Goal: Task Accomplishment & Management: Use online tool/utility

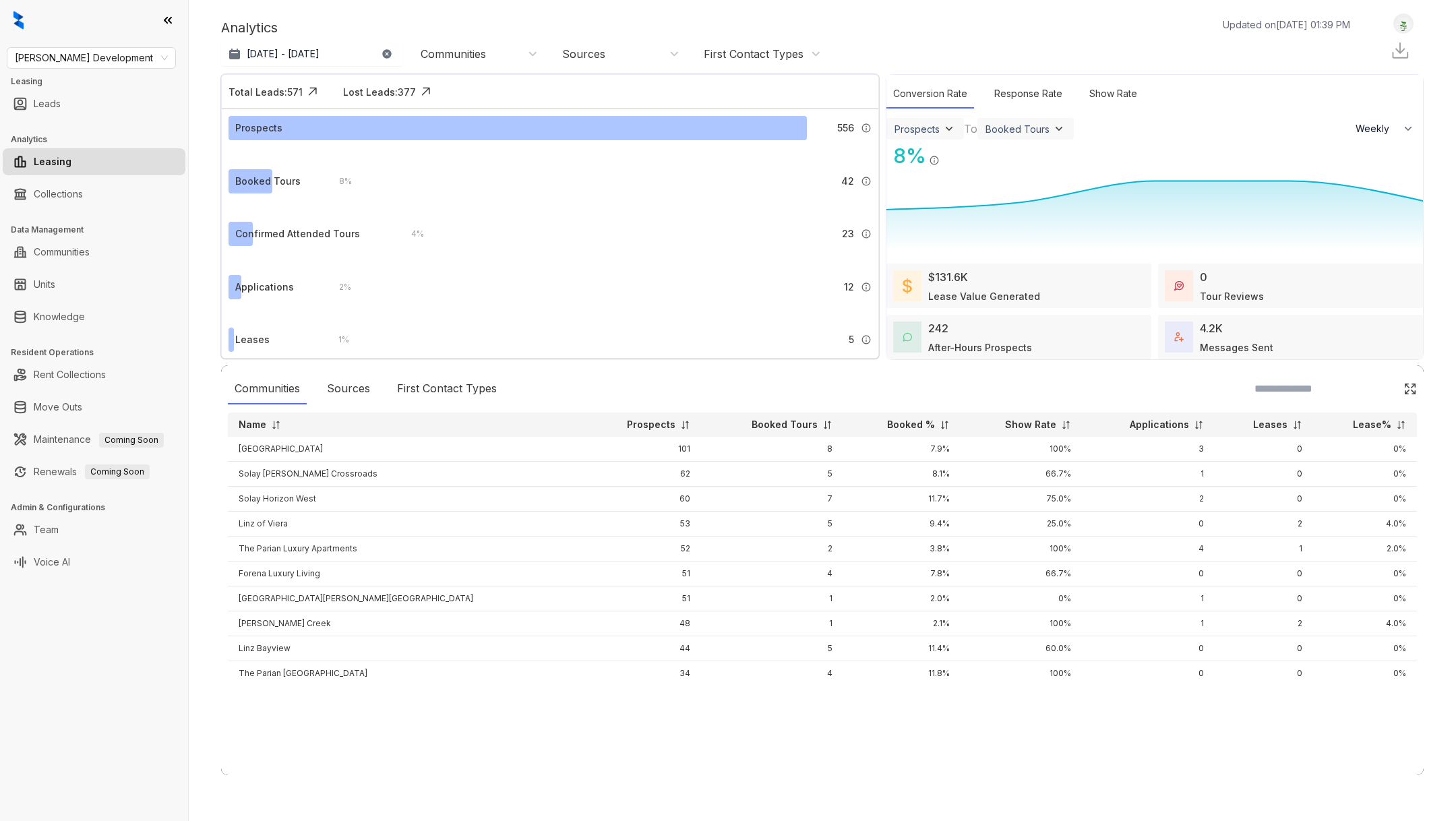
select select "******"
click at [118, 52] on span "Davis Development" at bounding box center [91, 58] width 153 height 20
type input "***"
click at [40, 527] on link "Team" at bounding box center [46, 529] width 25 height 27
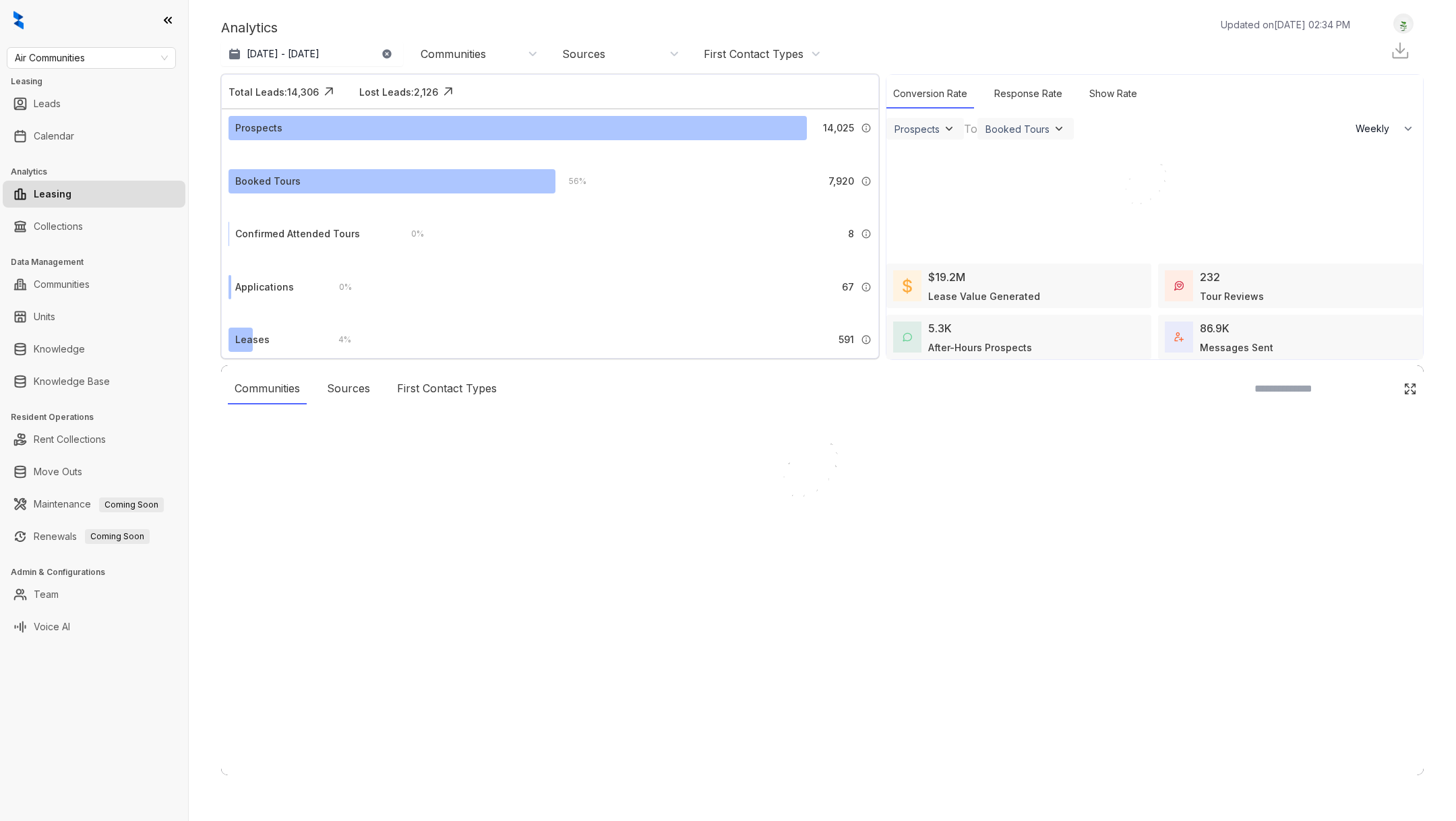
select select "******"
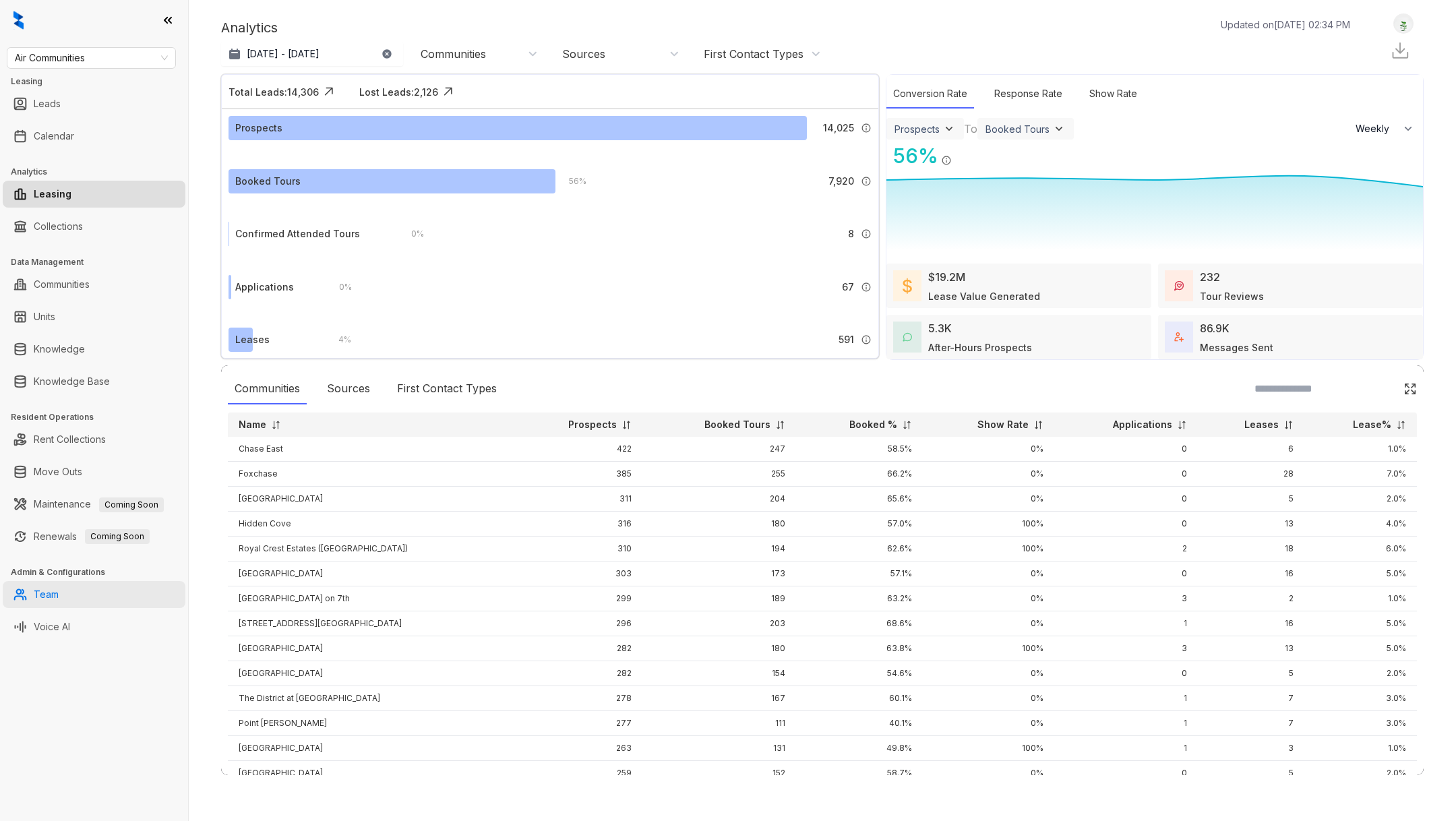
click at [58, 592] on link "Team" at bounding box center [46, 594] width 25 height 27
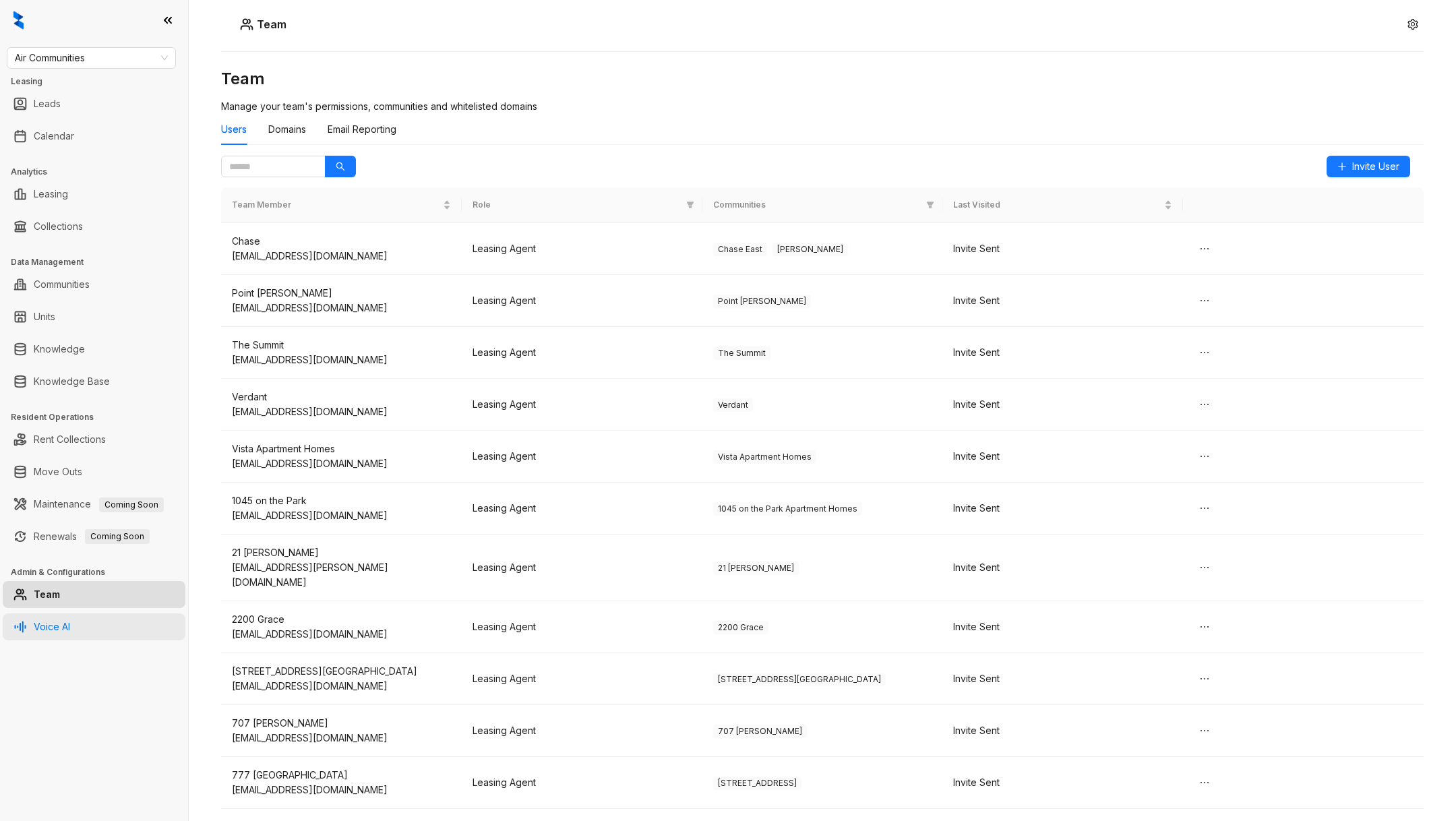
click at [60, 625] on link "Voice AI" at bounding box center [51, 626] width 37 height 27
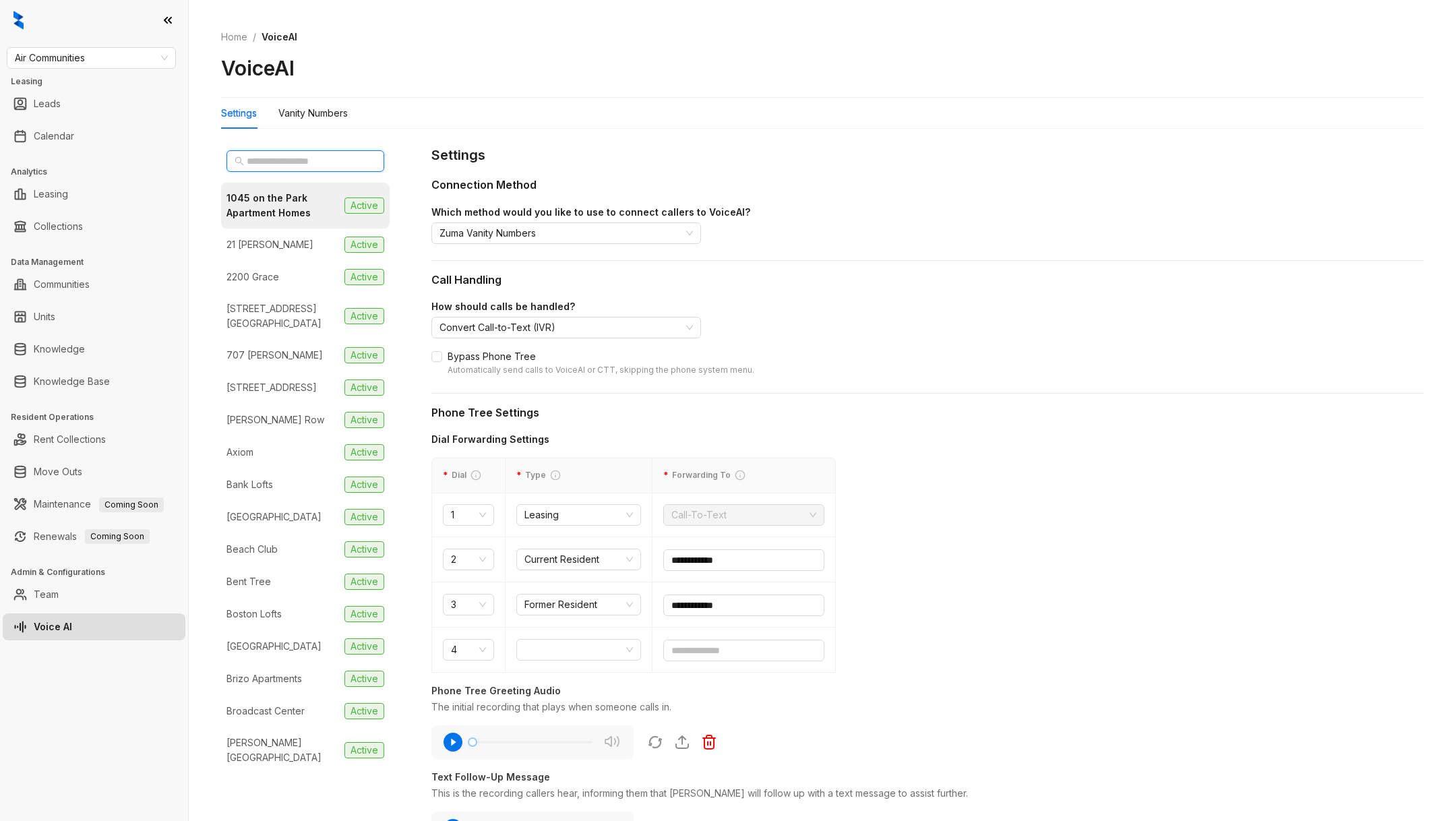
click at [297, 167] on input "text" at bounding box center [306, 160] width 118 height 15
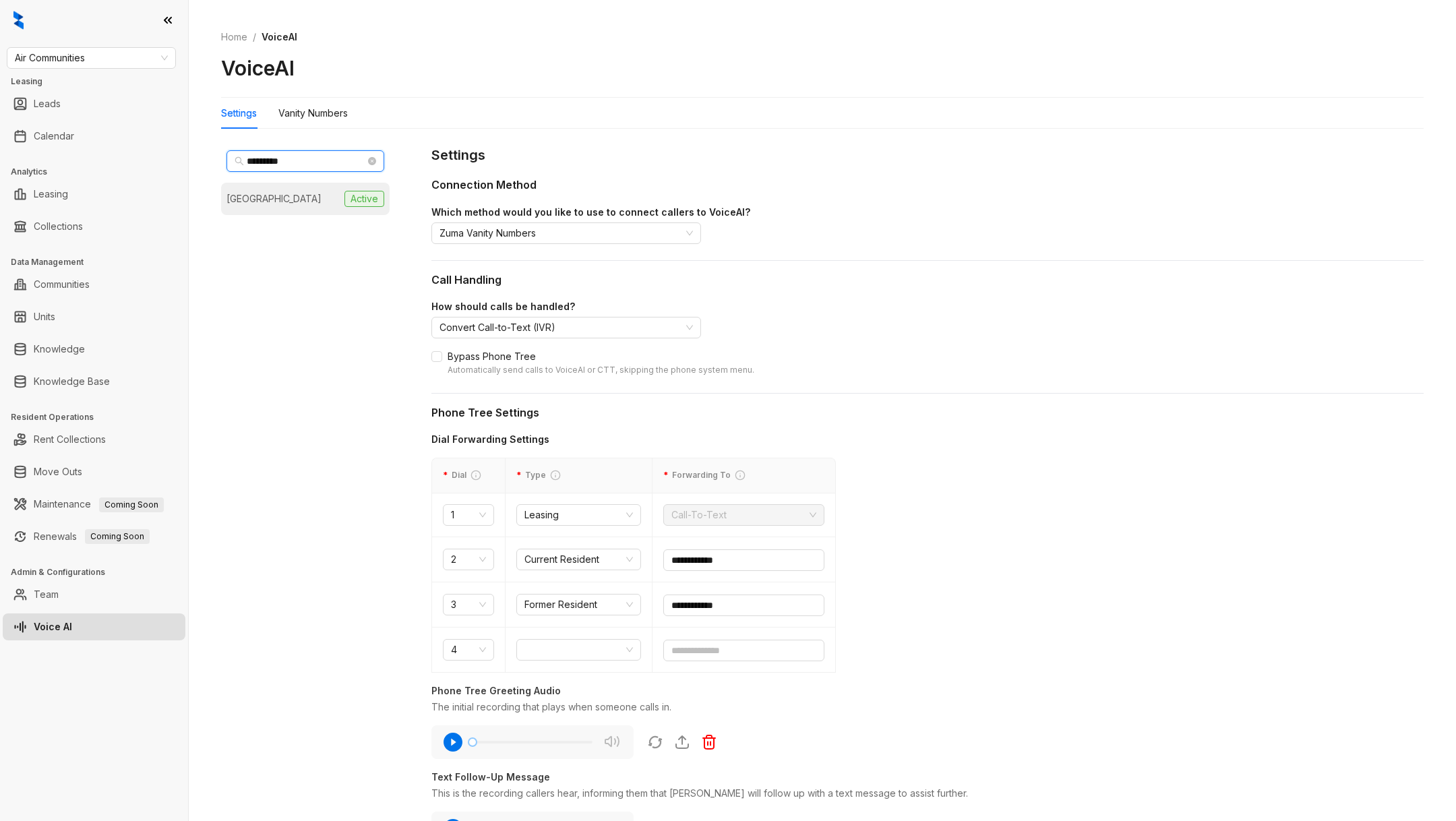
type input "*********"
click at [319, 209] on li "Waterford Village Active" at bounding box center [305, 199] width 168 height 33
click at [325, 109] on div "Vanity Numbers" at bounding box center [313, 113] width 69 height 15
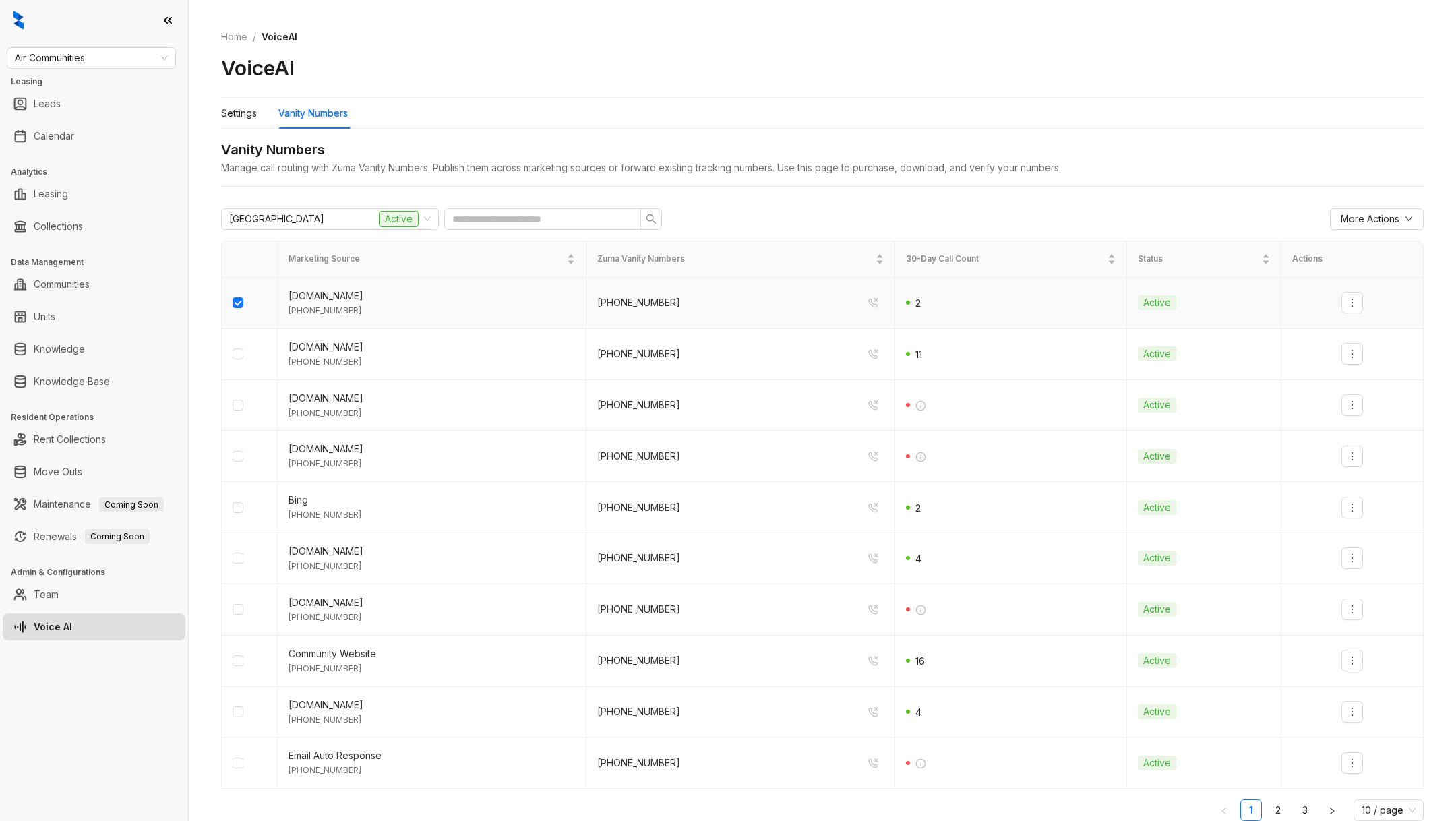
click at [229, 292] on td at bounding box center [250, 303] width 56 height 51
click at [254, 321] on td at bounding box center [250, 303] width 56 height 51
click at [247, 313] on td at bounding box center [250, 303] width 56 height 51
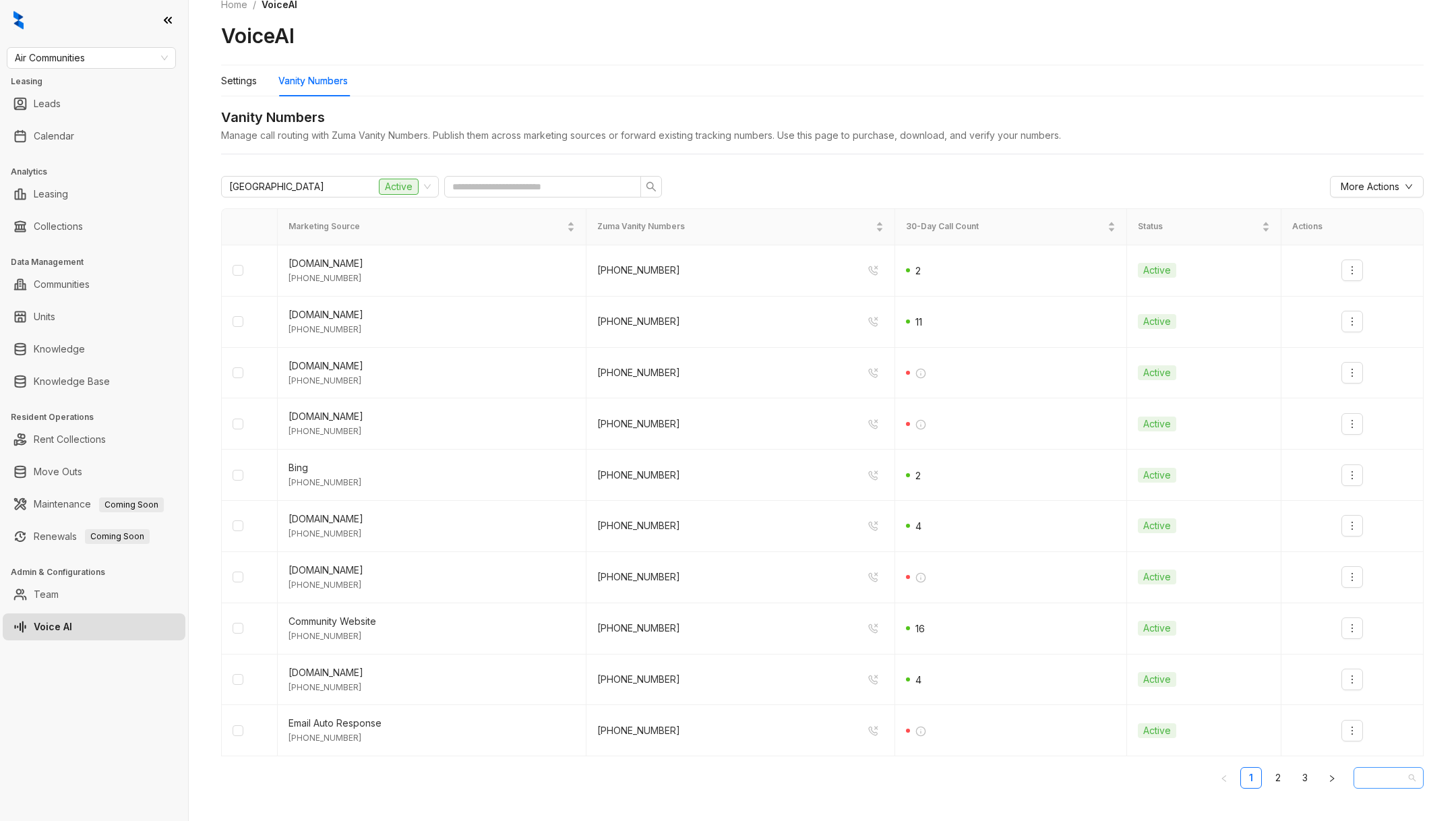
click at [1400, 779] on span "10 / page" at bounding box center [1388, 777] width 54 height 20
click at [1384, 745] on div "100 / page" at bounding box center [1387, 750] width 47 height 15
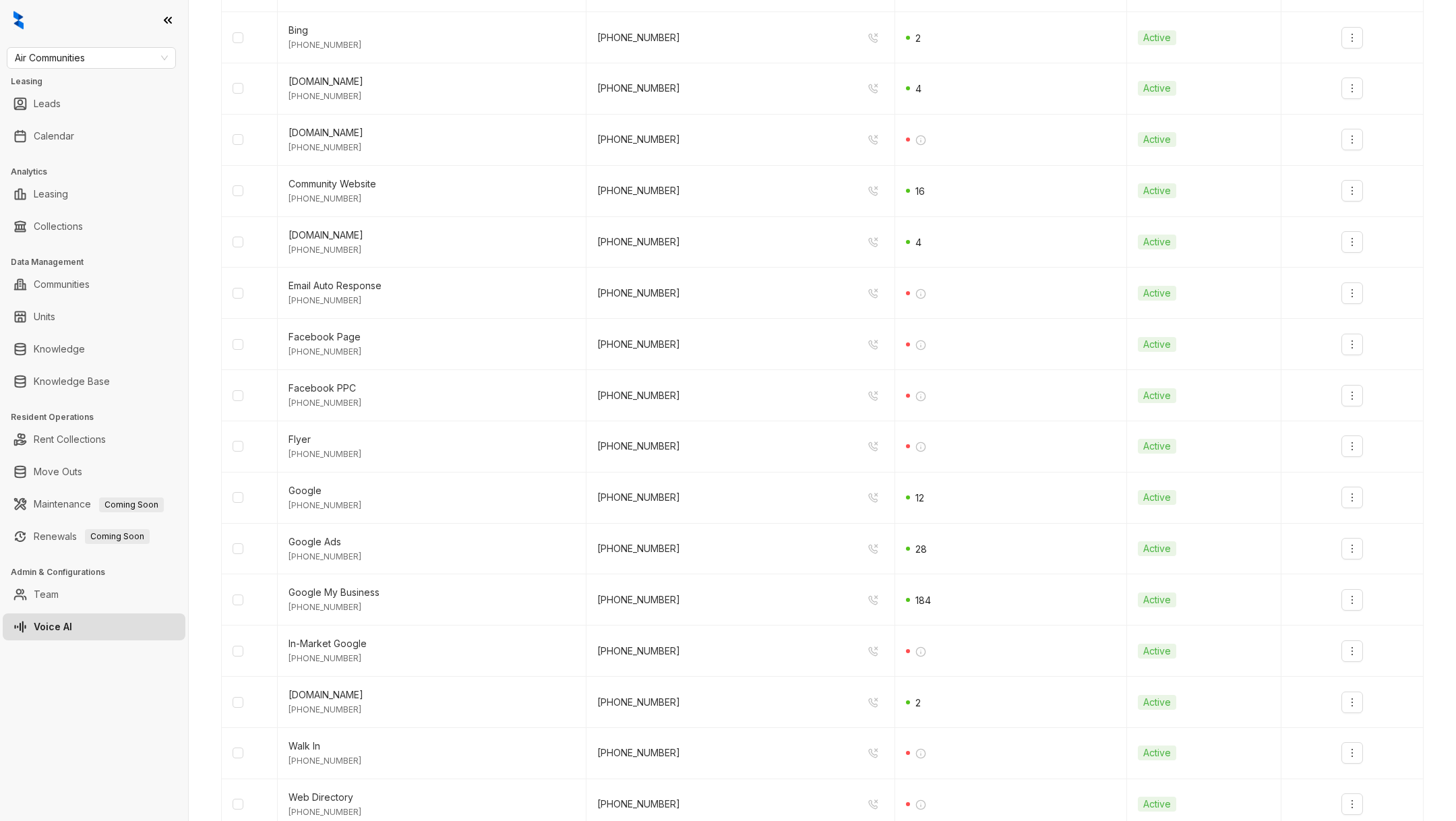
scroll to position [0, 0]
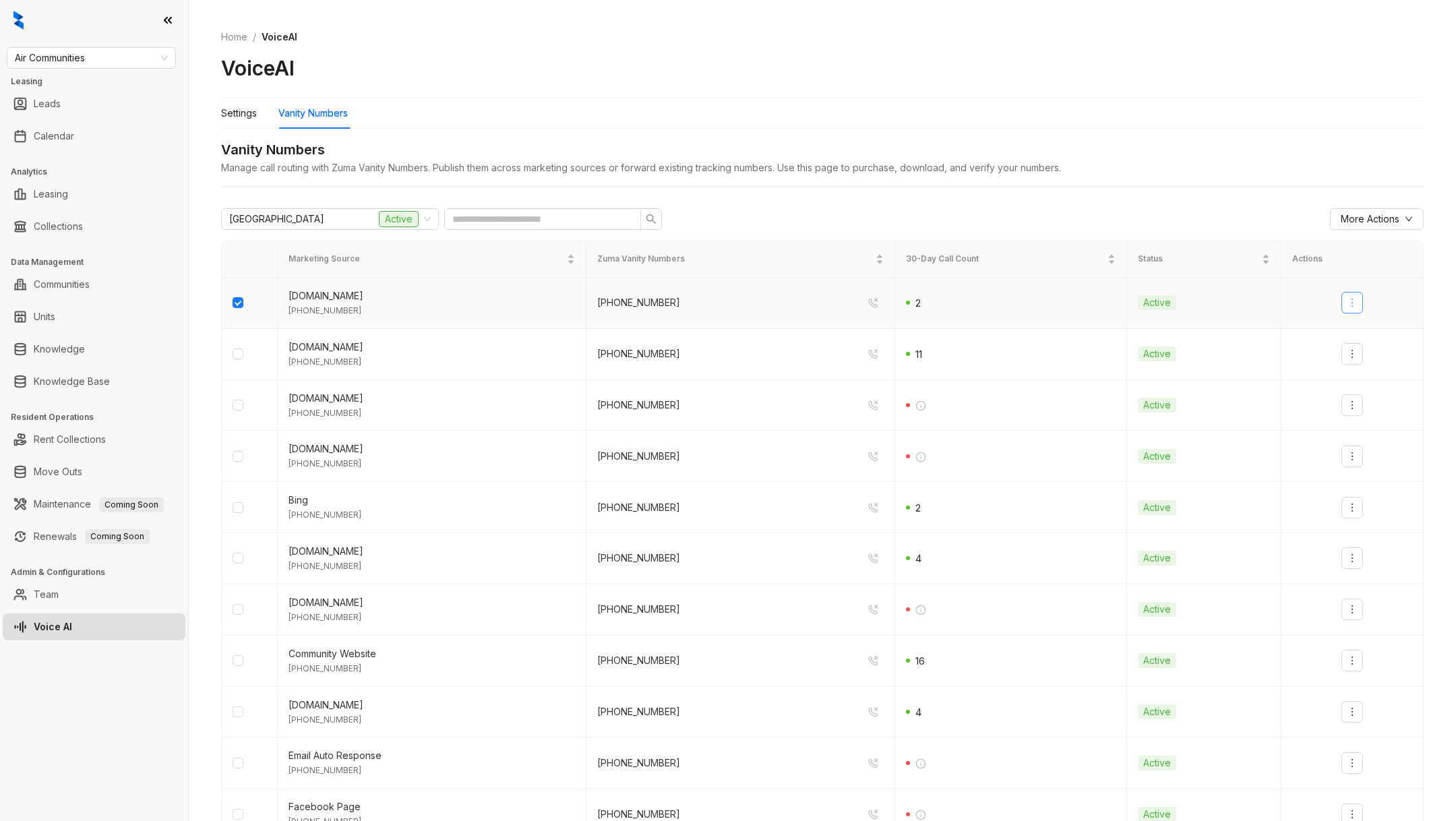
click at [1353, 303] on icon "more" at bounding box center [1352, 303] width 11 height 11
click at [1369, 333] on div "Deactivate" at bounding box center [1376, 331] width 47 height 15
click at [237, 415] on td at bounding box center [250, 405] width 56 height 51
click at [237, 413] on td at bounding box center [250, 405] width 56 height 51
click at [237, 445] on td at bounding box center [250, 456] width 56 height 51
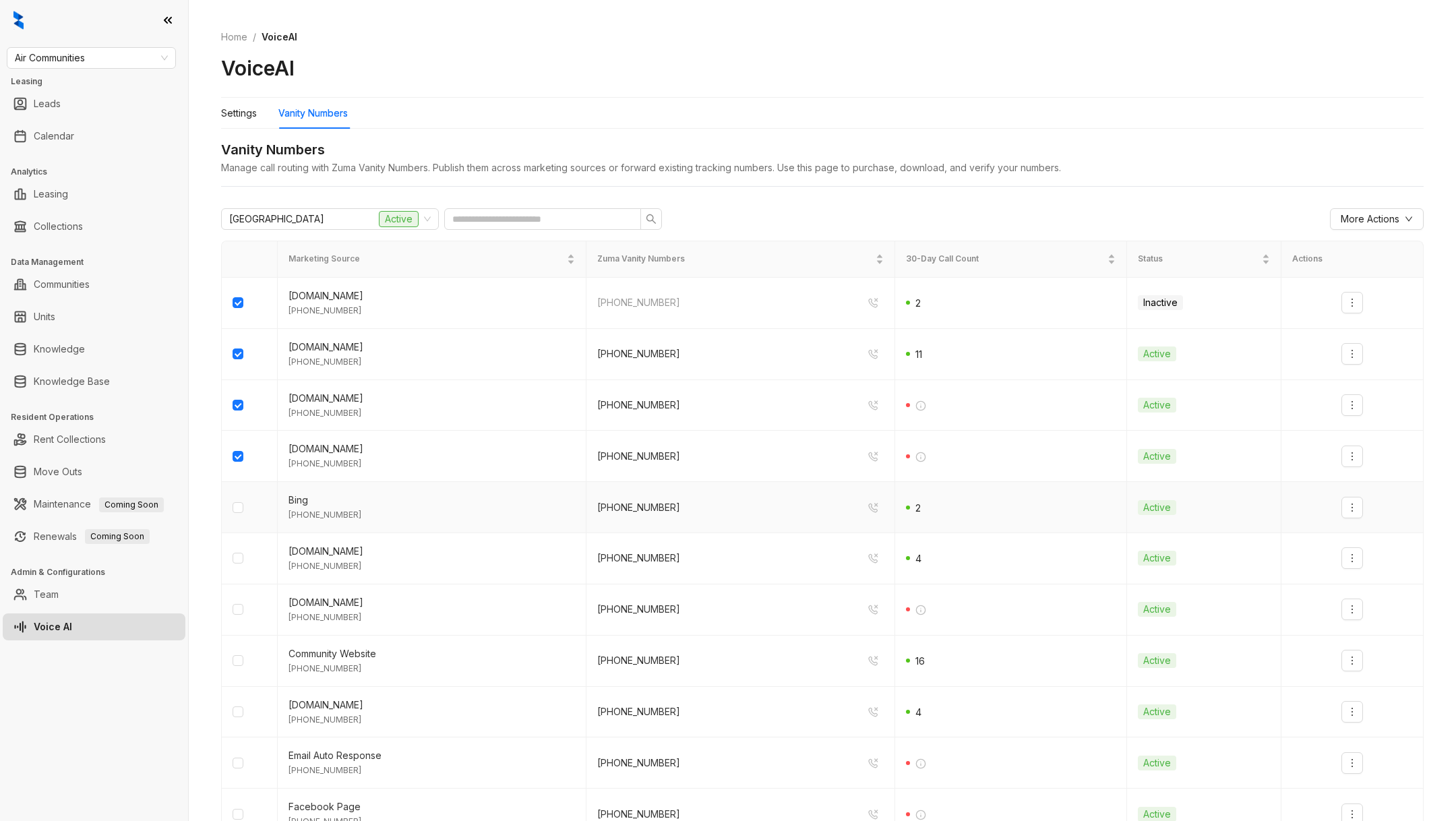
click at [238, 516] on td at bounding box center [250, 507] width 56 height 51
click at [240, 599] on td at bounding box center [250, 610] width 56 height 51
click at [238, 665] on label at bounding box center [238, 660] width 11 height 15
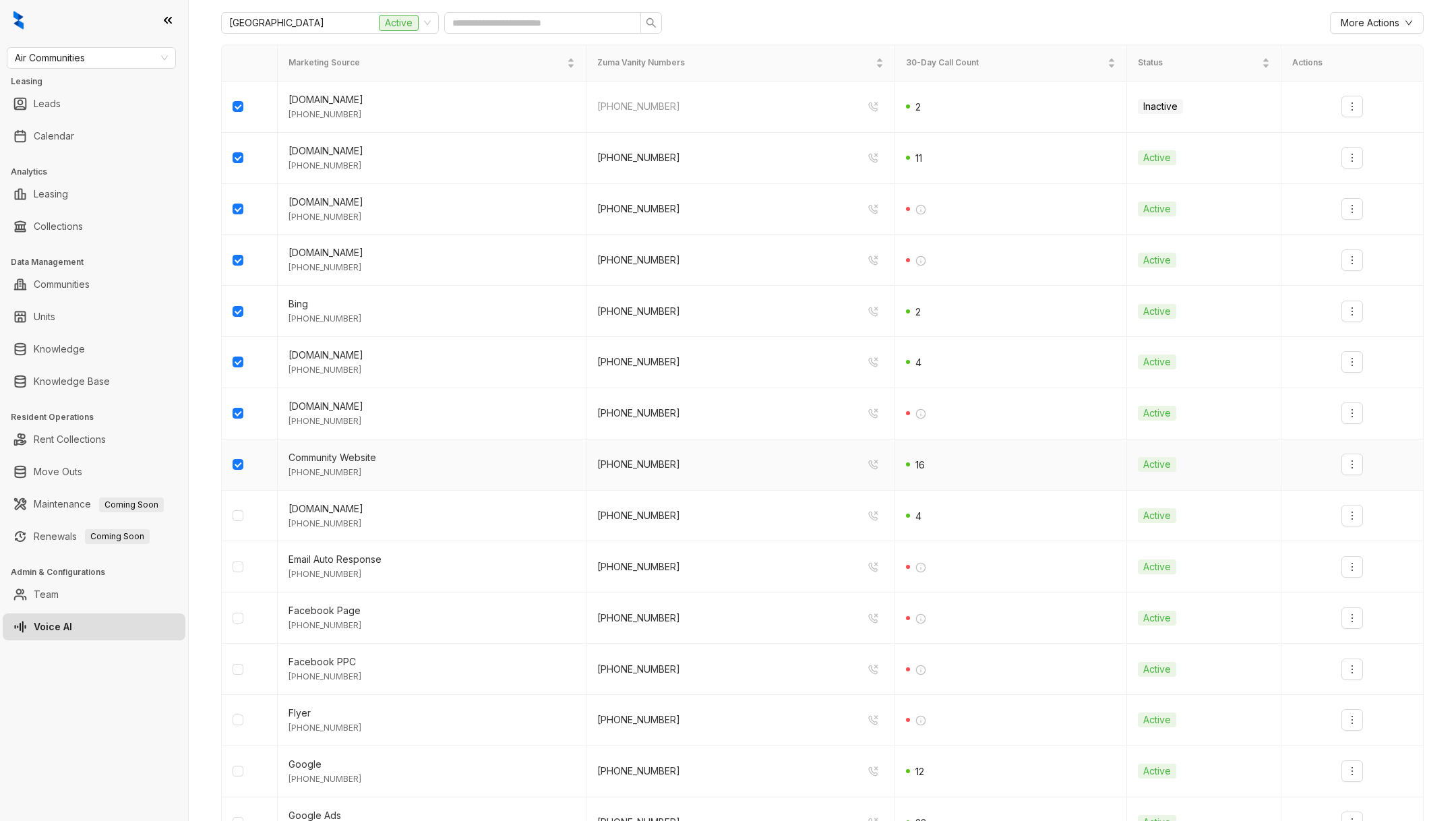
scroll to position [225, 0]
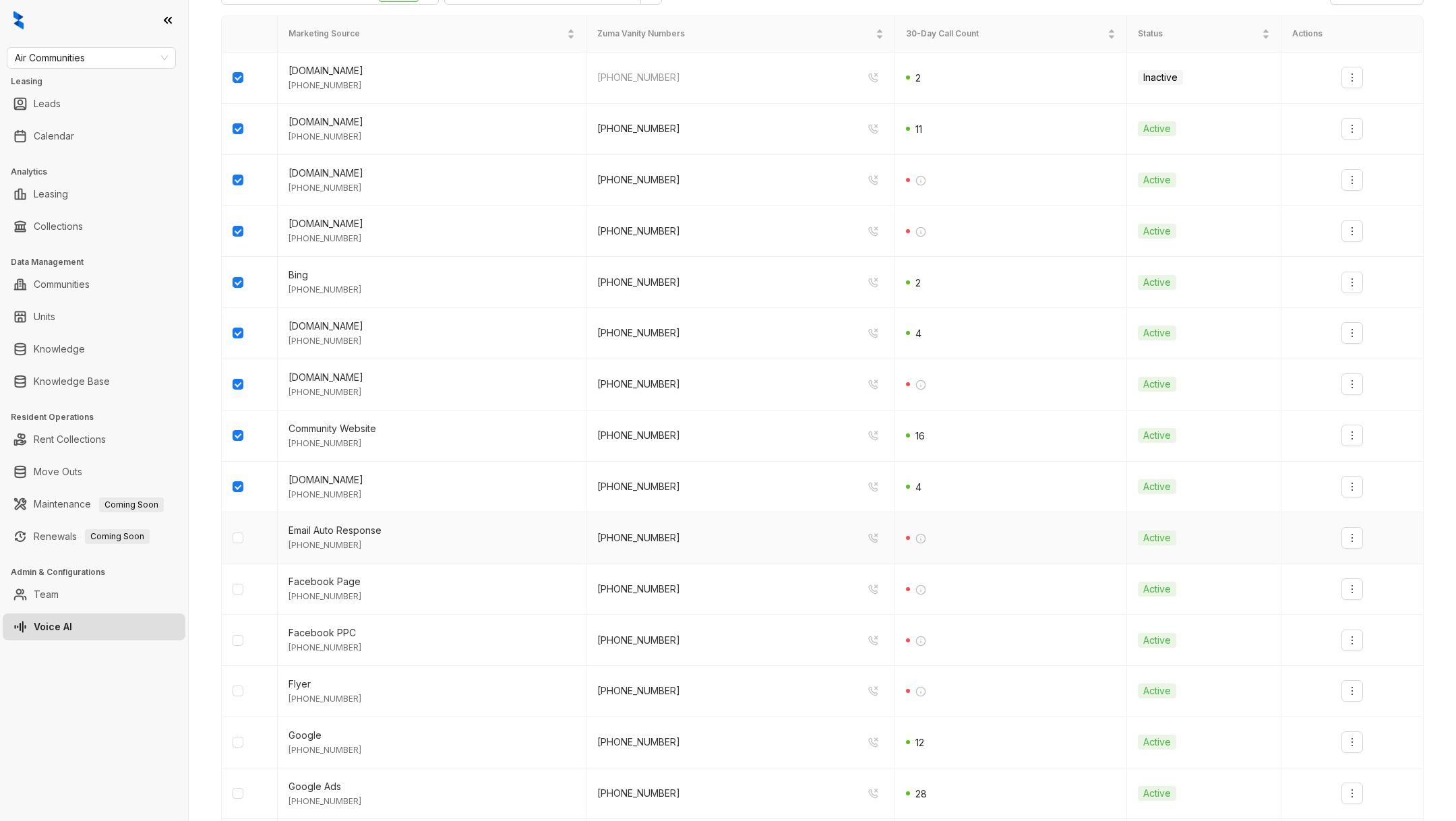
click at [237, 545] on td at bounding box center [250, 538] width 56 height 51
click at [238, 545] on td at bounding box center [250, 538] width 56 height 51
click at [239, 645] on td at bounding box center [250, 640] width 56 height 51
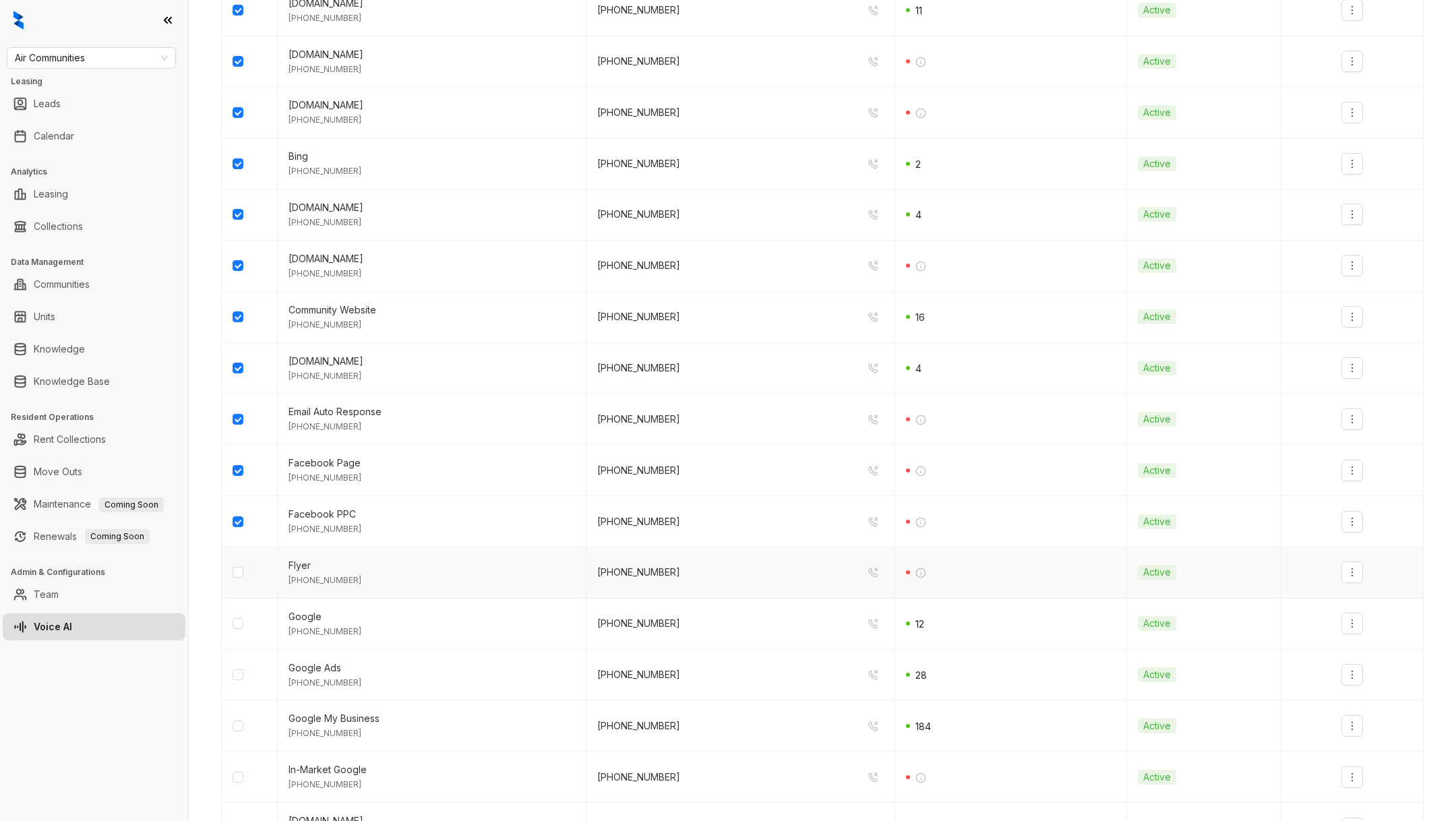
scroll to position [352, 0]
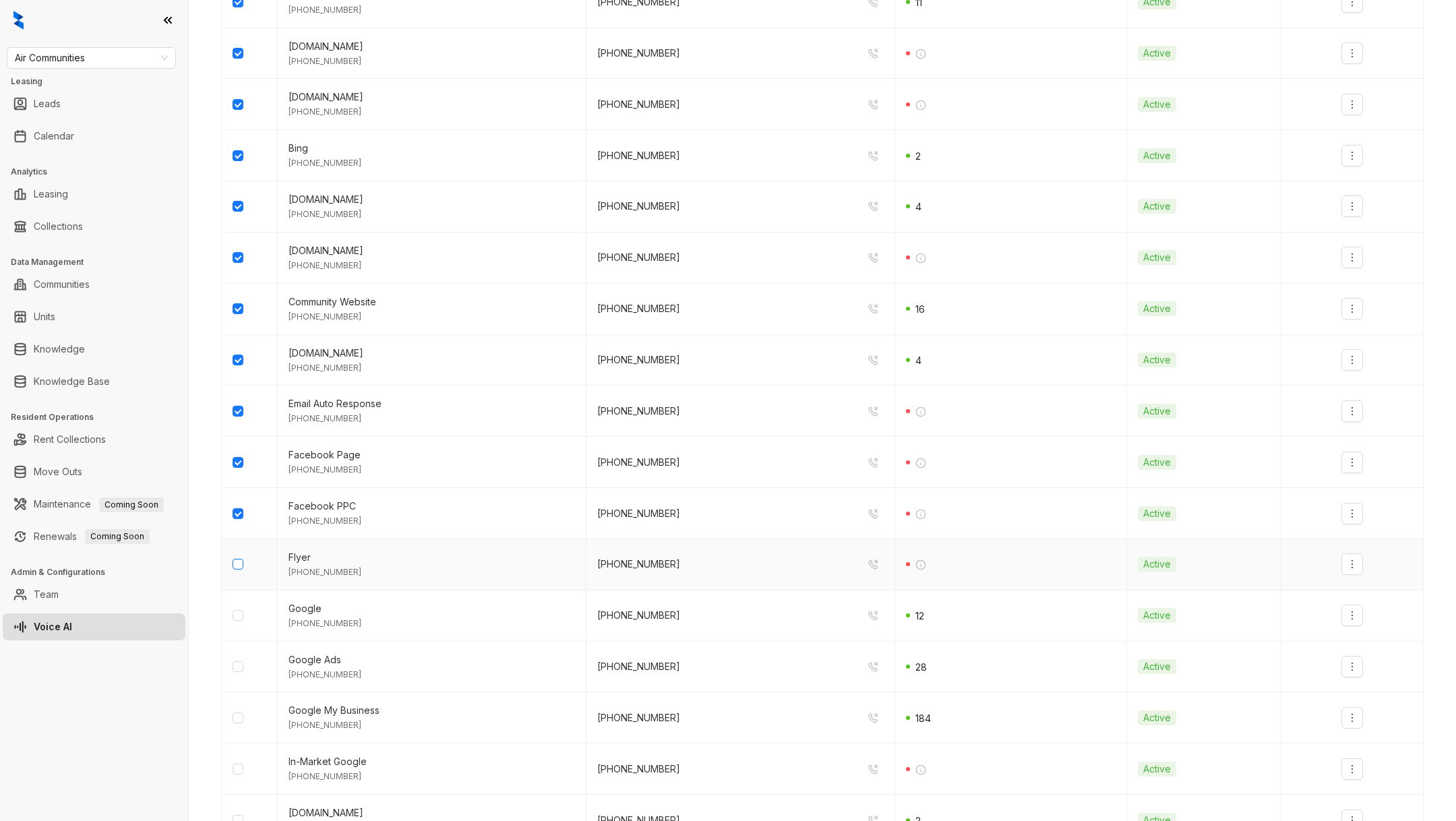
click at [237, 567] on label at bounding box center [238, 563] width 11 height 15
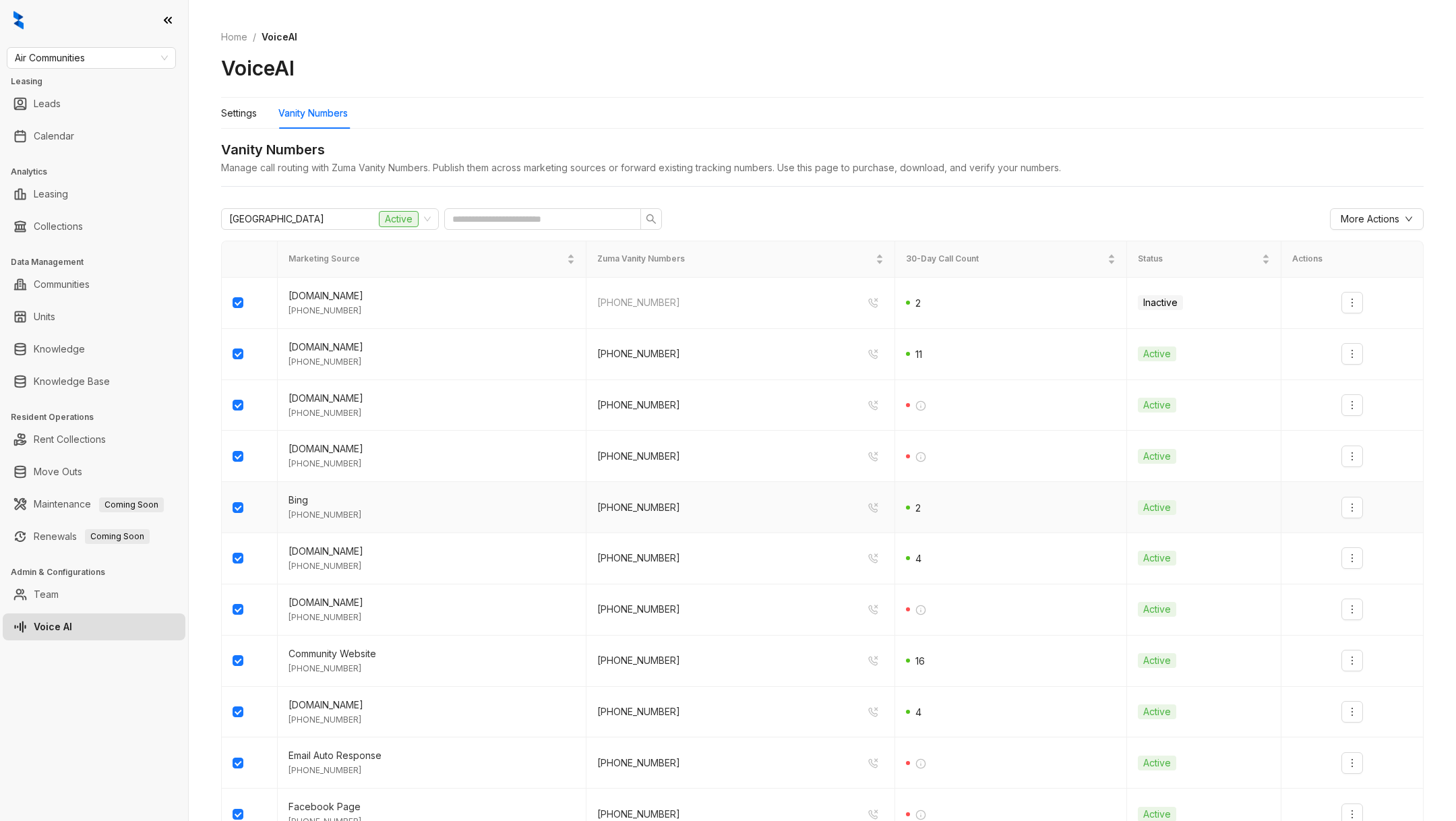
scroll to position [444, 0]
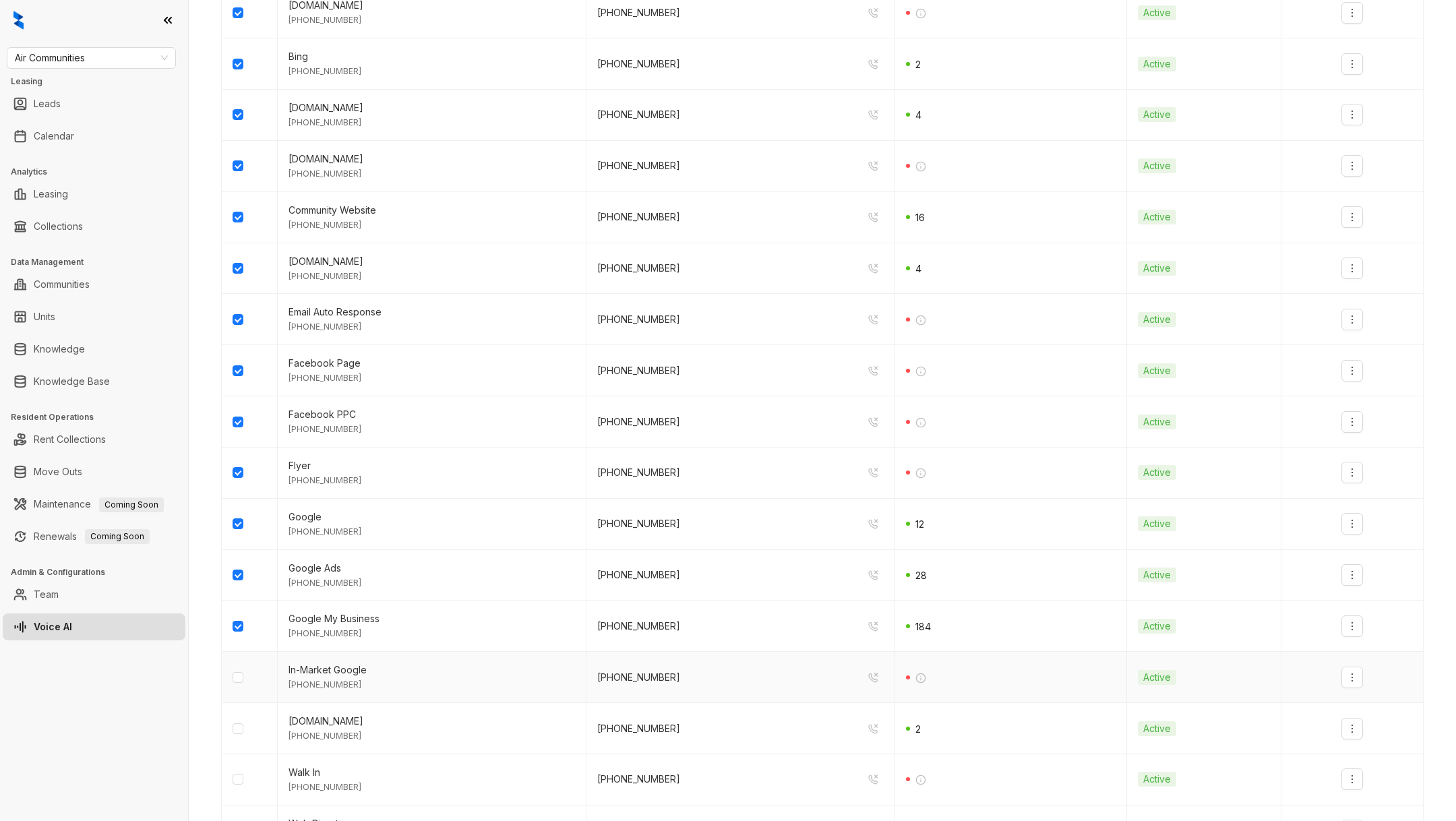
click at [241, 686] on td at bounding box center [250, 677] width 56 height 51
click at [241, 735] on td at bounding box center [250, 728] width 56 height 51
click at [237, 785] on td at bounding box center [250, 780] width 56 height 51
click at [237, 782] on td at bounding box center [250, 780] width 56 height 51
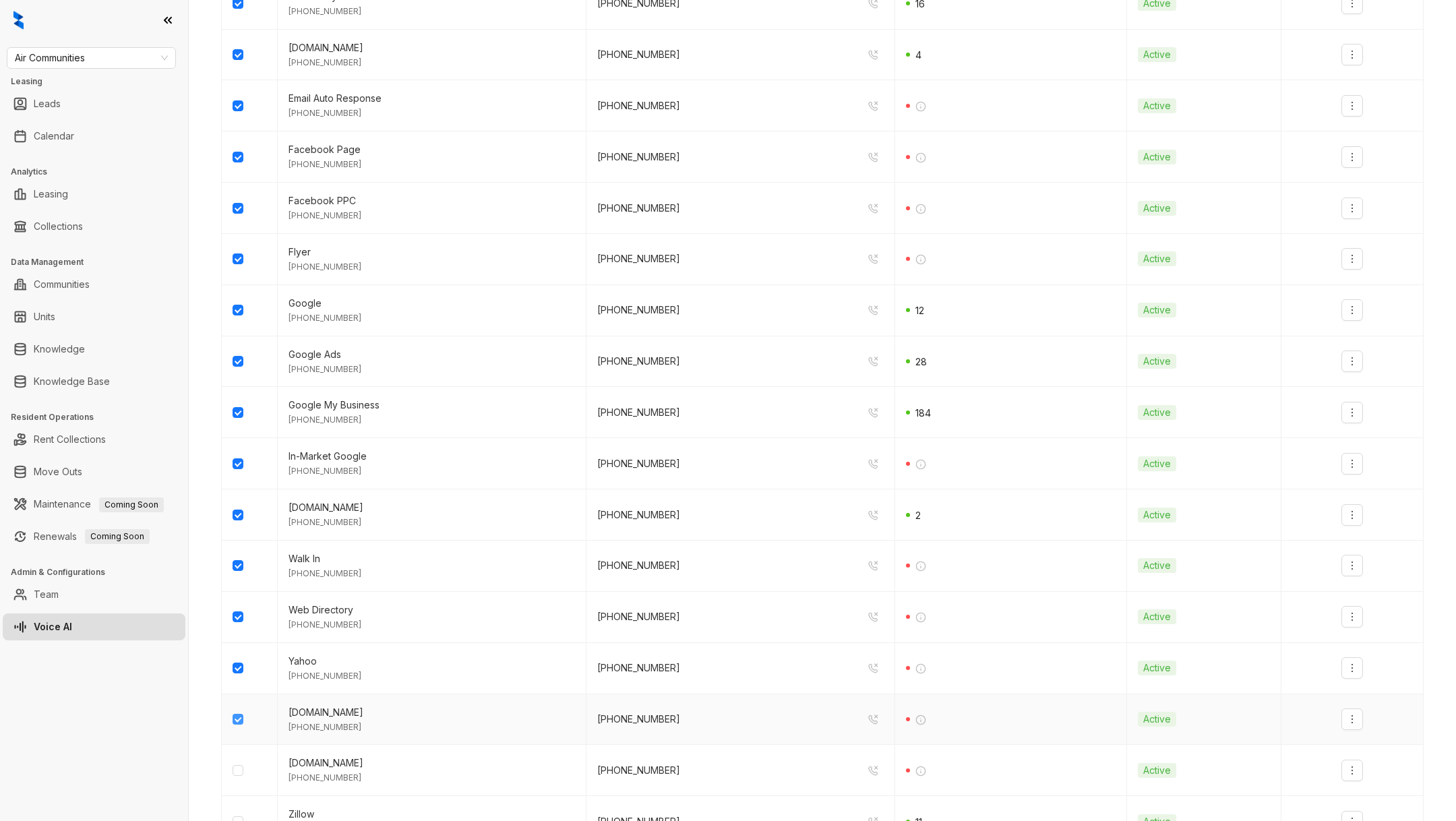
scroll to position [746, 0]
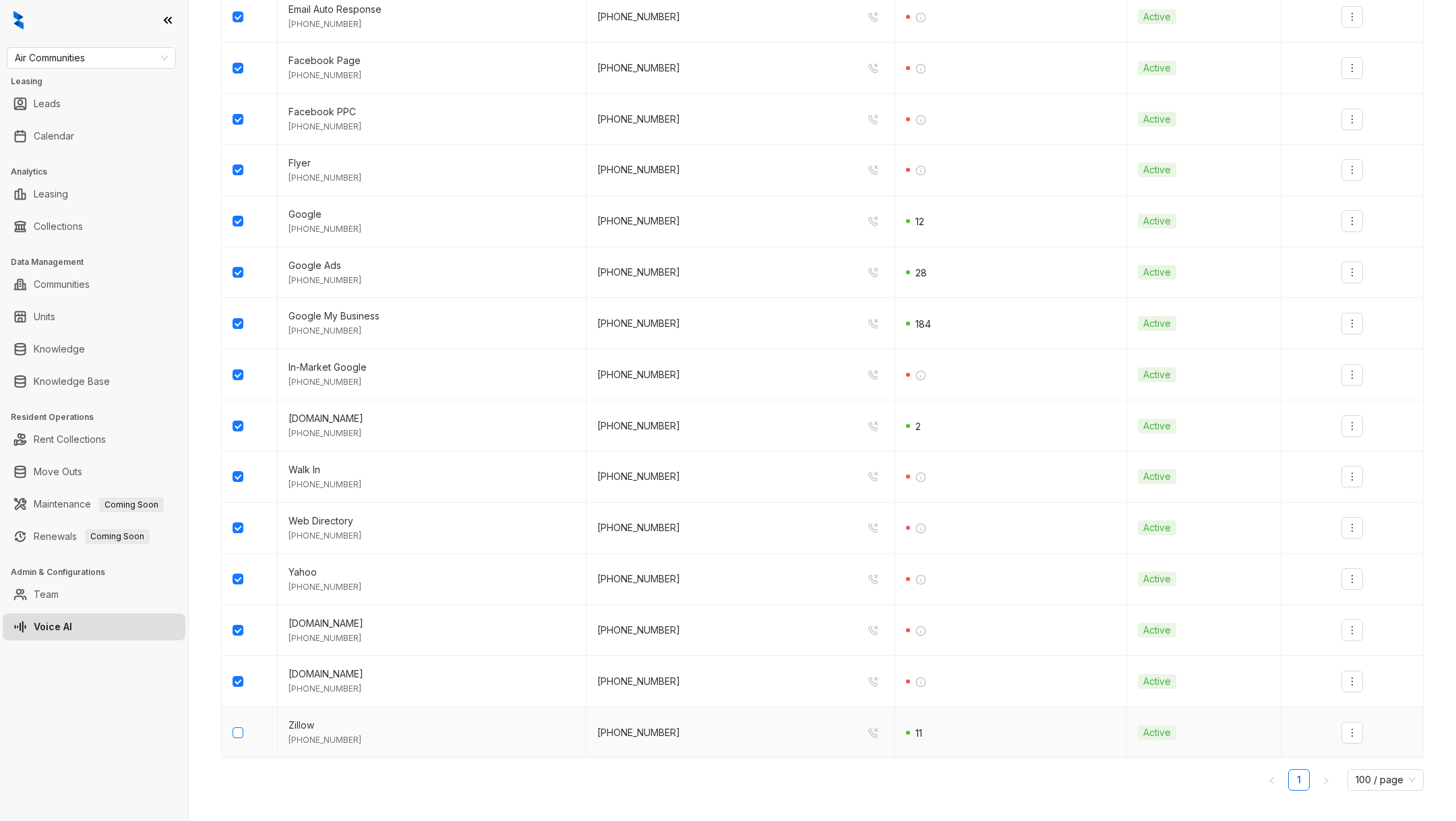
click at [233, 734] on label at bounding box center [238, 732] width 11 height 15
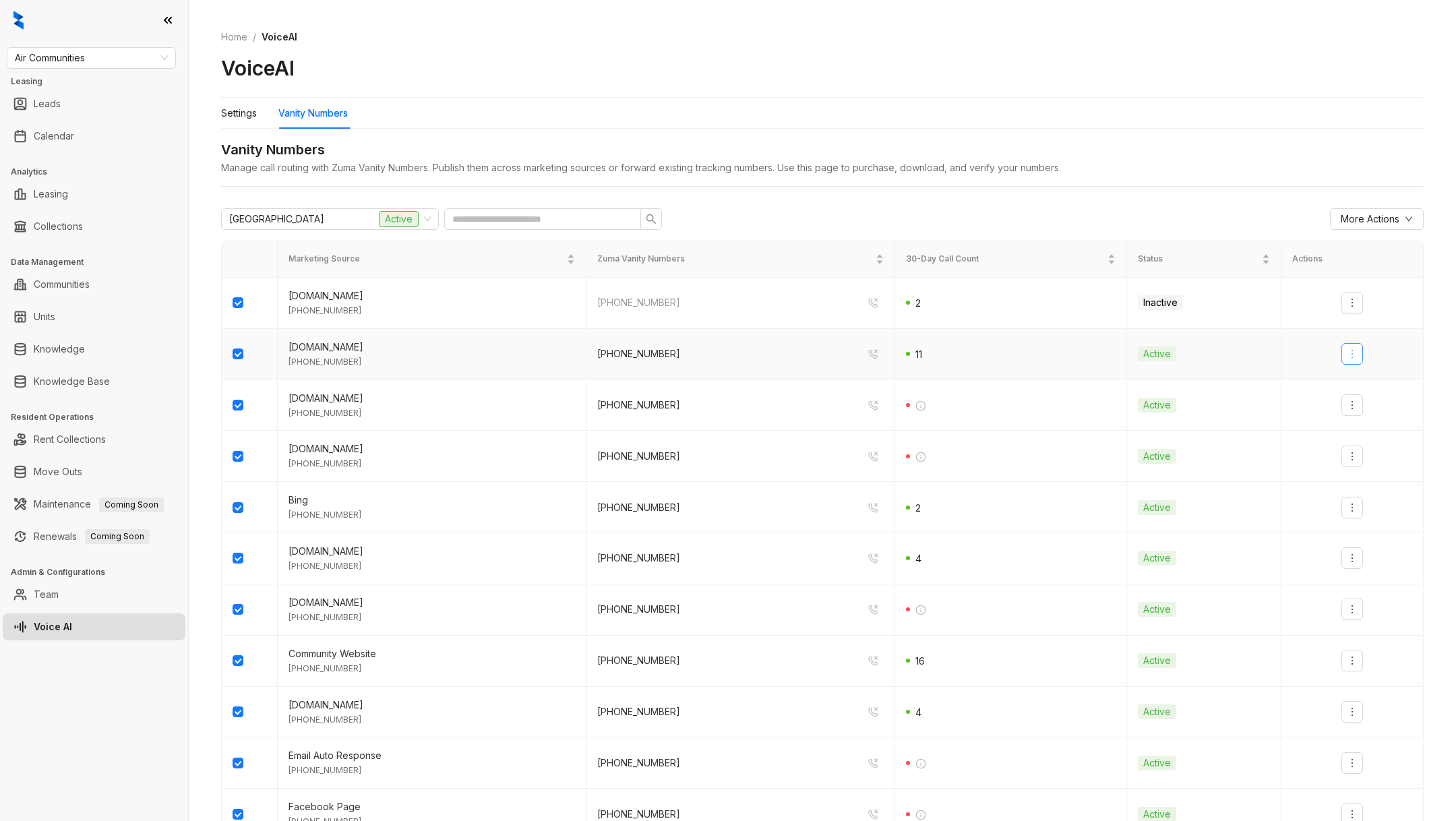
click at [1355, 352] on icon "more" at bounding box center [1352, 354] width 11 height 11
click at [1365, 388] on div "Deactivate" at bounding box center [1376, 382] width 47 height 15
click at [1358, 409] on button "button" at bounding box center [1352, 405] width 22 height 22
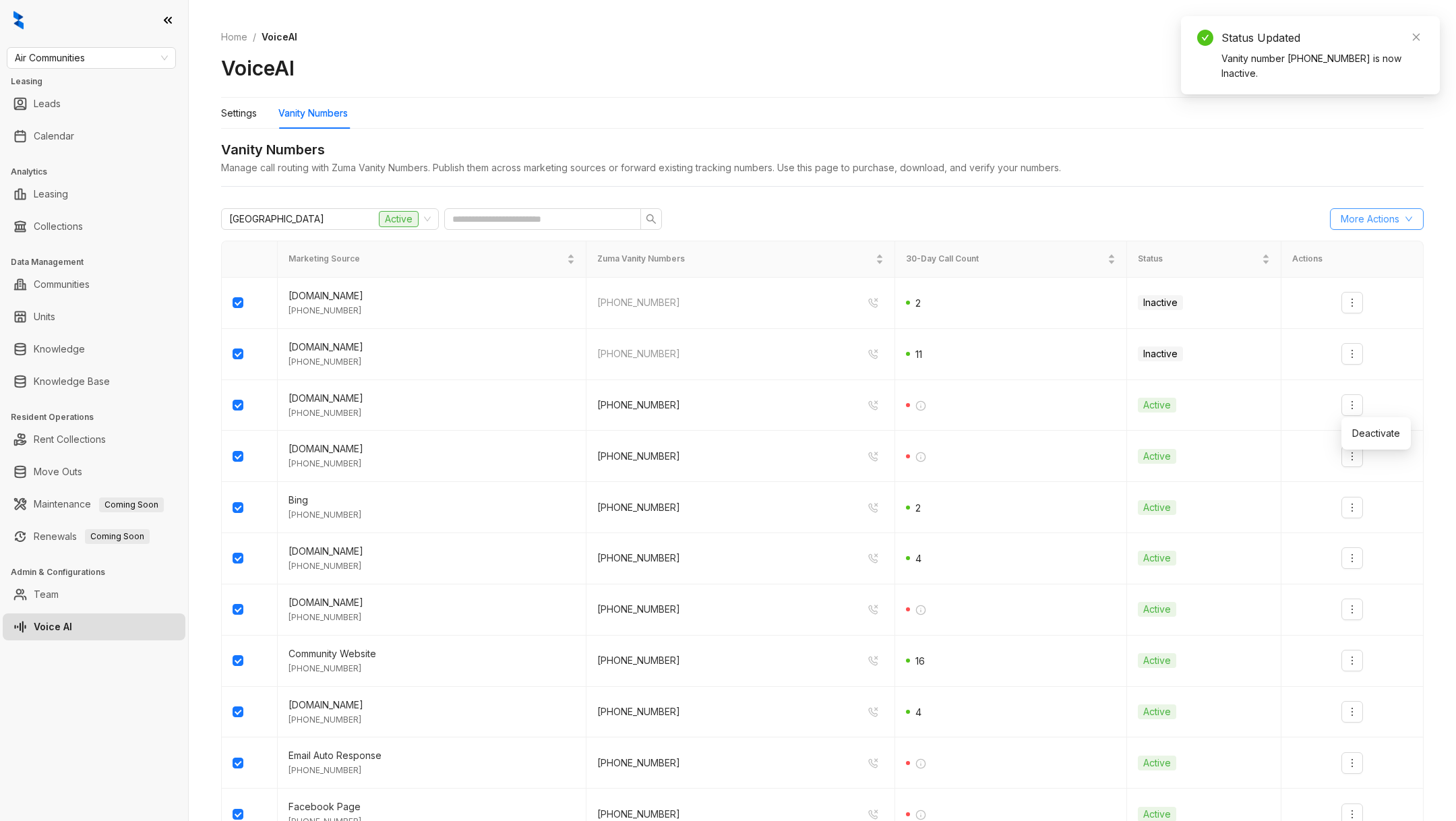
click at [1395, 223] on span "More Actions" at bounding box center [1370, 219] width 58 height 15
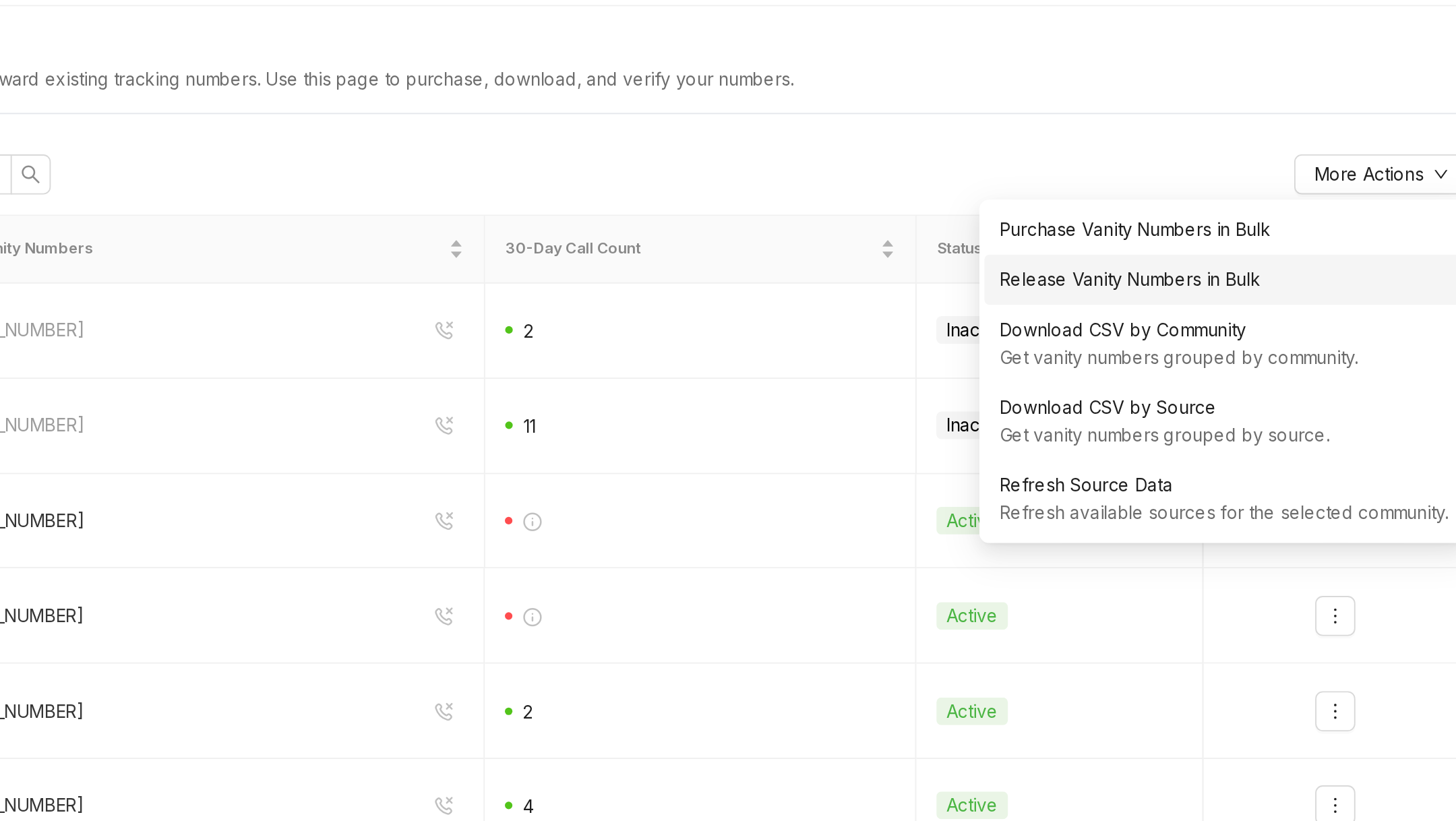
click at [1342, 279] on div "Release Vanity Numbers in Bulk" at bounding box center [1292, 275] width 241 height 15
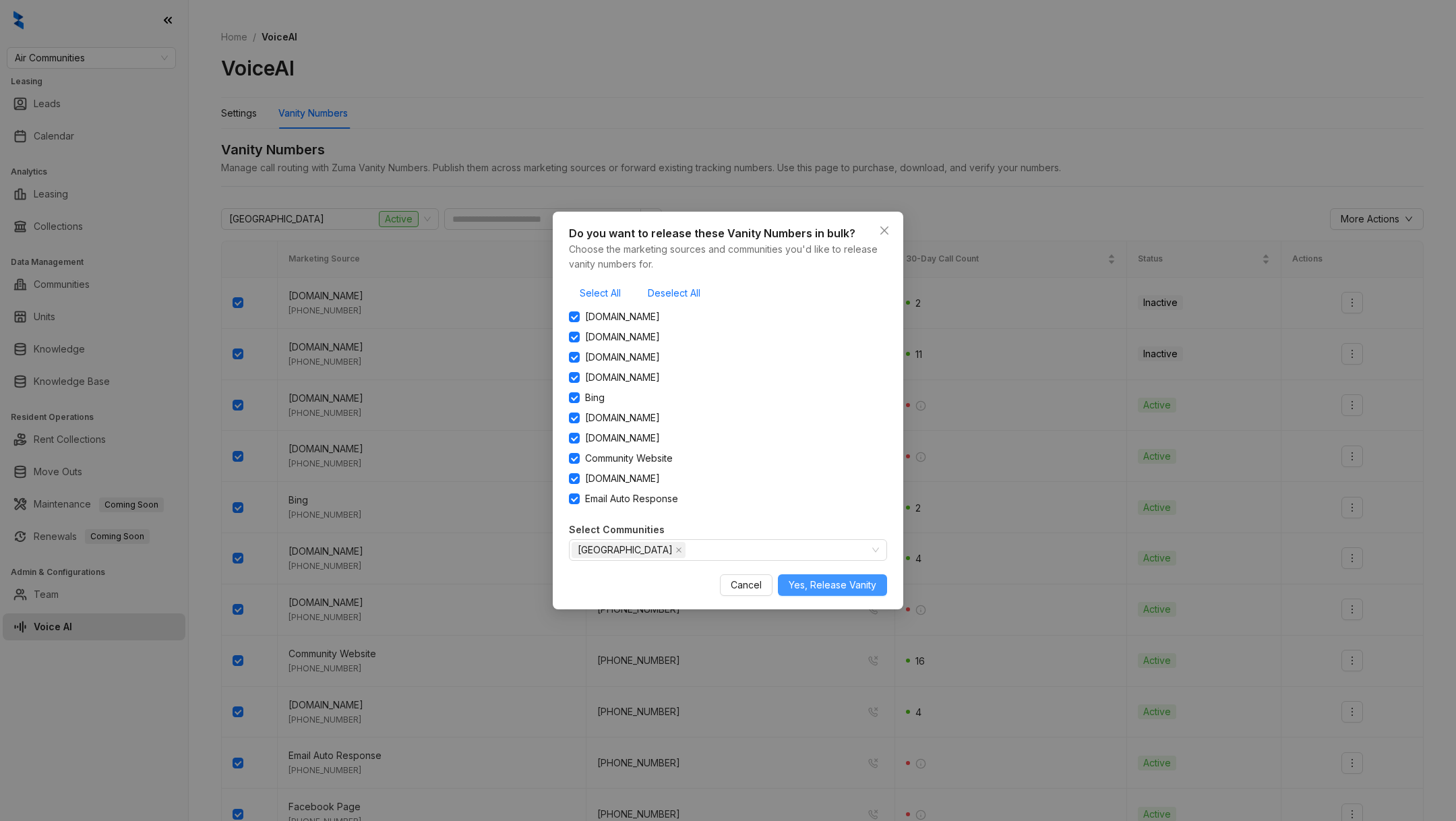
click at [854, 584] on span "Yes, Release Vanity" at bounding box center [832, 584] width 88 height 15
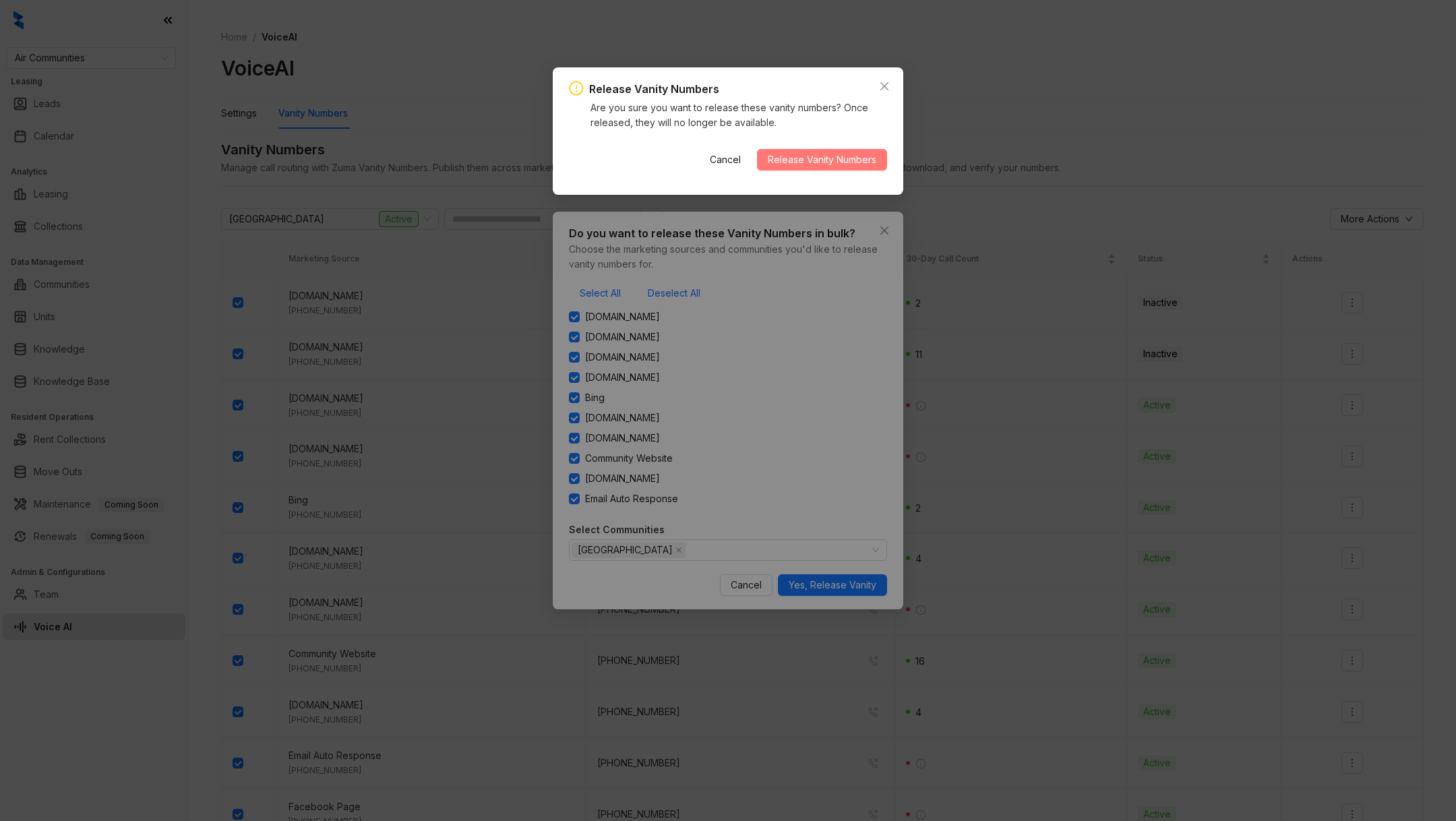
click at [836, 161] on span "Release Vanity Numbers" at bounding box center [821, 160] width 108 height 15
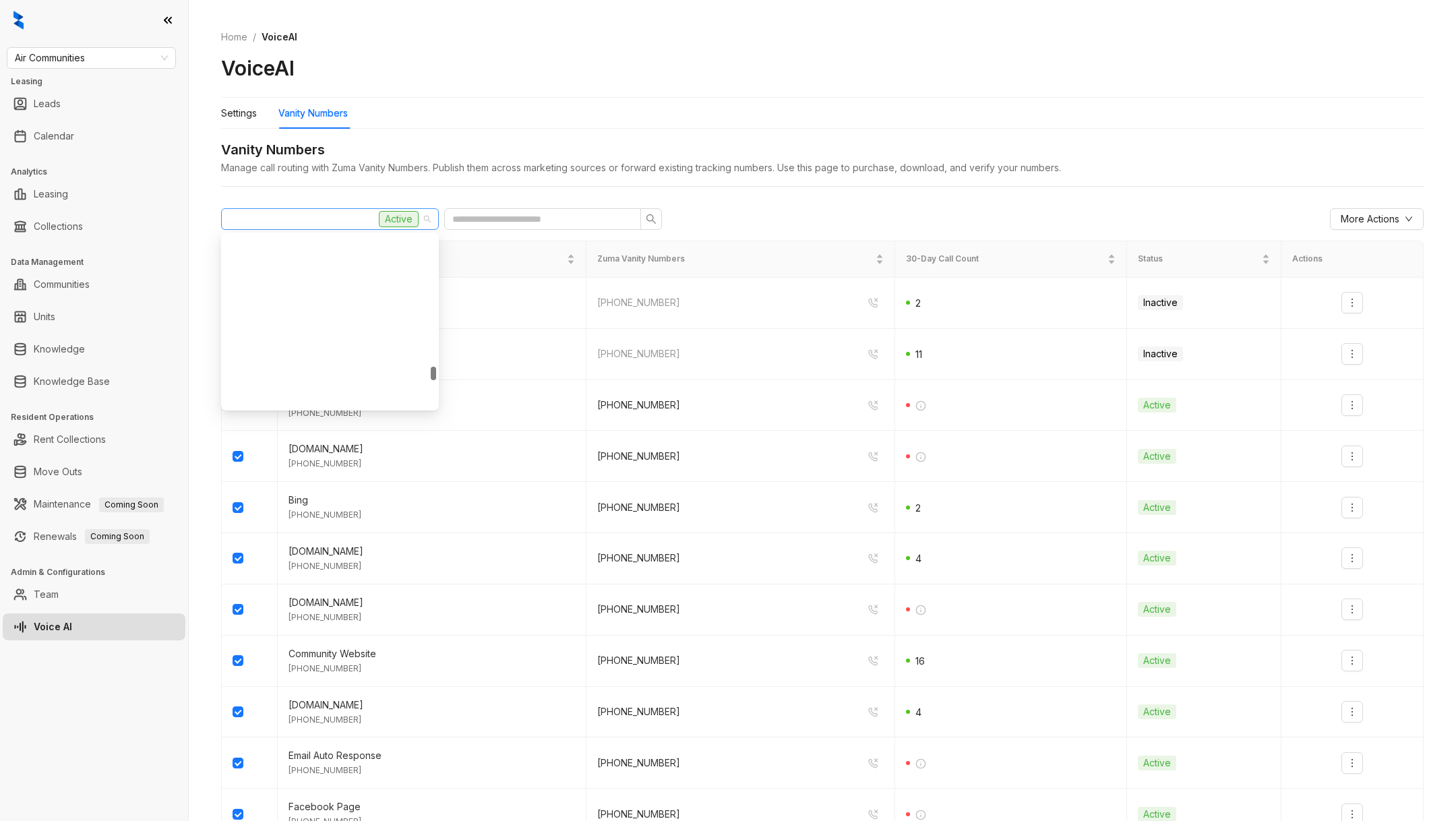
click at [353, 210] on div "Waterford Village Active" at bounding box center [323, 219] width 189 height 20
click at [353, 211] on div "Waterford Village Active" at bounding box center [323, 219] width 189 height 20
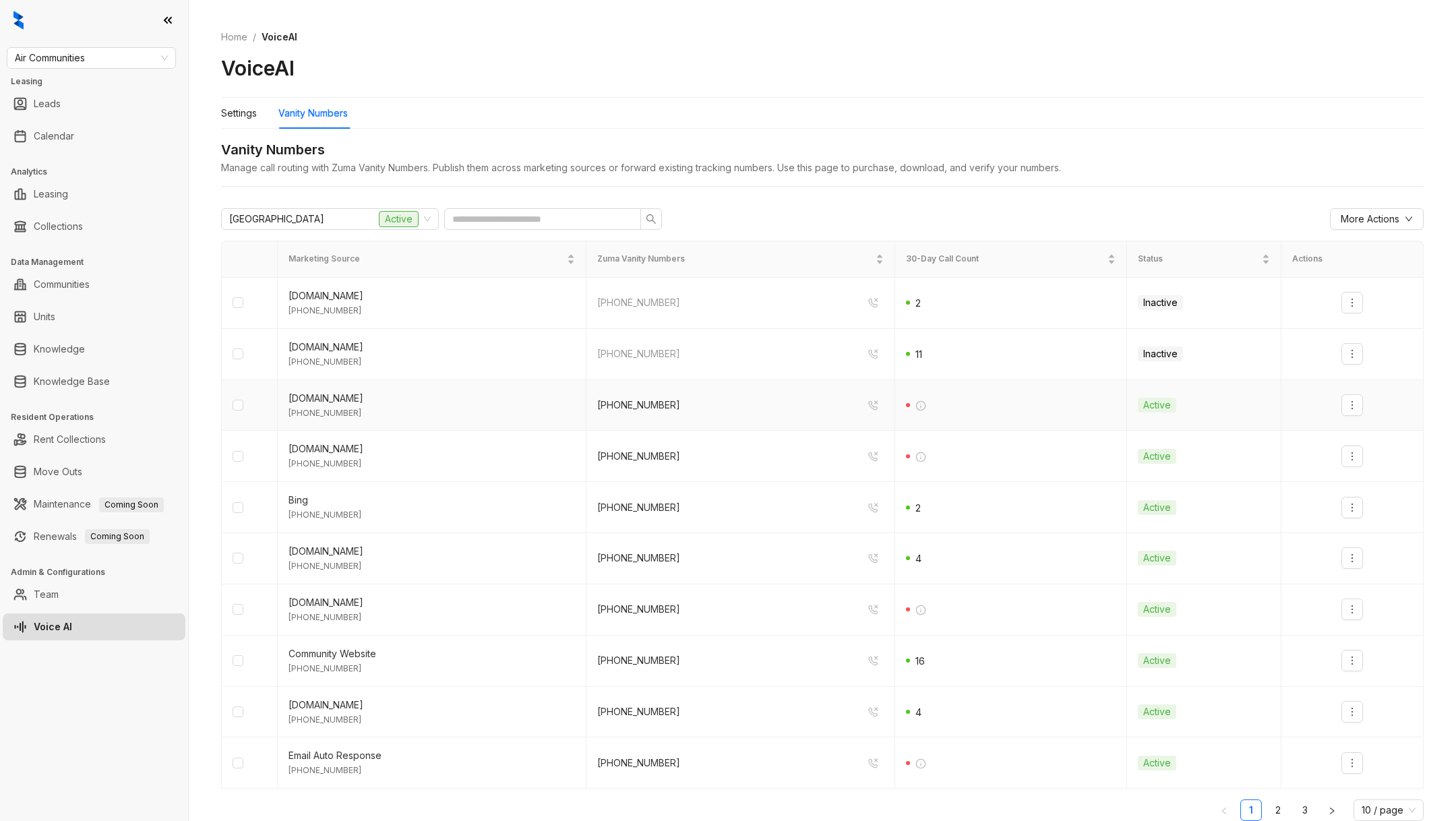
scroll to position [33, 0]
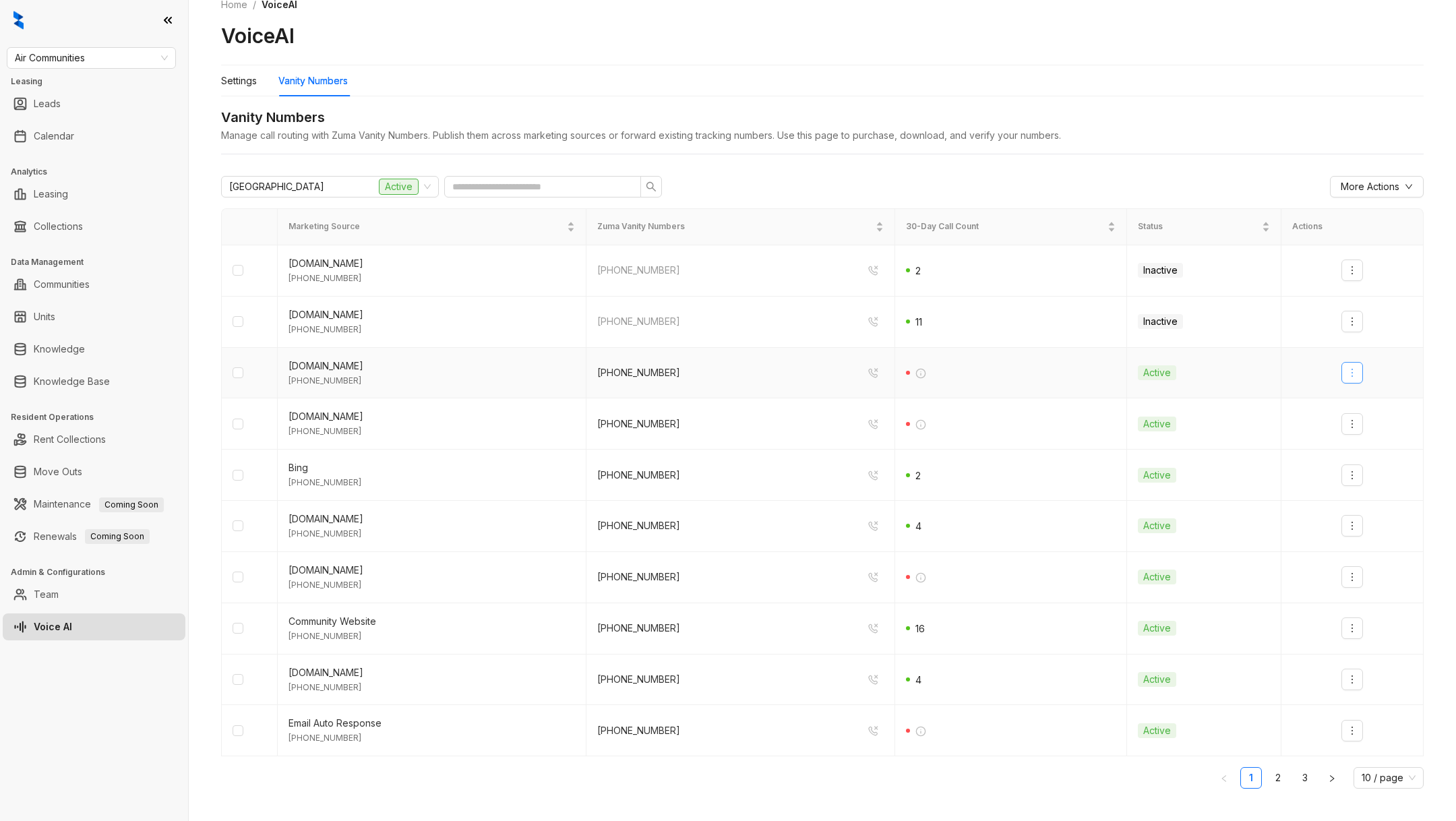
click at [1349, 373] on icon "more" at bounding box center [1352, 373] width 11 height 11
click at [1366, 404] on div "Deactivate" at bounding box center [1376, 401] width 47 height 15
click at [1357, 421] on icon "more" at bounding box center [1352, 424] width 11 height 11
click at [1358, 447] on div "Deactivate" at bounding box center [1376, 451] width 47 height 15
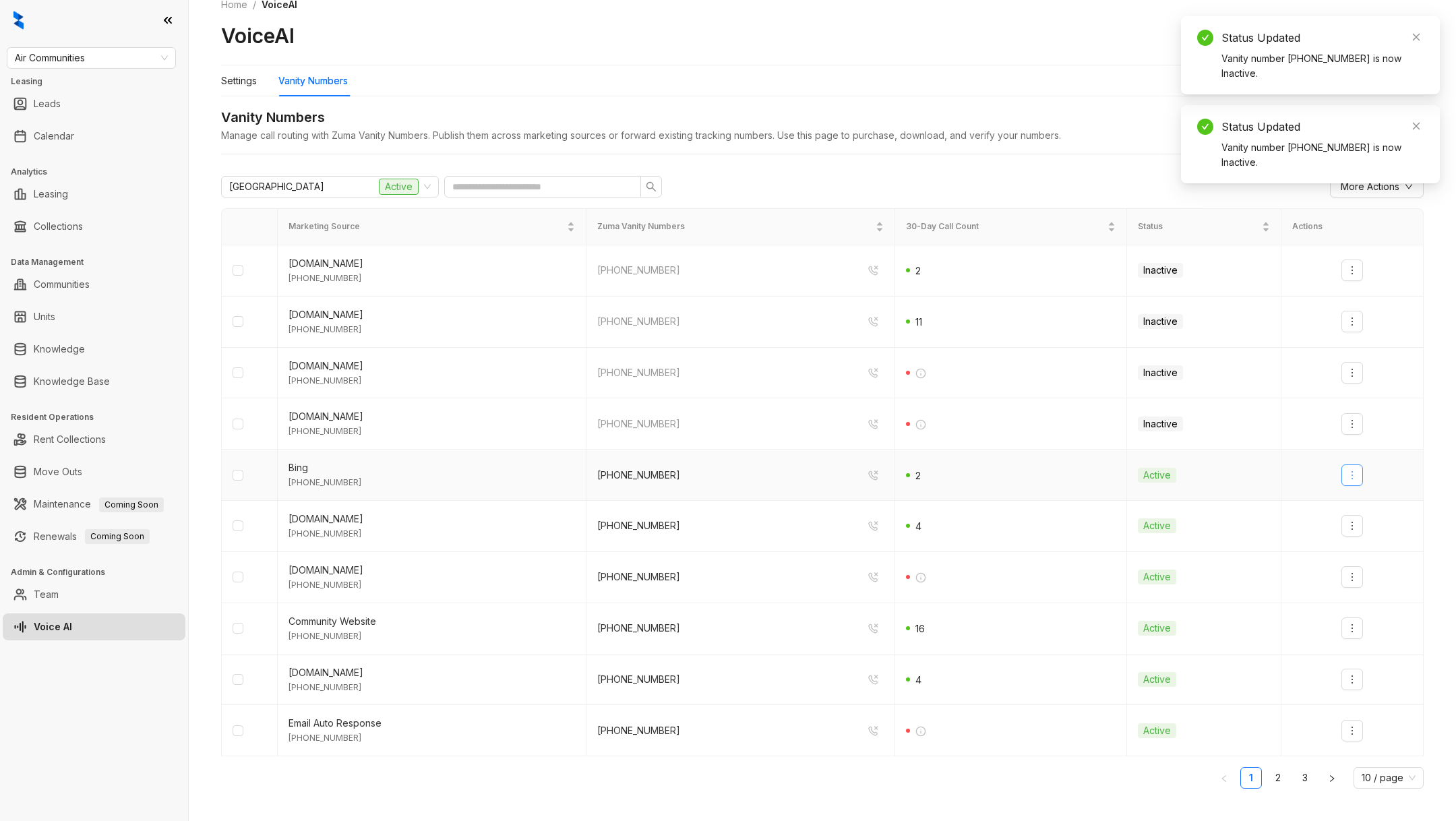
click at [1353, 481] on button "button" at bounding box center [1352, 475] width 22 height 22
click at [1356, 507] on div "Deactivate" at bounding box center [1376, 502] width 47 height 15
click at [1357, 526] on icon "more" at bounding box center [1352, 525] width 11 height 11
click at [1356, 548] on div "Deactivate" at bounding box center [1376, 553] width 47 height 15
click at [1352, 567] on button "button" at bounding box center [1352, 577] width 22 height 22
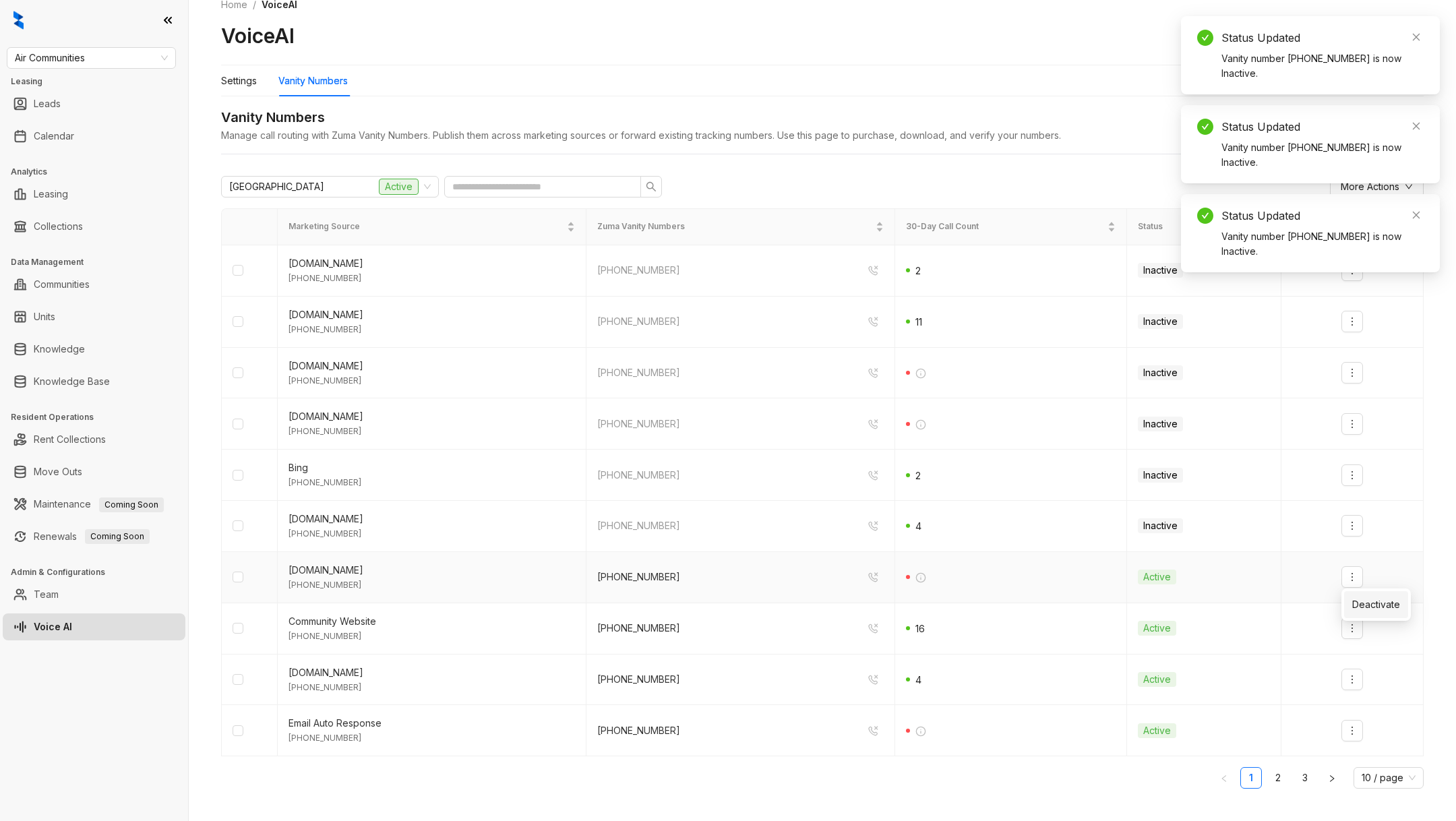
click at [1354, 610] on div "Deactivate" at bounding box center [1376, 604] width 47 height 15
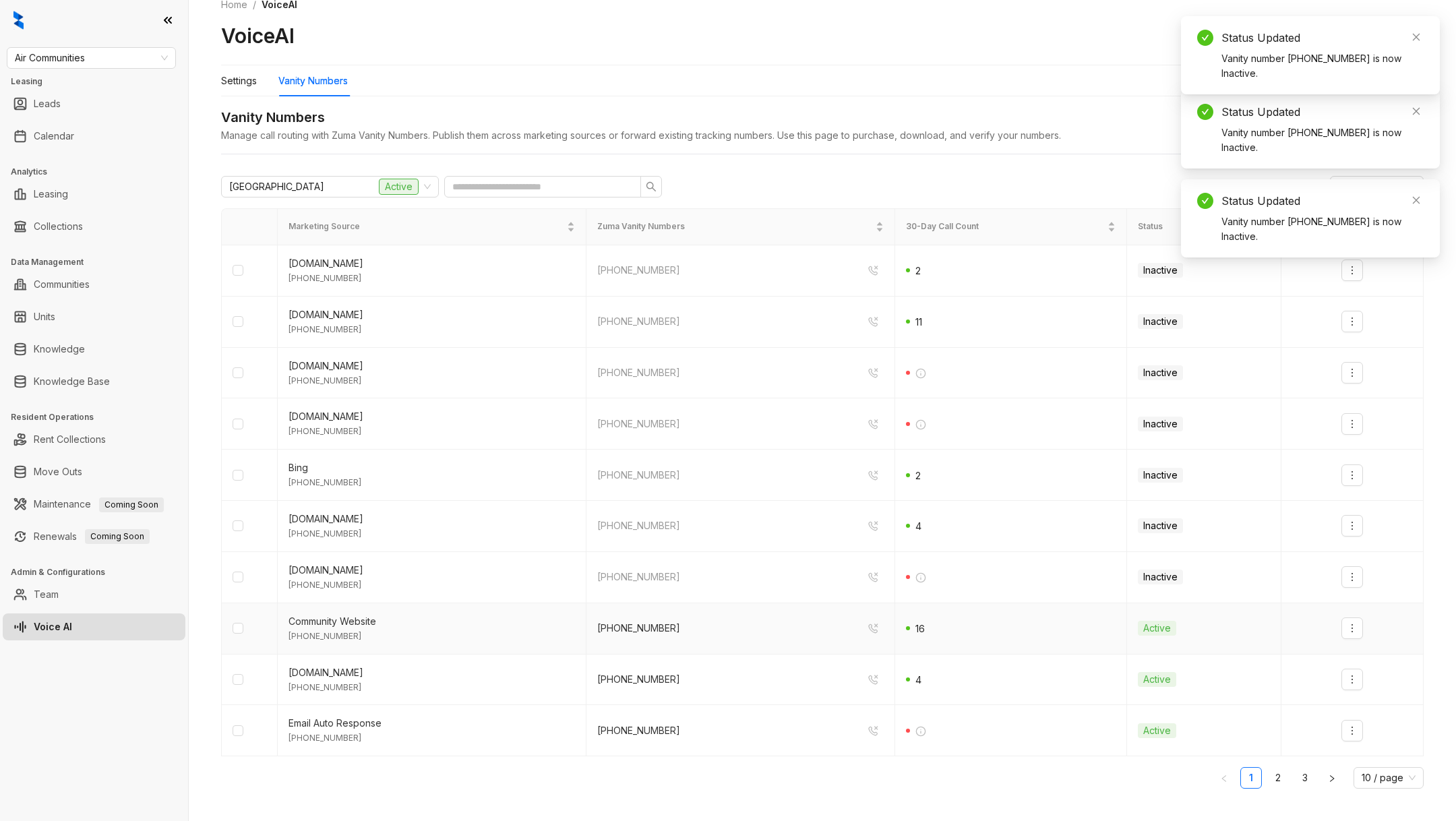
click at [1352, 643] on td at bounding box center [1352, 629] width 142 height 51
click at [1352, 628] on icon "more" at bounding box center [1352, 628] width 2 height 8
click at [1354, 652] on div "Deactivate" at bounding box center [1376, 655] width 47 height 15
click at [1354, 668] on button "button" at bounding box center [1352, 679] width 22 height 22
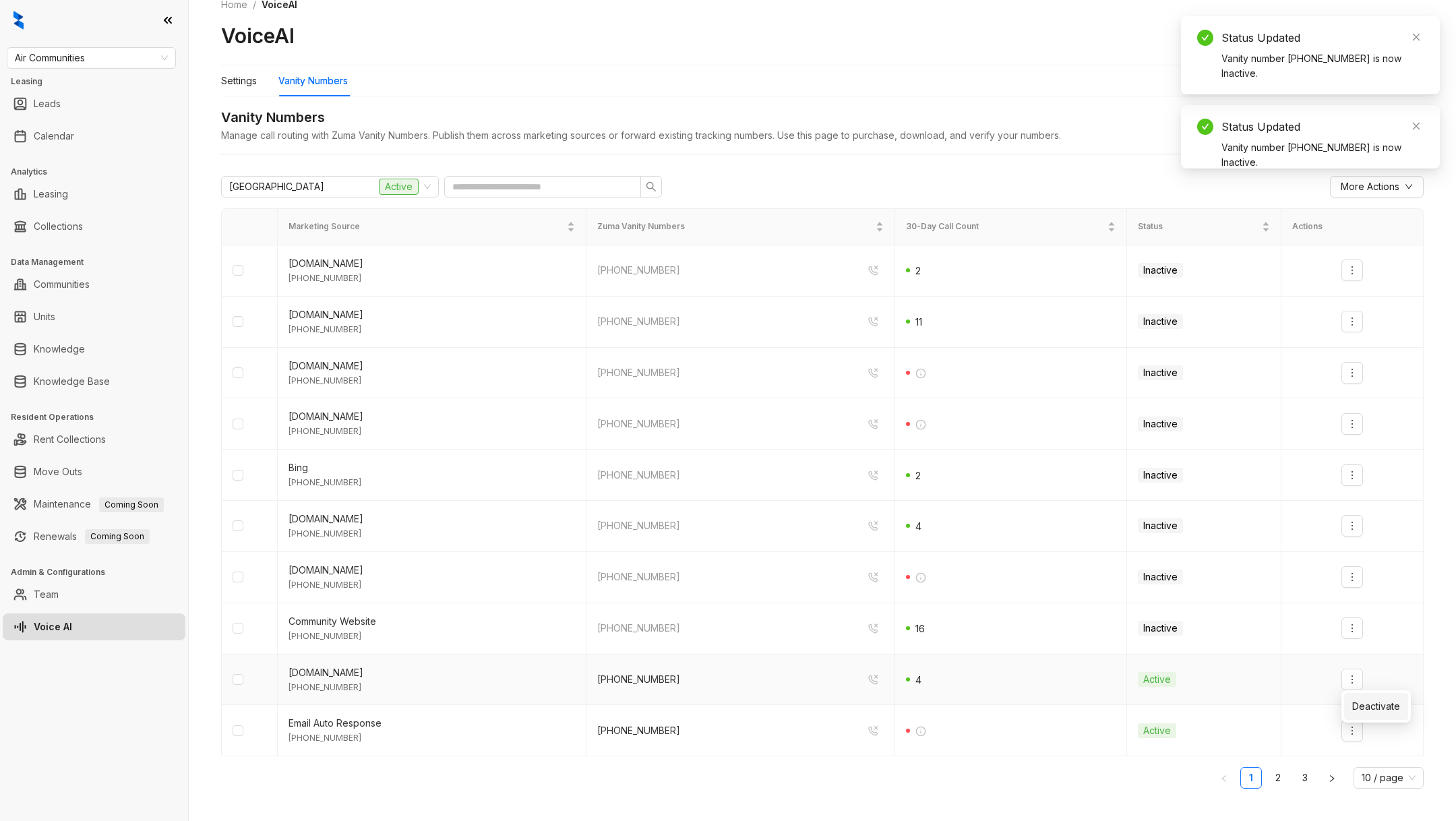
click at [1354, 717] on li "Deactivate" at bounding box center [1376, 706] width 64 height 27
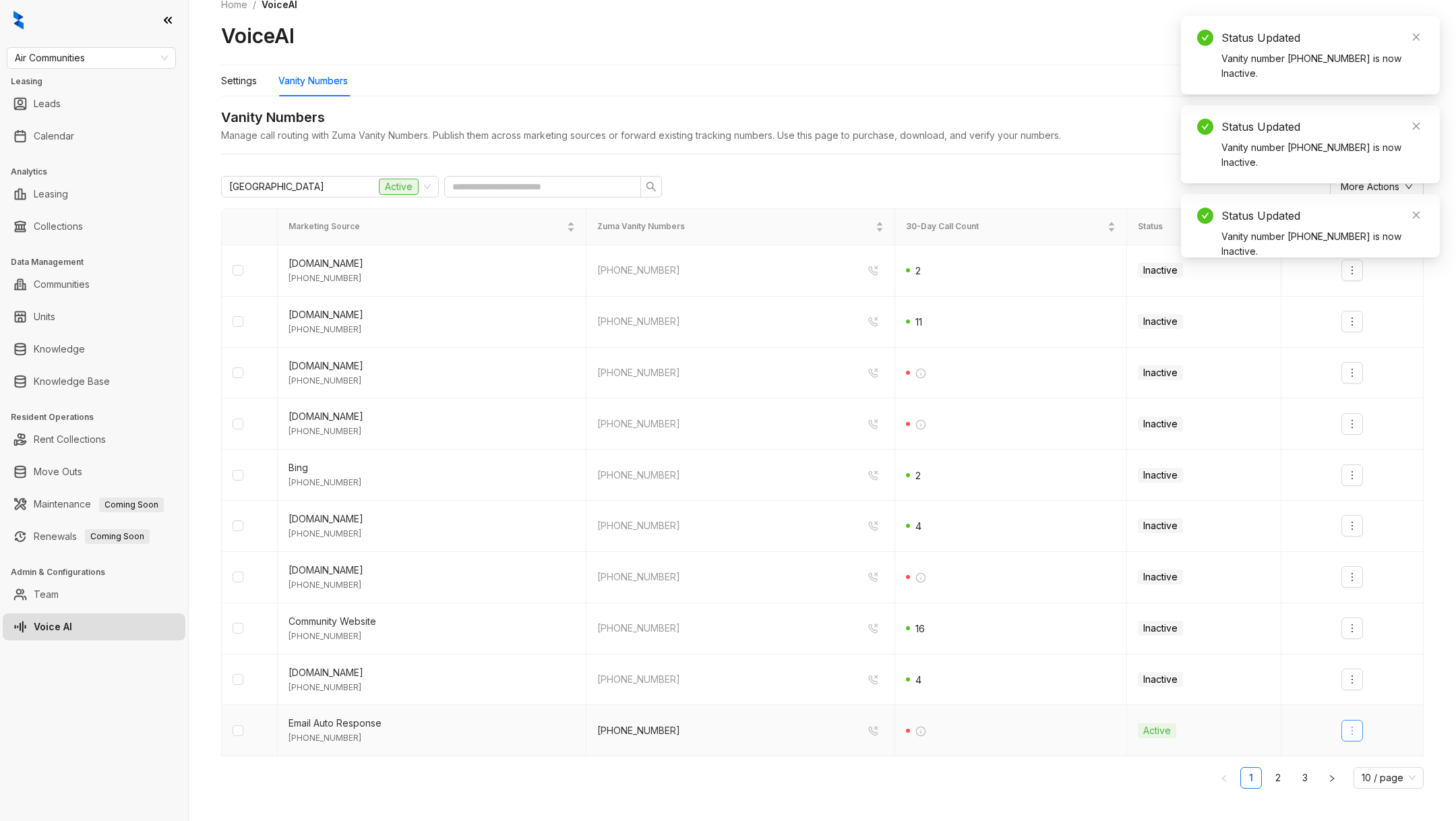
click at [1354, 720] on button "button" at bounding box center [1352, 731] width 22 height 22
click at [1354, 743] on ul "Deactivate" at bounding box center [1376, 757] width 69 height 33
click at [1352, 760] on div "Deactivate" at bounding box center [1376, 757] width 47 height 15
click at [1364, 775] on span "10 / page" at bounding box center [1388, 777] width 54 height 20
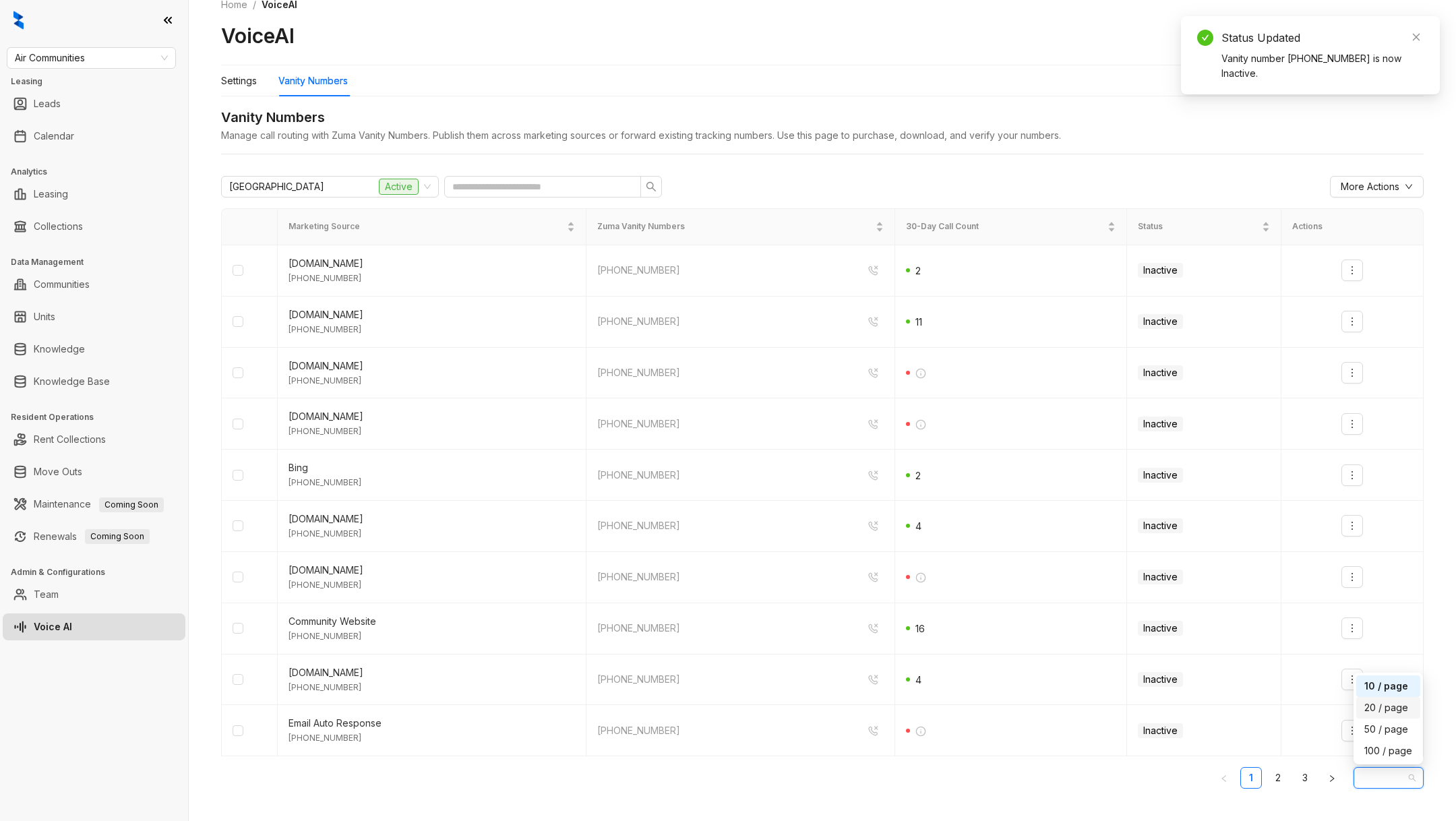
click at [1359, 703] on div "20 / page" at bounding box center [1388, 707] width 64 height 22
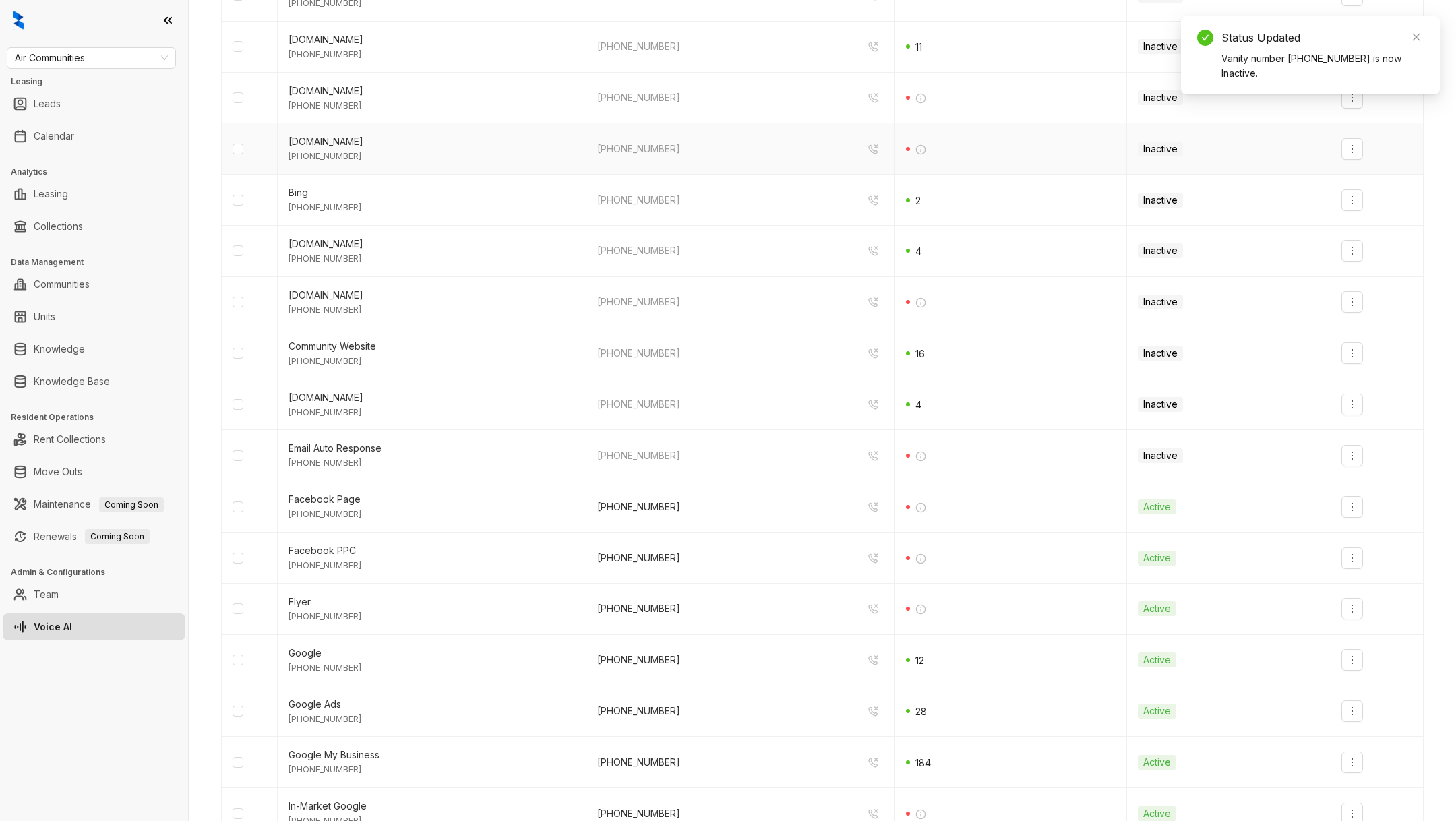
scroll to position [329, 0]
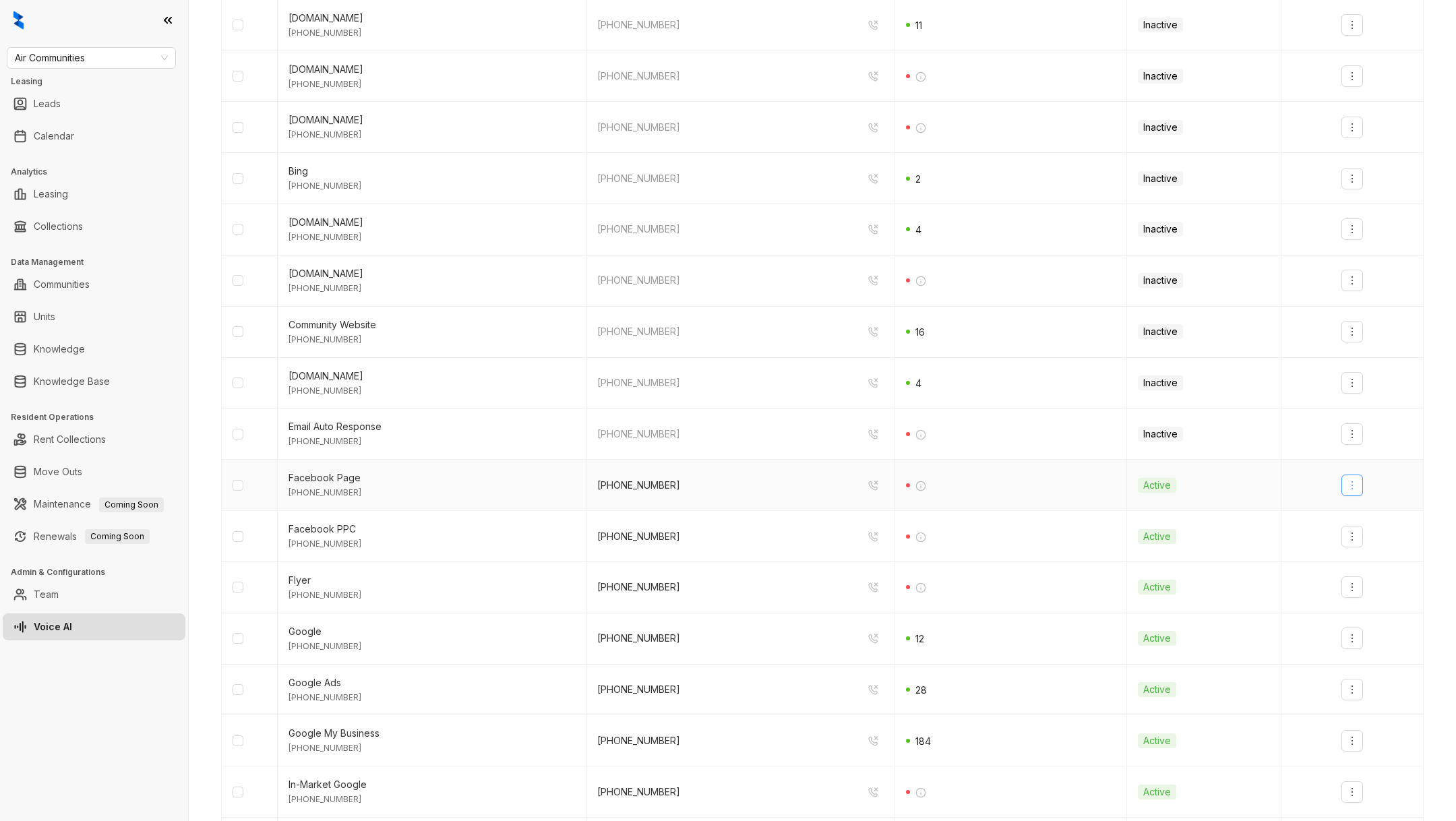
click at [1347, 481] on icon "more" at bounding box center [1352, 485] width 11 height 11
click at [1358, 506] on div "Deactivate" at bounding box center [1376, 511] width 47 height 15
click at [1360, 527] on button "button" at bounding box center [1352, 536] width 22 height 22
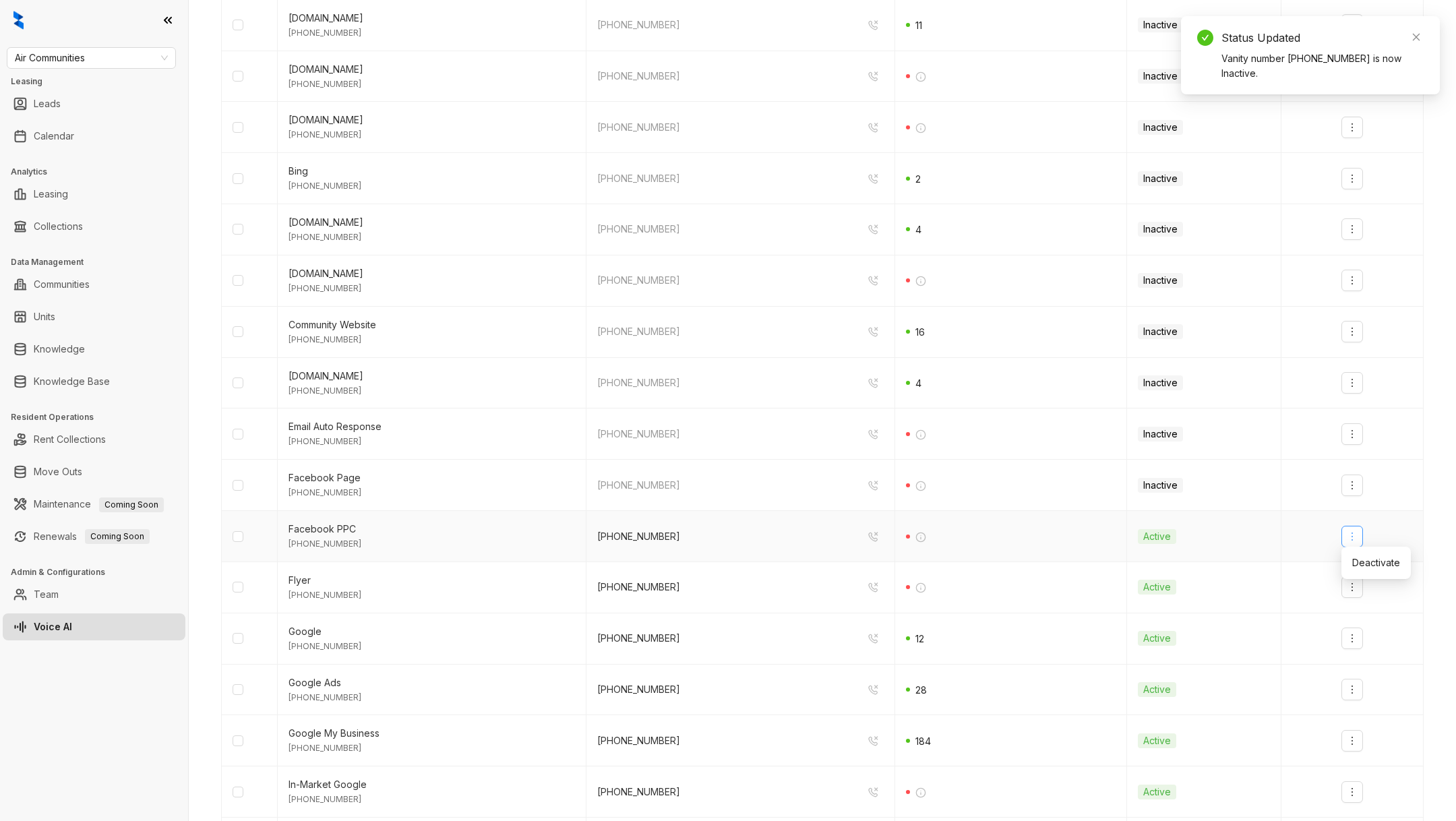
click at [1359, 537] on button "button" at bounding box center [1352, 536] width 22 height 22
click at [1359, 538] on button "button" at bounding box center [1352, 536] width 22 height 22
click at [1361, 562] on td at bounding box center [1352, 588] width 142 height 51
click at [1351, 534] on icon "more" at bounding box center [1352, 536] width 11 height 11
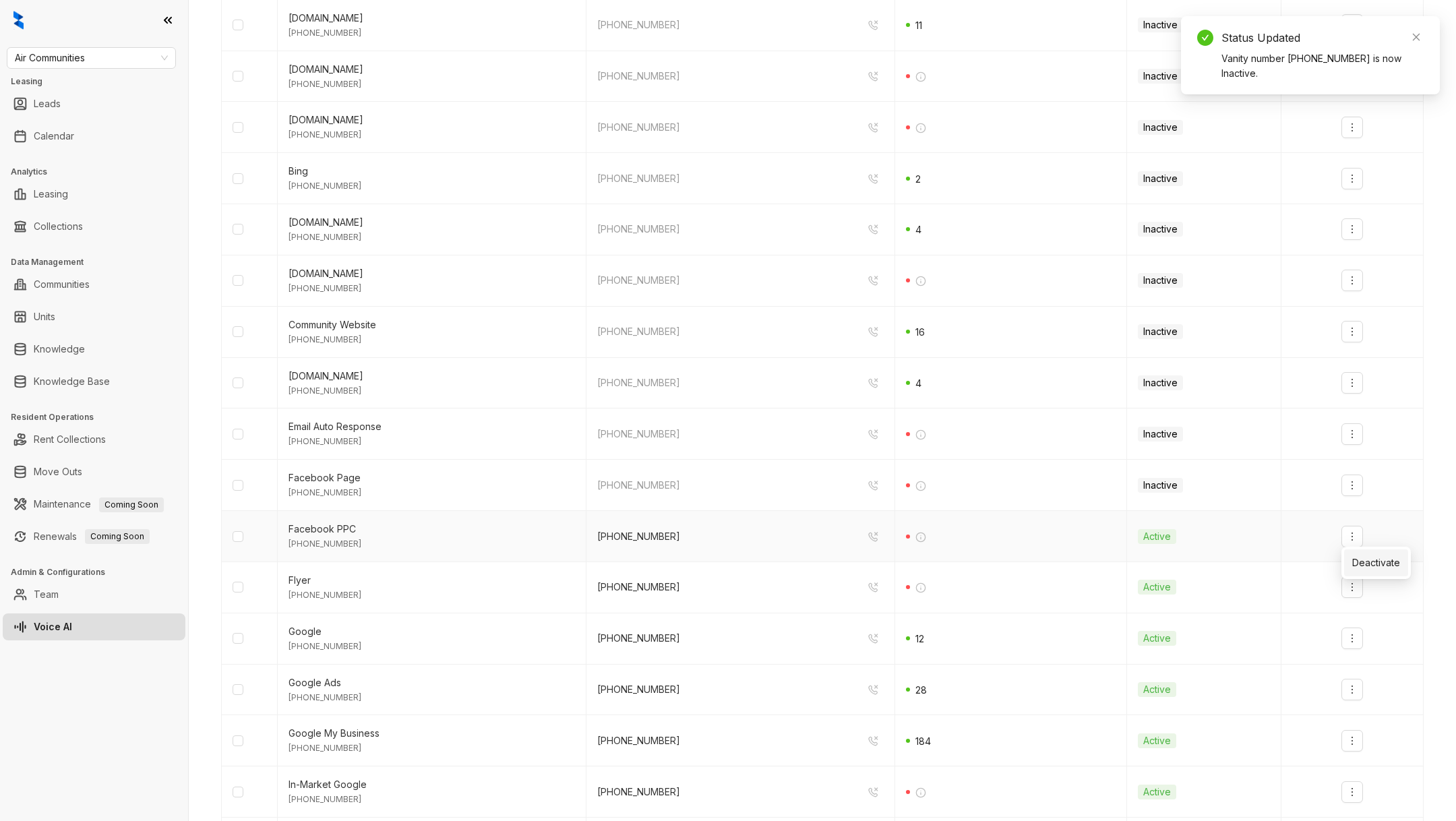
click at [1352, 568] on div "Deactivate" at bounding box center [1376, 562] width 47 height 15
click at [1352, 567] on td at bounding box center [1352, 588] width 142 height 51
click at [1349, 584] on icon "more" at bounding box center [1352, 587] width 11 height 11
click at [1363, 623] on div "Deactivate" at bounding box center [1376, 614] width 47 height 20
click at [1356, 651] on td at bounding box center [1352, 639] width 142 height 51
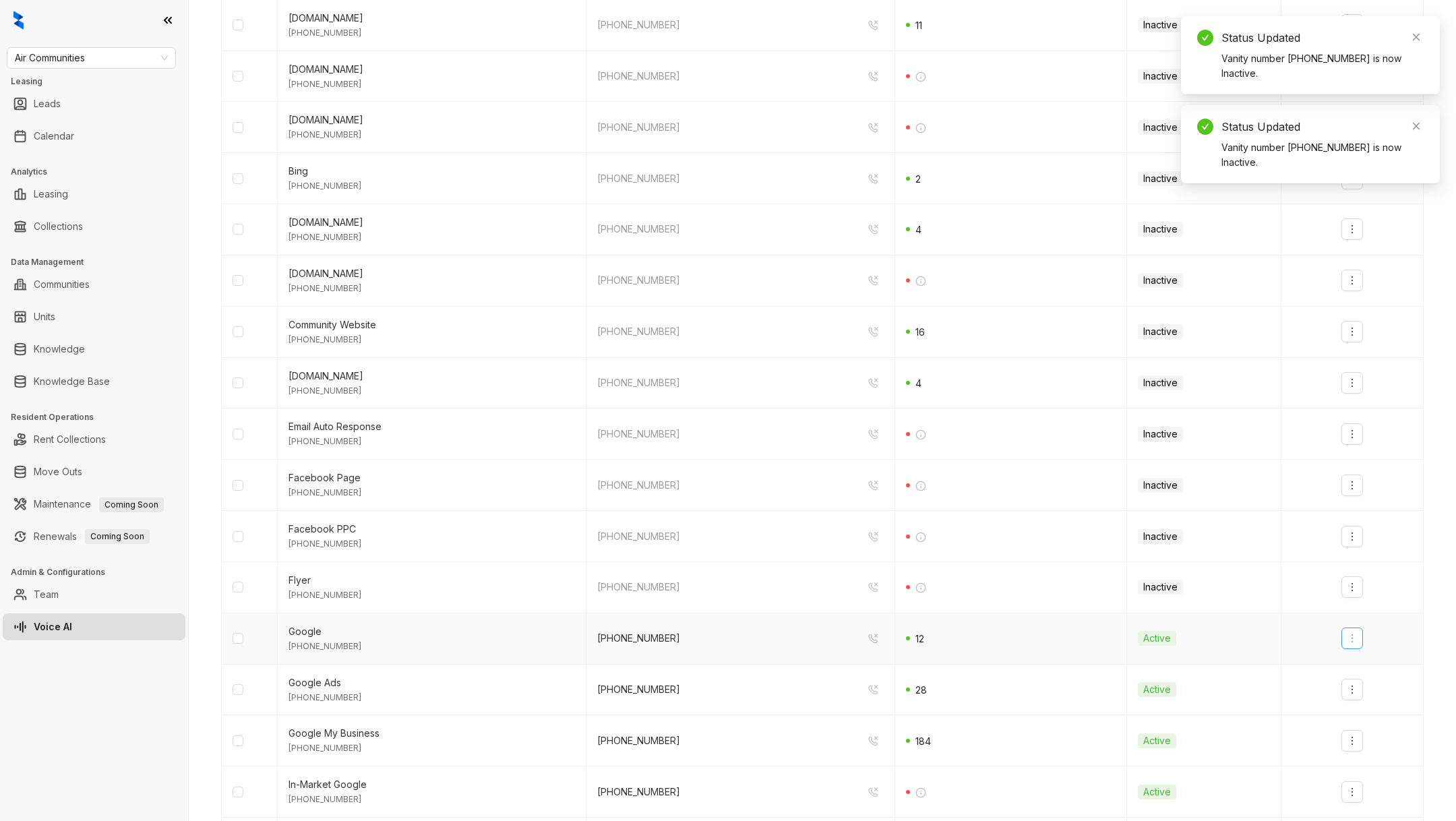
click at [1354, 640] on icon "more" at bounding box center [1352, 638] width 11 height 11
click at [1359, 679] on ul "Deactivate" at bounding box center [1376, 665] width 69 height 33
click at [1359, 679] on ul "Deactivate" at bounding box center [1376, 665] width 69 height 33
click at [1359, 678] on li "Deactivate" at bounding box center [1376, 665] width 64 height 27
click at [1359, 679] on button "button" at bounding box center [1352, 689] width 22 height 22
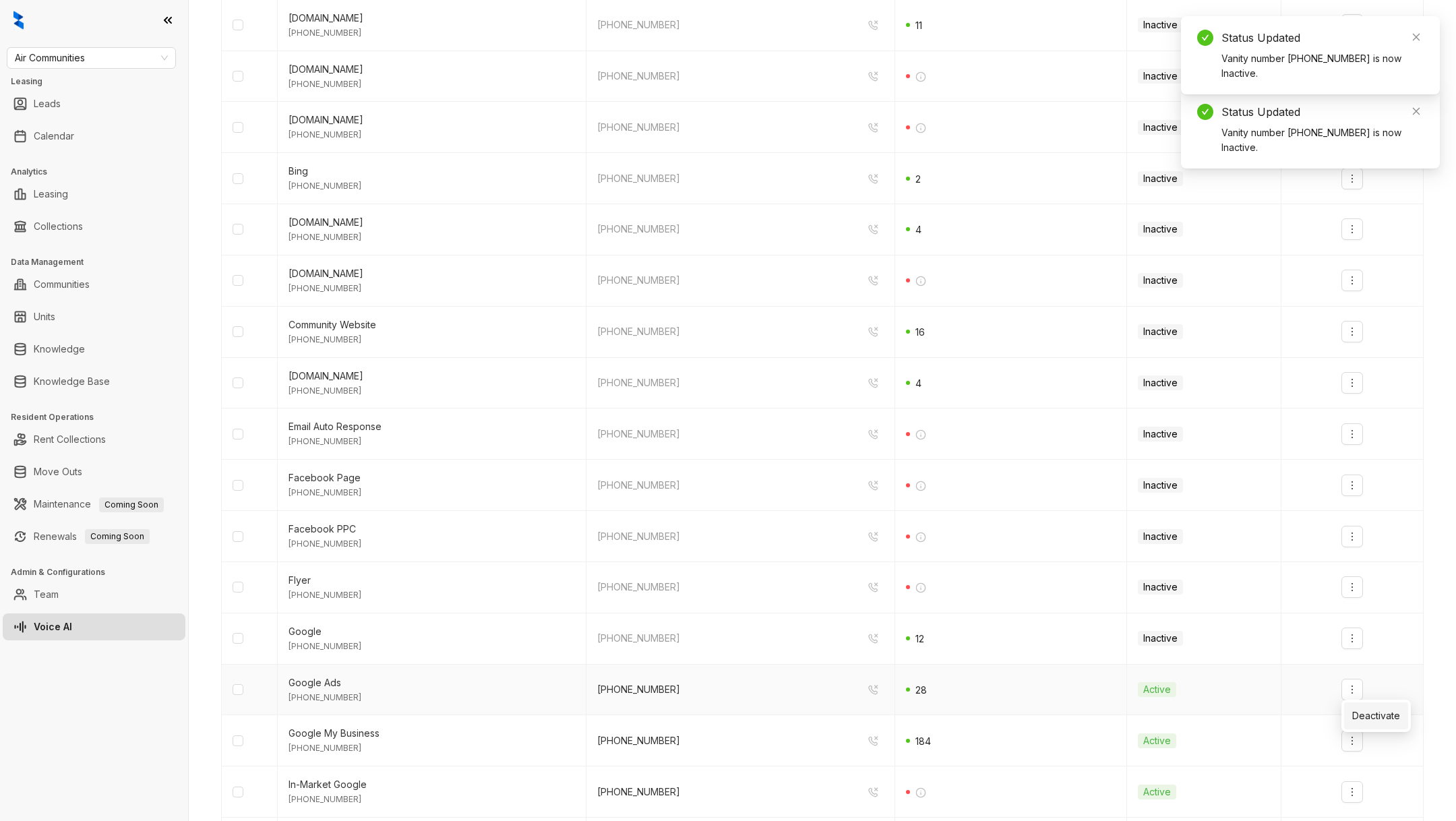
click at [1361, 712] on div "Deactivate" at bounding box center [1376, 715] width 47 height 15
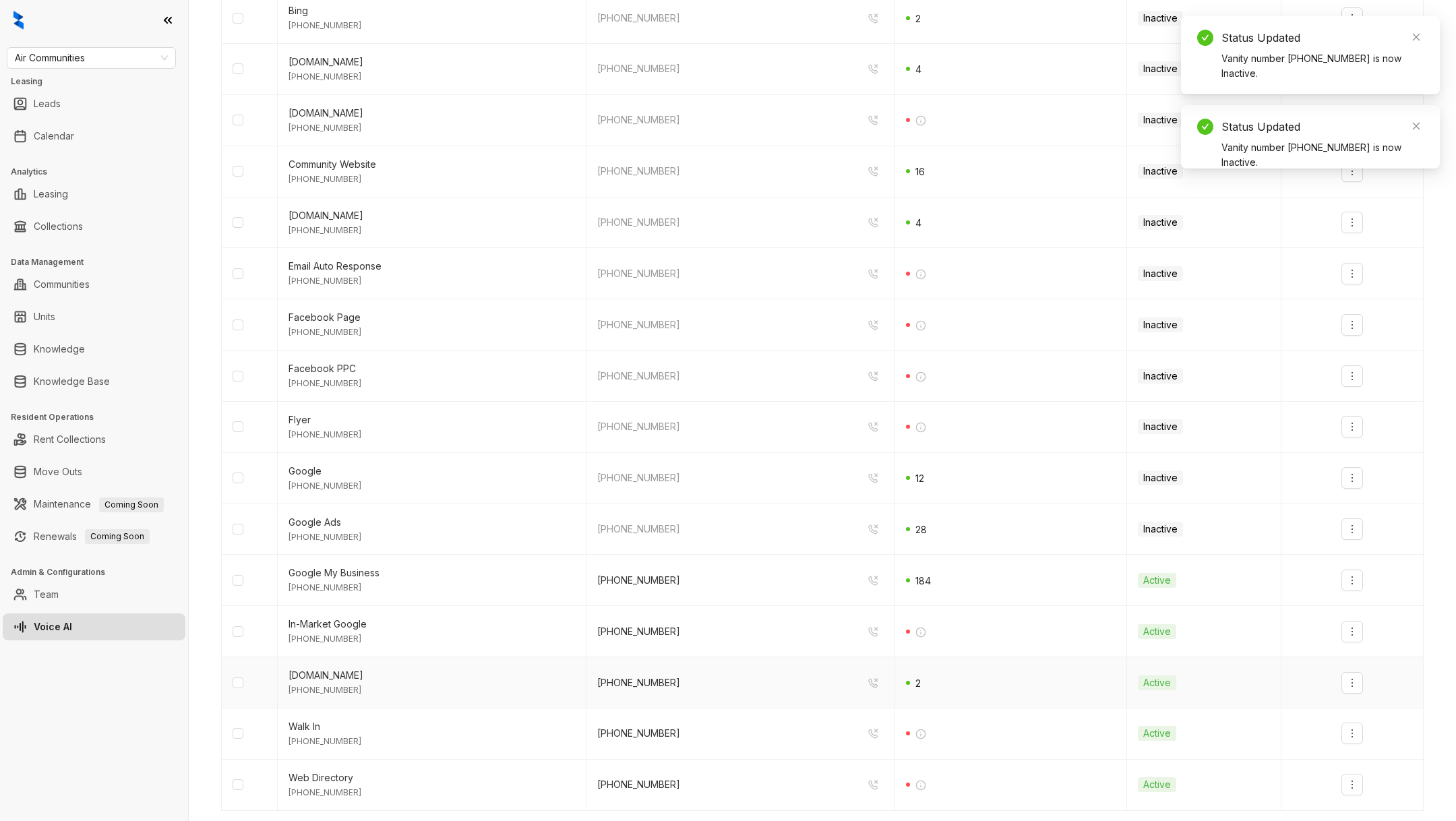
scroll to position [500, 0]
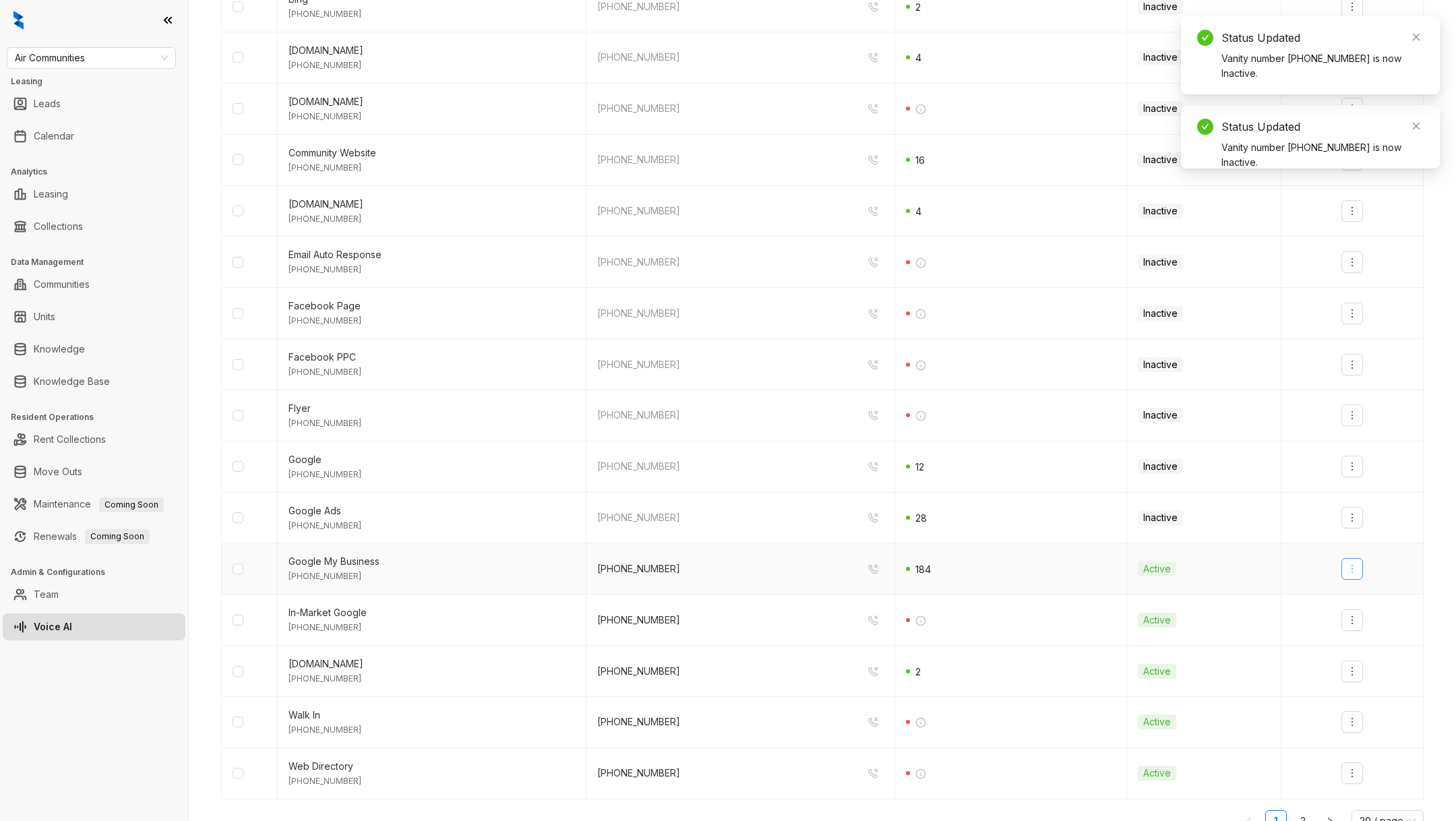
click at [1352, 574] on button "button" at bounding box center [1352, 569] width 22 height 22
click at [1359, 591] on div "Deactivate" at bounding box center [1376, 595] width 47 height 15
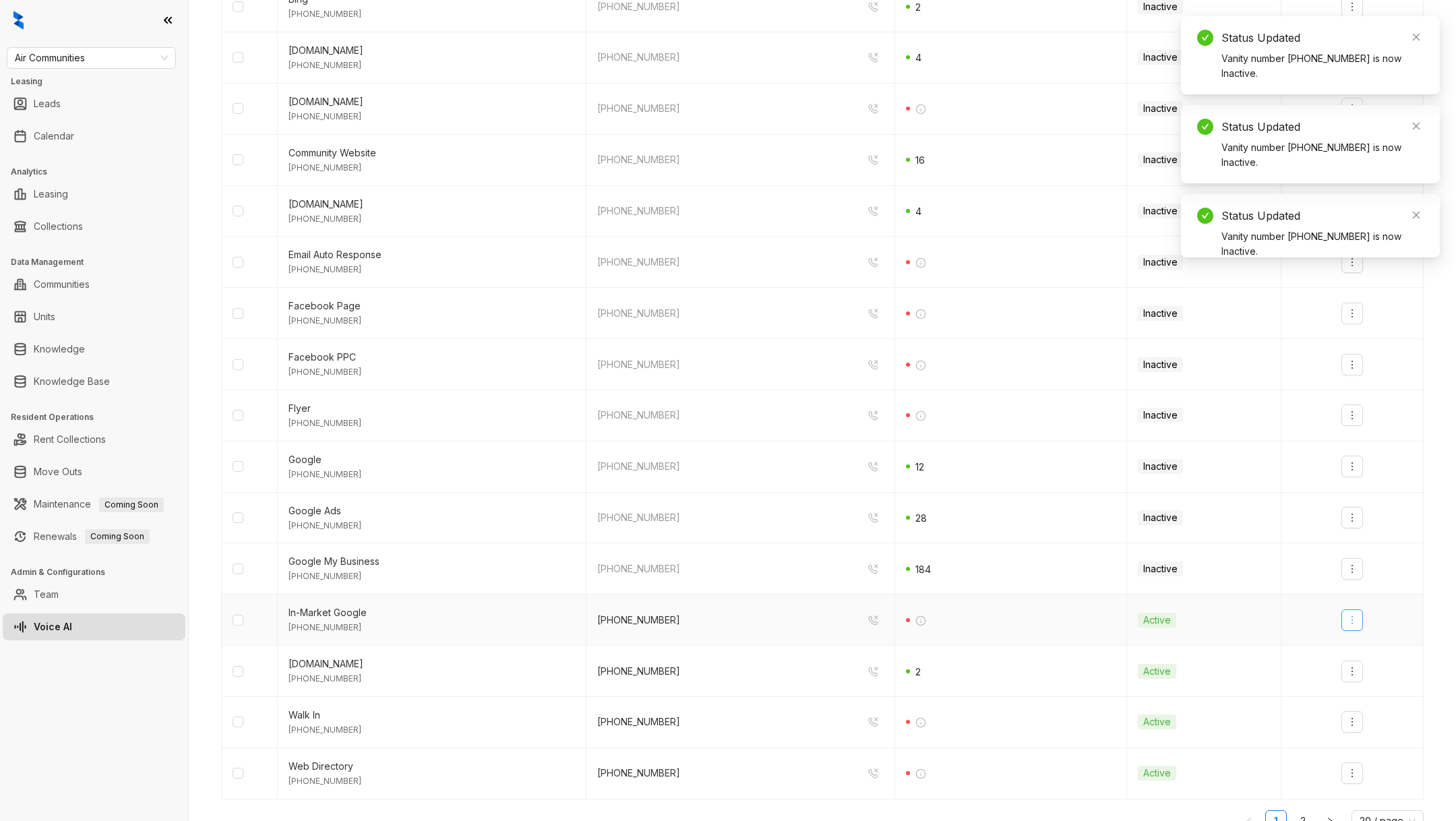
click at [1357, 619] on icon "more" at bounding box center [1352, 620] width 11 height 11
click at [1361, 651] on div "Deactivate" at bounding box center [1376, 645] width 47 height 15
click at [1354, 666] on icon "more" at bounding box center [1352, 671] width 11 height 11
click at [1356, 695] on div "Deactivate" at bounding box center [1376, 696] width 47 height 15
click at [1353, 725] on button "button" at bounding box center [1352, 721] width 22 height 22
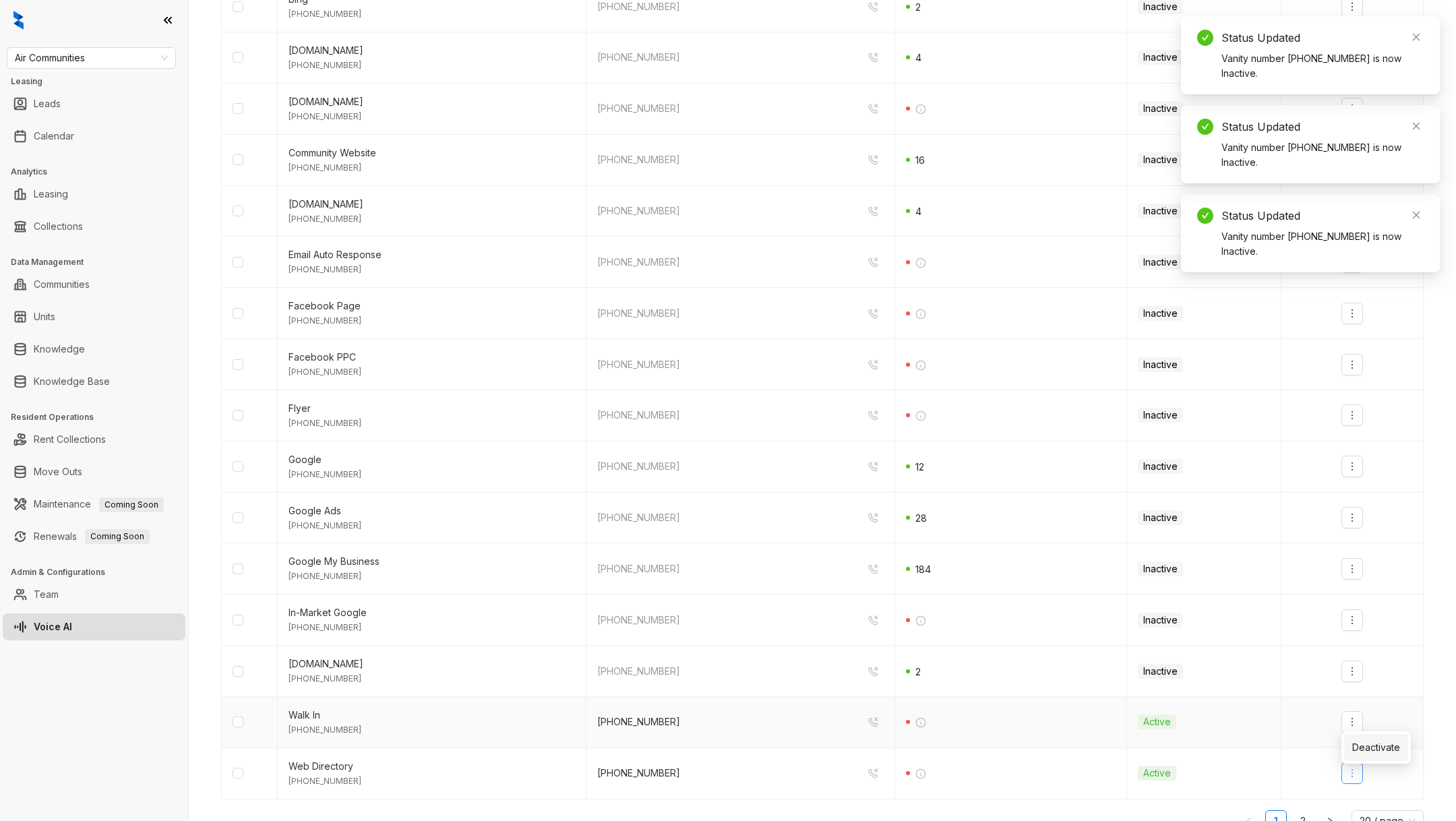
click at [1357, 770] on icon "more" at bounding box center [1352, 773] width 11 height 11
click at [1349, 721] on icon "more" at bounding box center [1352, 721] width 11 height 11
click at [1358, 746] on div "Deactivate" at bounding box center [1376, 747] width 47 height 15
click at [1354, 767] on icon "more" at bounding box center [1352, 773] width 11 height 11
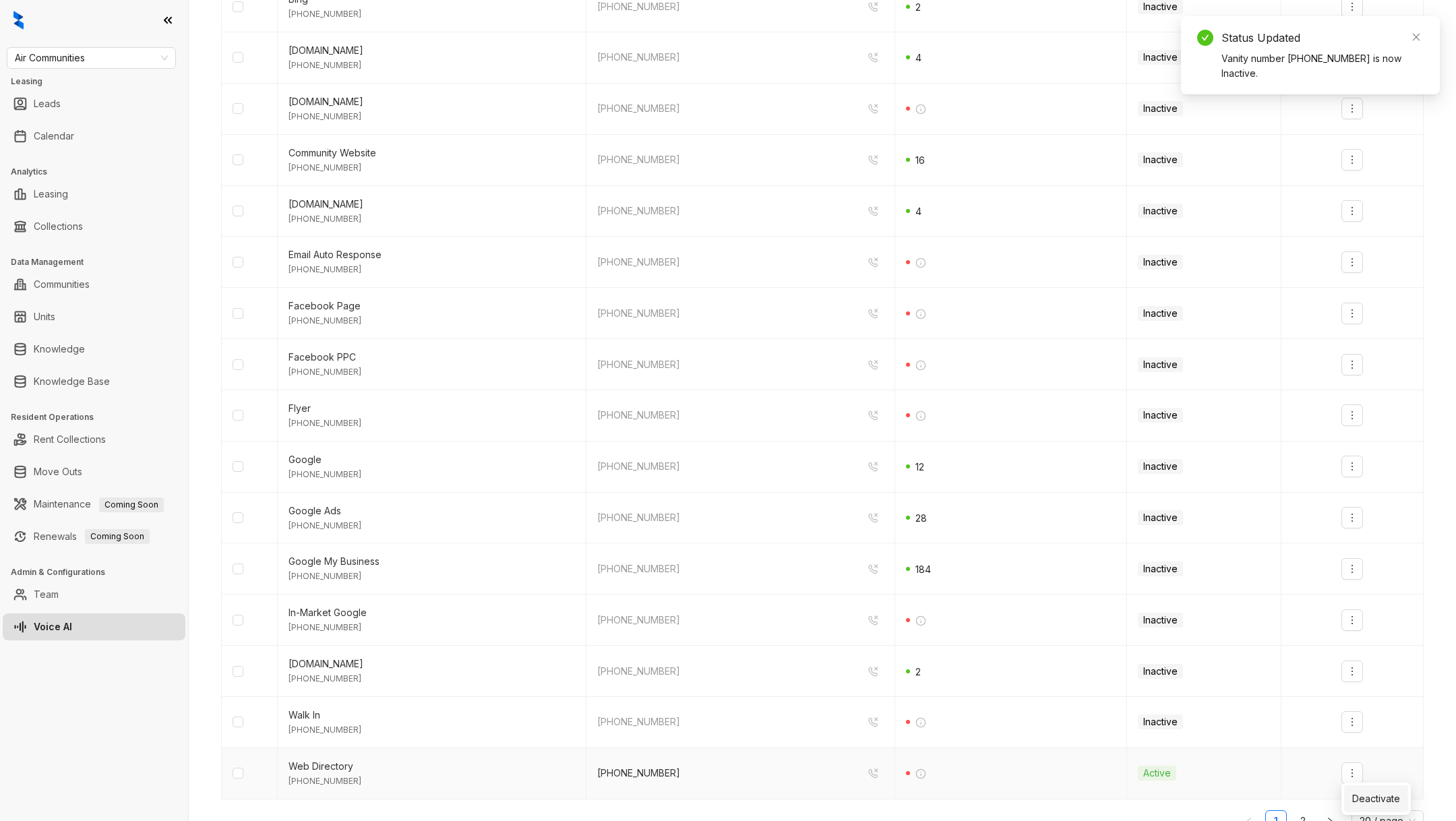
click at [1361, 792] on div "Deactivate" at bounding box center [1376, 798] width 47 height 15
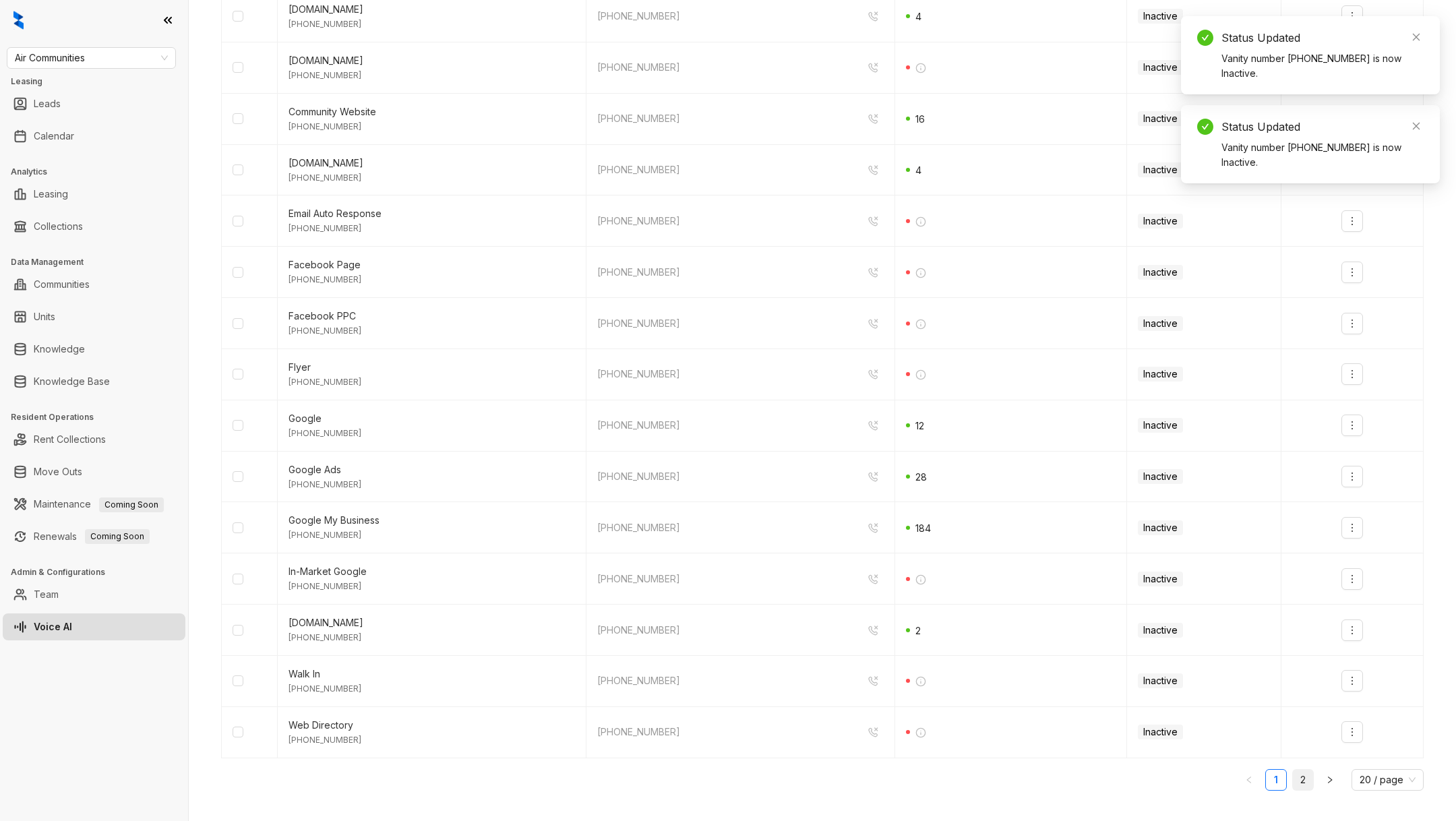
click at [1306, 774] on link "2" at bounding box center [1303, 780] width 20 height 20
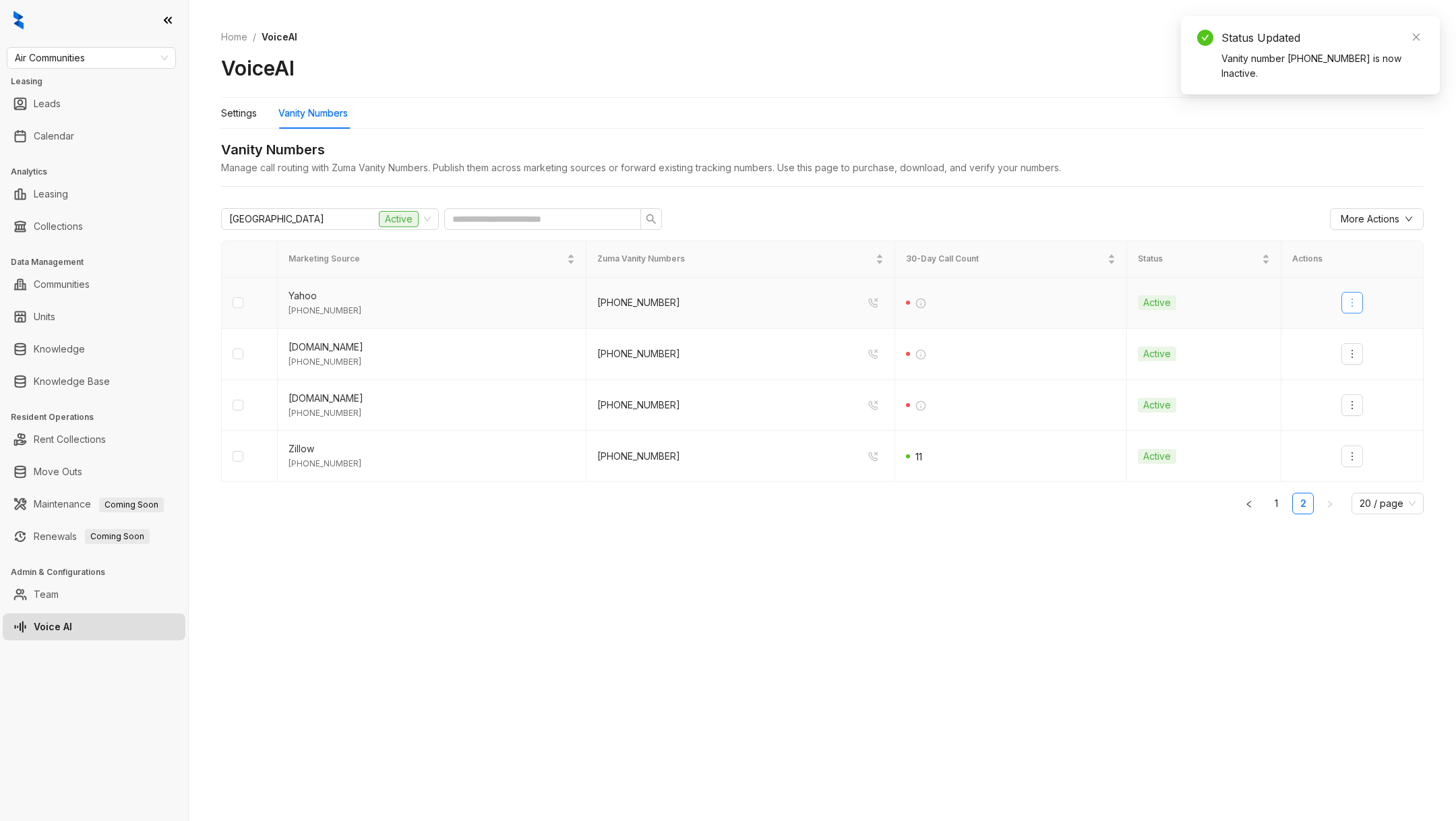
click at [1355, 305] on icon "more" at bounding box center [1352, 303] width 11 height 11
click at [1355, 342] on li "Deactivate" at bounding box center [1376, 332] width 64 height 27
click at [1352, 353] on icon "more" at bounding box center [1352, 353] width 2 height 8
click at [1356, 390] on div "Deactivate" at bounding box center [1376, 383] width 47 height 20
click at [1356, 407] on icon "more" at bounding box center [1352, 405] width 11 height 11
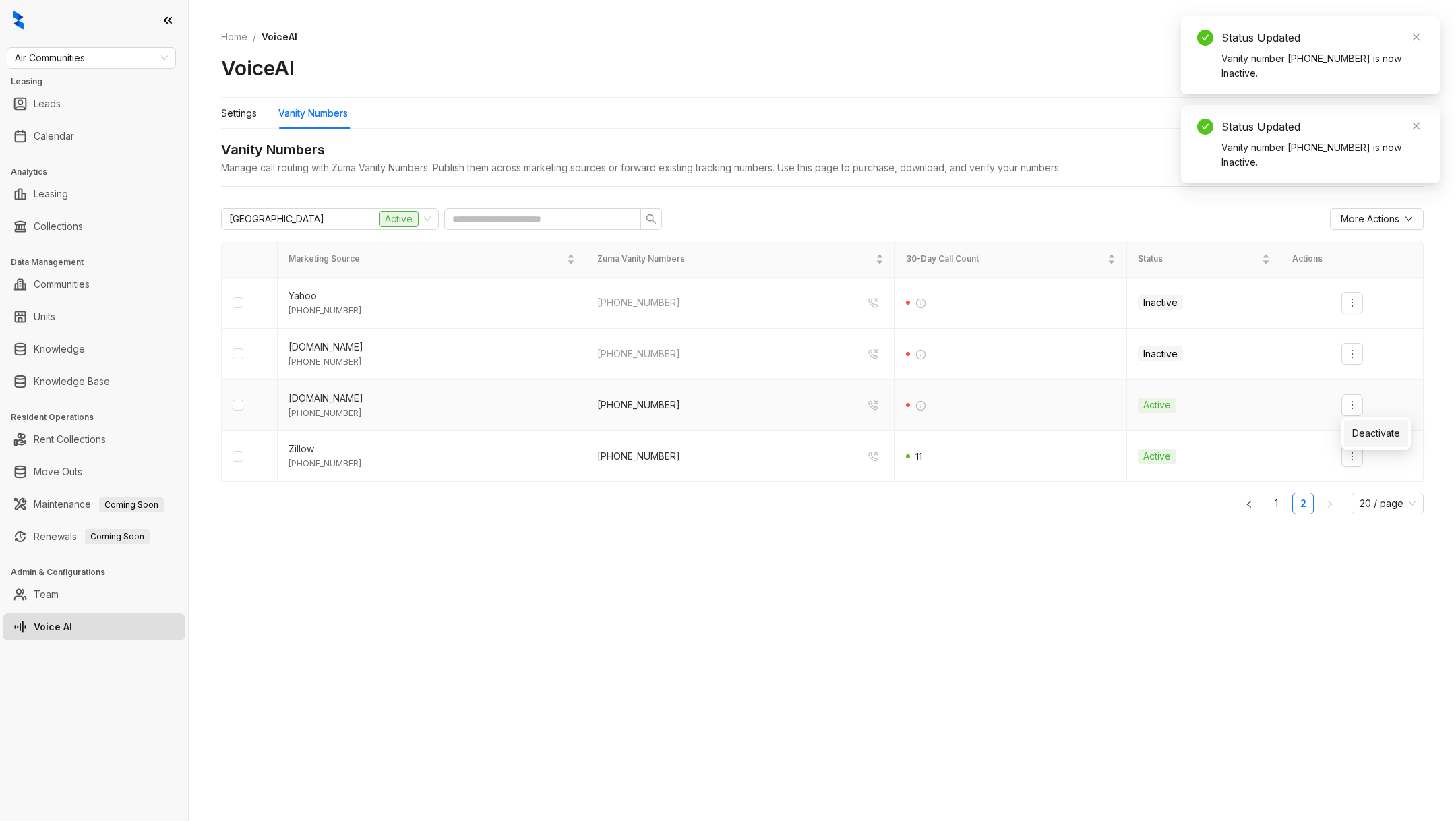
click at [1358, 443] on div "Deactivate" at bounding box center [1376, 433] width 47 height 20
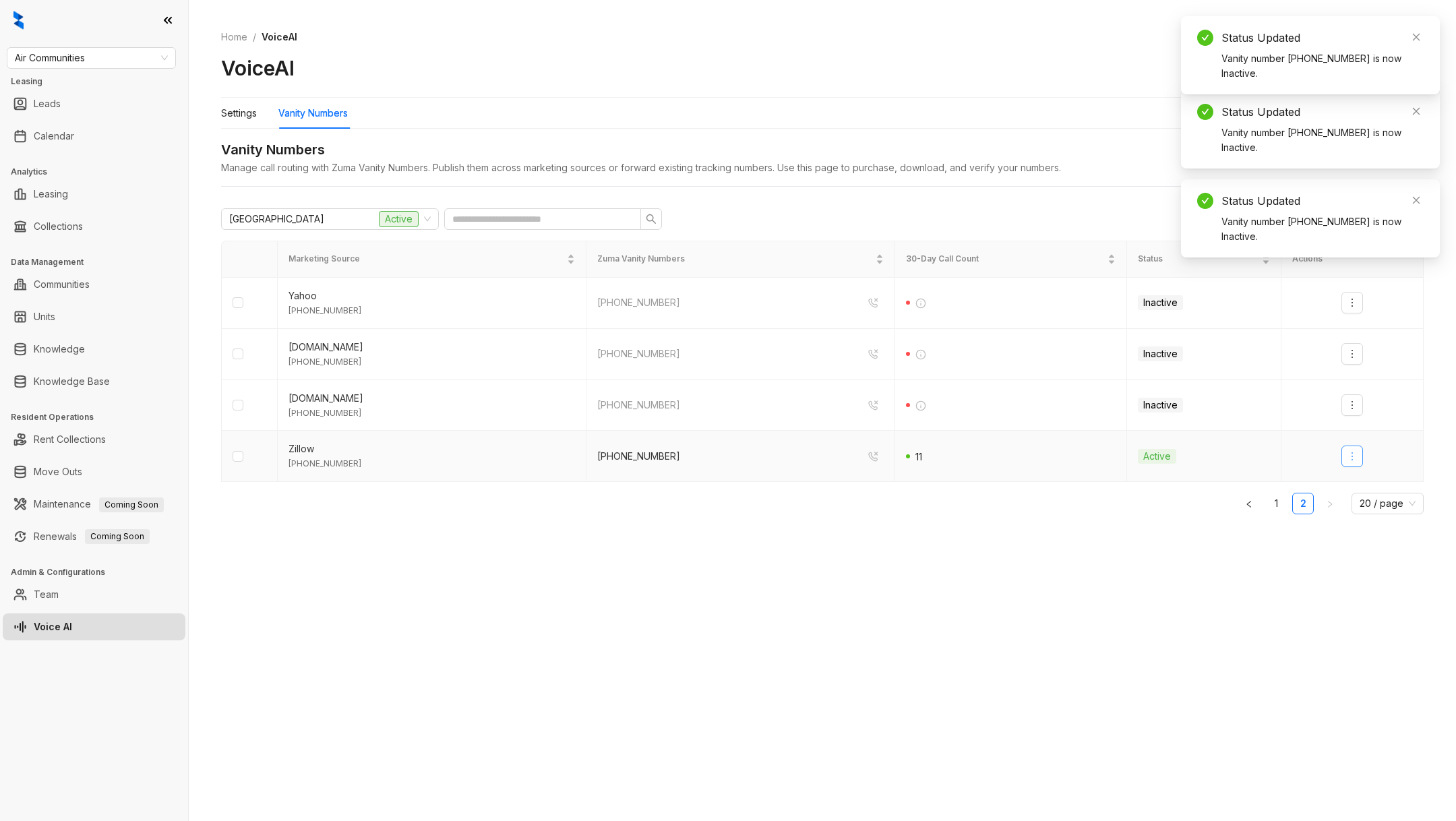
click at [1354, 445] on button "button" at bounding box center [1352, 456] width 22 height 22
click at [1361, 483] on div "Deactivate" at bounding box center [1376, 484] width 47 height 15
click at [1361, 510] on span "20 / page" at bounding box center [1387, 503] width 56 height 20
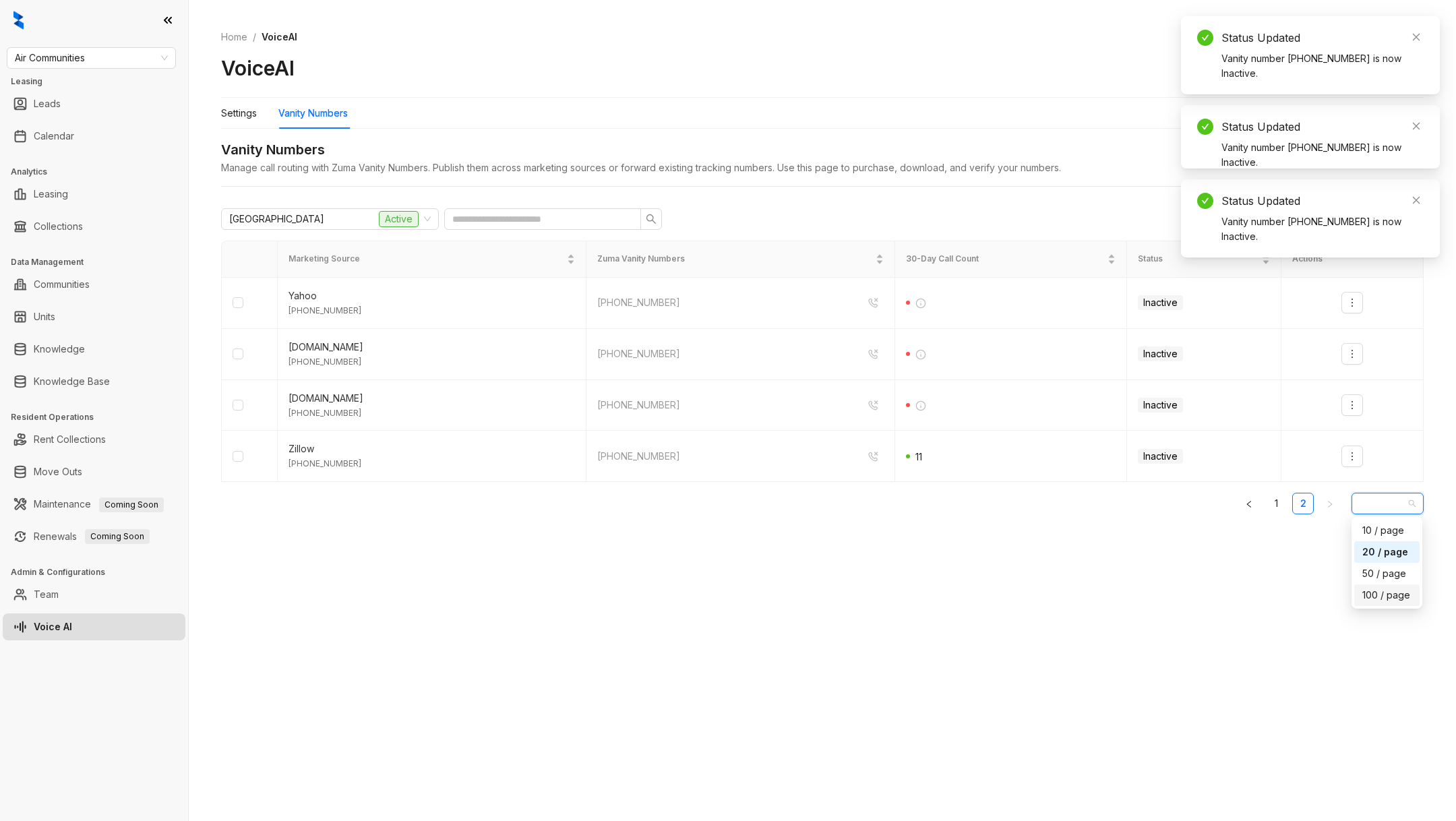
click at [1376, 588] on div "100 / page" at bounding box center [1387, 595] width 49 height 15
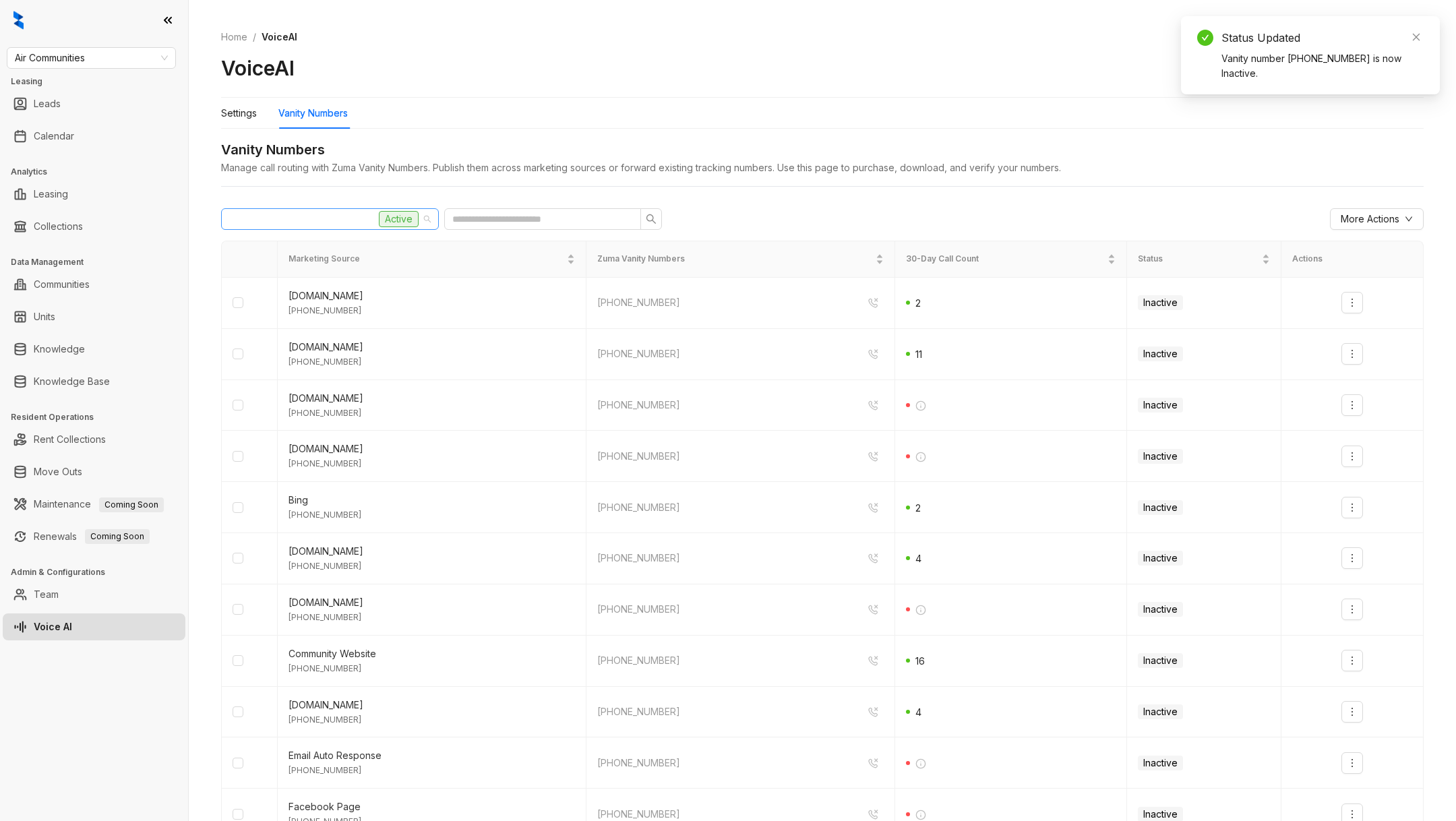
click at [427, 224] on span "Waterford Village Active" at bounding box center [329, 219] width 202 height 20
click at [427, 226] on span "Waterford Village Active" at bounding box center [329, 219] width 202 height 20
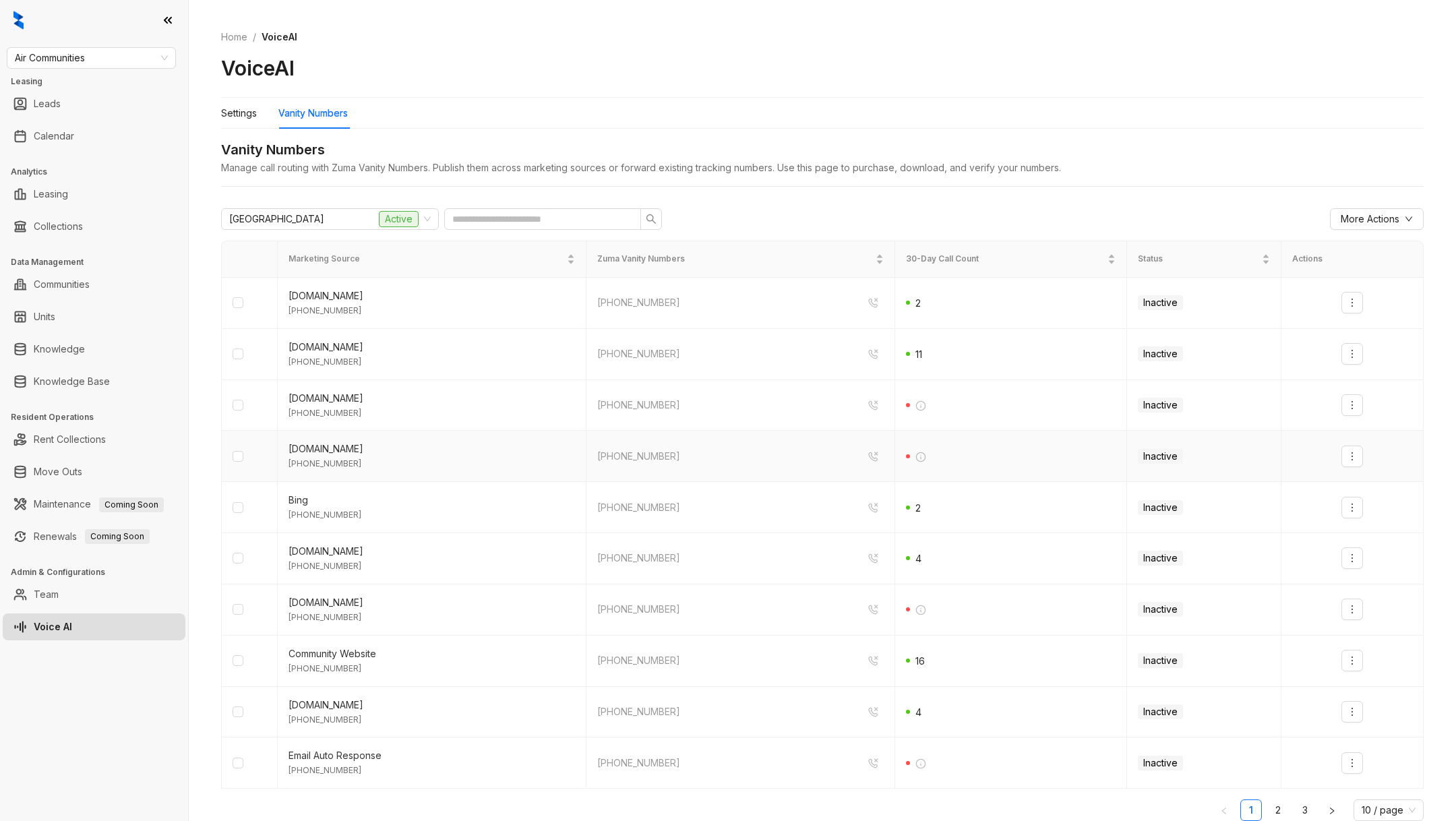
scroll to position [33, 0]
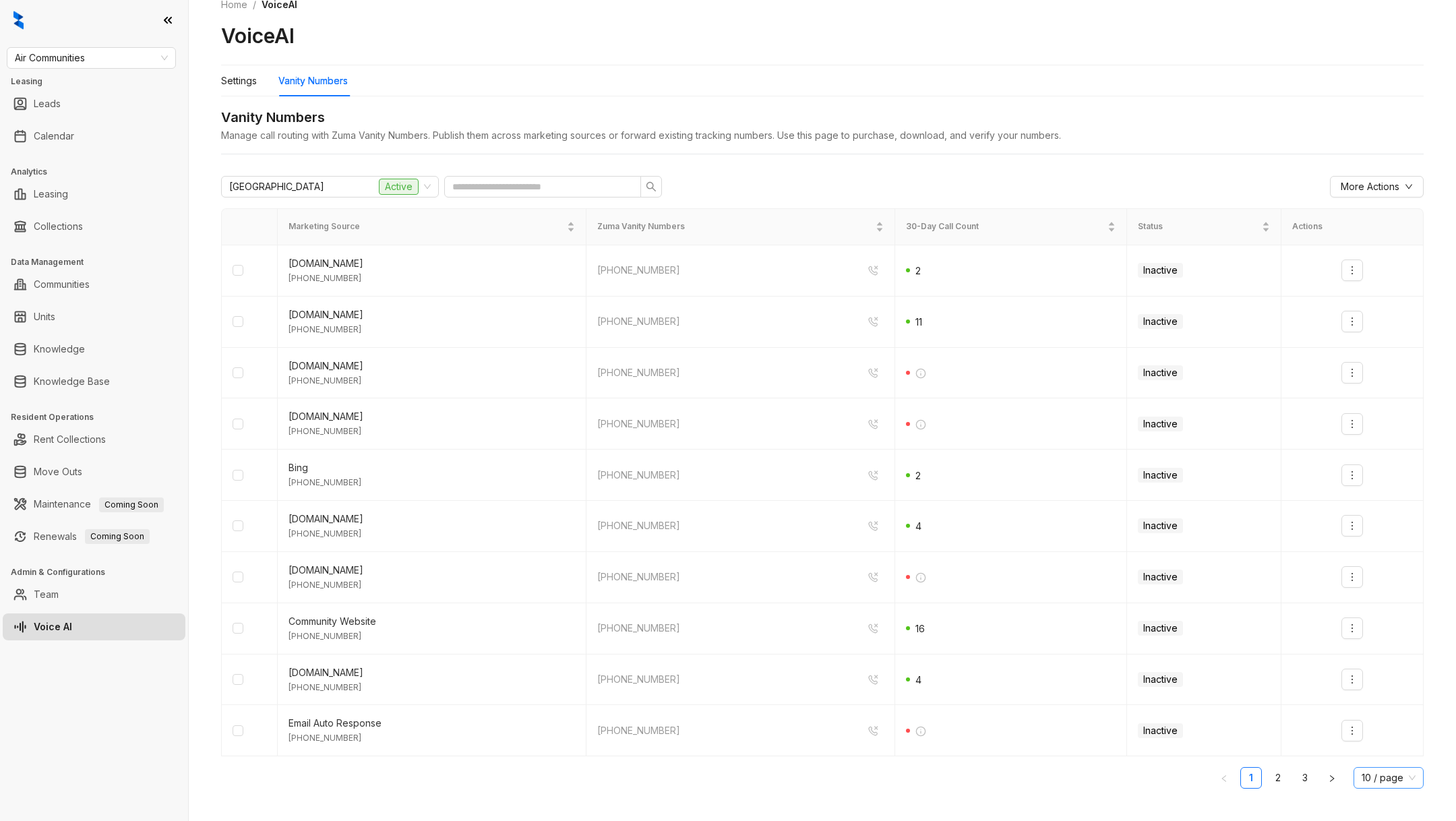
click at [1379, 767] on span "10 / page" at bounding box center [1388, 777] width 54 height 20
click at [1379, 751] on div "100 / page" at bounding box center [1387, 750] width 47 height 15
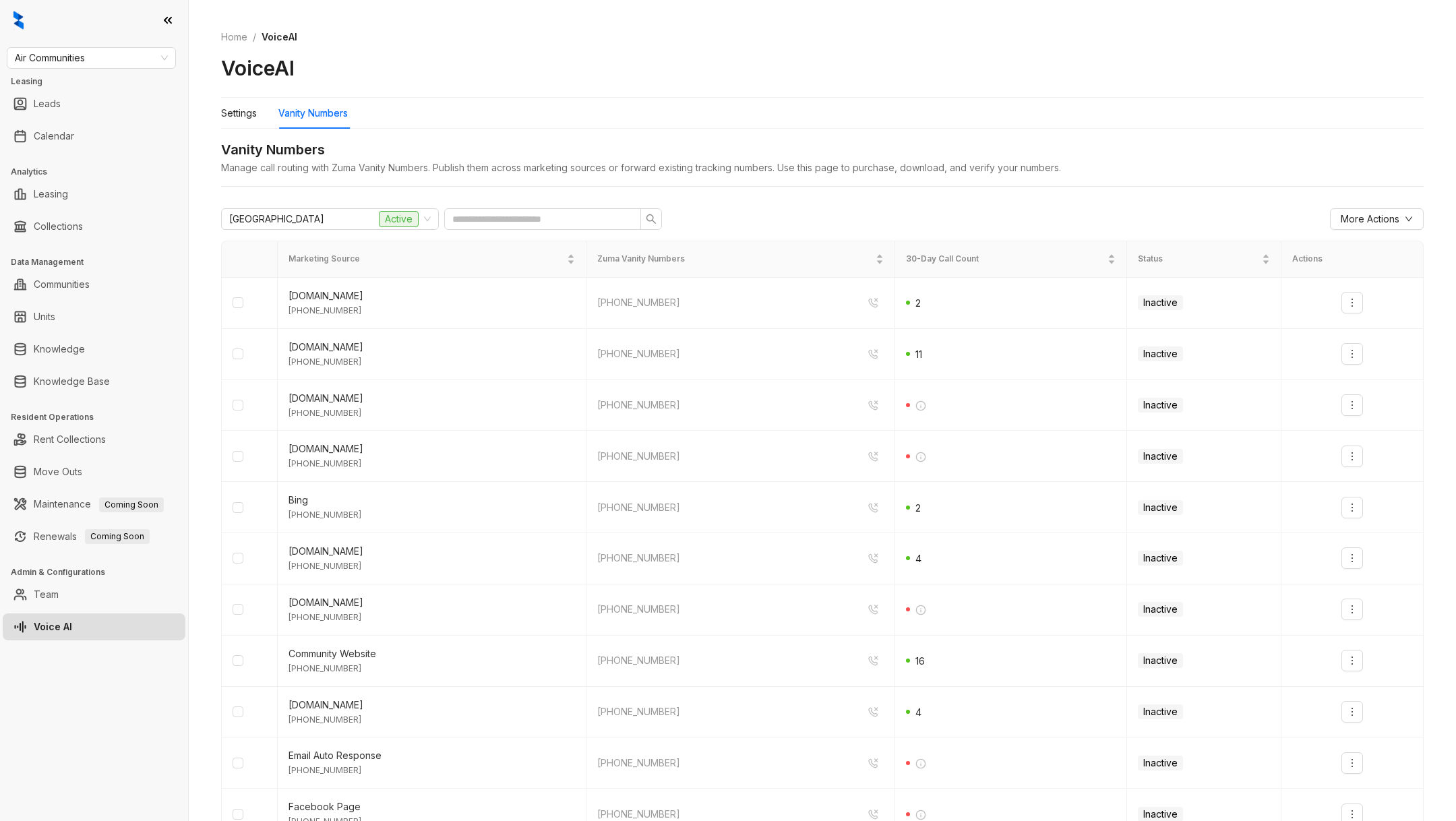
click at [1374, 217] on span "More Actions" at bounding box center [1370, 219] width 58 height 15
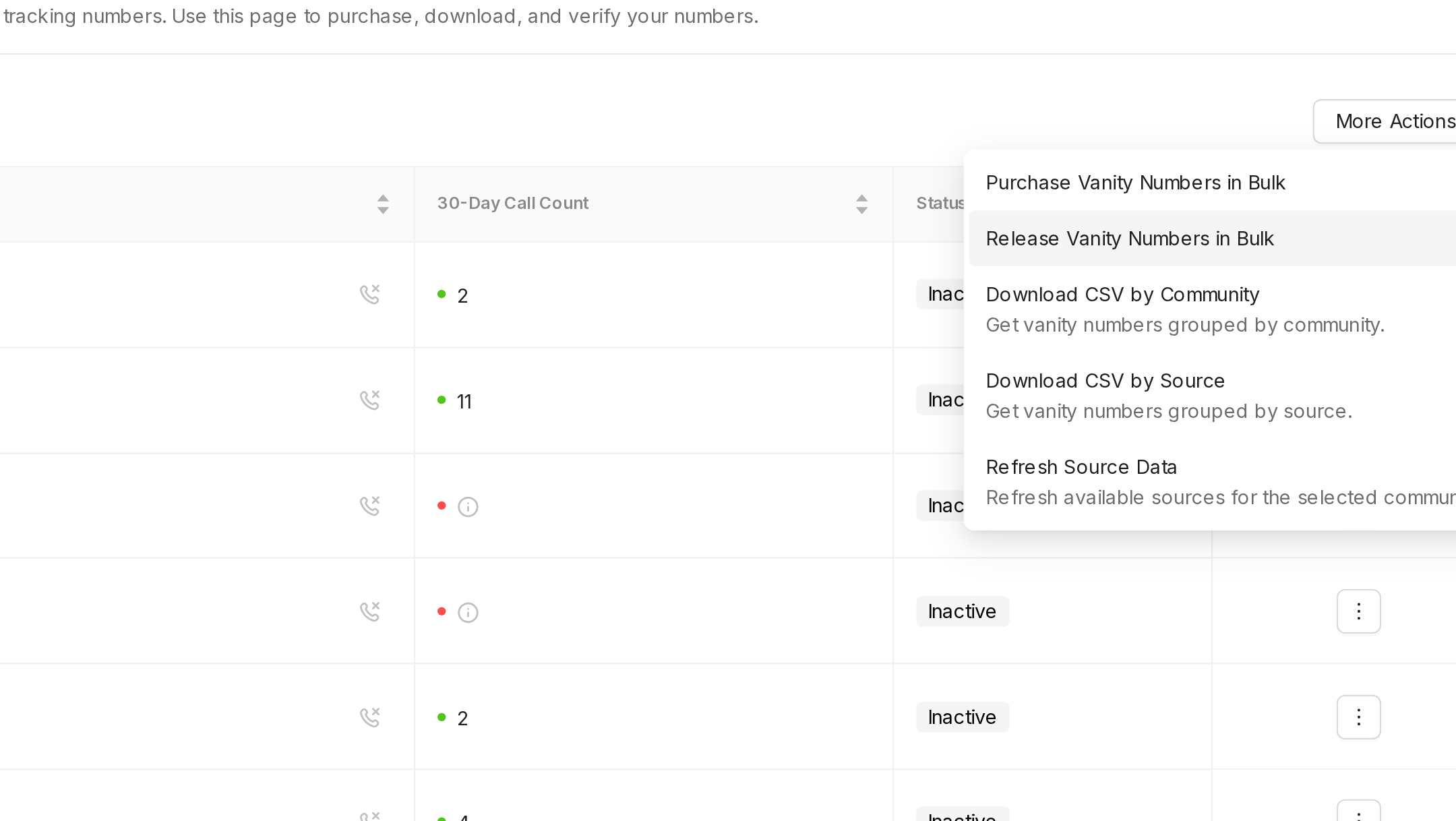
click at [1248, 286] on li "Release Vanity Numbers in Bulk" at bounding box center [1292, 275] width 258 height 27
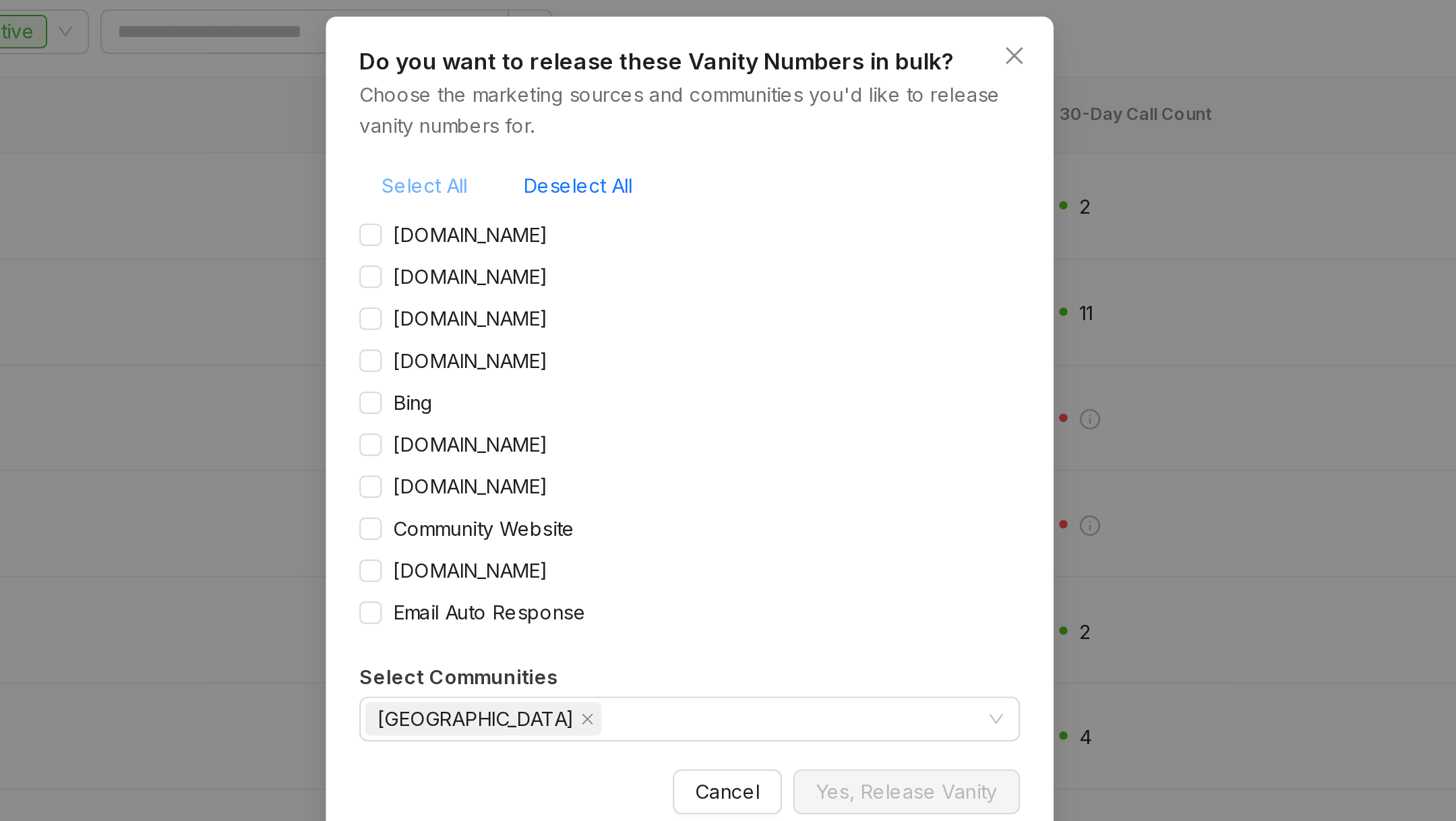
click at [607, 294] on span "Select All" at bounding box center [600, 293] width 41 height 15
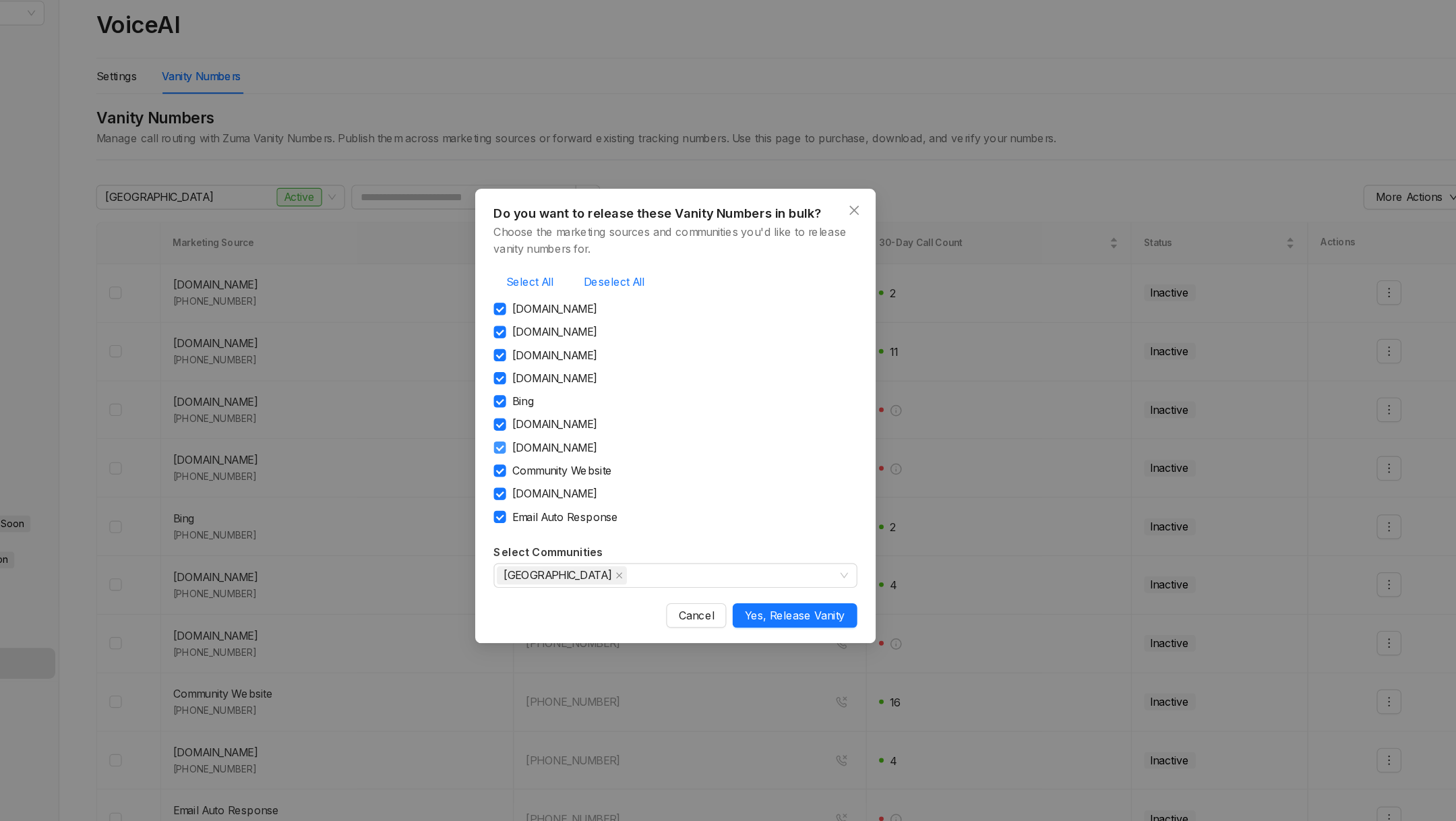
scroll to position [277, 0]
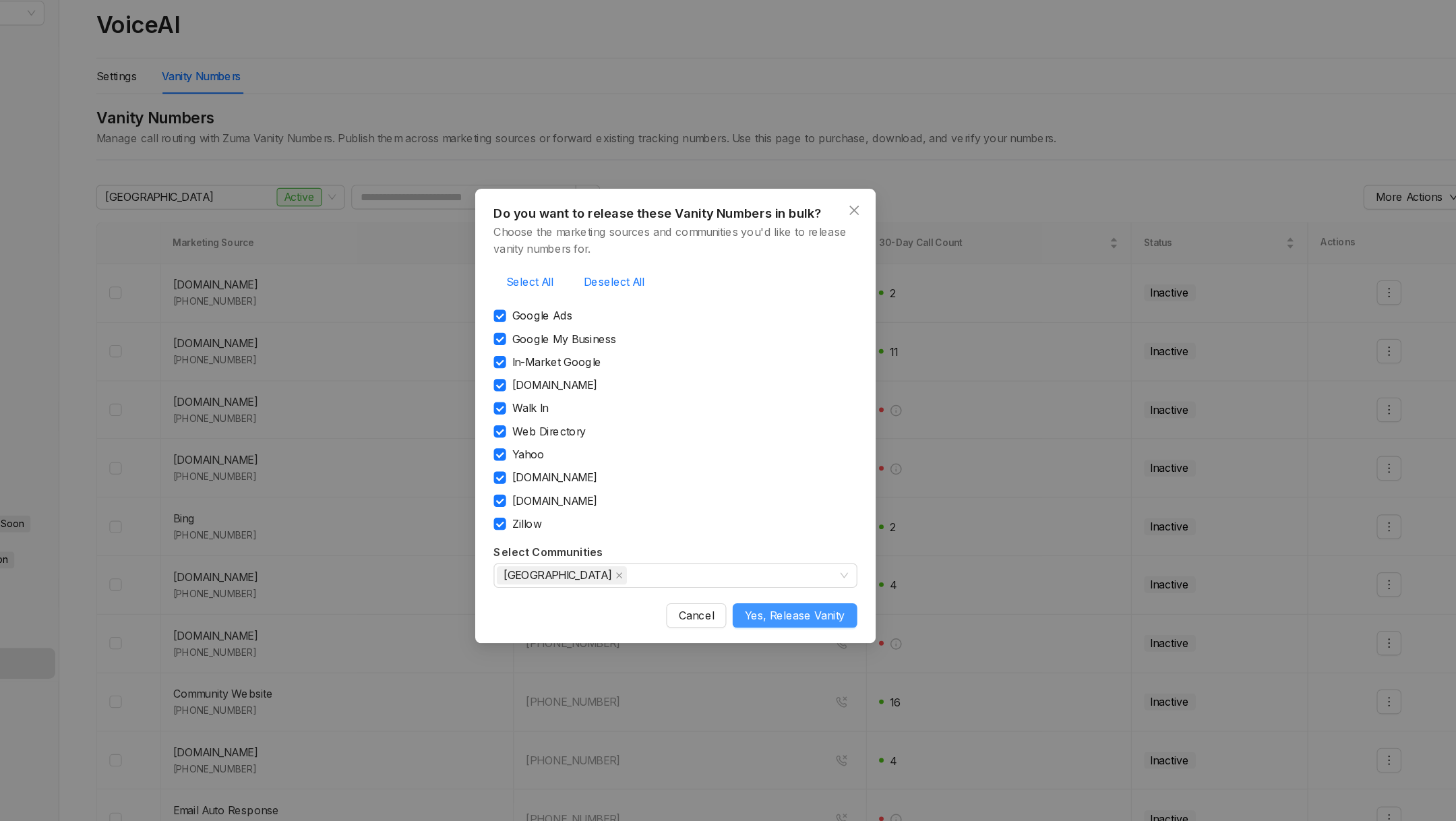
click at [818, 582] on span "Yes, Release Vanity" at bounding box center [832, 584] width 88 height 15
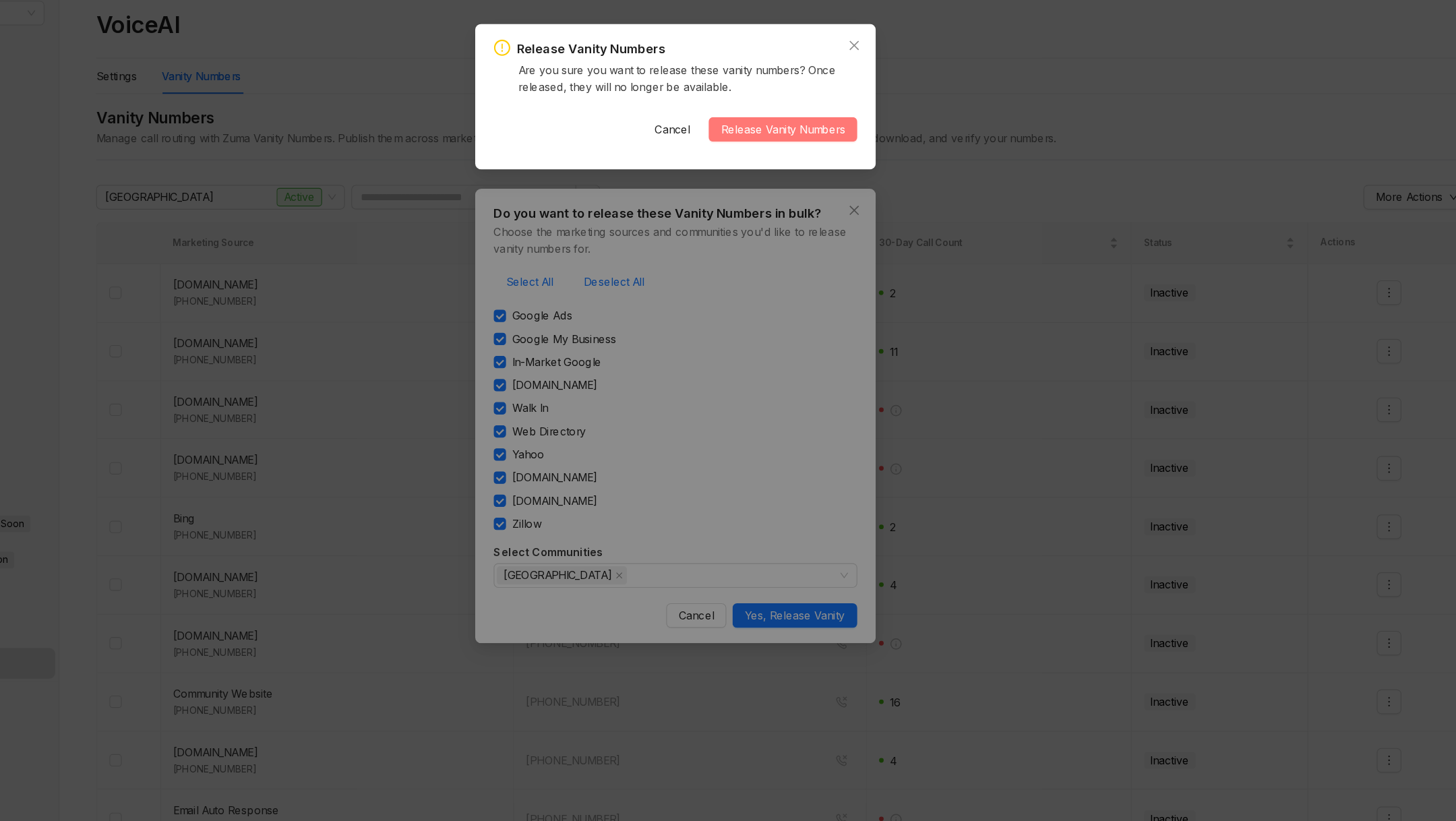
click at [818, 153] on span "Release Vanity Numbers" at bounding box center [821, 160] width 108 height 15
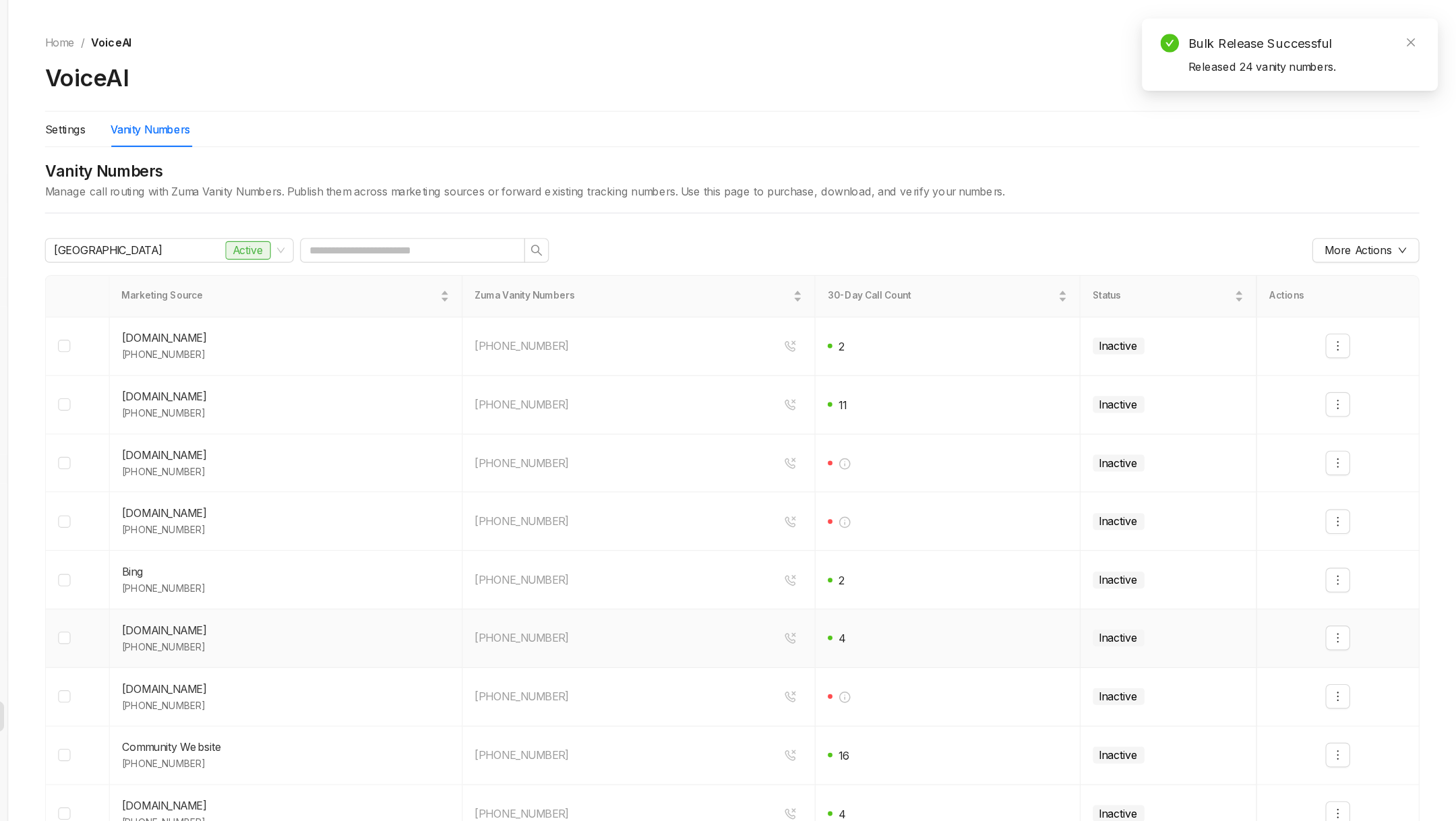
scroll to position [0, 0]
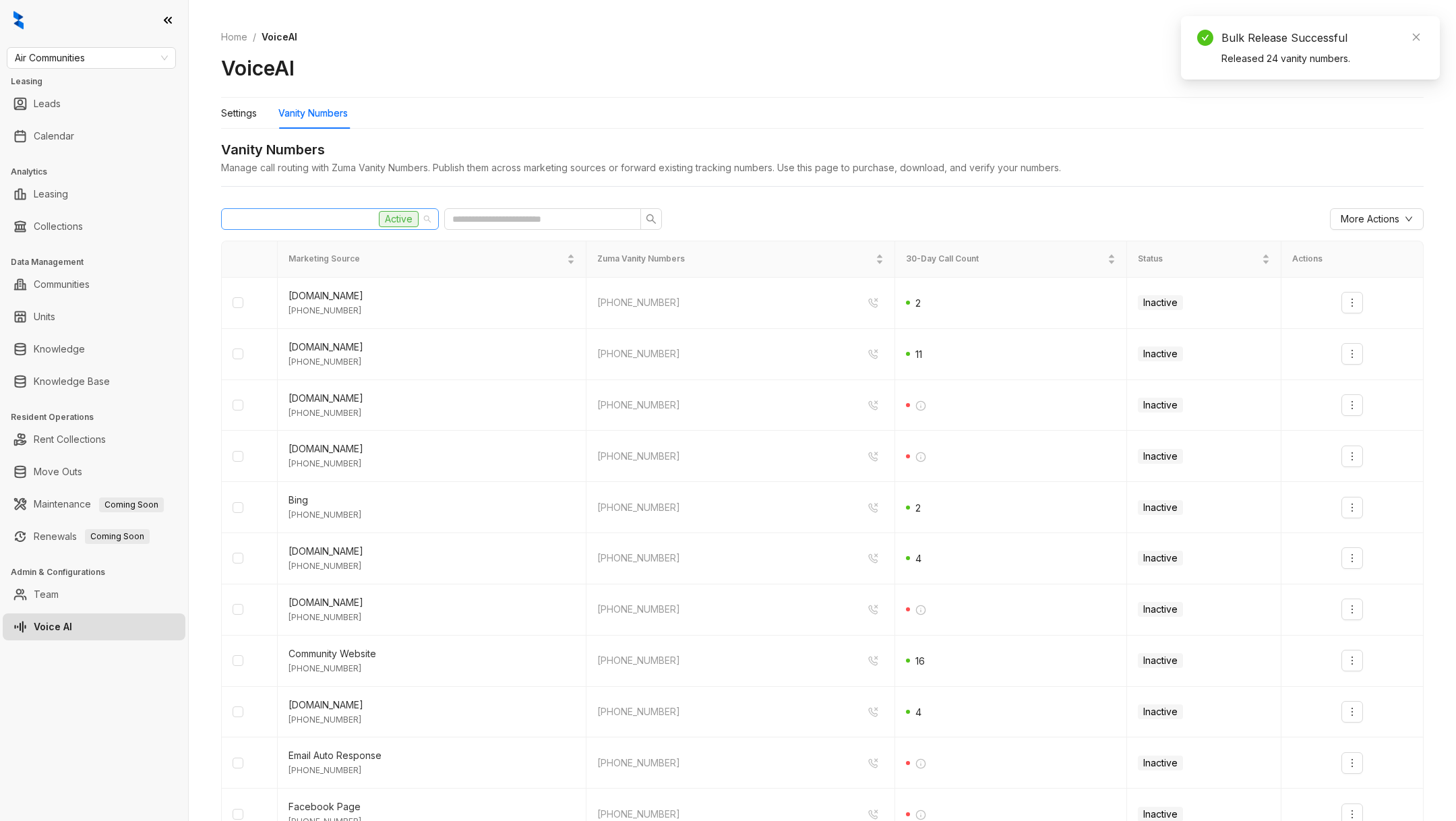
click at [343, 223] on div "Waterford Village Active" at bounding box center [323, 219] width 189 height 20
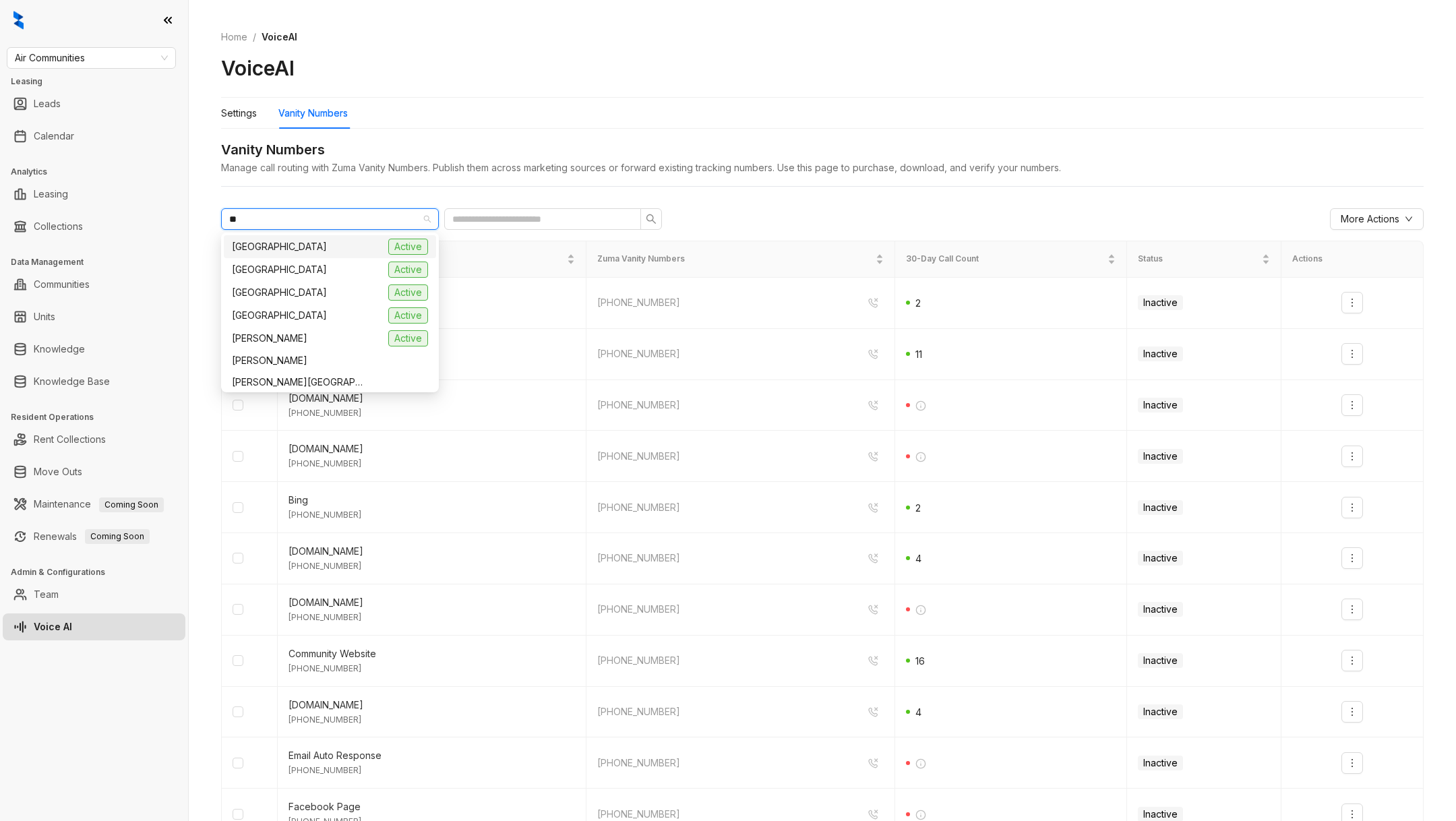
scroll to position [0, 0]
type input "***"
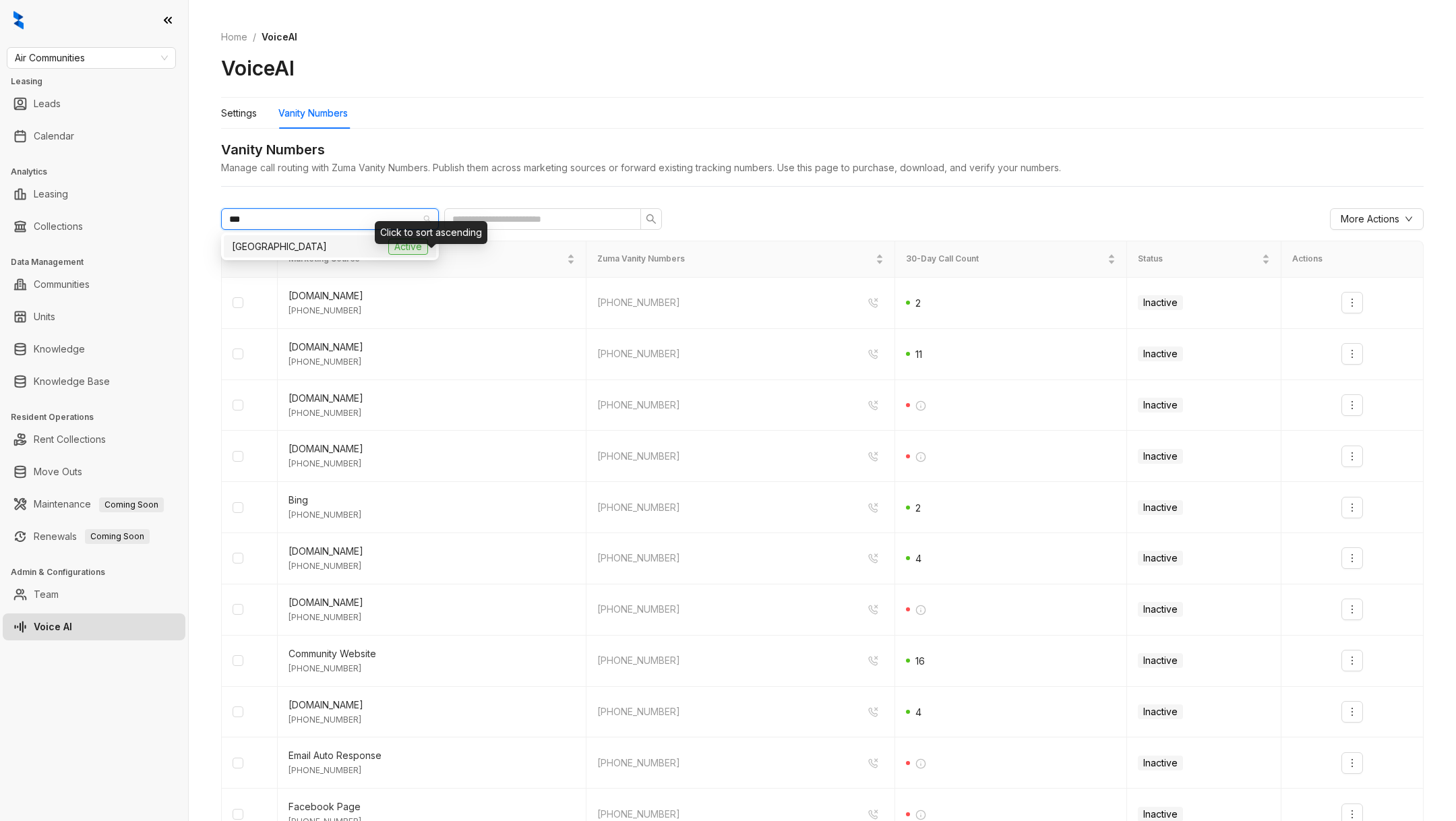
click at [295, 248] on span "[GEOGRAPHIC_DATA]" at bounding box center [280, 246] width 95 height 15
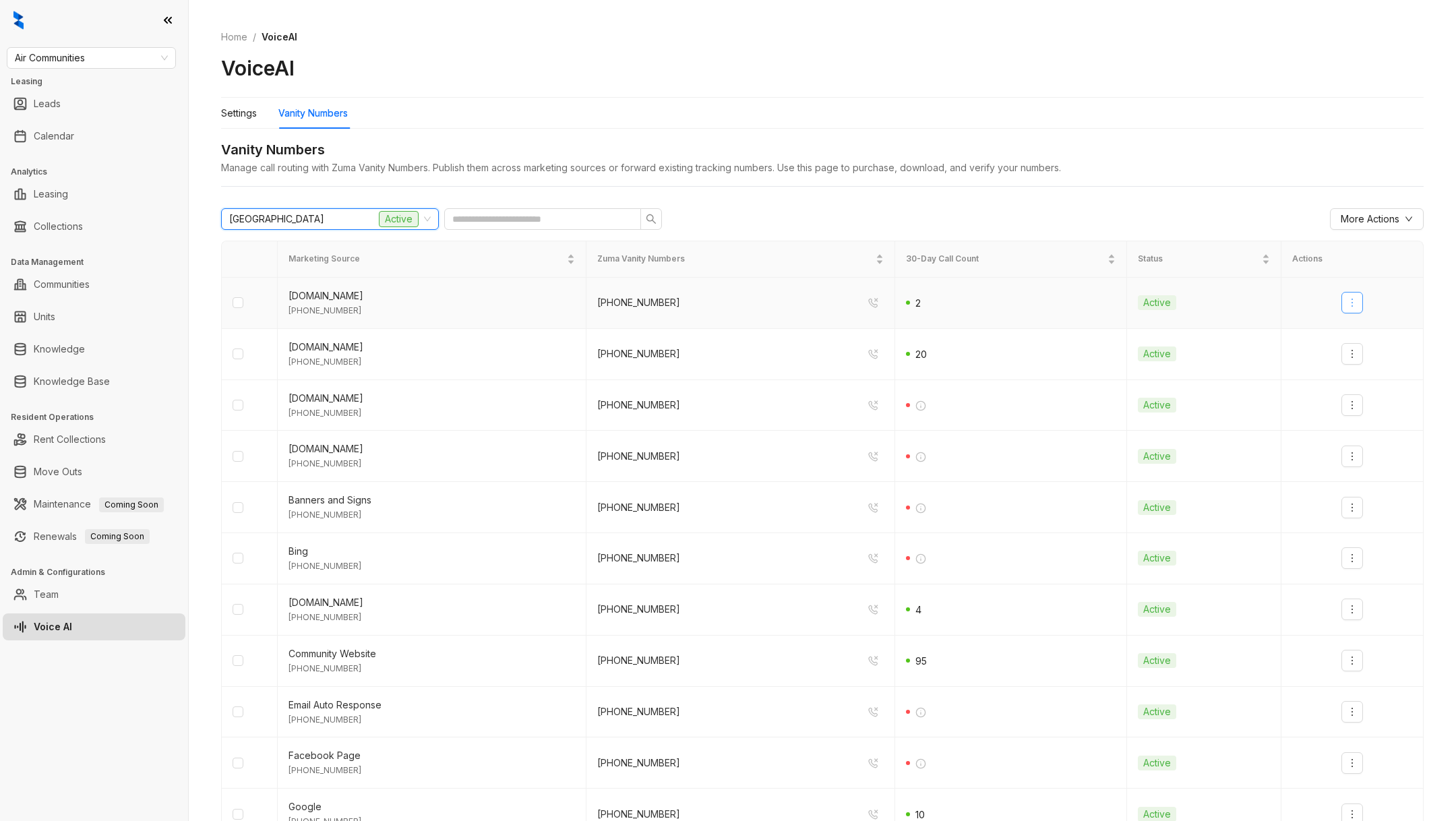
click at [1353, 300] on icon "more" at bounding box center [1352, 303] width 11 height 11
click at [1359, 326] on div "Deactivate" at bounding box center [1376, 331] width 47 height 15
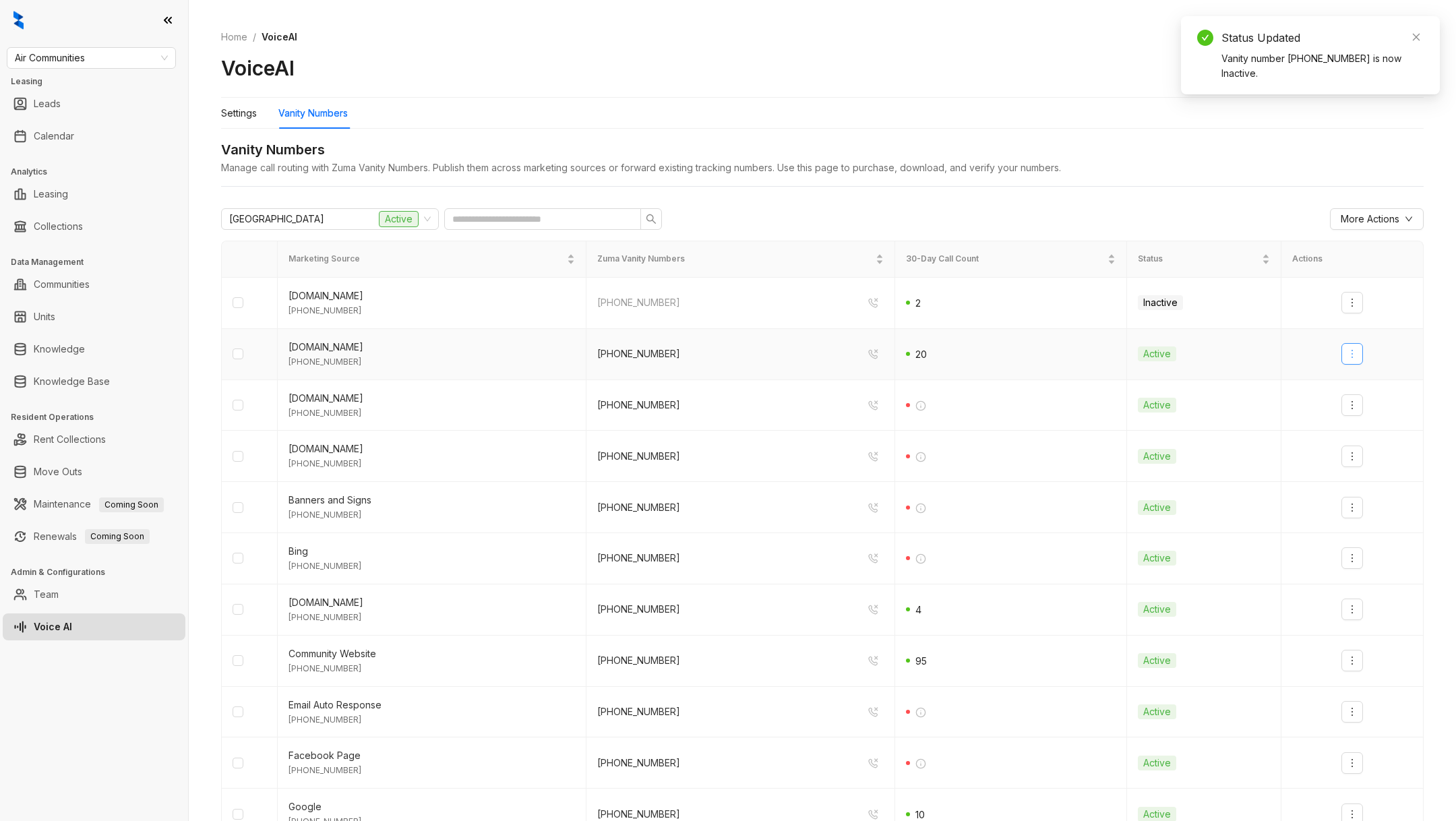
click at [1355, 349] on icon "more" at bounding box center [1352, 354] width 11 height 11
click at [1356, 383] on div "Deactivate" at bounding box center [1376, 382] width 47 height 15
click at [1354, 402] on icon "more" at bounding box center [1352, 405] width 11 height 11
click at [1357, 432] on div "Deactivate" at bounding box center [1376, 433] width 47 height 15
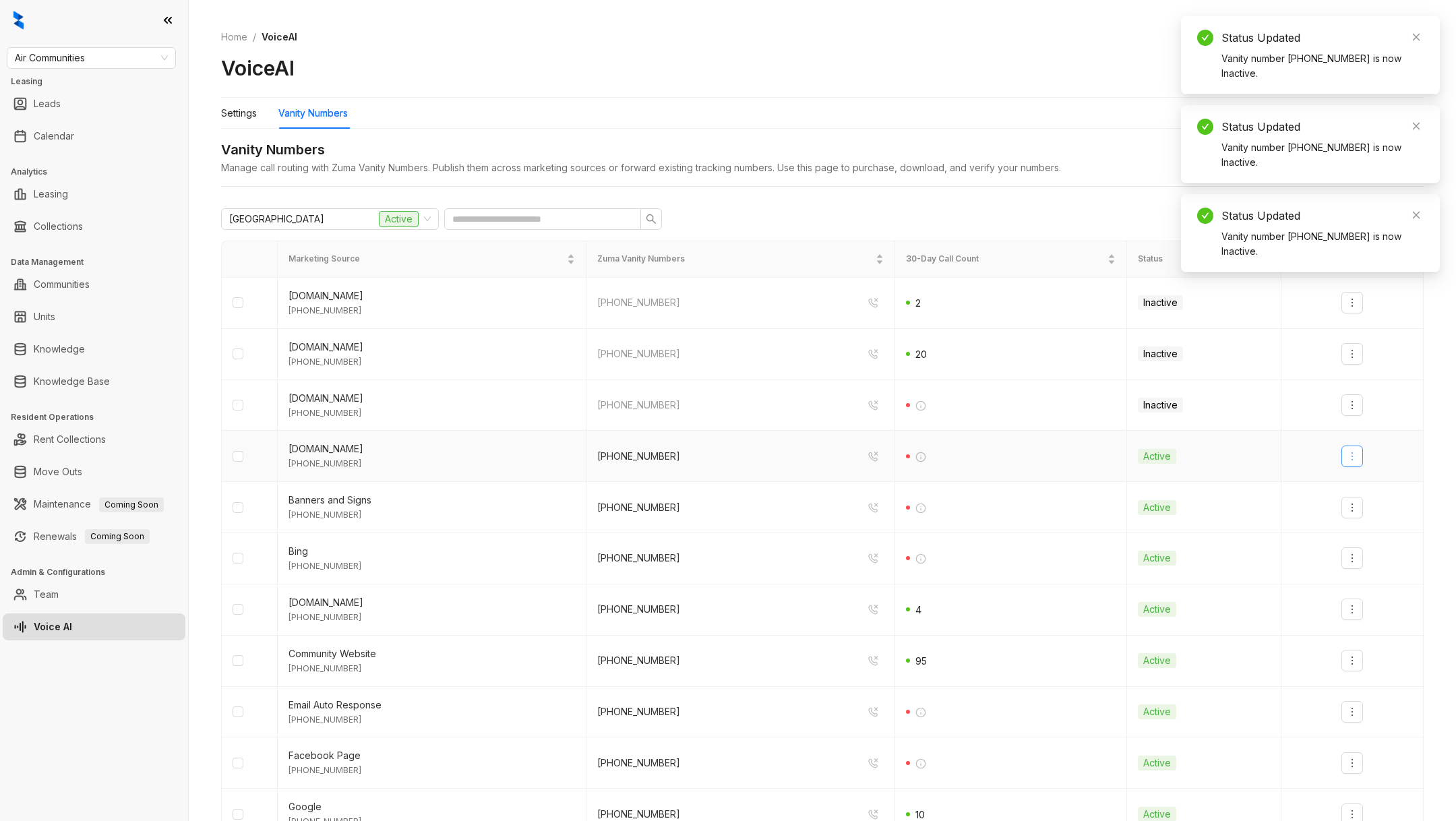
click at [1355, 447] on button "button" at bounding box center [1352, 456] width 22 height 22
click at [1359, 470] on ul "Deactivate" at bounding box center [1376, 485] width 69 height 33
click at [1359, 502] on button "button" at bounding box center [1352, 507] width 22 height 22
click at [1359, 465] on td at bounding box center [1352, 456] width 142 height 51
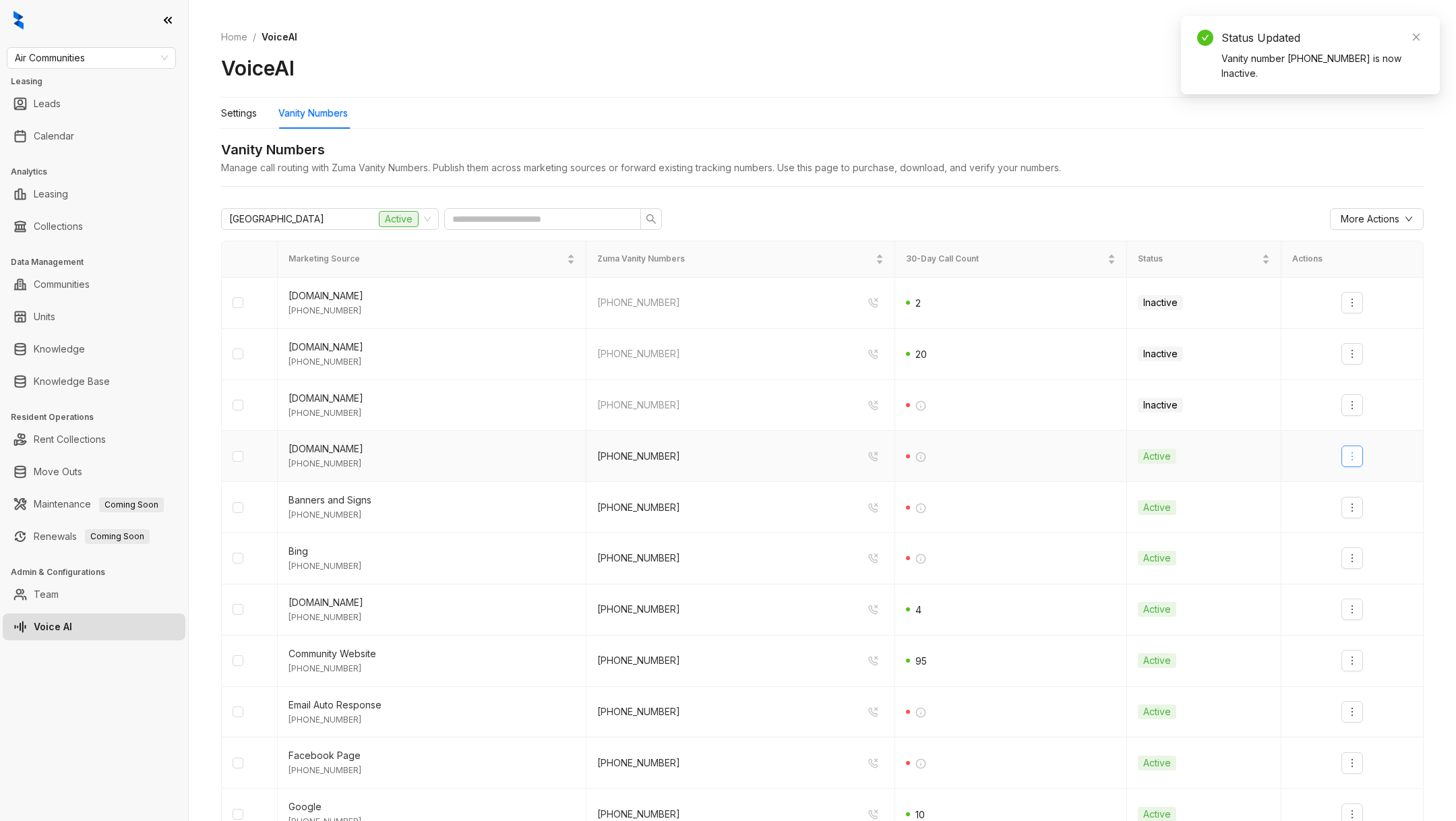
click at [1355, 465] on button "button" at bounding box center [1352, 456] width 22 height 22
click at [1359, 483] on div "Deactivate" at bounding box center [1376, 484] width 47 height 15
click at [1356, 500] on button "button" at bounding box center [1352, 507] width 22 height 22
click at [1359, 524] on li "Deactivate" at bounding box center [1376, 535] width 64 height 27
click at [1352, 560] on icon "more" at bounding box center [1352, 558] width 2 height 8
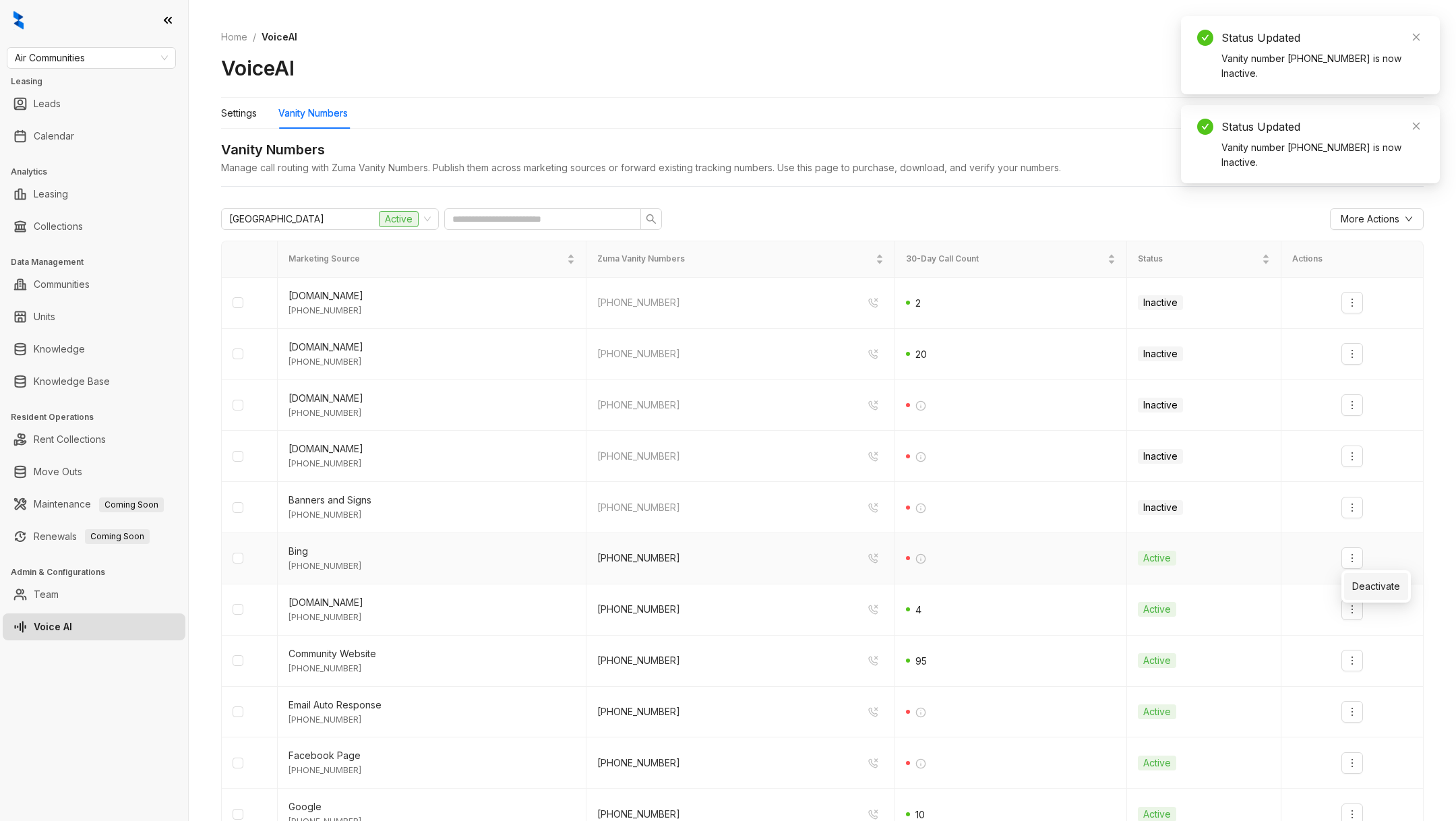
click at [1355, 590] on div "Deactivate" at bounding box center [1376, 586] width 47 height 15
click at [1351, 605] on icon "more" at bounding box center [1352, 609] width 11 height 11
click at [1356, 631] on div "Deactivate" at bounding box center [1376, 637] width 47 height 15
click at [1344, 654] on button "button" at bounding box center [1352, 661] width 22 height 22
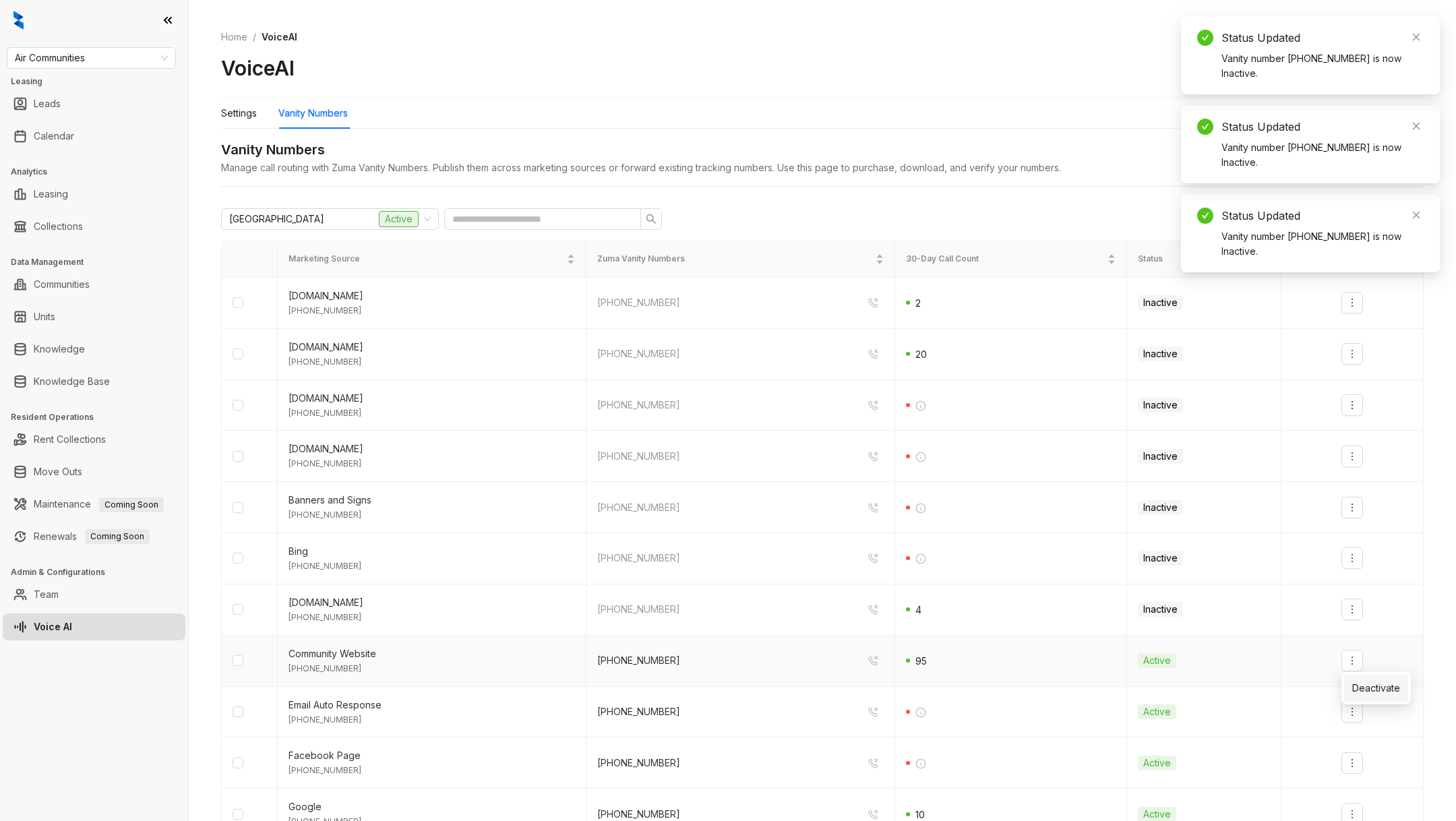
click at [1357, 684] on div "Deactivate" at bounding box center [1376, 687] width 47 height 15
click at [1350, 710] on icon "more" at bounding box center [1352, 711] width 11 height 11
click at [1362, 735] on div "Deactivate" at bounding box center [1376, 739] width 47 height 15
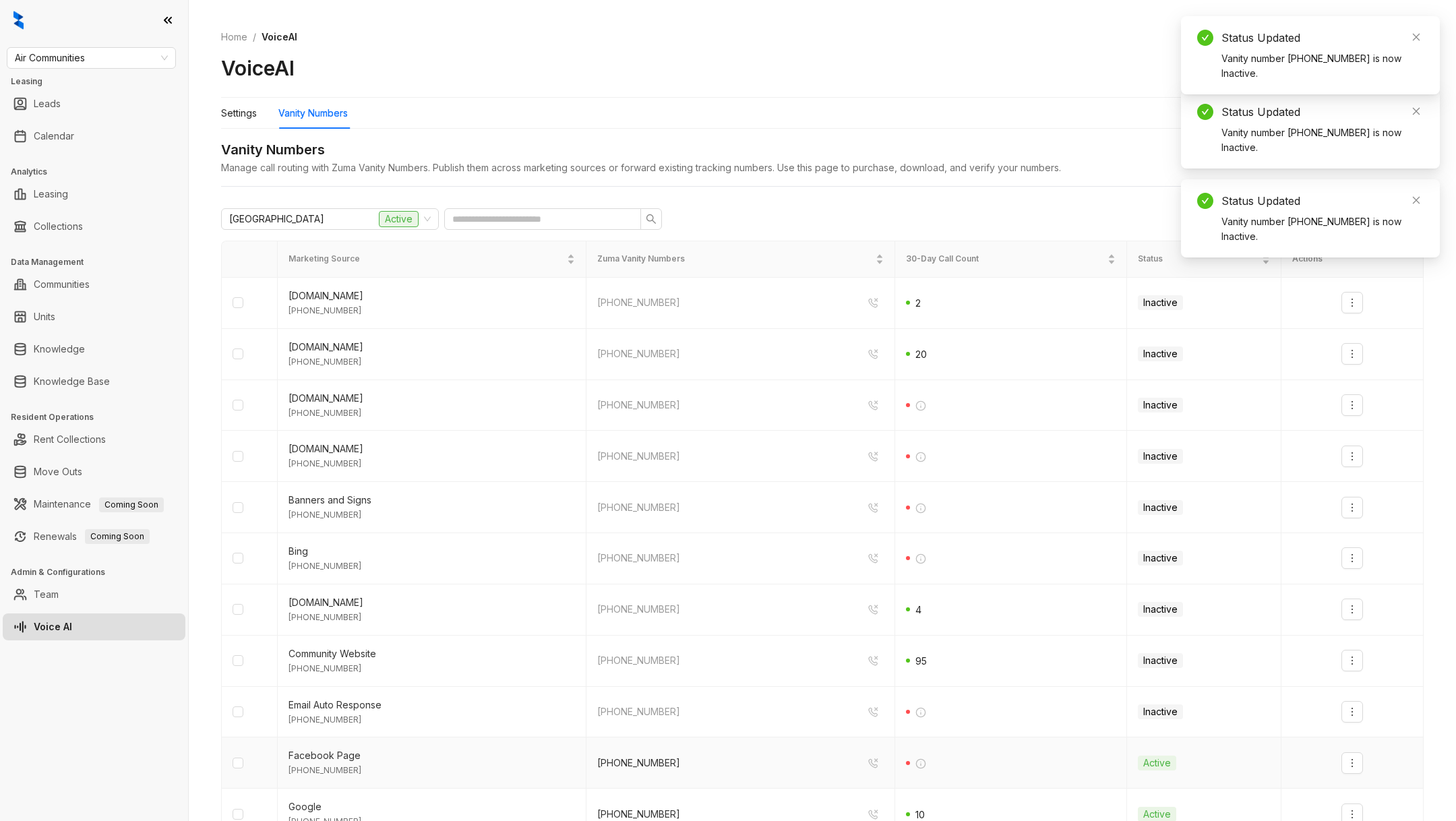
click at [1363, 755] on button "button" at bounding box center [1352, 763] width 22 height 22
click at [1363, 756] on div at bounding box center [1352, 763] width 120 height 22
click at [1359, 759] on button "button" at bounding box center [1352, 763] width 22 height 22
click at [1364, 782] on div "Deactivate" at bounding box center [1376, 789] width 47 height 15
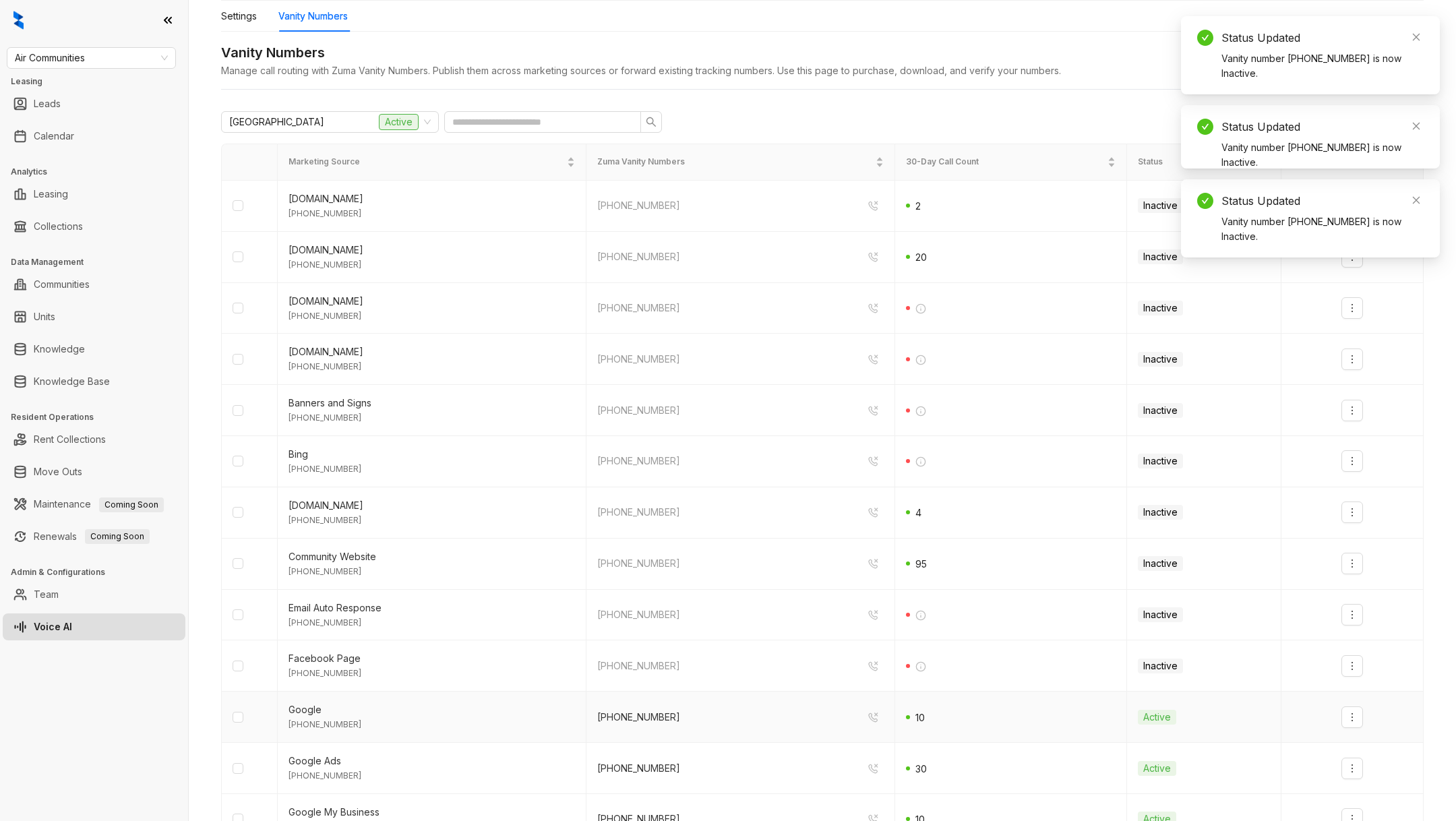
scroll to position [153, 0]
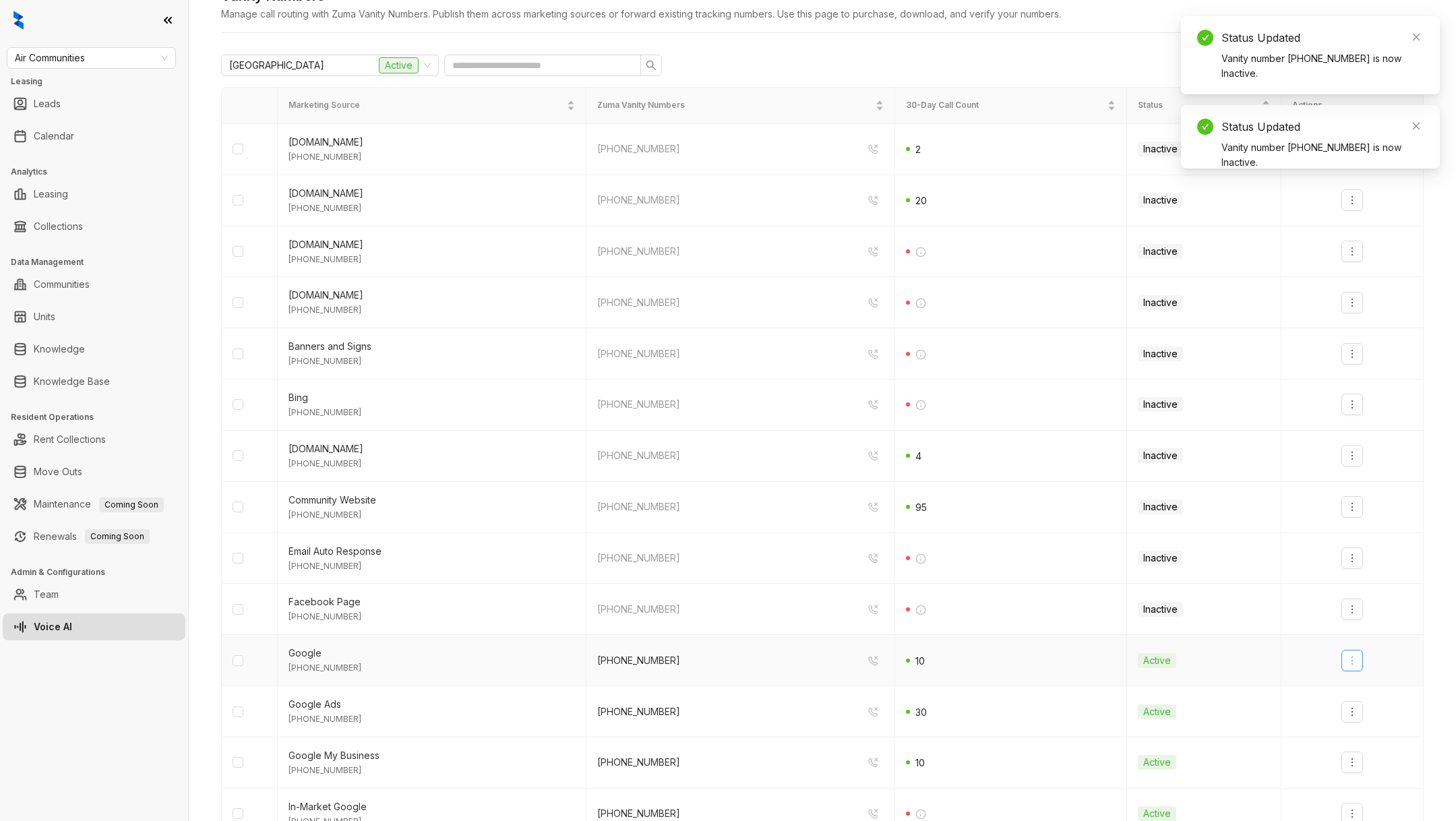
click at [1353, 665] on button "button" at bounding box center [1352, 661] width 22 height 22
click at [1359, 693] on div "Deactivate" at bounding box center [1376, 687] width 47 height 15
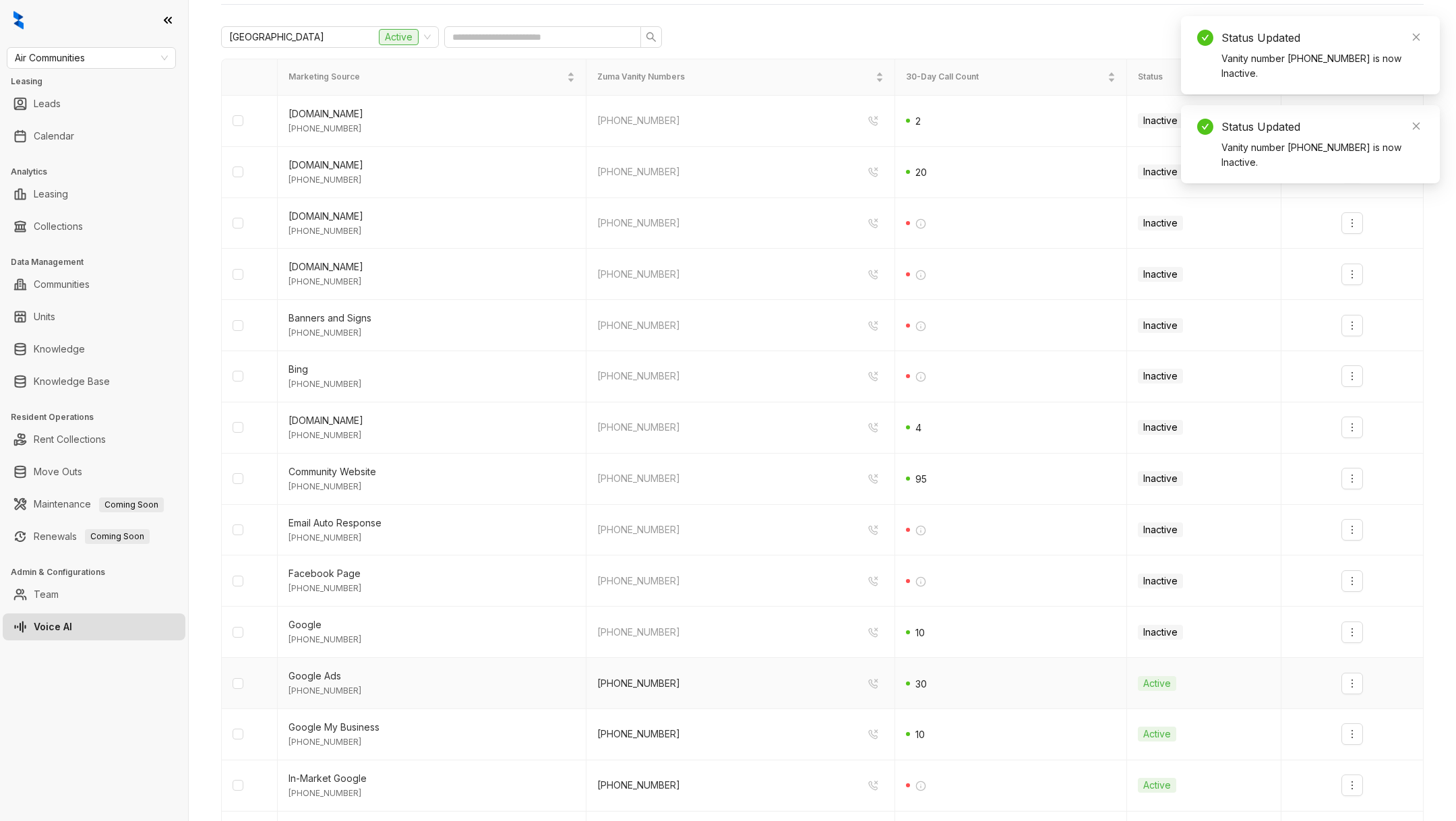
scroll to position [183, 0]
click at [1359, 693] on td at bounding box center [1352, 682] width 142 height 51
click at [1359, 686] on button "button" at bounding box center [1352, 682] width 22 height 22
click at [1359, 696] on li "Deactivate" at bounding box center [1376, 709] width 64 height 27
click at [1358, 722] on button "button" at bounding box center [1352, 733] width 22 height 22
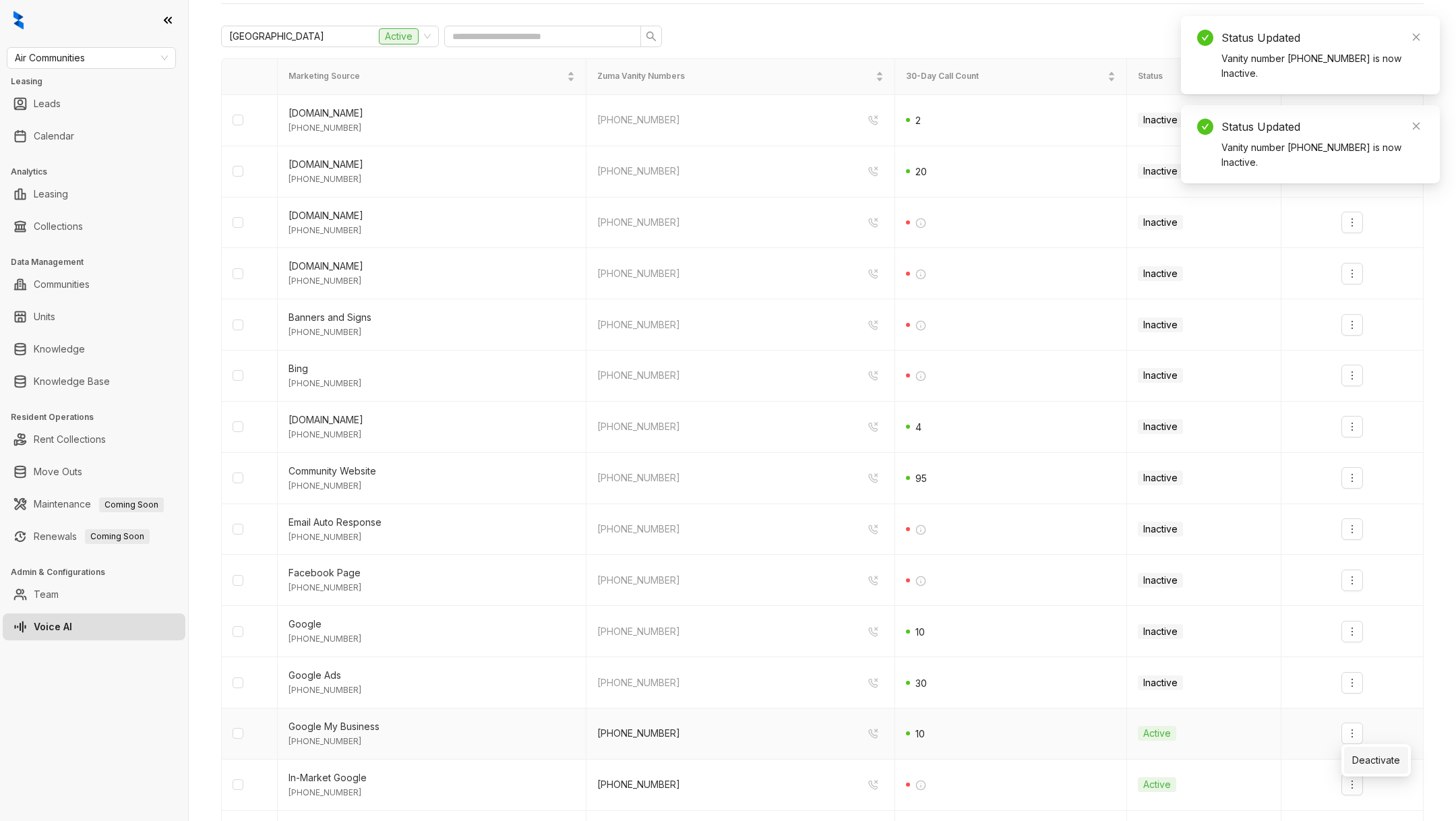
click at [1364, 758] on div "Deactivate" at bounding box center [1376, 760] width 47 height 15
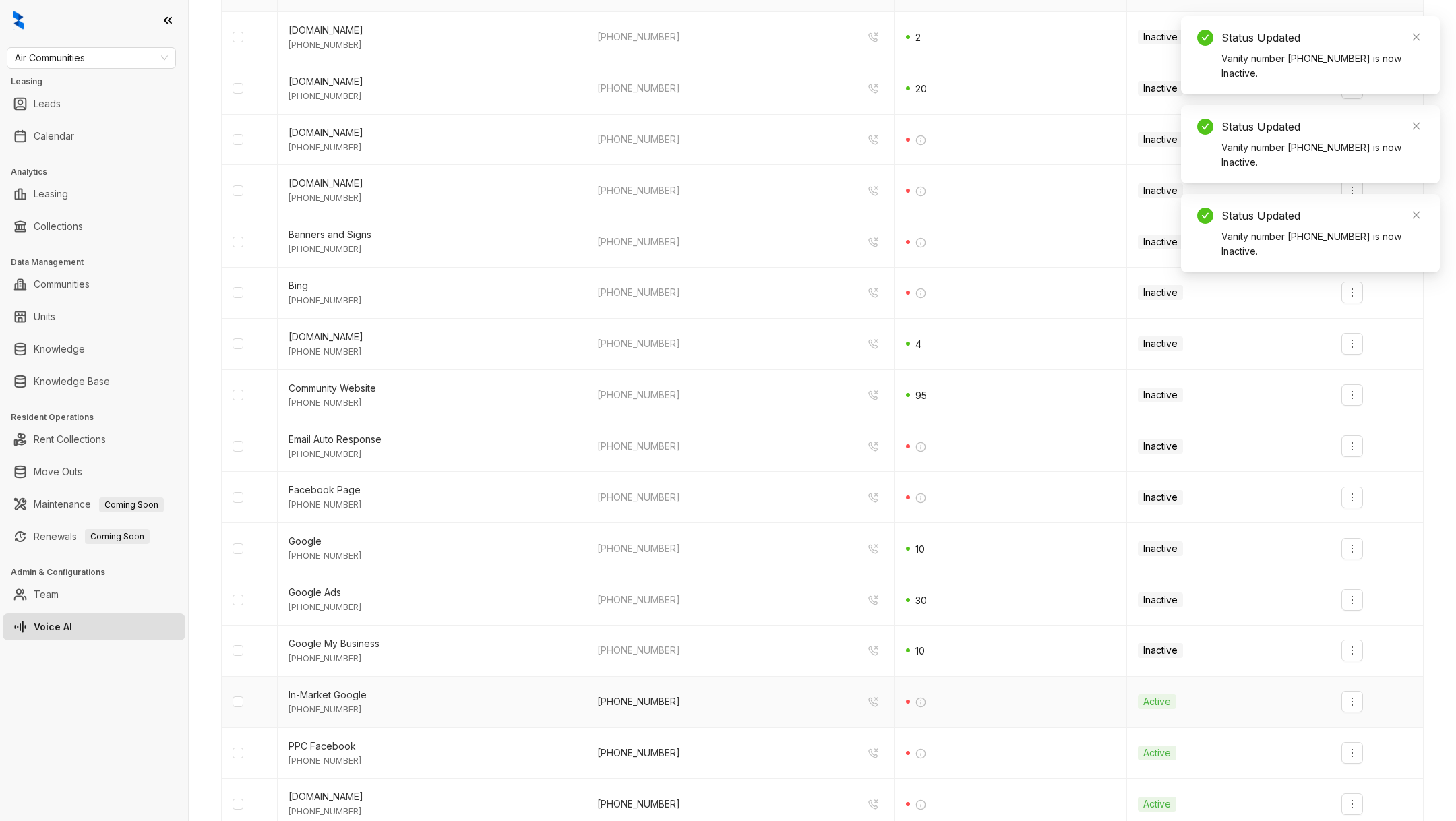
scroll to position [300, 0]
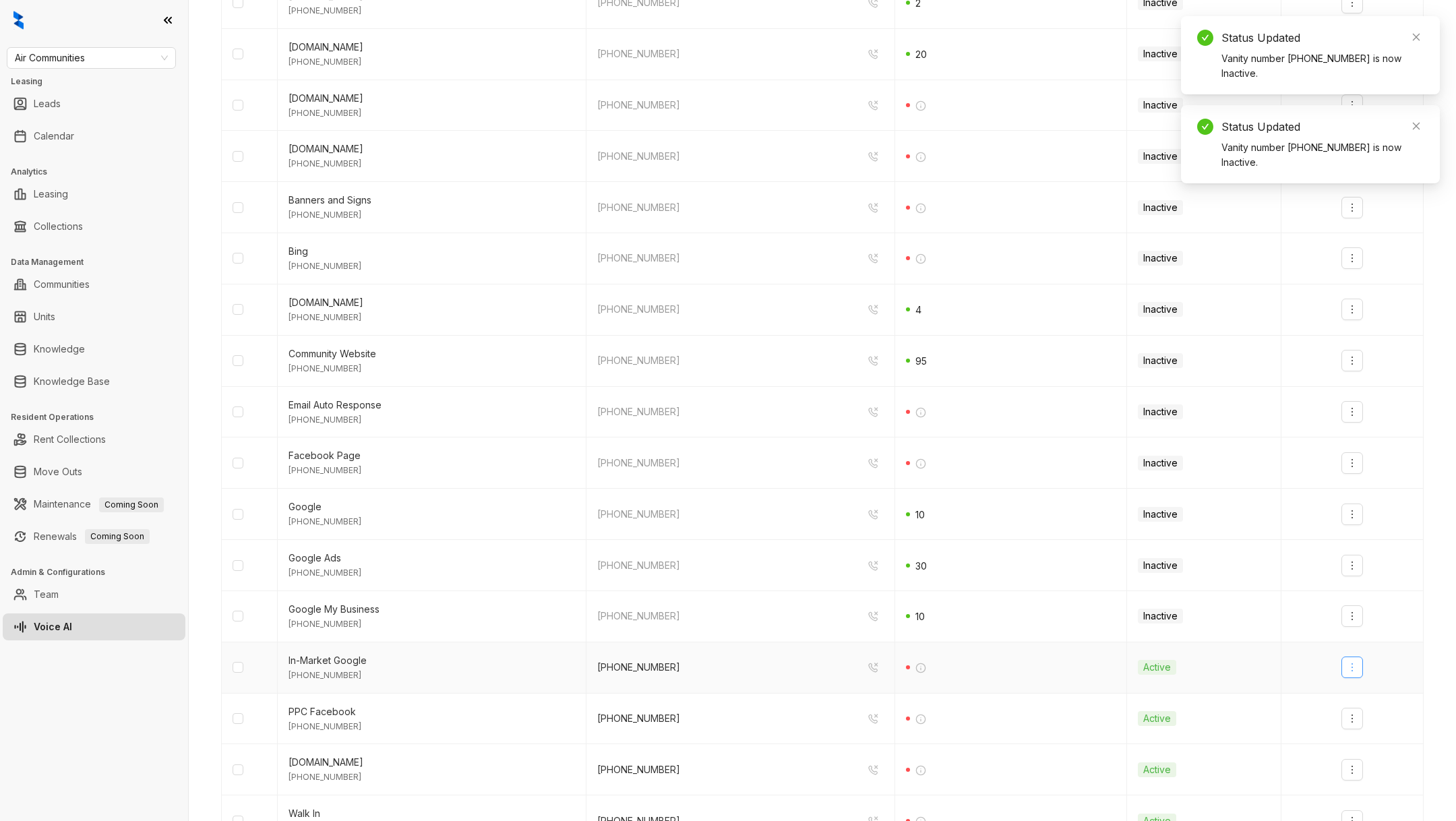
click at [1359, 659] on button "button" at bounding box center [1352, 667] width 22 height 22
click at [1360, 696] on div "Deactivate" at bounding box center [1376, 693] width 47 height 15
click at [1357, 707] on button "button" at bounding box center [1352, 718] width 22 height 22
click at [1359, 737] on div "Deactivate" at bounding box center [1376, 744] width 47 height 15
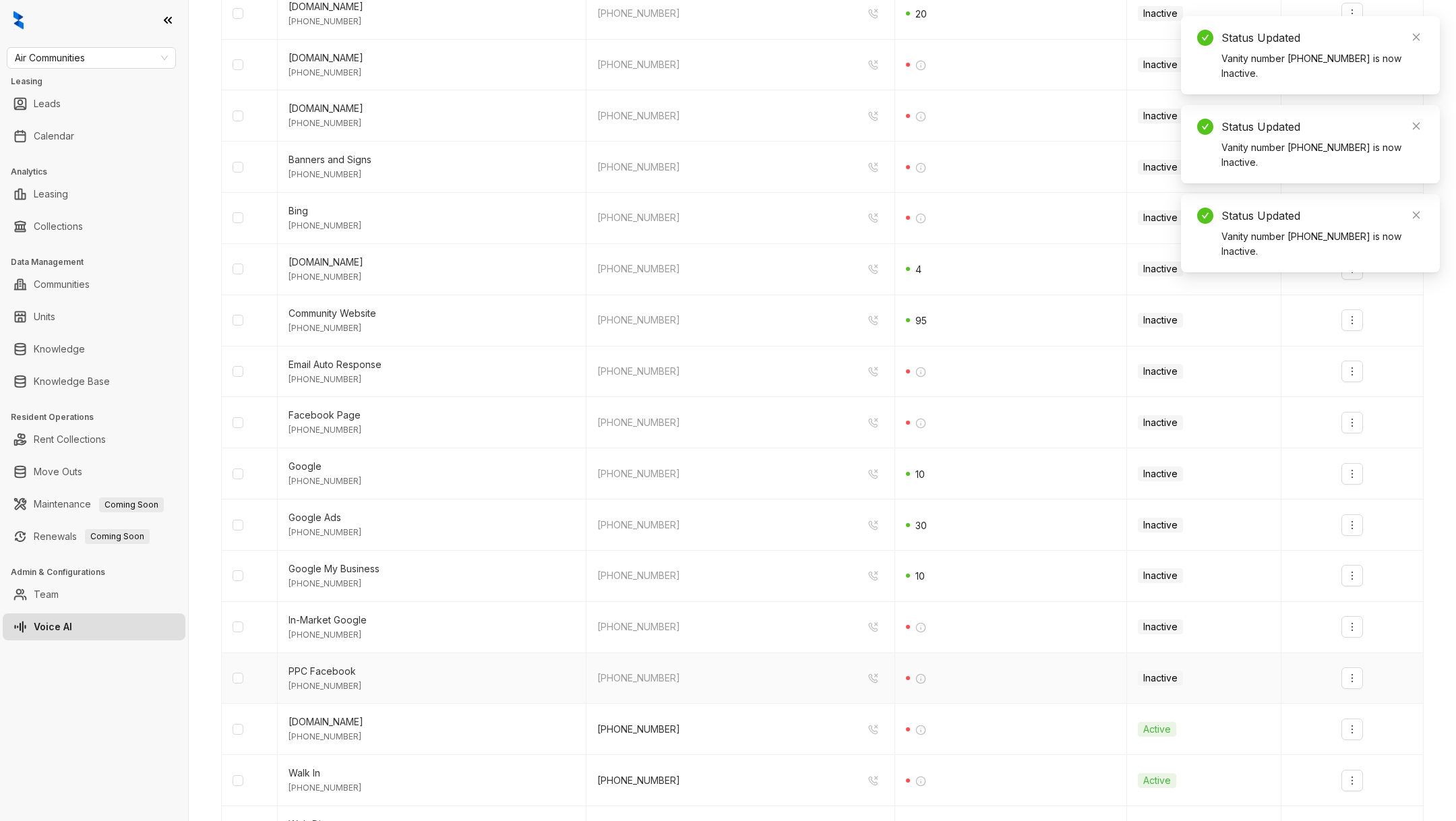
scroll to position [377, 0]
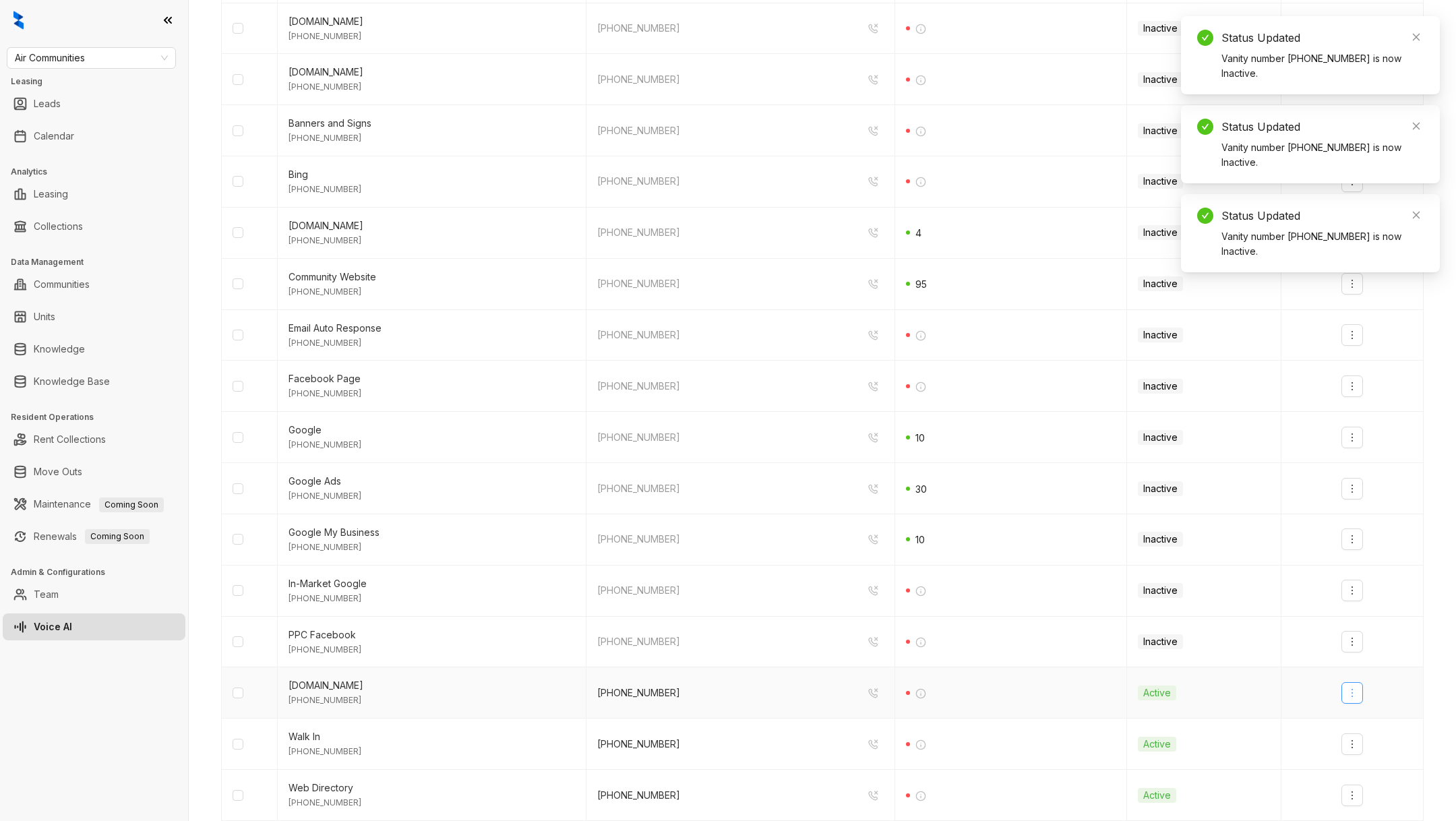
click at [1352, 694] on button "button" at bounding box center [1352, 693] width 22 height 22
click at [1358, 724] on div "Deactivate" at bounding box center [1376, 717] width 47 height 15
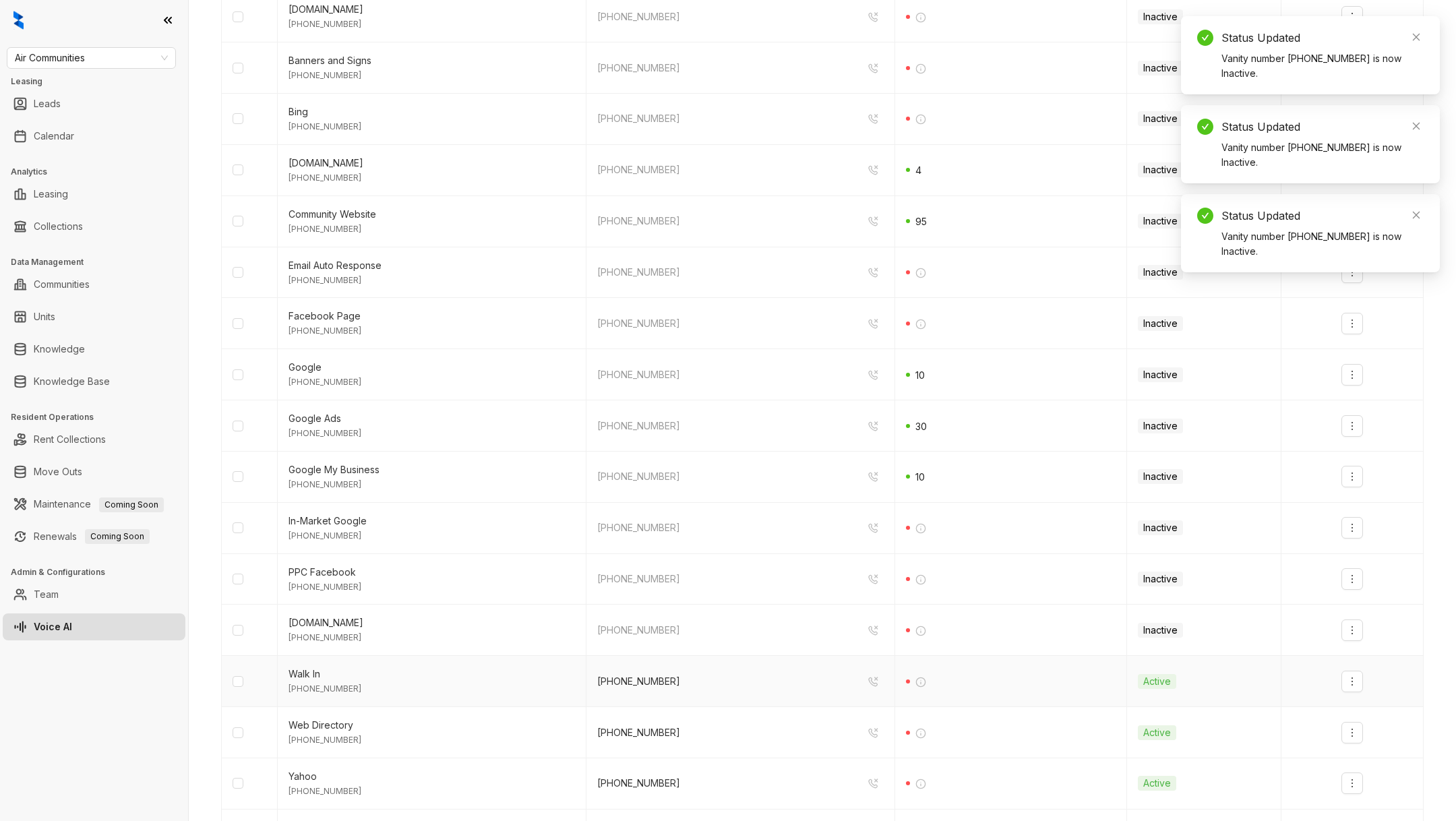
scroll to position [445, 0]
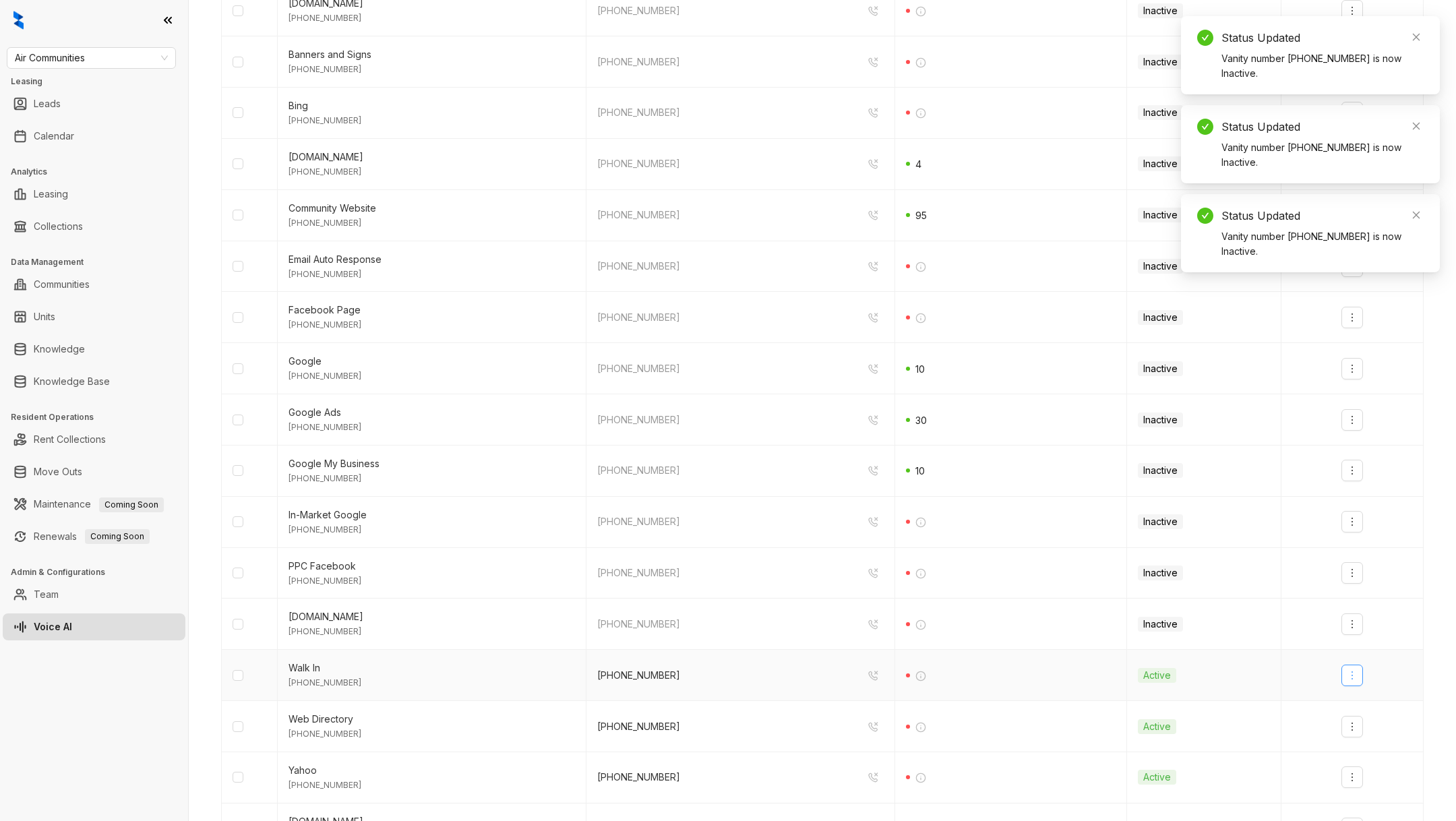
click at [1354, 670] on icon "more" at bounding box center [1352, 675] width 11 height 11
click at [1355, 696] on div "Deactivate" at bounding box center [1376, 700] width 47 height 15
click at [1356, 721] on icon "more" at bounding box center [1352, 726] width 11 height 11
click at [1363, 747] on div "Deactivate" at bounding box center [1376, 752] width 47 height 15
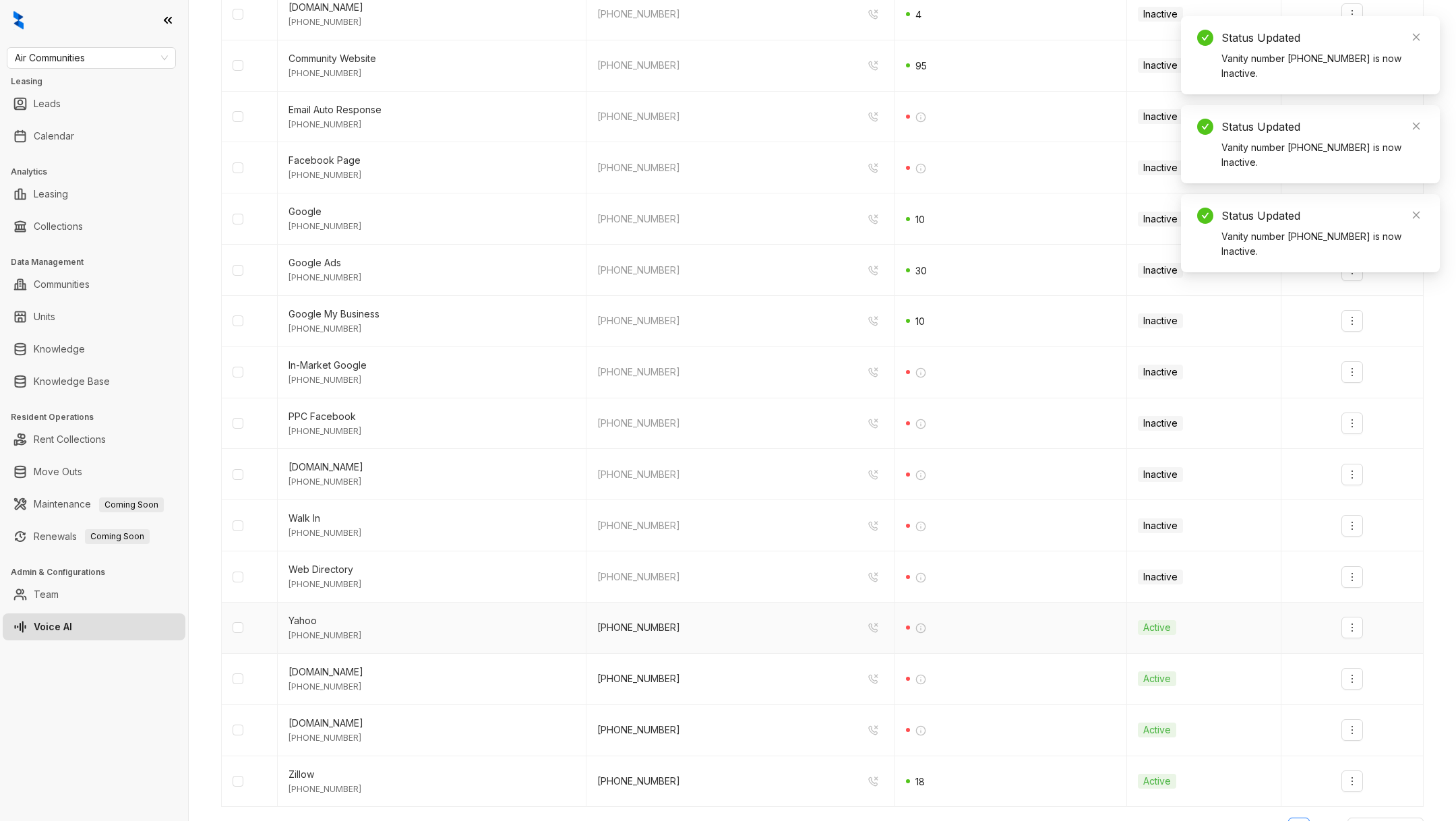
scroll to position [623, 0]
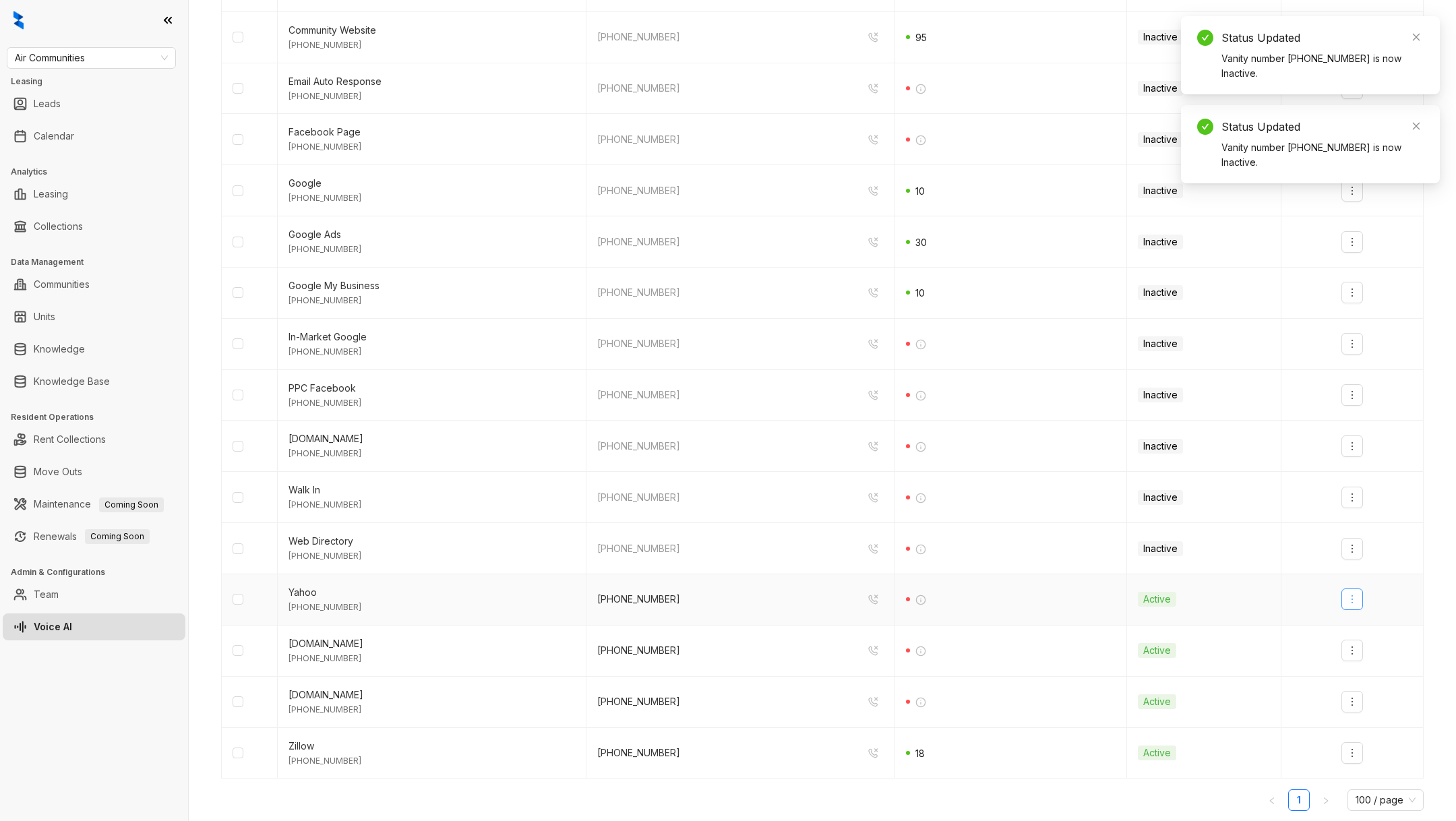
click at [1355, 588] on button "button" at bounding box center [1352, 599] width 22 height 22
click at [1361, 637] on li "Deactivate" at bounding box center [1376, 624] width 64 height 27
click at [1361, 640] on button "button" at bounding box center [1352, 651] width 22 height 22
click at [1359, 682] on div "Deactivate" at bounding box center [1376, 675] width 47 height 15
click at [1356, 706] on button "button" at bounding box center [1352, 701] width 22 height 22
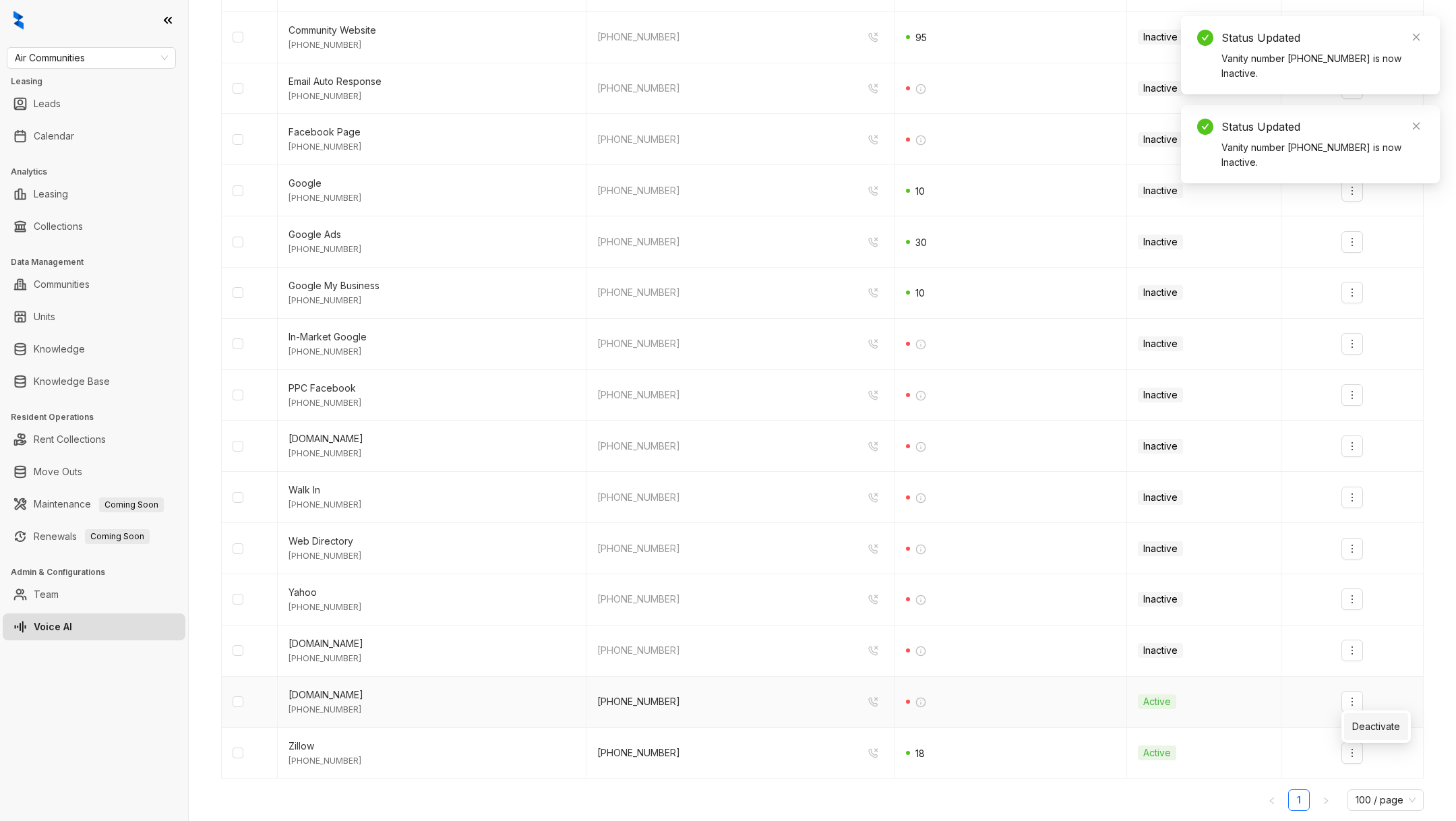
click at [1361, 720] on div "Deactivate" at bounding box center [1376, 726] width 47 height 15
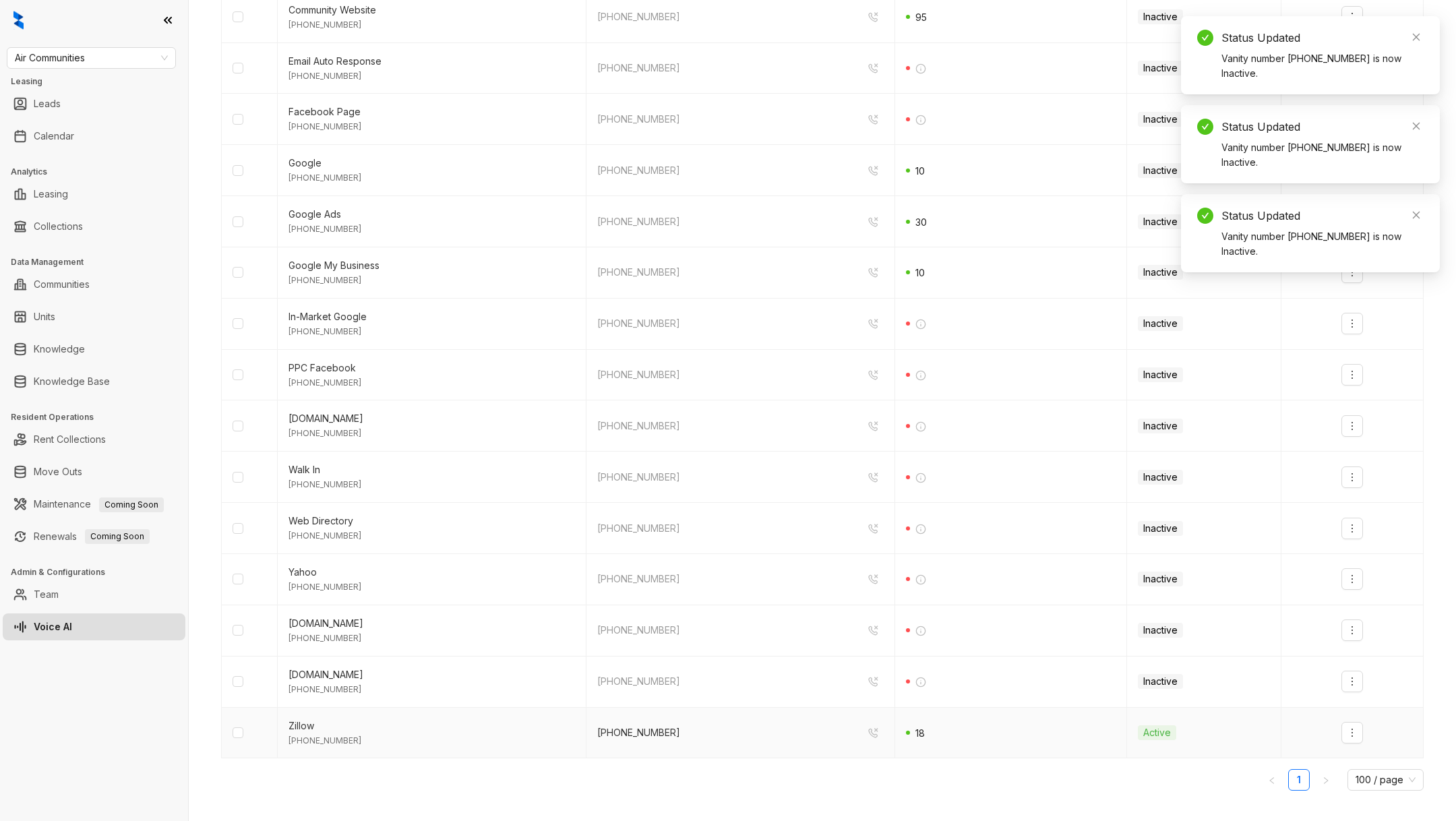
click at [1364, 713] on td at bounding box center [1352, 733] width 142 height 51
click at [1364, 721] on div at bounding box center [1352, 732] width 120 height 22
click at [1359, 729] on button "button" at bounding box center [1352, 732] width 22 height 22
click at [1366, 756] on div "Deactivate" at bounding box center [1376, 757] width 47 height 15
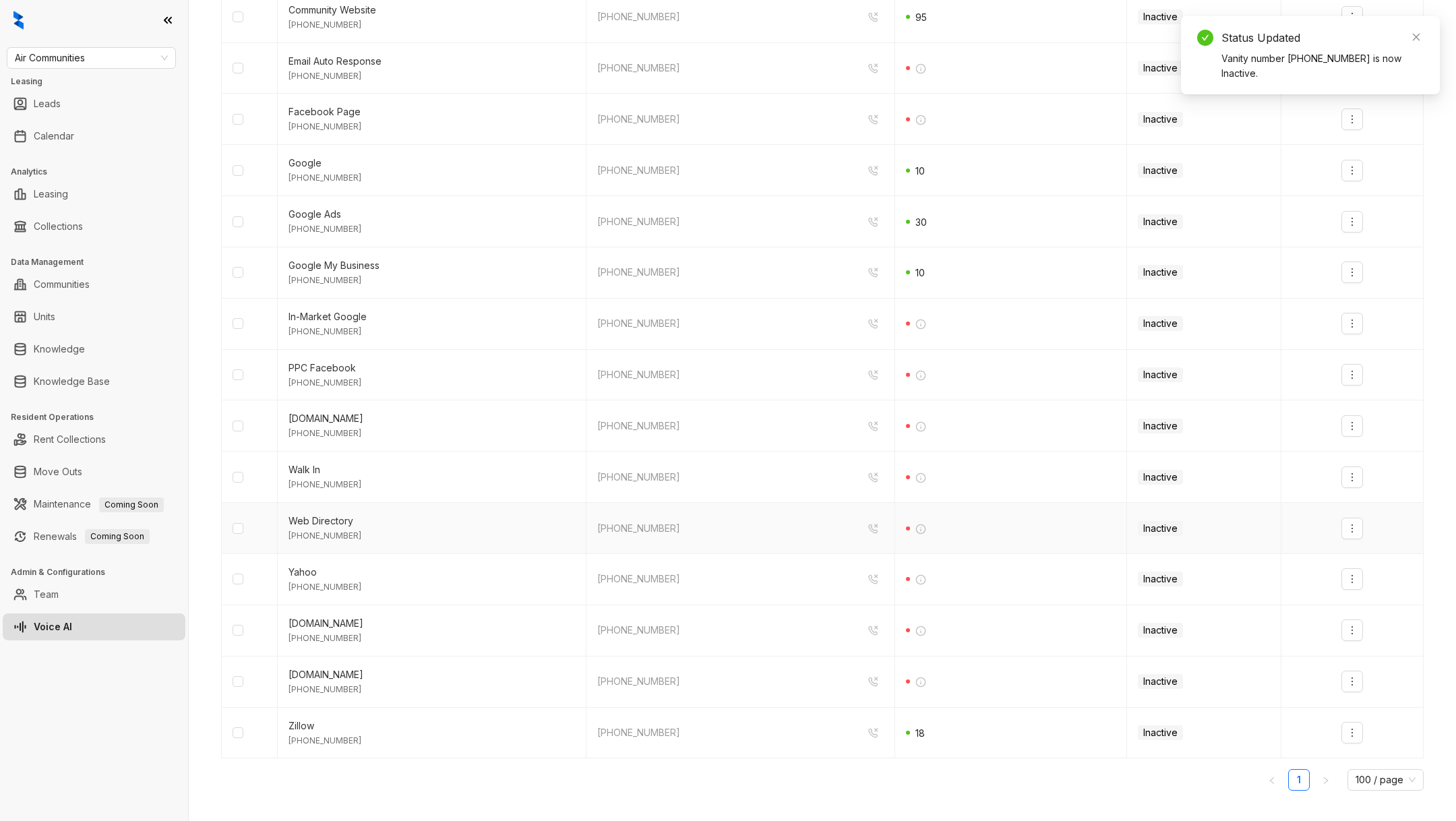
scroll to position [0, 0]
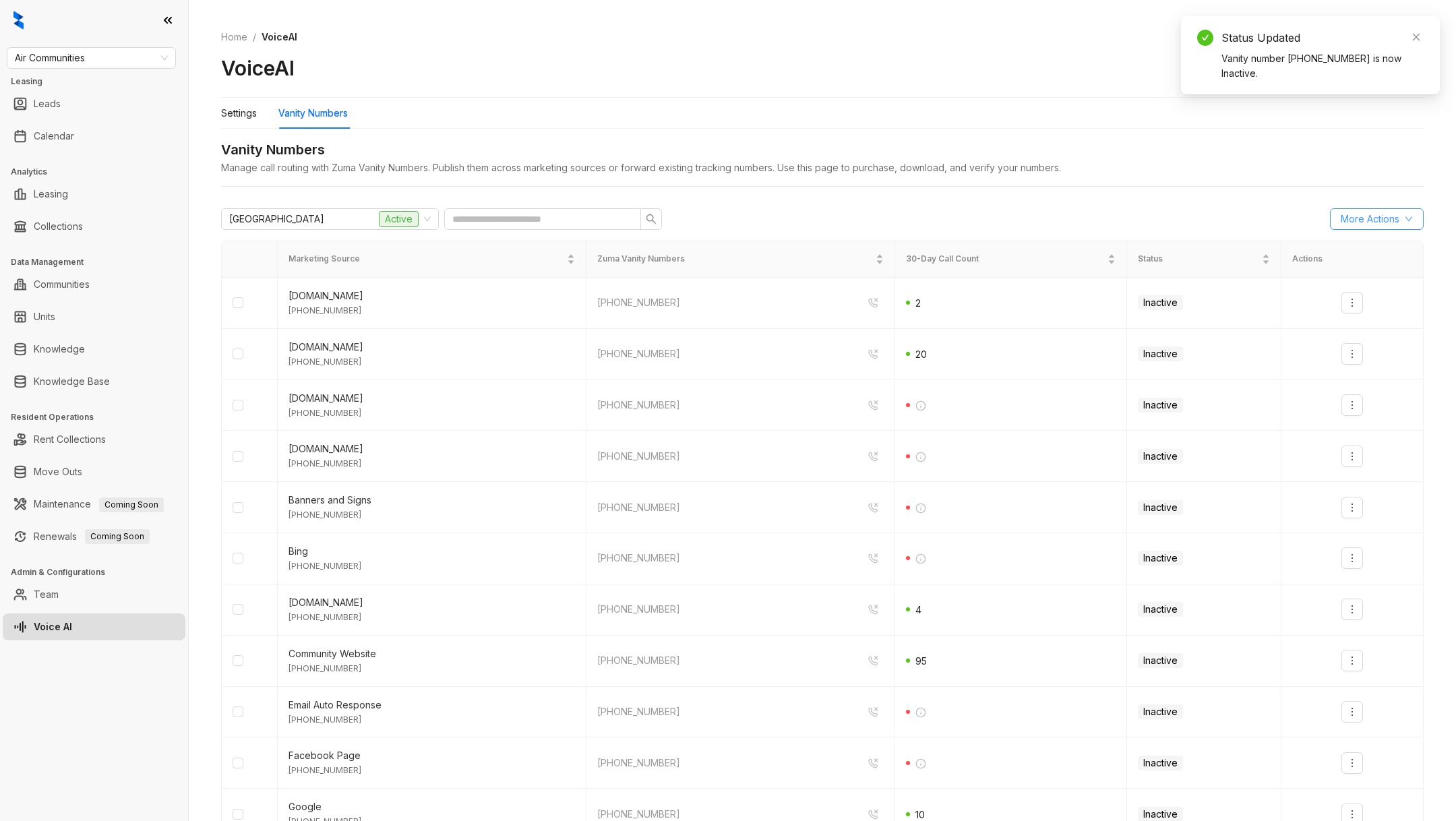
click at [1364, 221] on span "More Actions" at bounding box center [1370, 219] width 58 height 15
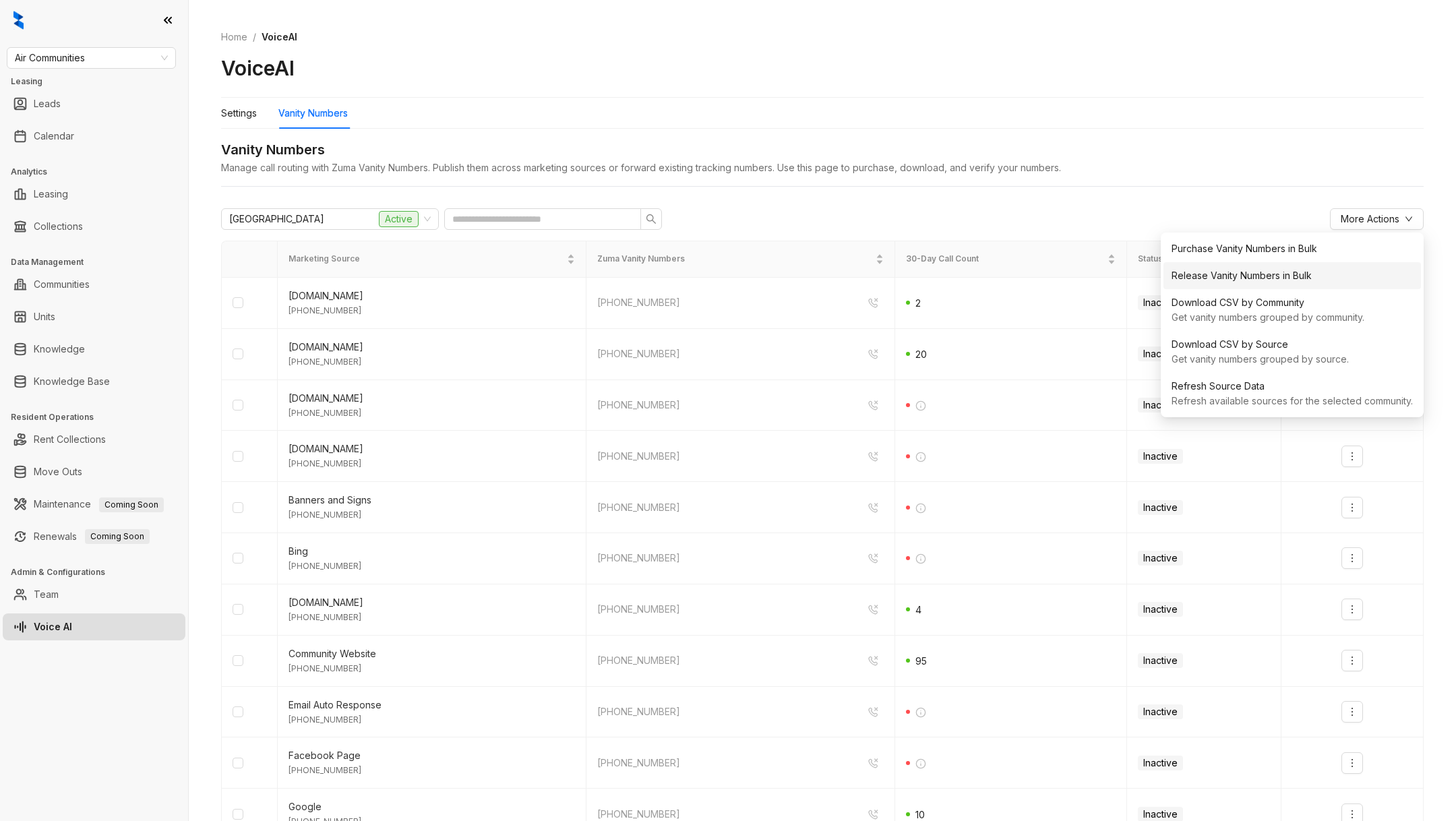
click at [1295, 278] on div "Release Vanity Numbers in Bulk" at bounding box center [1292, 275] width 241 height 15
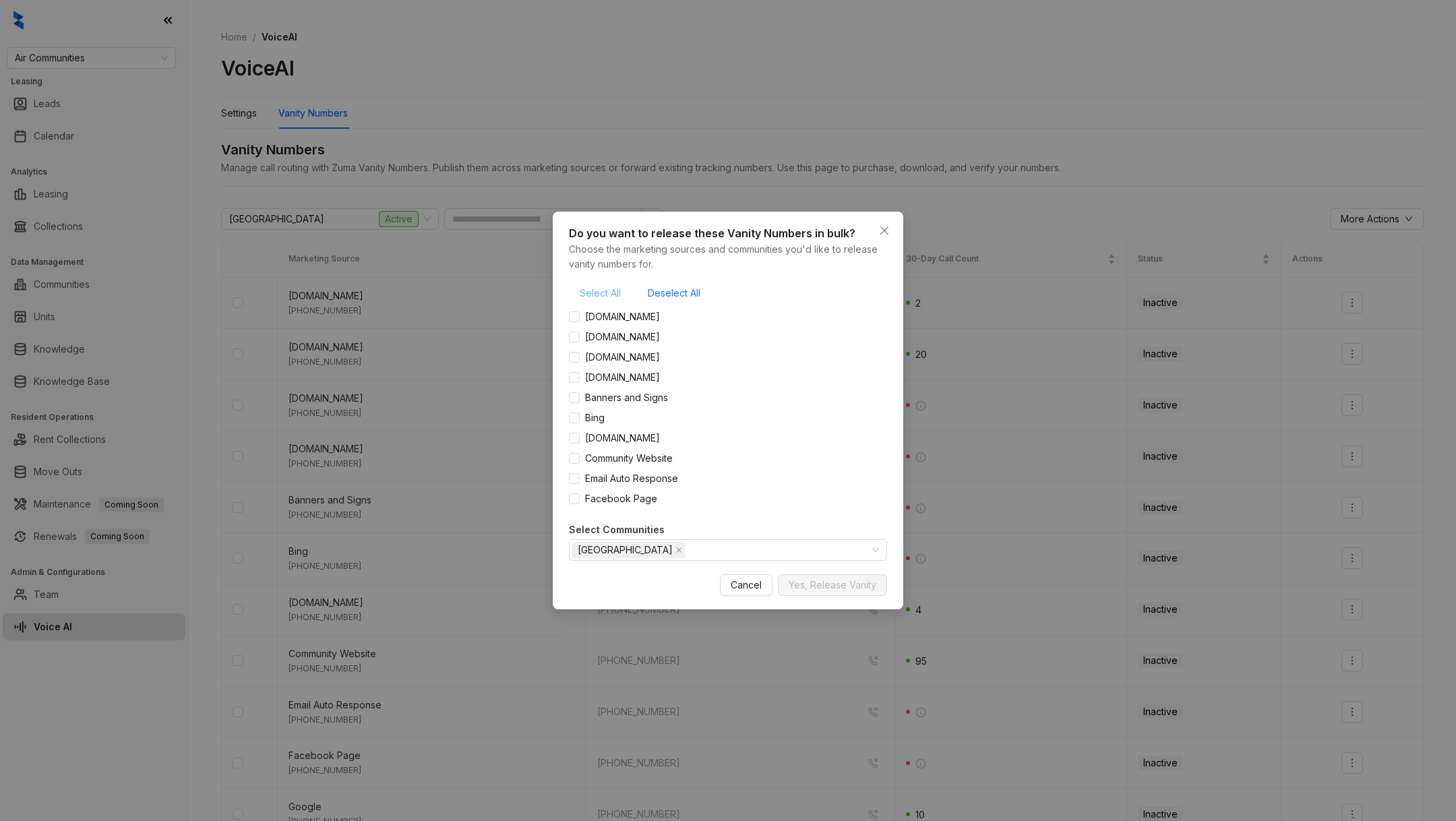
click at [598, 293] on span "Select All" at bounding box center [600, 293] width 41 height 15
click at [847, 584] on span "Yes, Release Vanity" at bounding box center [832, 584] width 88 height 15
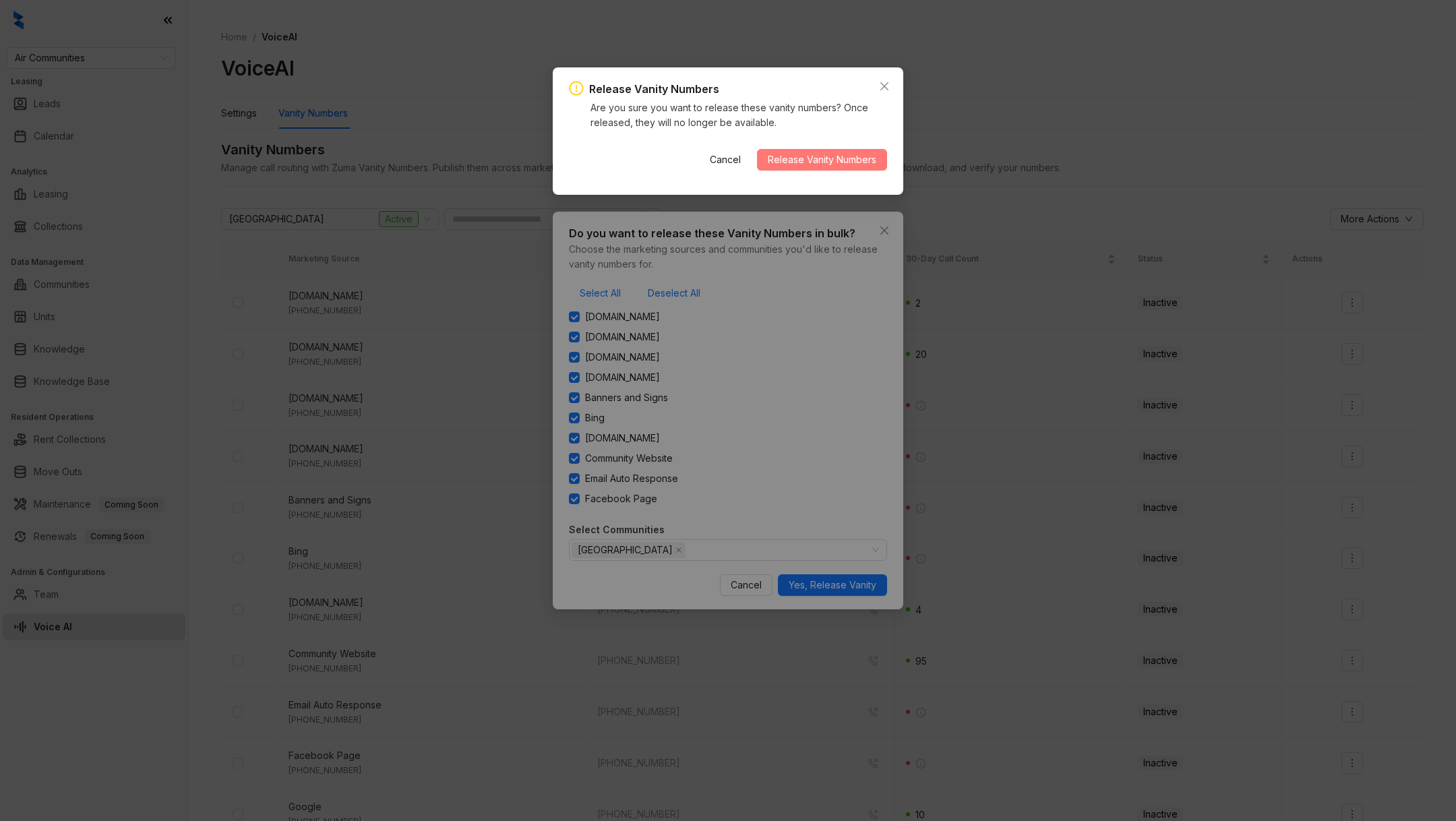
click at [855, 158] on span "Release Vanity Numbers" at bounding box center [821, 160] width 108 height 15
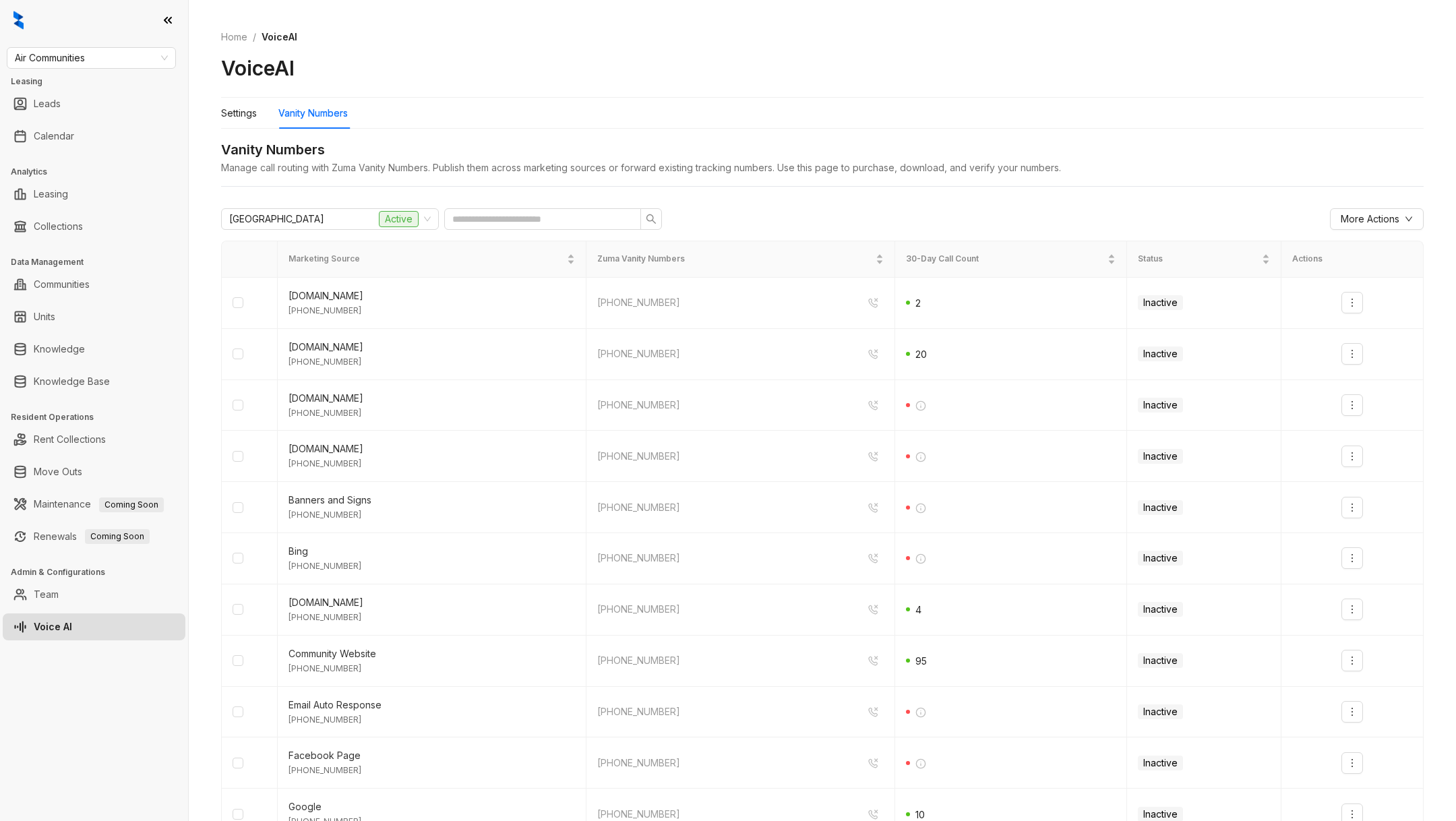
click at [252, 153] on div "Vanity Numbers" at bounding box center [822, 149] width 1203 height 21
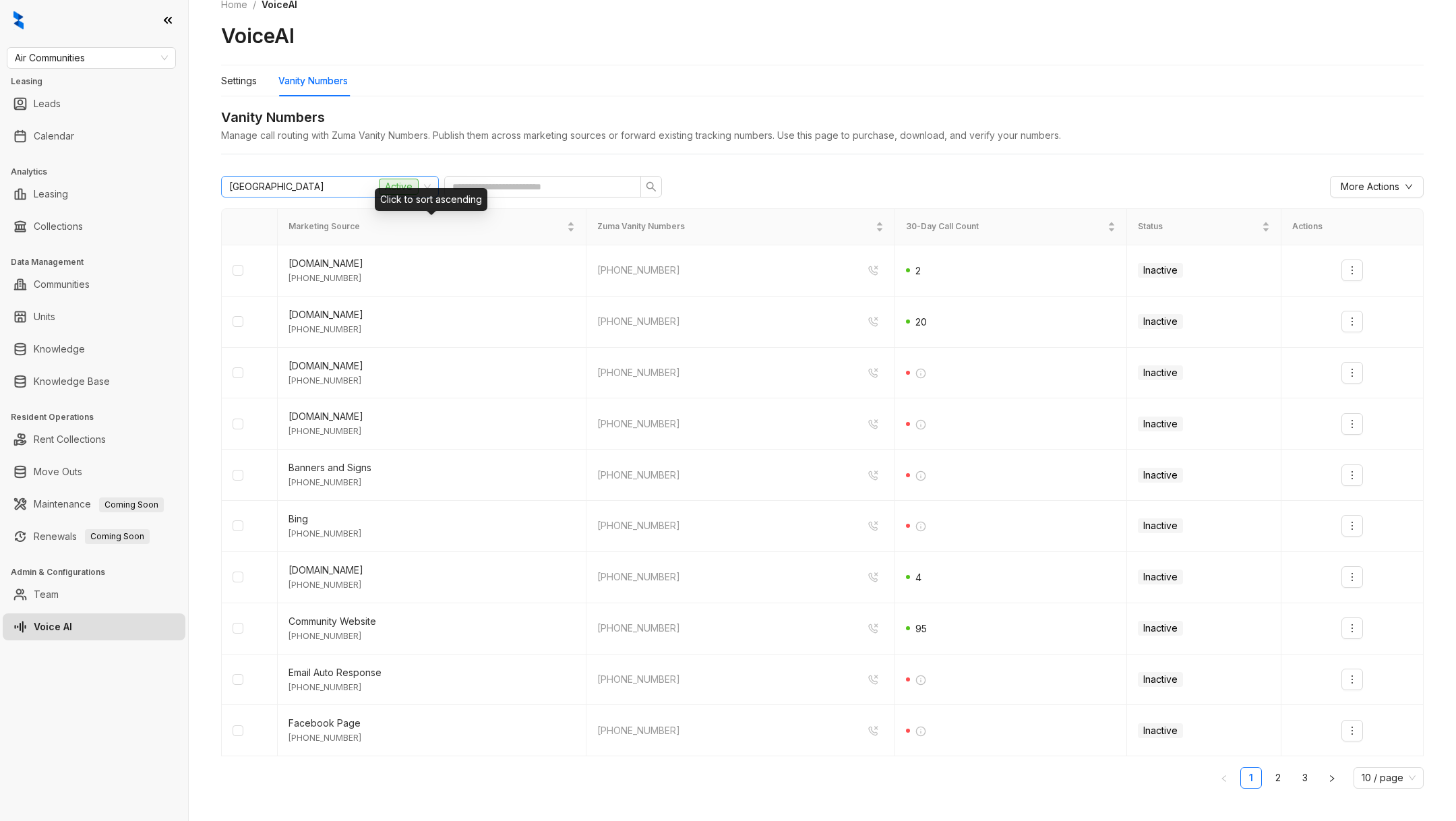
click at [354, 184] on div "[GEOGRAPHIC_DATA] Active" at bounding box center [323, 187] width 189 height 20
click at [321, 198] on div "6597f279eafd939d363397ae [GEOGRAPHIC_DATA] Active More Actions Marketing Source…" at bounding box center [822, 487] width 1203 height 645
click at [320, 198] on div "[GEOGRAPHIC_DATA] Active More Actions Marketing Source Zuma Vanity Numbers 30-D…" at bounding box center [822, 487] width 1203 height 645
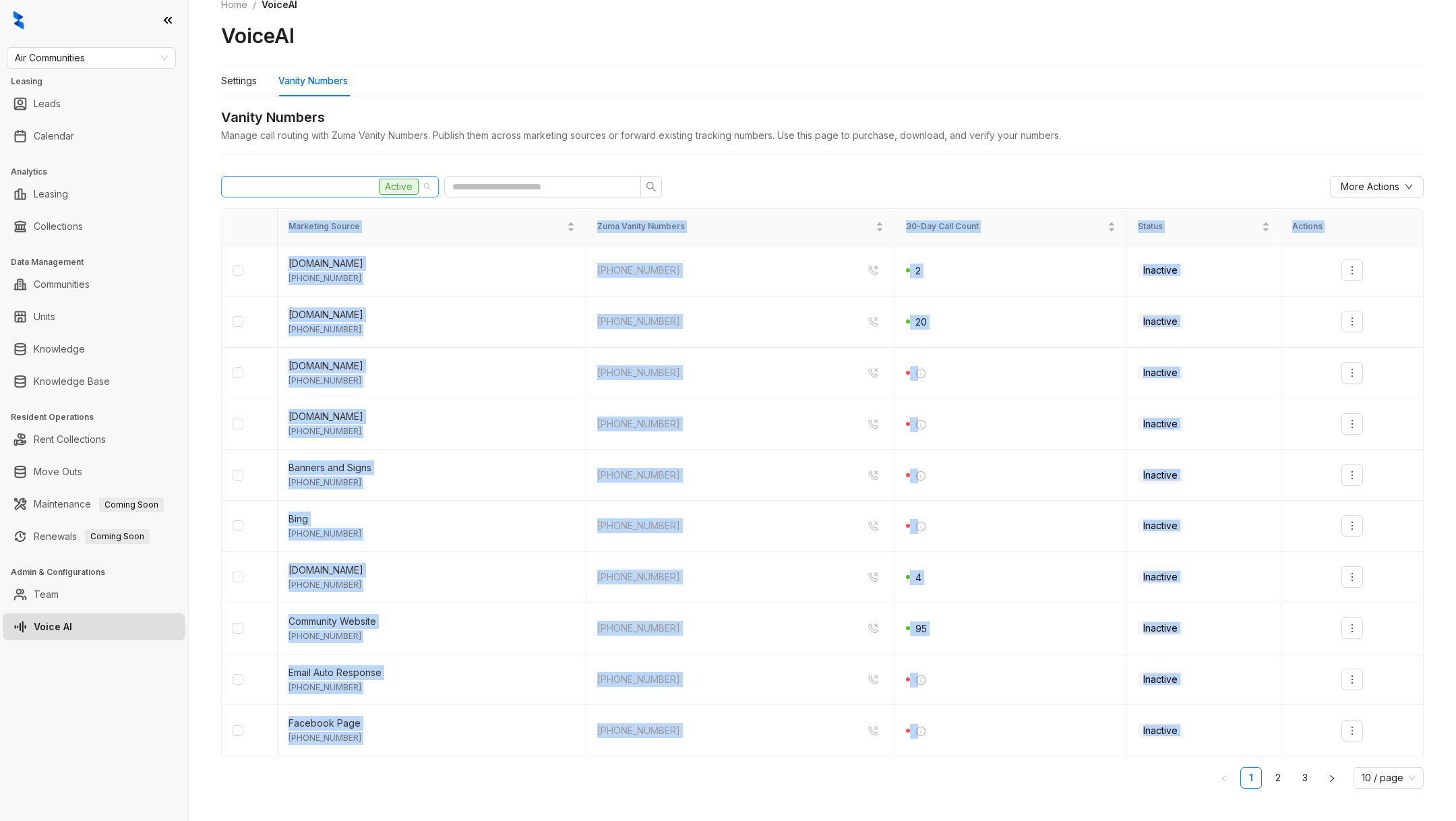
click at [318, 186] on div "[GEOGRAPHIC_DATA] Active" at bounding box center [323, 187] width 189 height 20
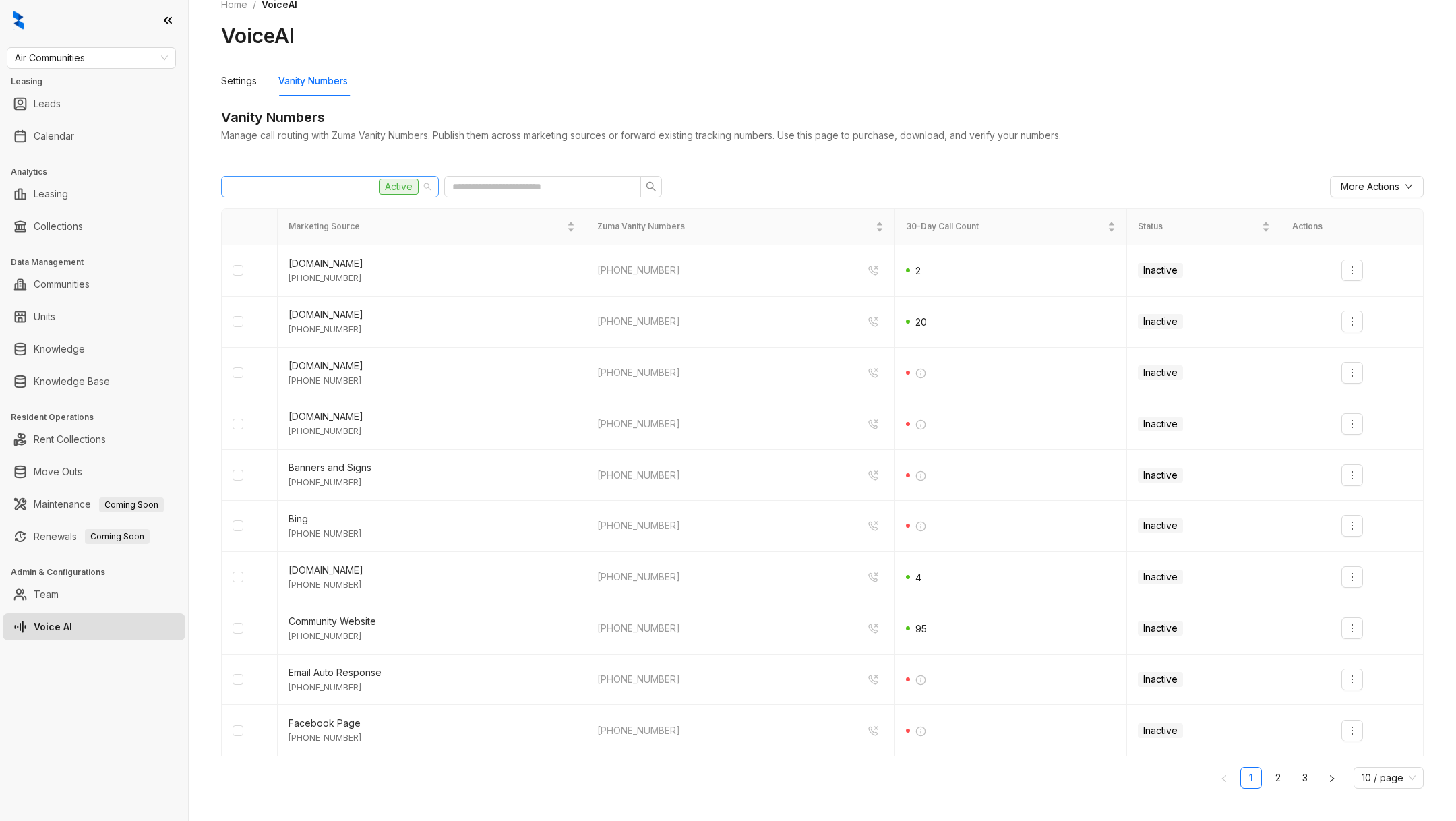
click at [318, 185] on div "[GEOGRAPHIC_DATA] Active" at bounding box center [323, 187] width 189 height 20
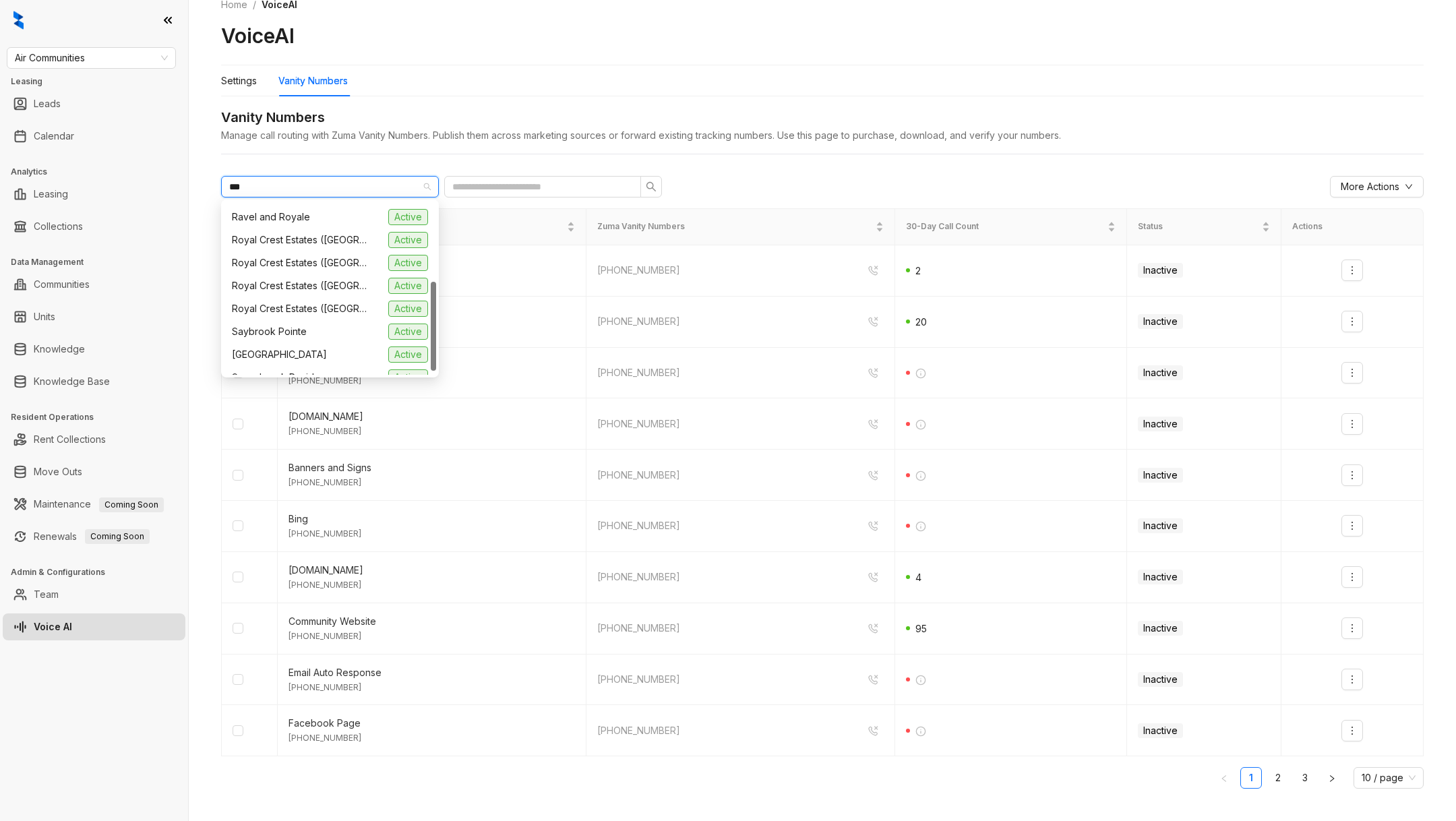
scroll to position [0, 0]
type input "*****"
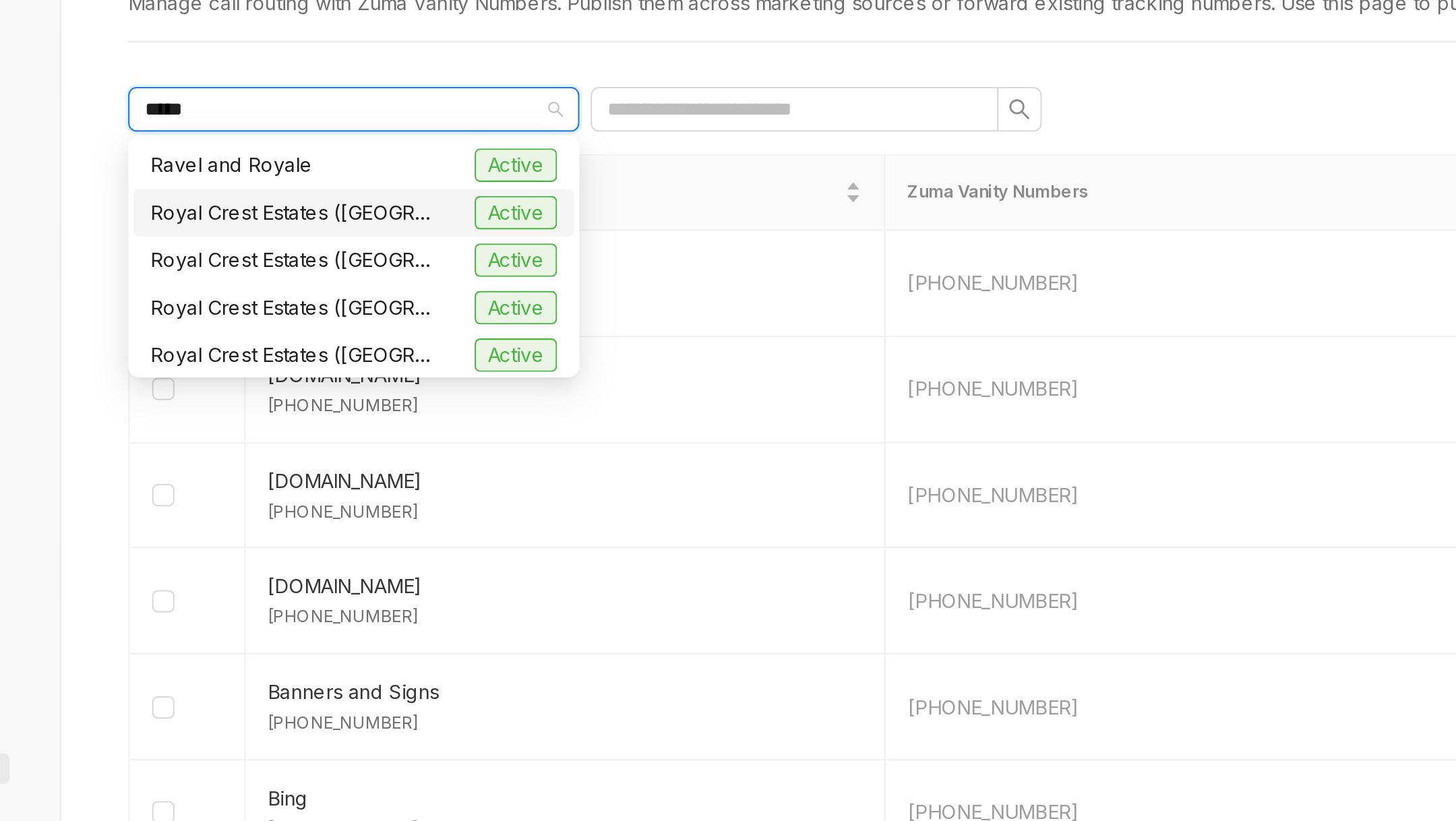
click at [318, 233] on span "Royal Crest Estates ([GEOGRAPHIC_DATA])" at bounding box center [299, 236] width 135 height 15
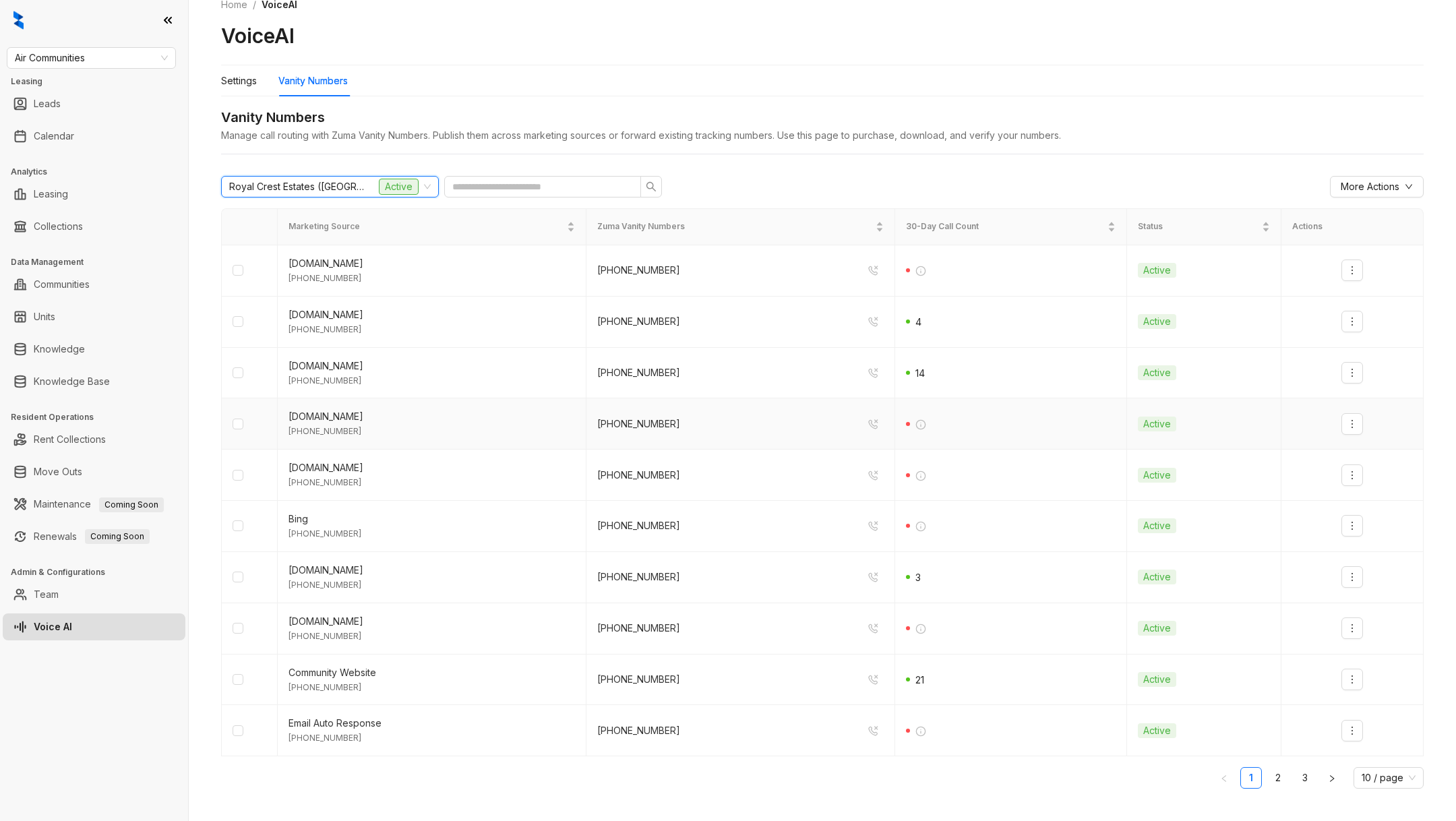
scroll to position [27, 0]
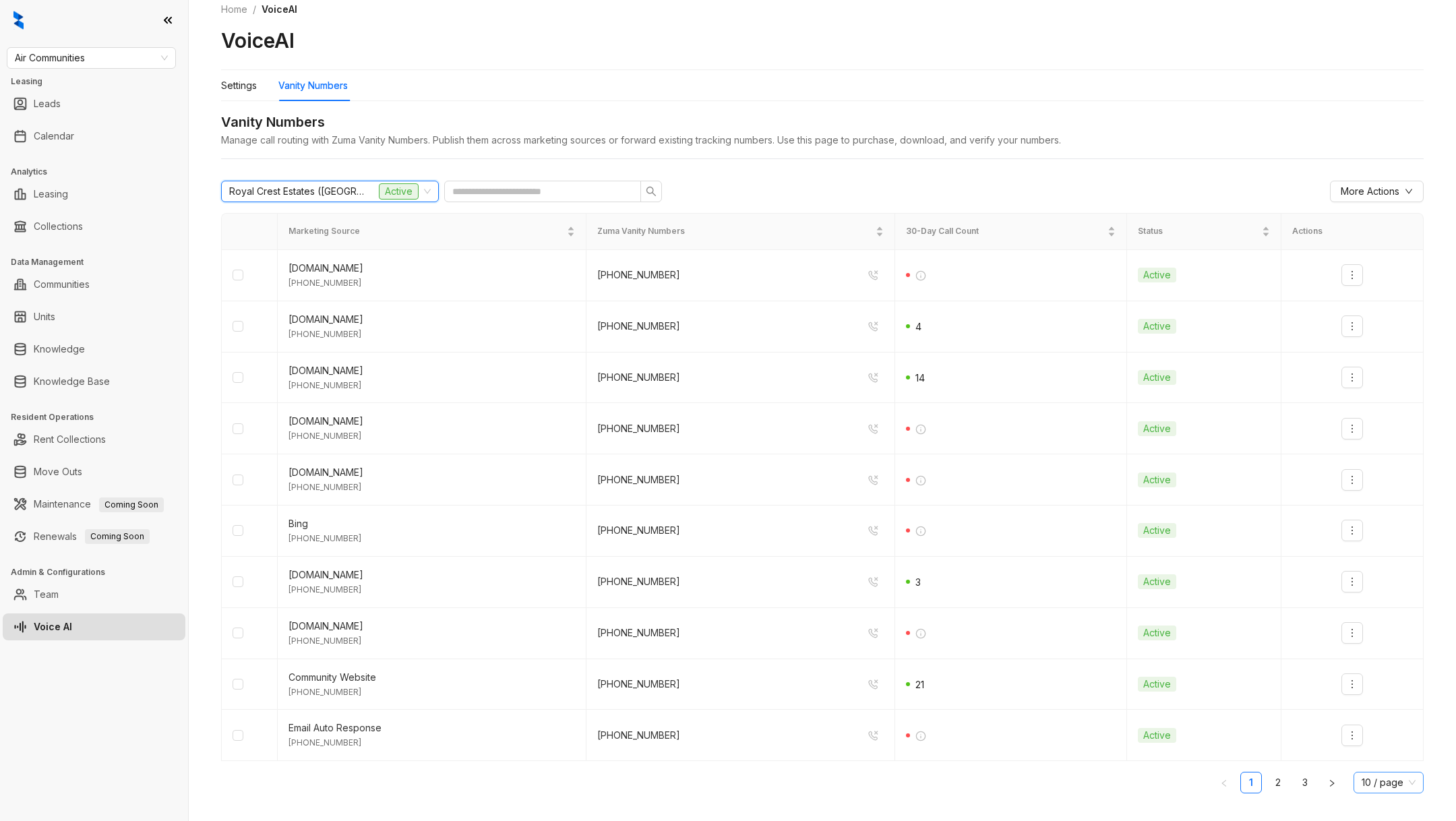
click at [1374, 777] on span "10 / page" at bounding box center [1388, 782] width 54 height 20
click at [1384, 756] on div "100 / page" at bounding box center [1387, 755] width 47 height 15
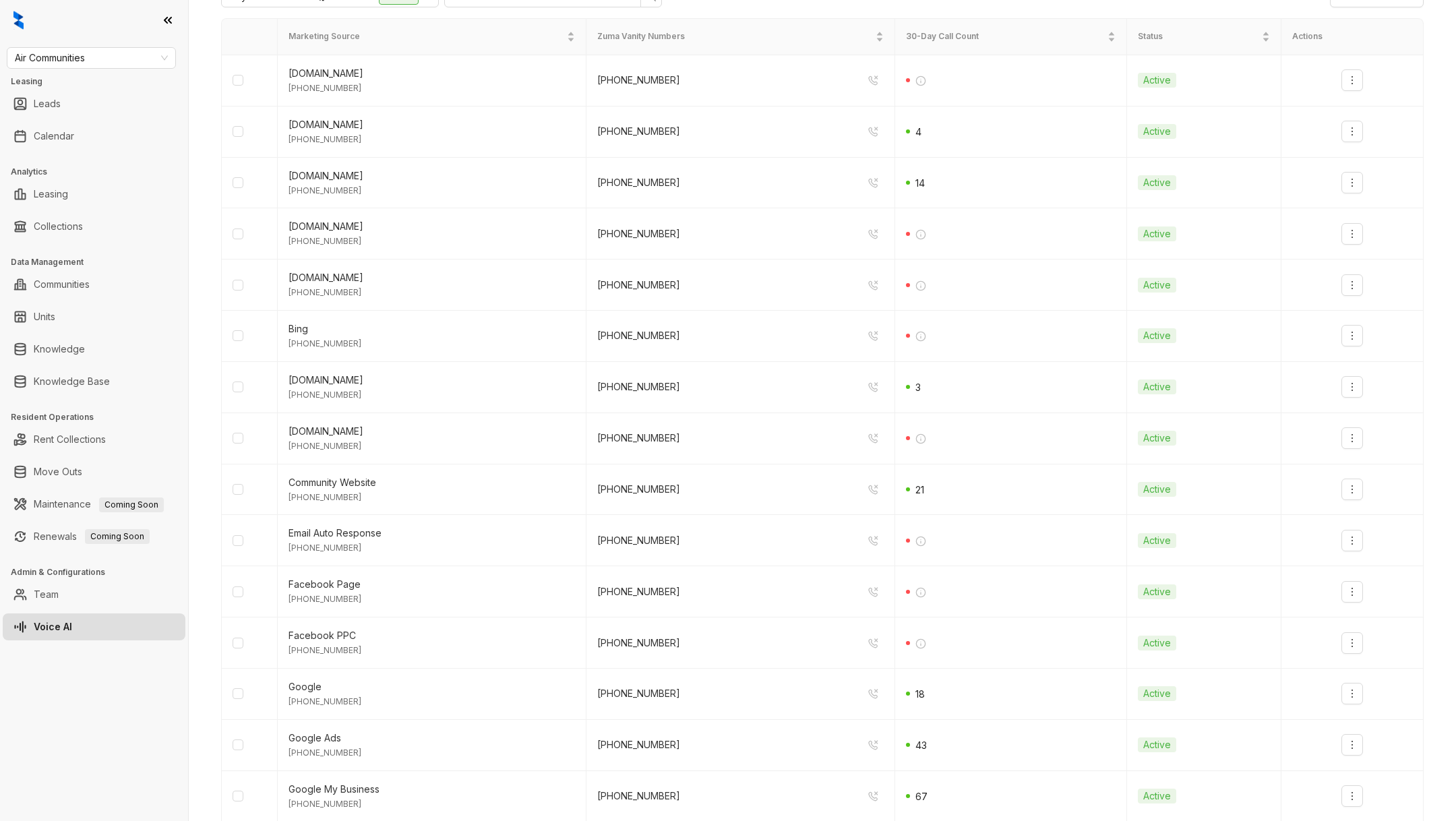
scroll to position [0, 0]
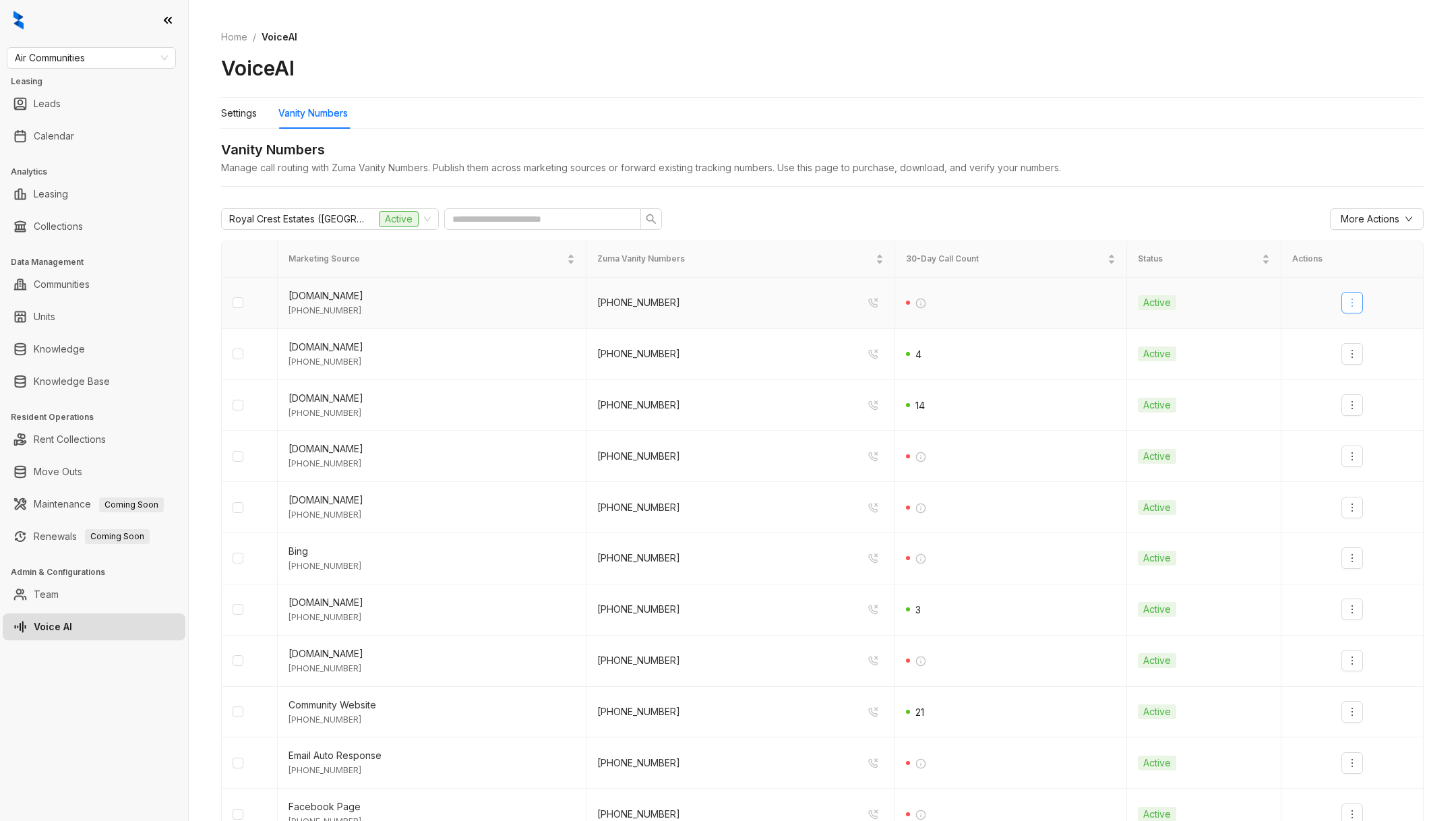
click at [1360, 294] on button "button" at bounding box center [1352, 303] width 22 height 22
click at [1370, 338] on div "Deactivate" at bounding box center [1376, 331] width 47 height 15
click at [1348, 345] on button "button" at bounding box center [1352, 354] width 22 height 22
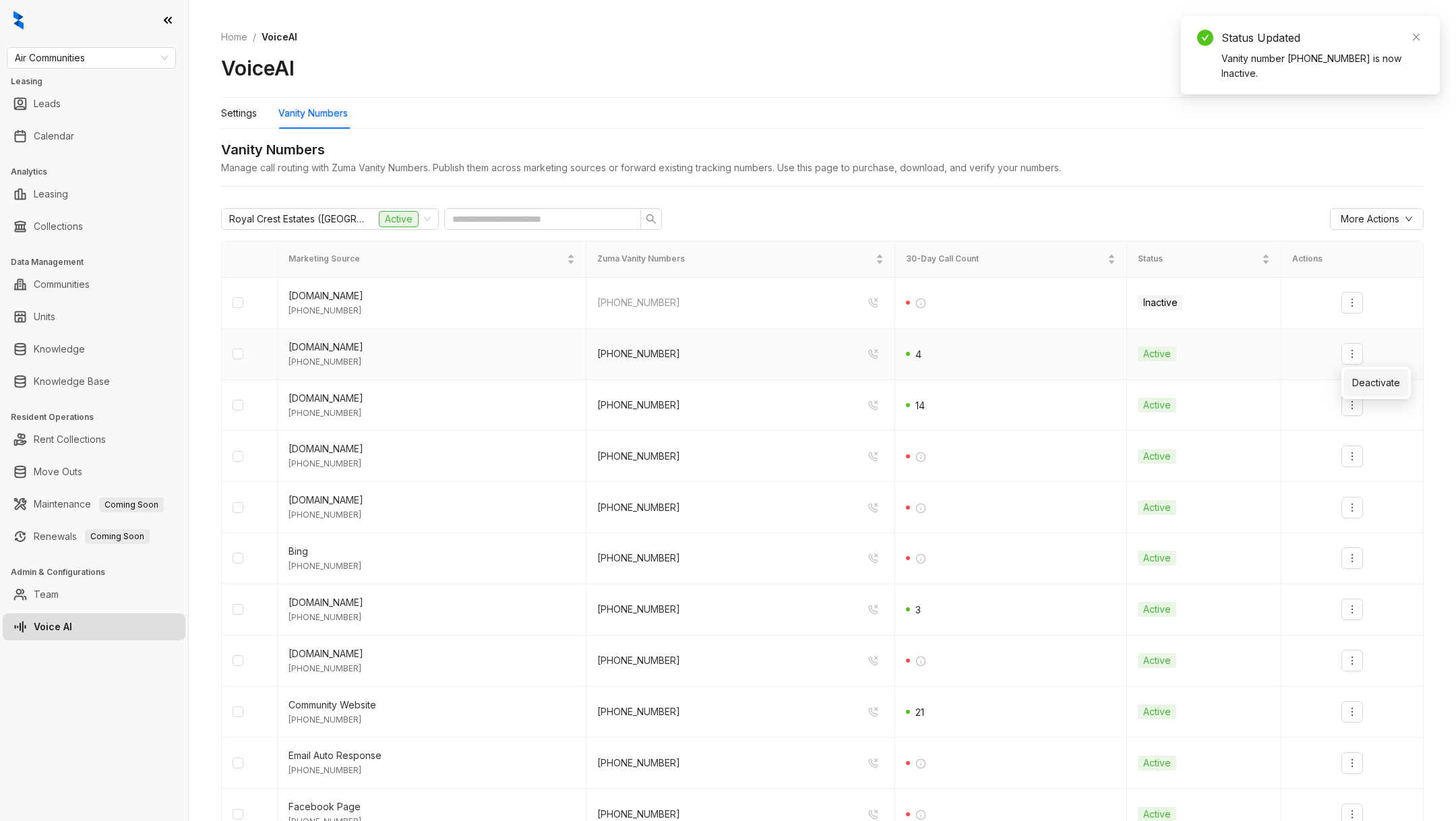
click at [1359, 384] on div "Deactivate" at bounding box center [1376, 382] width 47 height 15
click at [1359, 407] on button "button" at bounding box center [1352, 405] width 22 height 22
click at [1355, 437] on div "Deactivate" at bounding box center [1376, 433] width 47 height 15
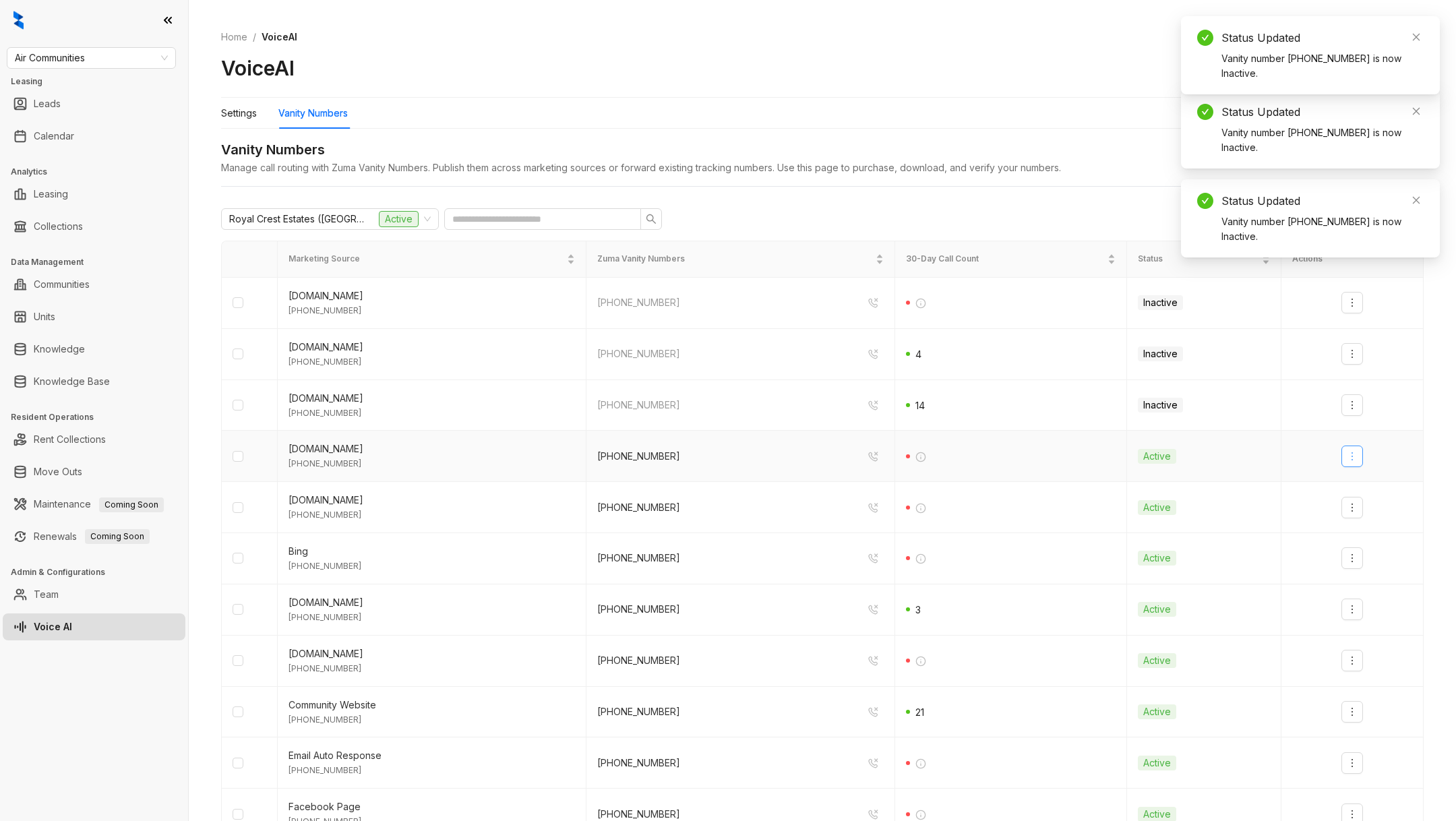
click at [1356, 451] on icon "more" at bounding box center [1352, 456] width 11 height 11
click at [1359, 488] on div "Deactivate" at bounding box center [1376, 484] width 47 height 15
click at [1356, 511] on button "button" at bounding box center [1352, 507] width 22 height 22
click at [1364, 550] on ul "Deactivate" at bounding box center [1376, 536] width 69 height 33
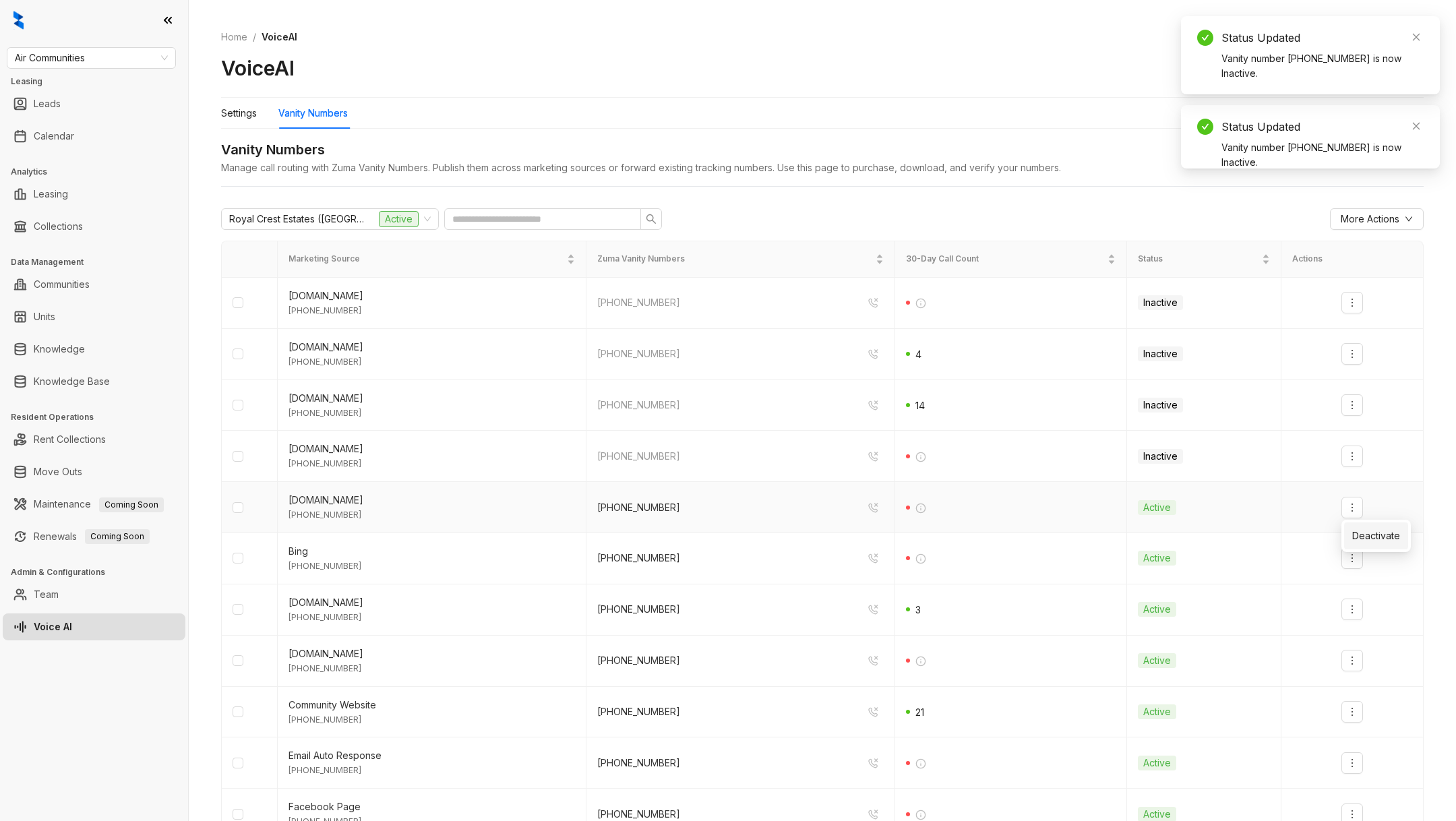
click at [1359, 541] on div "Deactivate" at bounding box center [1376, 535] width 47 height 15
click at [1355, 557] on icon "more" at bounding box center [1352, 558] width 11 height 11
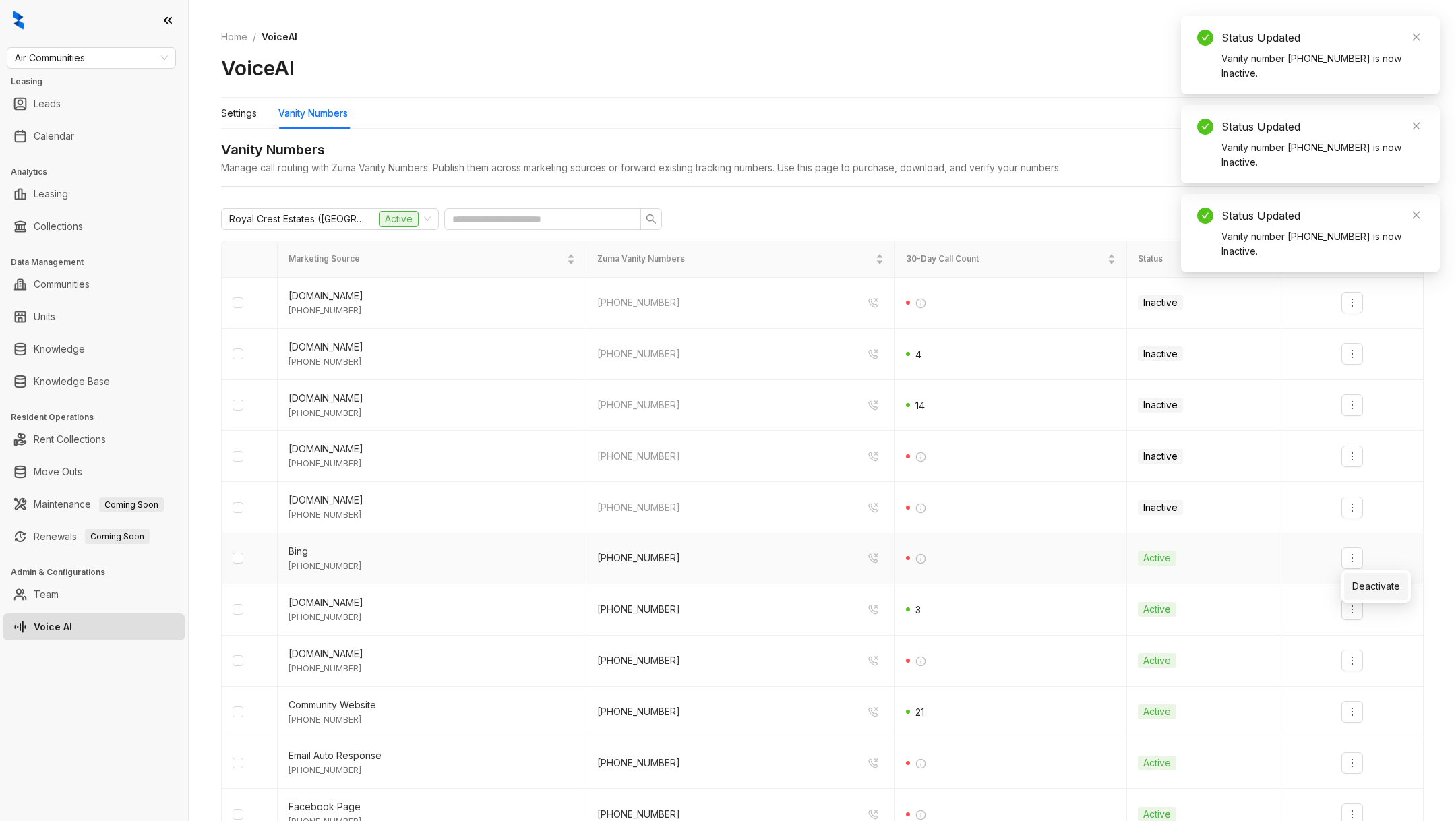
click at [1361, 595] on div "Deactivate" at bounding box center [1376, 586] width 47 height 20
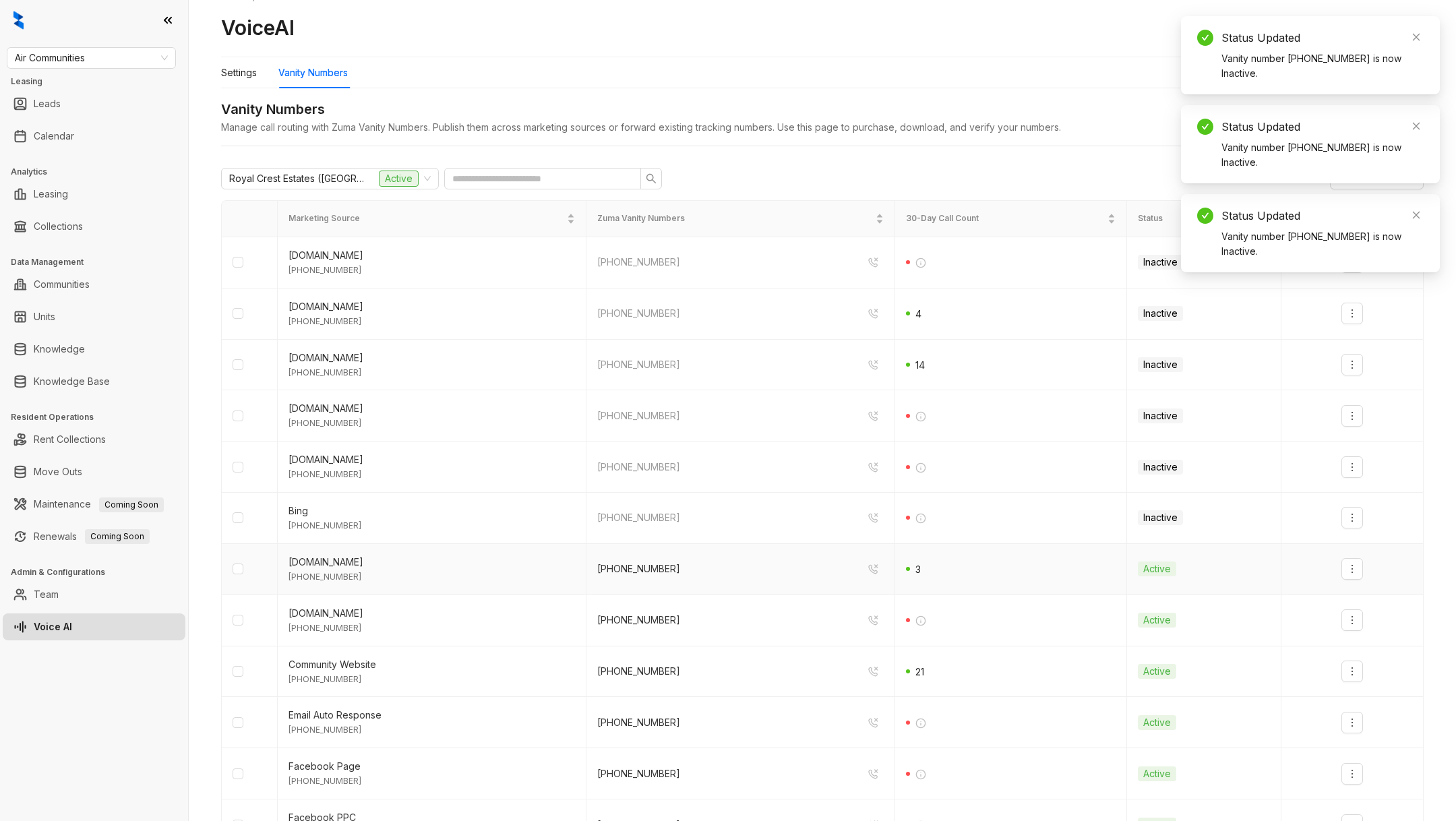
scroll to position [44, 0]
click at [1354, 560] on icon "more" at bounding box center [1352, 565] width 11 height 11
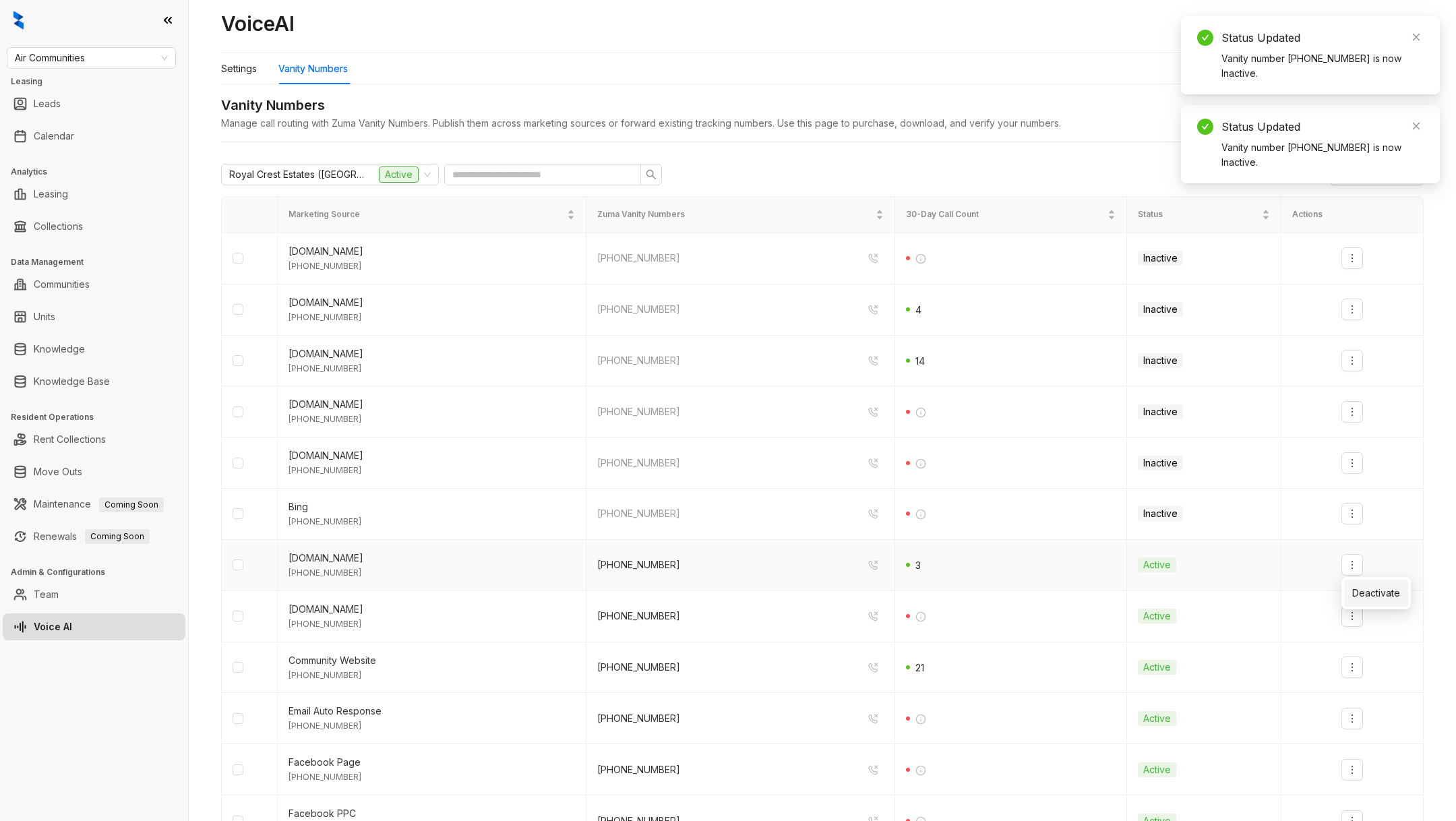
click at [1358, 599] on div "Deactivate" at bounding box center [1376, 592] width 47 height 15
click at [1353, 616] on icon "more" at bounding box center [1352, 616] width 11 height 11
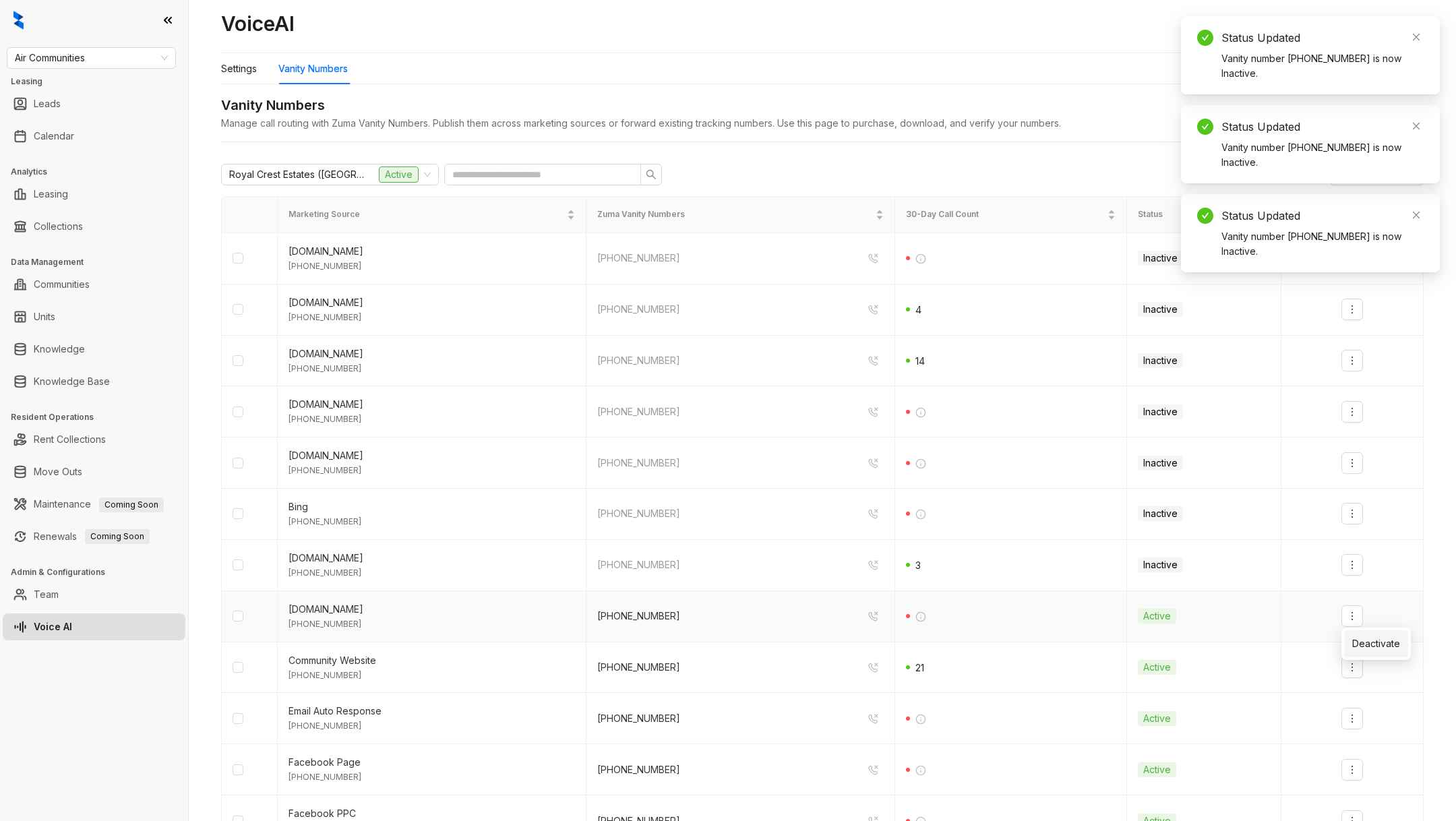
click at [1363, 643] on div "Deactivate" at bounding box center [1376, 643] width 47 height 15
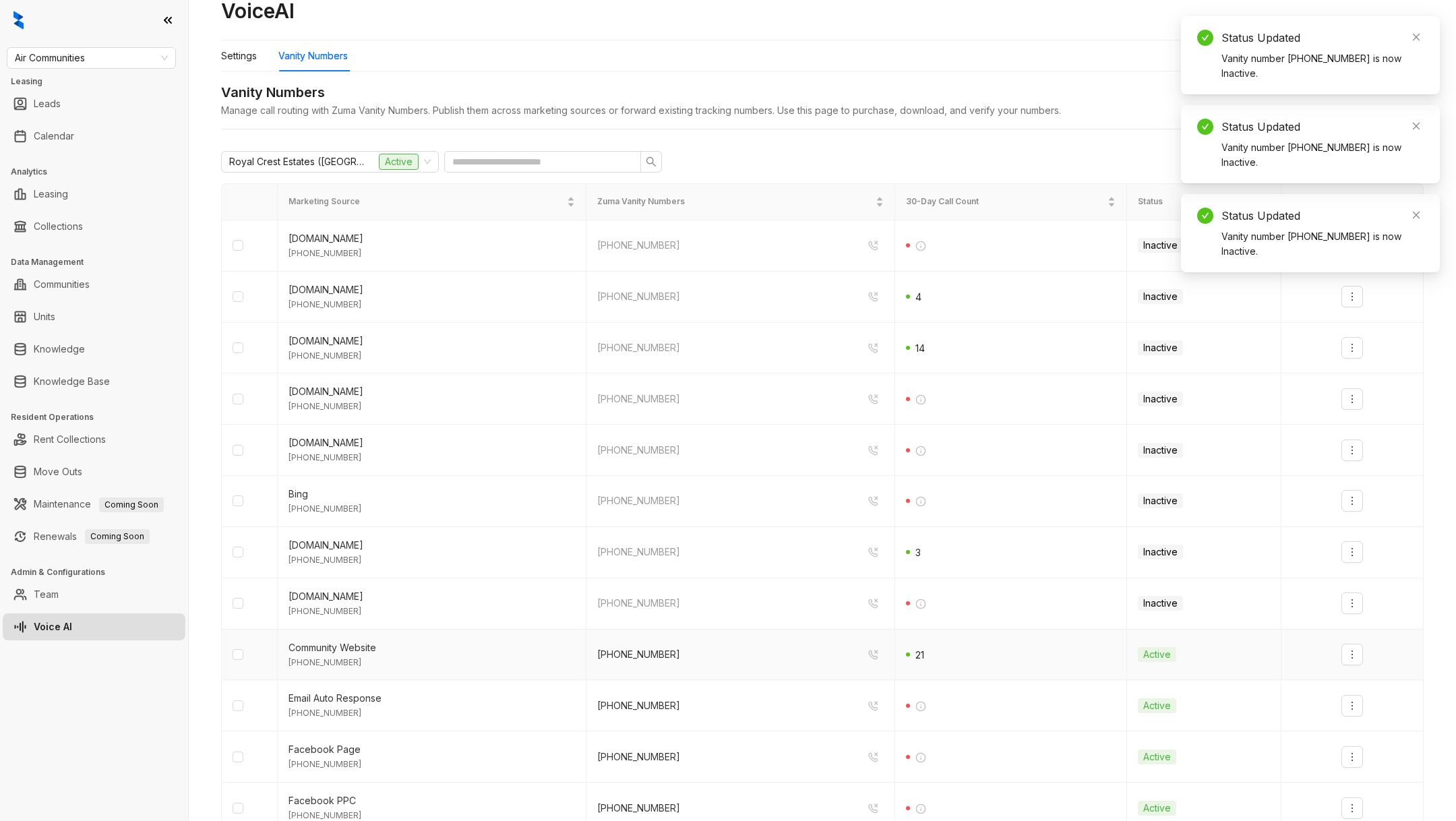
scroll to position [68, 0]
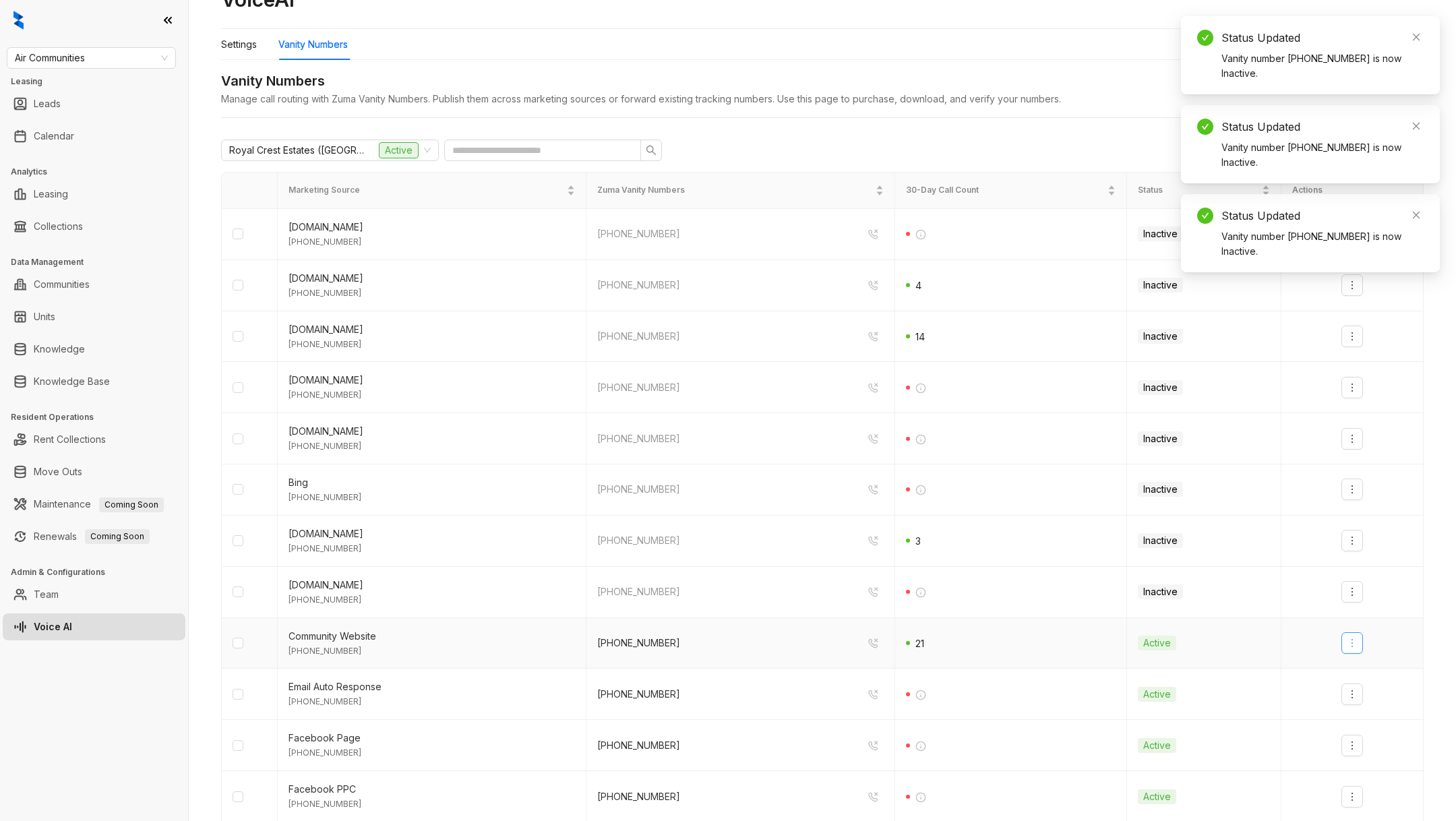
click at [1352, 638] on icon "more" at bounding box center [1352, 643] width 11 height 11
click at [1359, 665] on div "Deactivate" at bounding box center [1376, 670] width 47 height 15
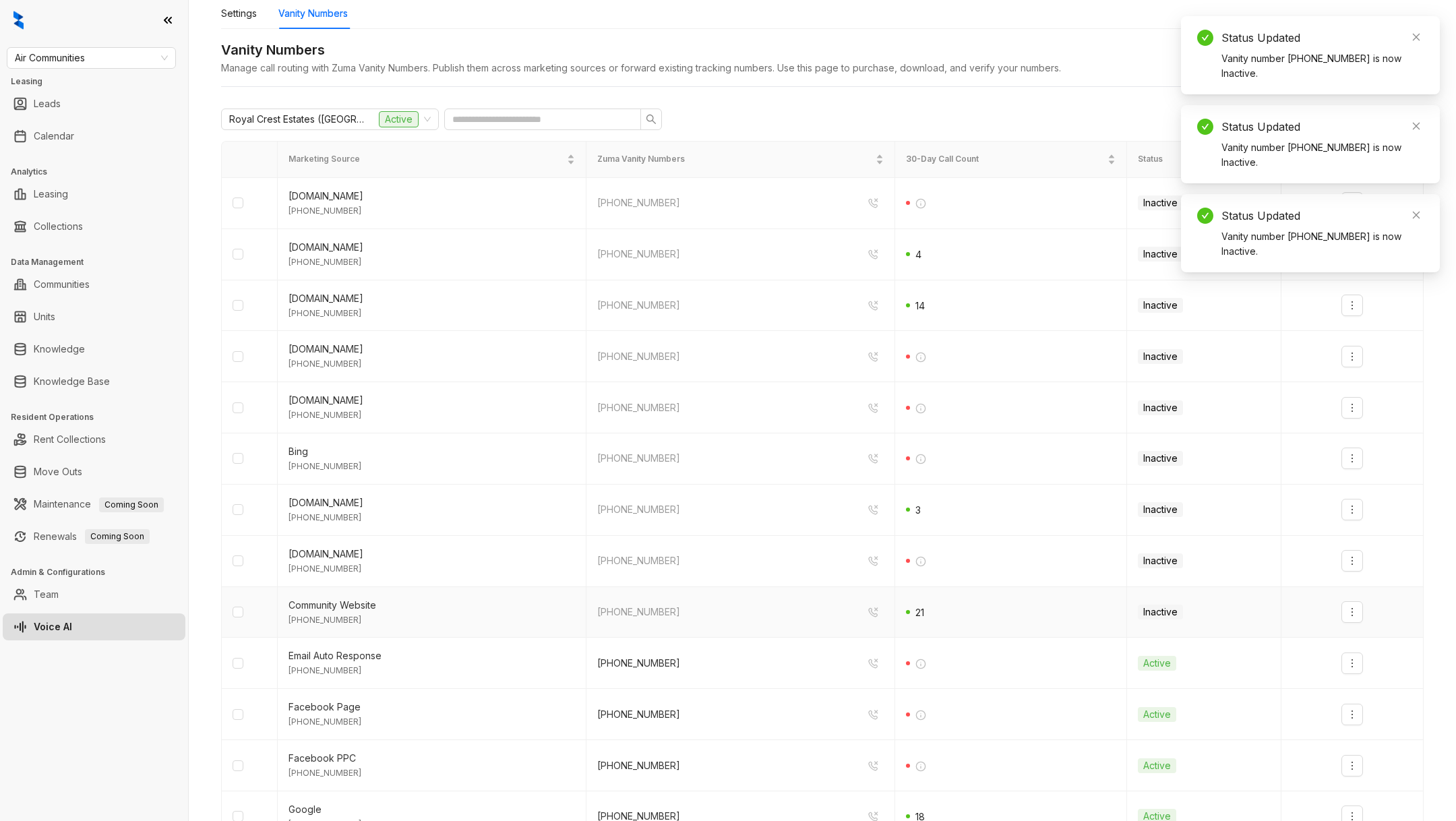
scroll to position [106, 0]
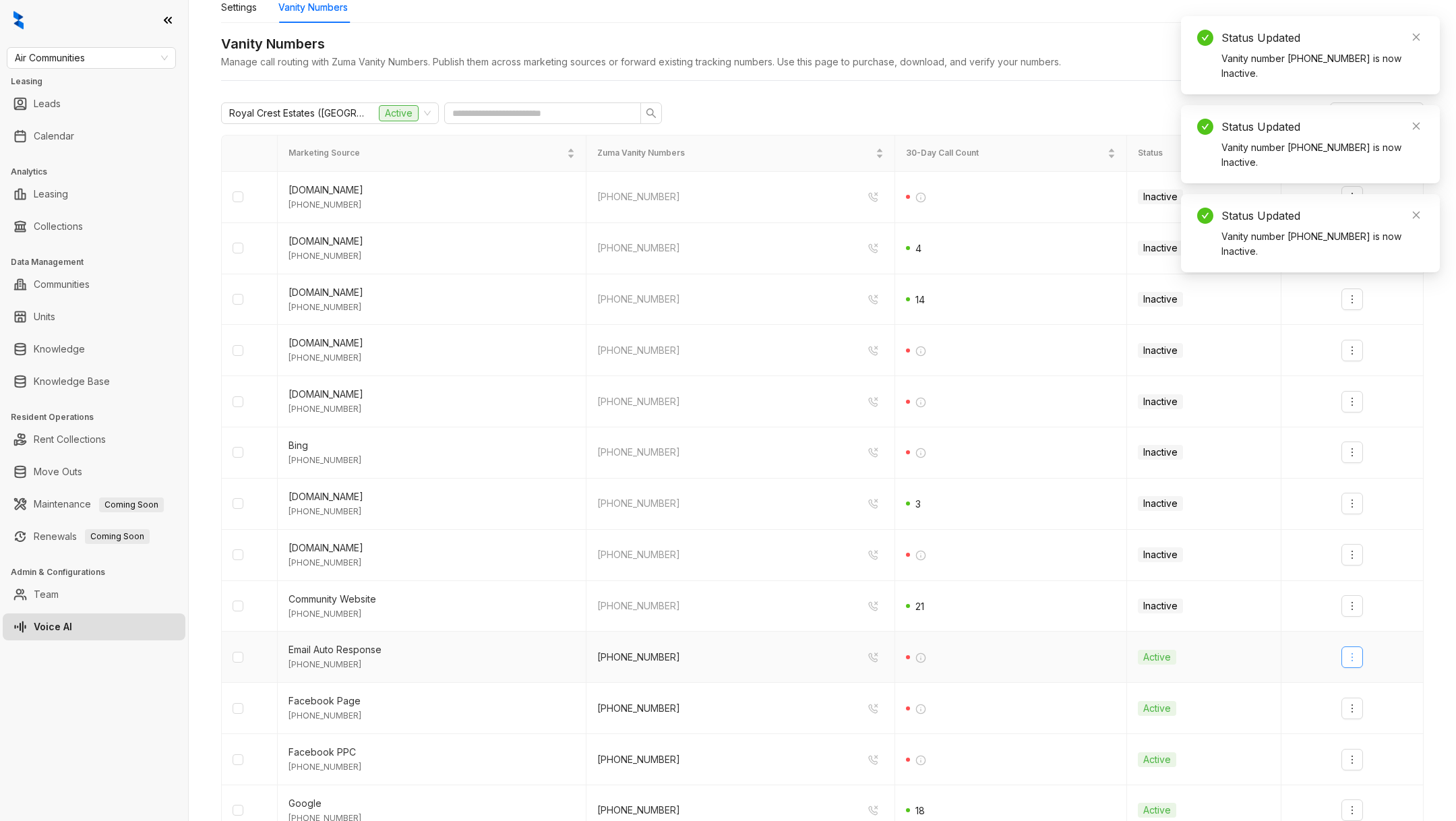
click at [1354, 655] on icon "more" at bounding box center [1352, 657] width 11 height 11
click at [1364, 686] on div "Deactivate" at bounding box center [1376, 683] width 47 height 15
click at [1359, 712] on button "button" at bounding box center [1352, 708] width 22 height 22
click at [1360, 738] on div "Deactivate" at bounding box center [1376, 735] width 47 height 15
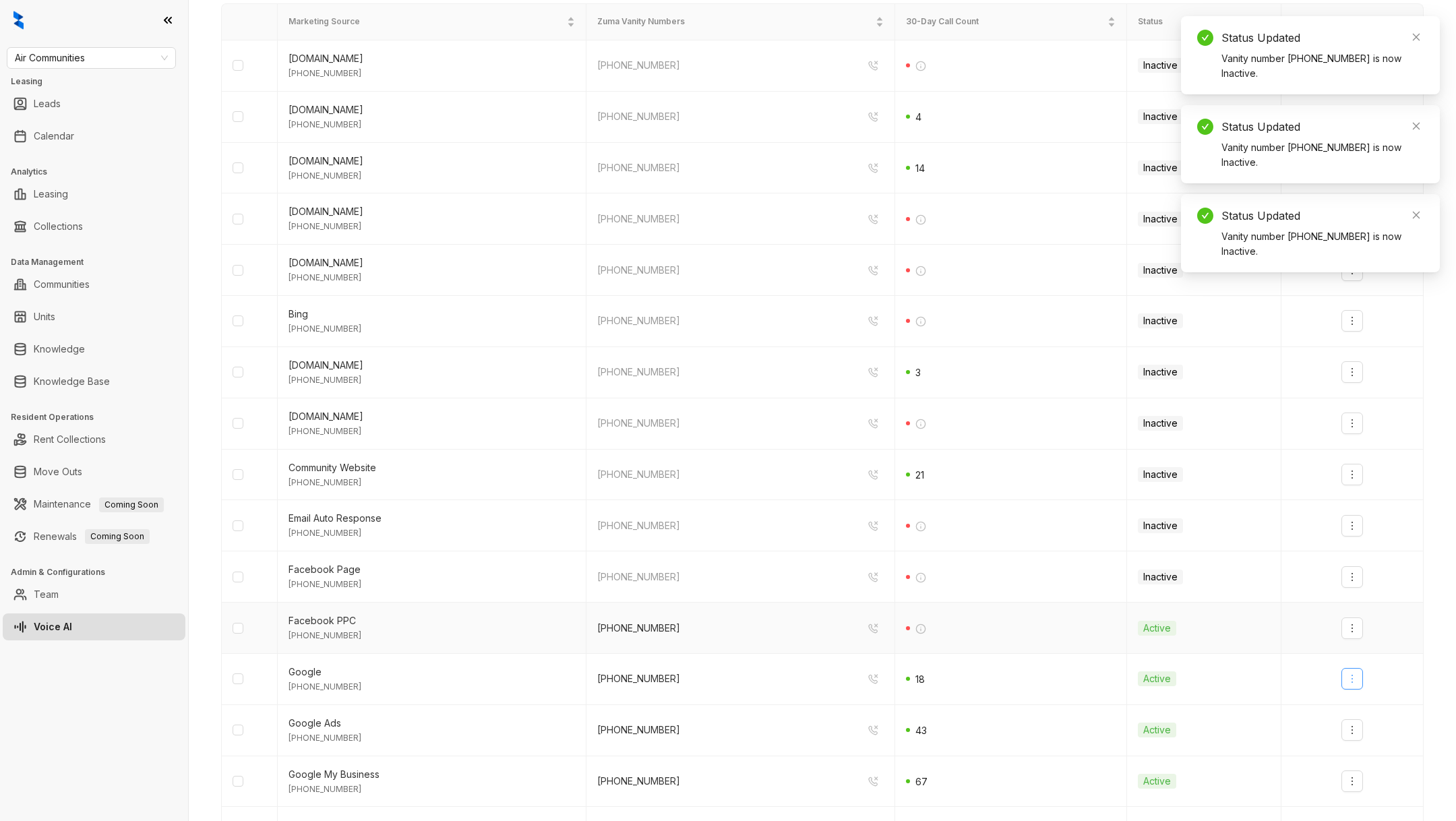
scroll to position [255, 0]
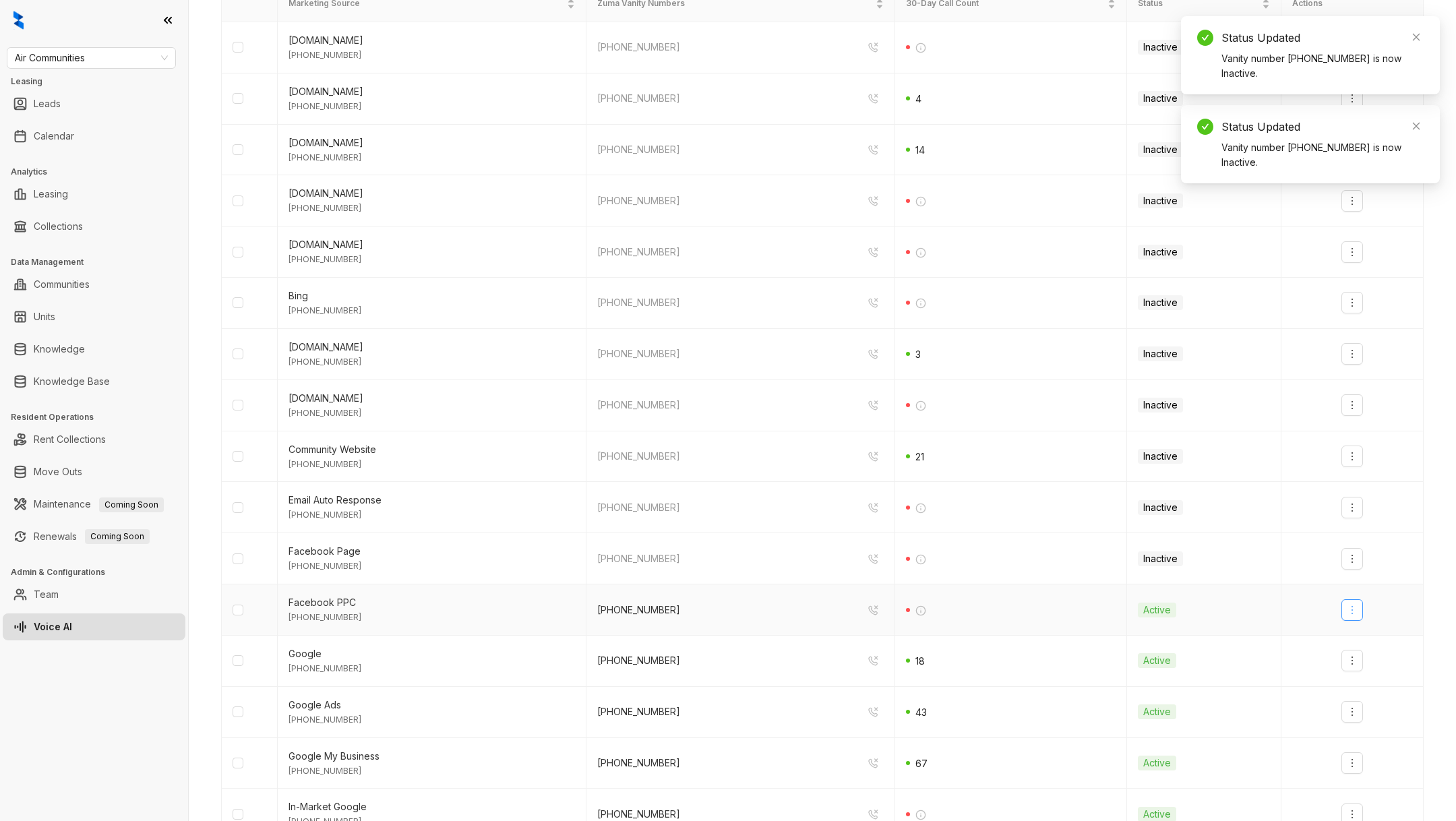
click at [1349, 605] on icon "more" at bounding box center [1352, 610] width 11 height 11
click at [1345, 634] on li "Deactivate" at bounding box center [1376, 636] width 64 height 27
click at [1349, 650] on button "button" at bounding box center [1352, 661] width 22 height 22
click at [1359, 675] on li "Deactivate" at bounding box center [1376, 687] width 64 height 27
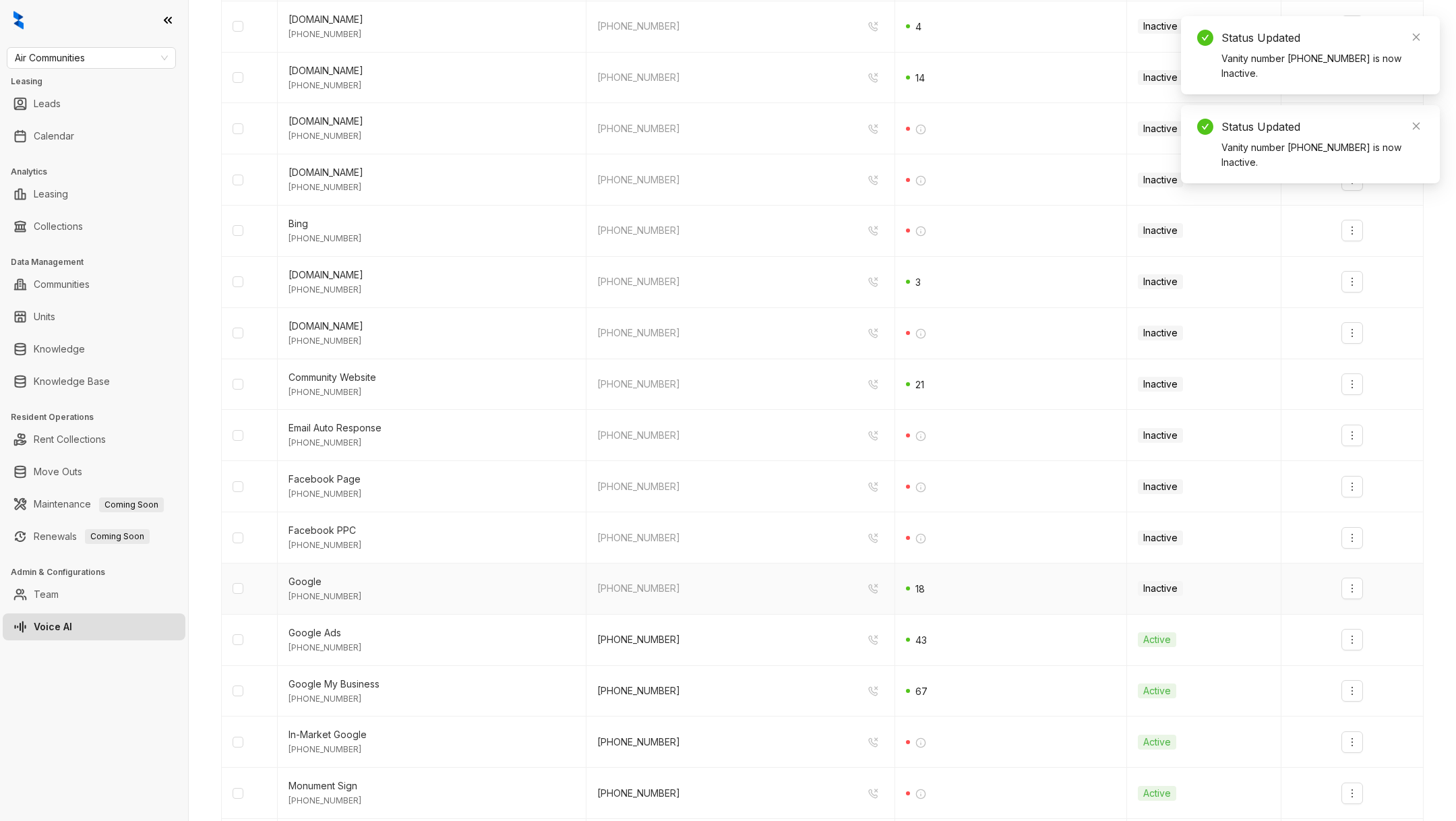
scroll to position [335, 0]
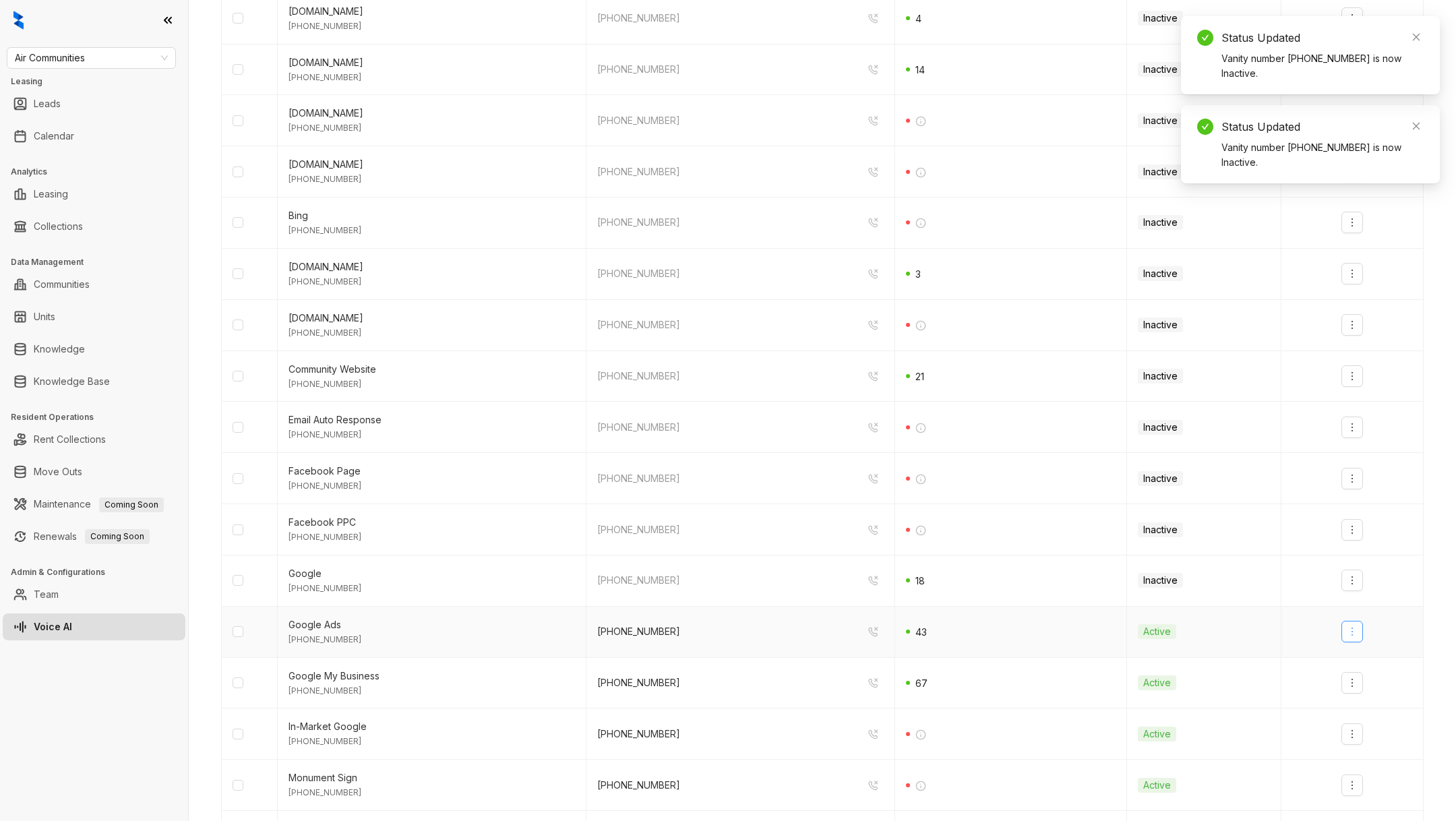
click at [1354, 626] on icon "more" at bounding box center [1352, 631] width 11 height 11
click at [1360, 664] on div "Deactivate" at bounding box center [1376, 658] width 47 height 15
click at [1361, 672] on button "button" at bounding box center [1352, 682] width 22 height 22
click at [1366, 701] on div "Deactivate" at bounding box center [1376, 708] width 47 height 15
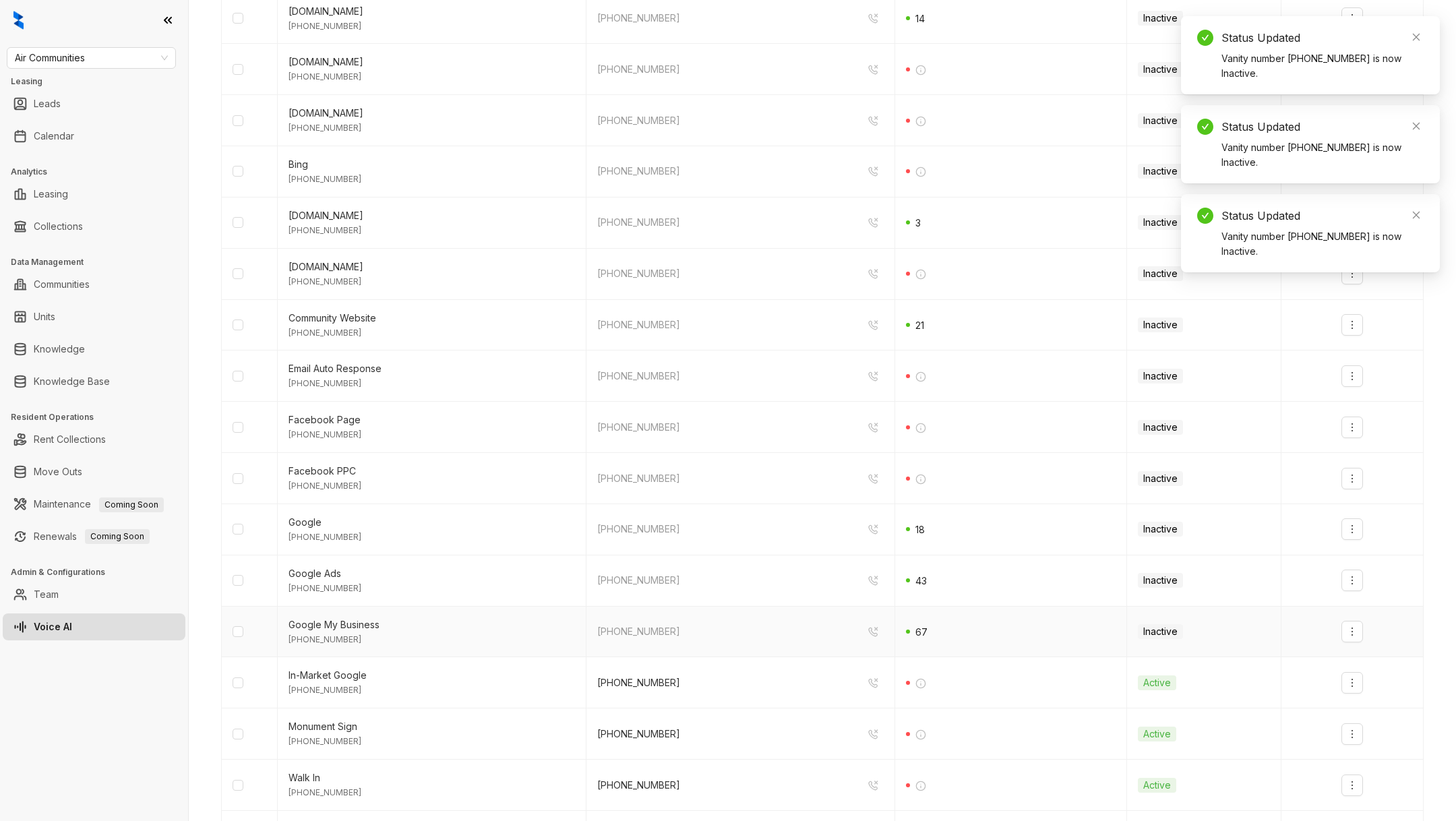
scroll to position [409, 0]
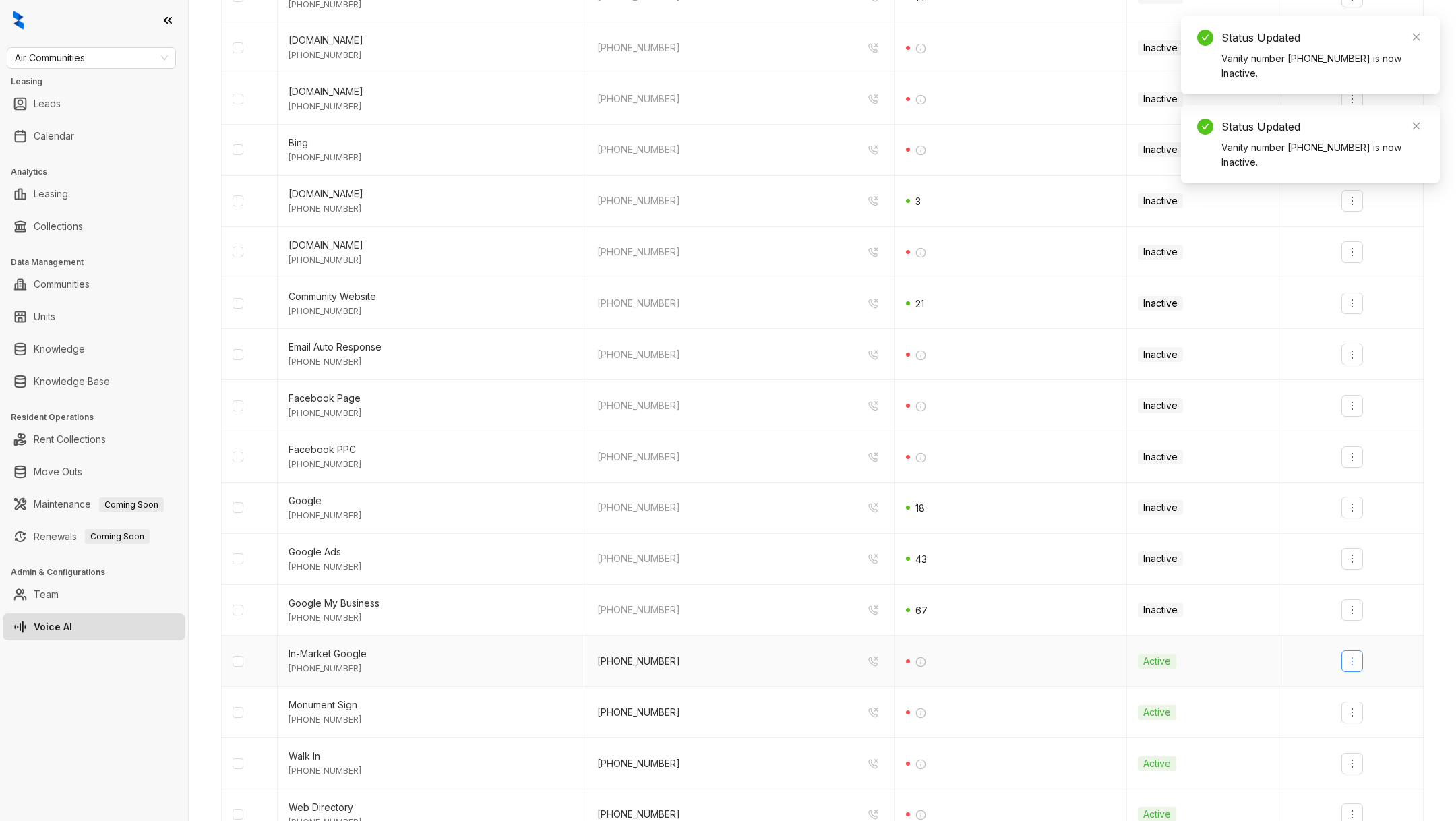
click at [1356, 665] on button "button" at bounding box center [1352, 661] width 22 height 22
click at [1362, 691] on div "Deactivate" at bounding box center [1376, 687] width 47 height 15
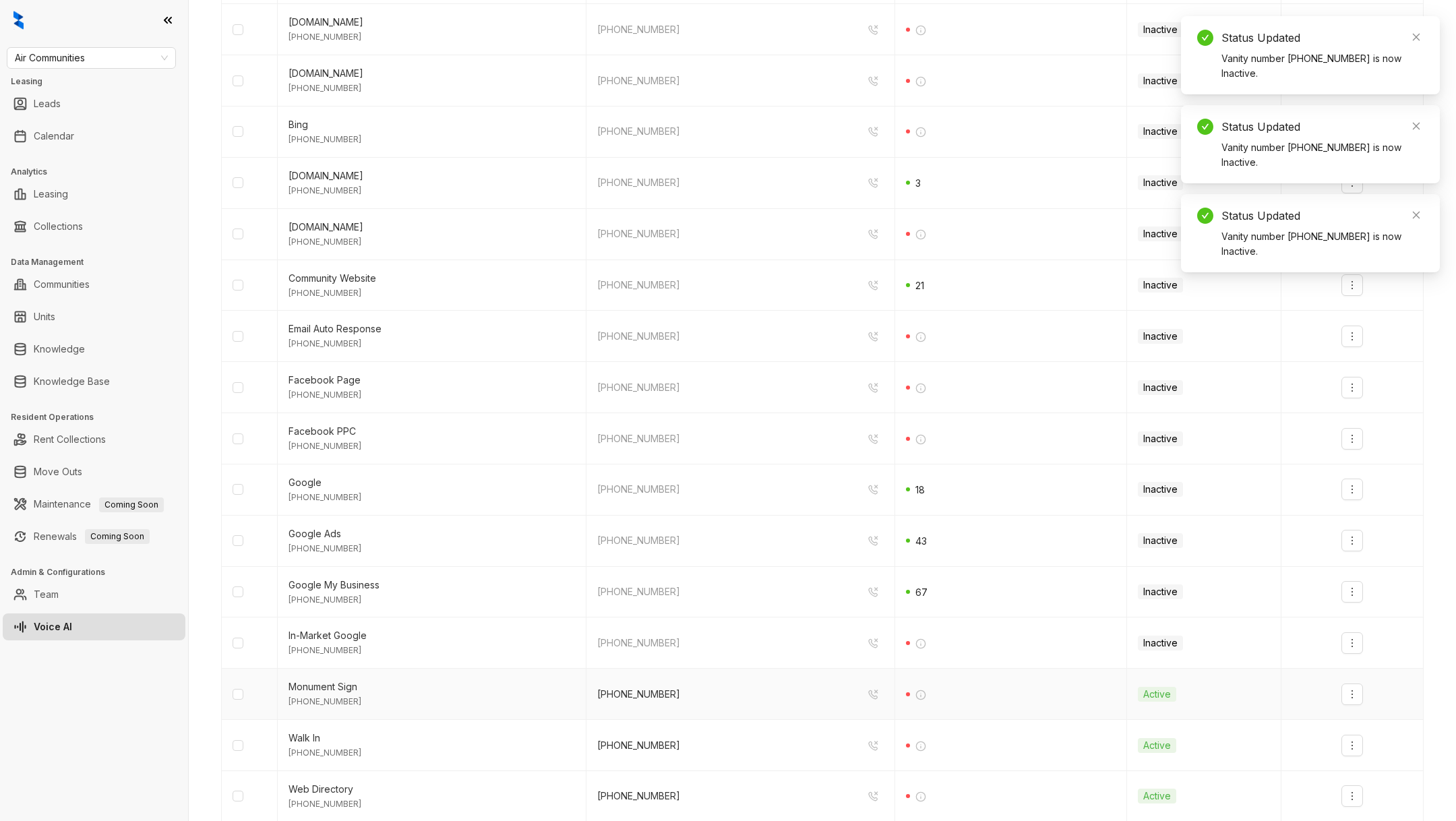
scroll to position [463, 0]
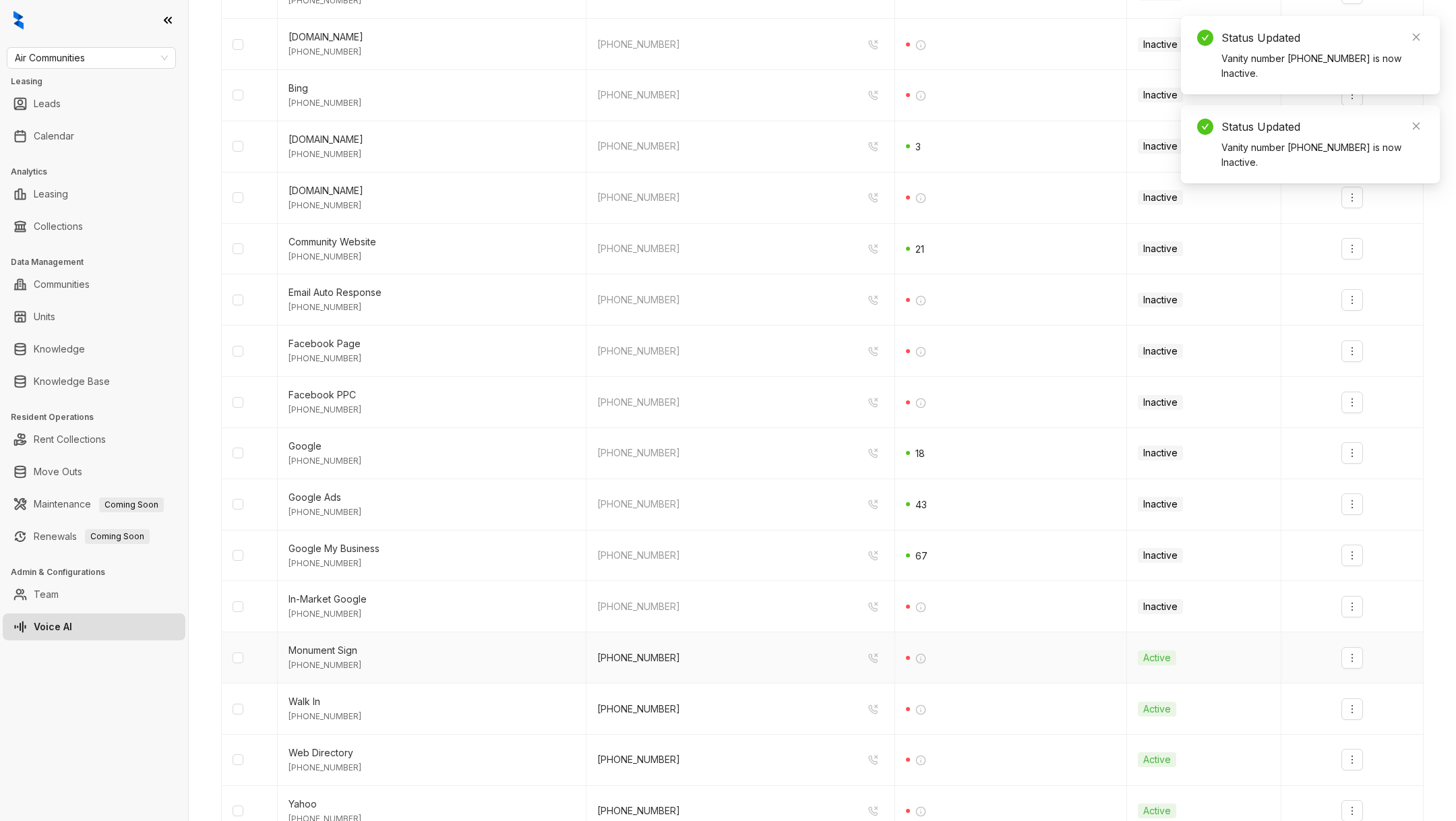
click at [1358, 668] on td at bounding box center [1352, 658] width 142 height 51
click at [1359, 656] on button "button" at bounding box center [1352, 658] width 22 height 22
click at [1374, 696] on li "Deactivate" at bounding box center [1376, 683] width 64 height 27
click at [1370, 714] on div at bounding box center [1352, 709] width 120 height 22
click at [1368, 725] on td at bounding box center [1352, 709] width 142 height 51
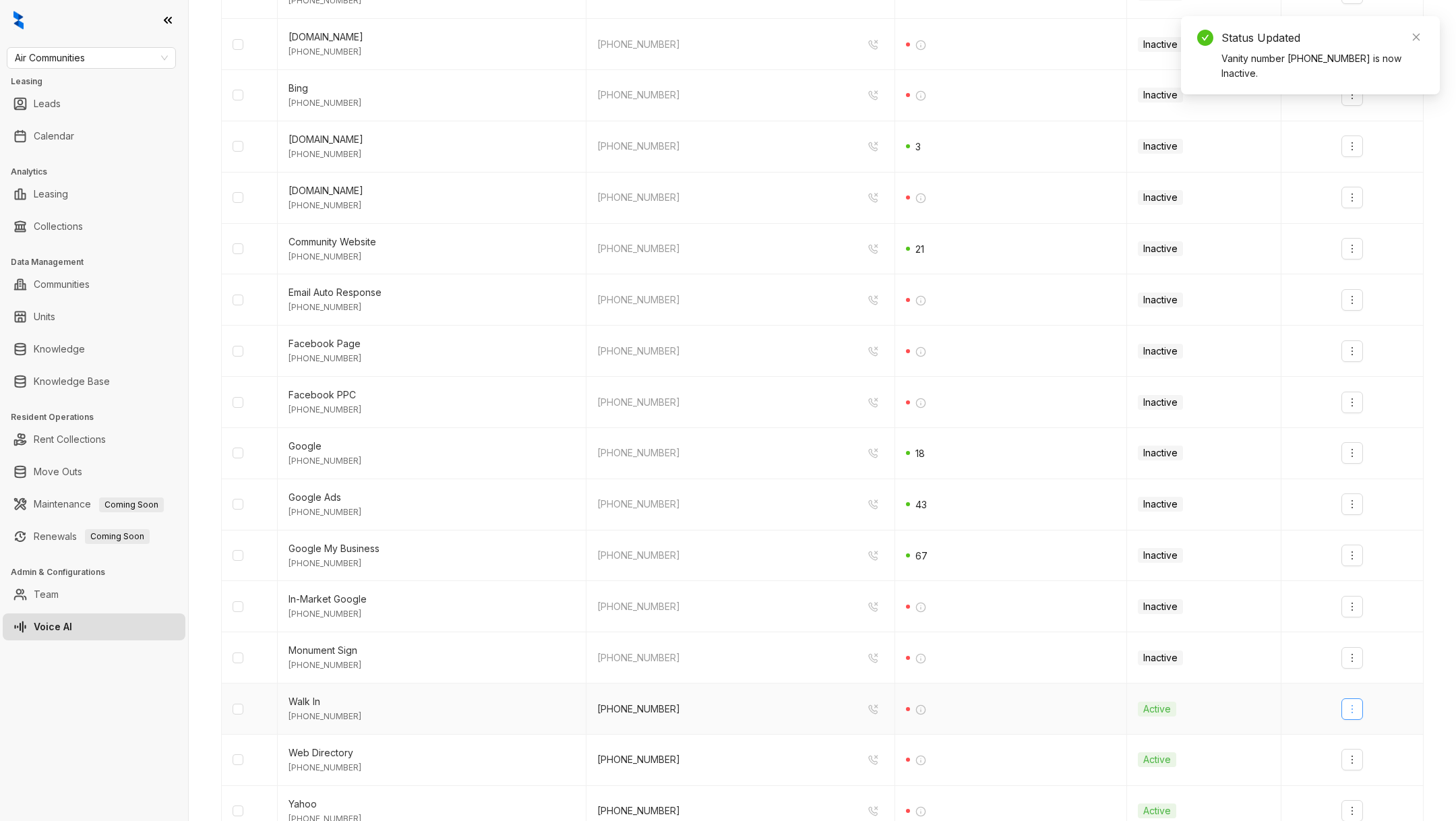
click at [1355, 715] on button "button" at bounding box center [1352, 709] width 22 height 22
click at [1359, 725] on div "Deactivate" at bounding box center [1376, 735] width 47 height 20
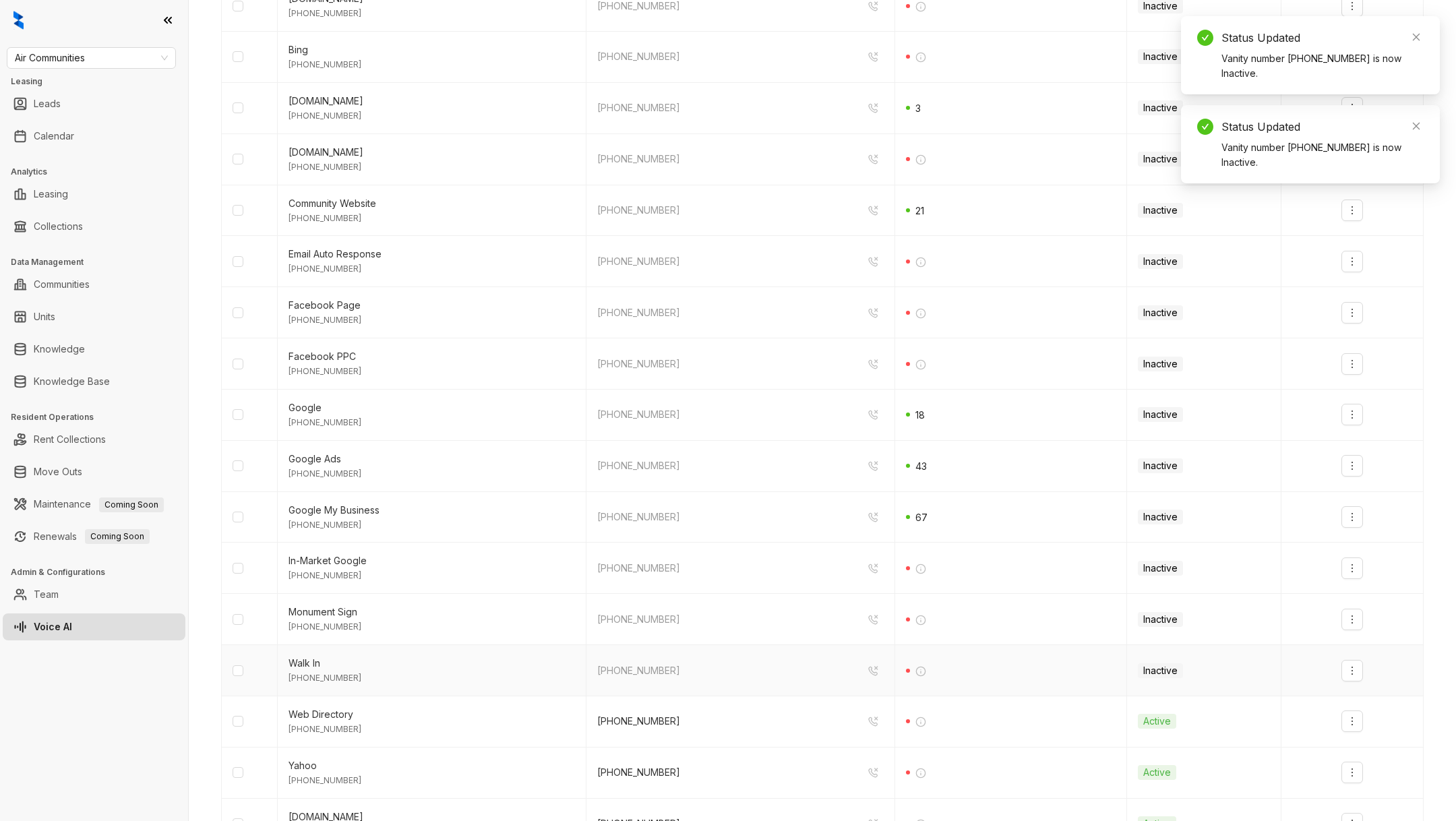
scroll to position [511, 0]
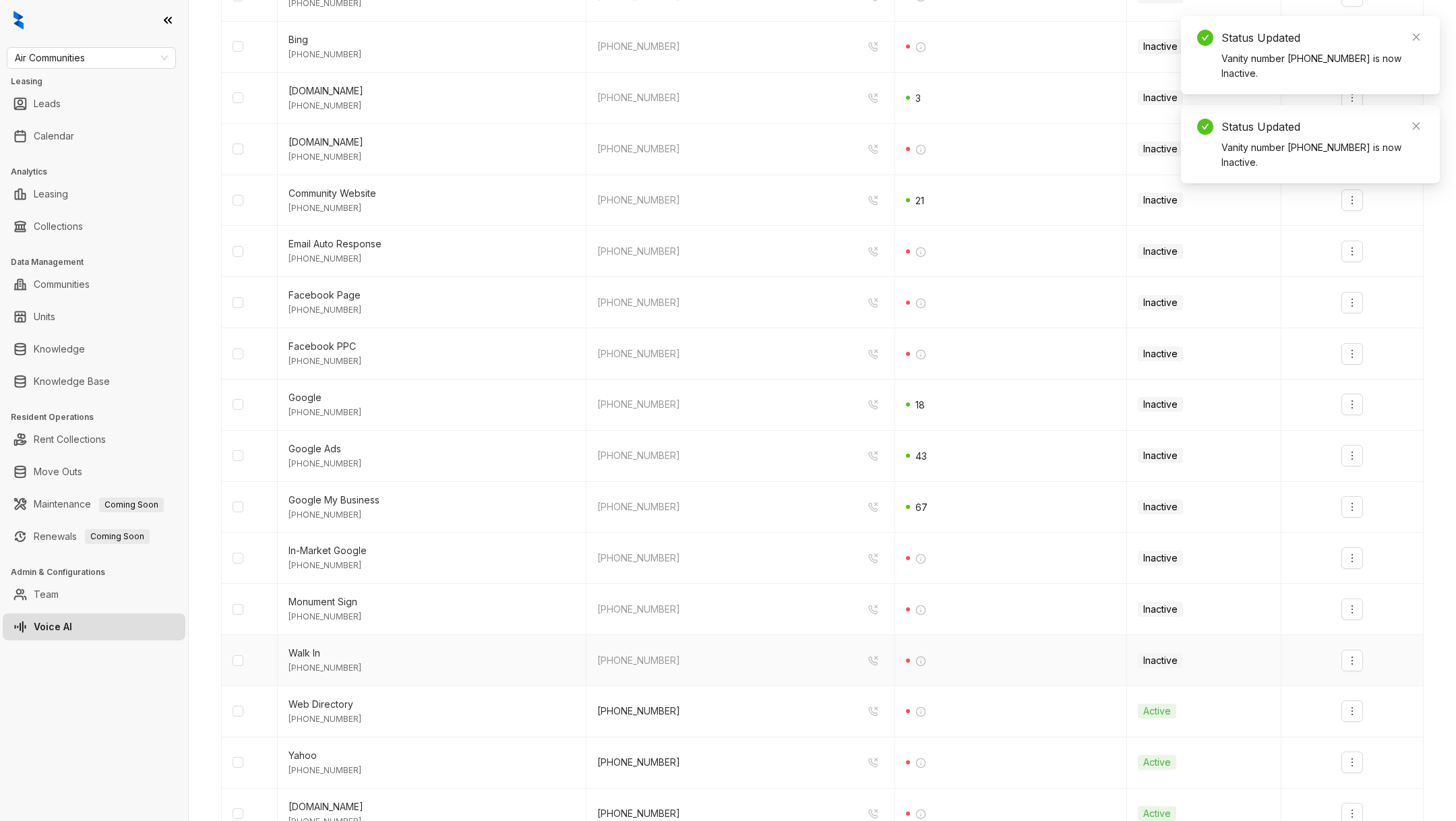
click at [1363, 680] on td at bounding box center [1352, 661] width 142 height 51
click at [1365, 695] on td at bounding box center [1352, 711] width 142 height 51
click at [1355, 714] on button "button" at bounding box center [1352, 711] width 22 height 22
click at [1352, 742] on div "Deactivate" at bounding box center [1376, 737] width 47 height 15
click at [1350, 746] on td at bounding box center [1352, 763] width 142 height 51
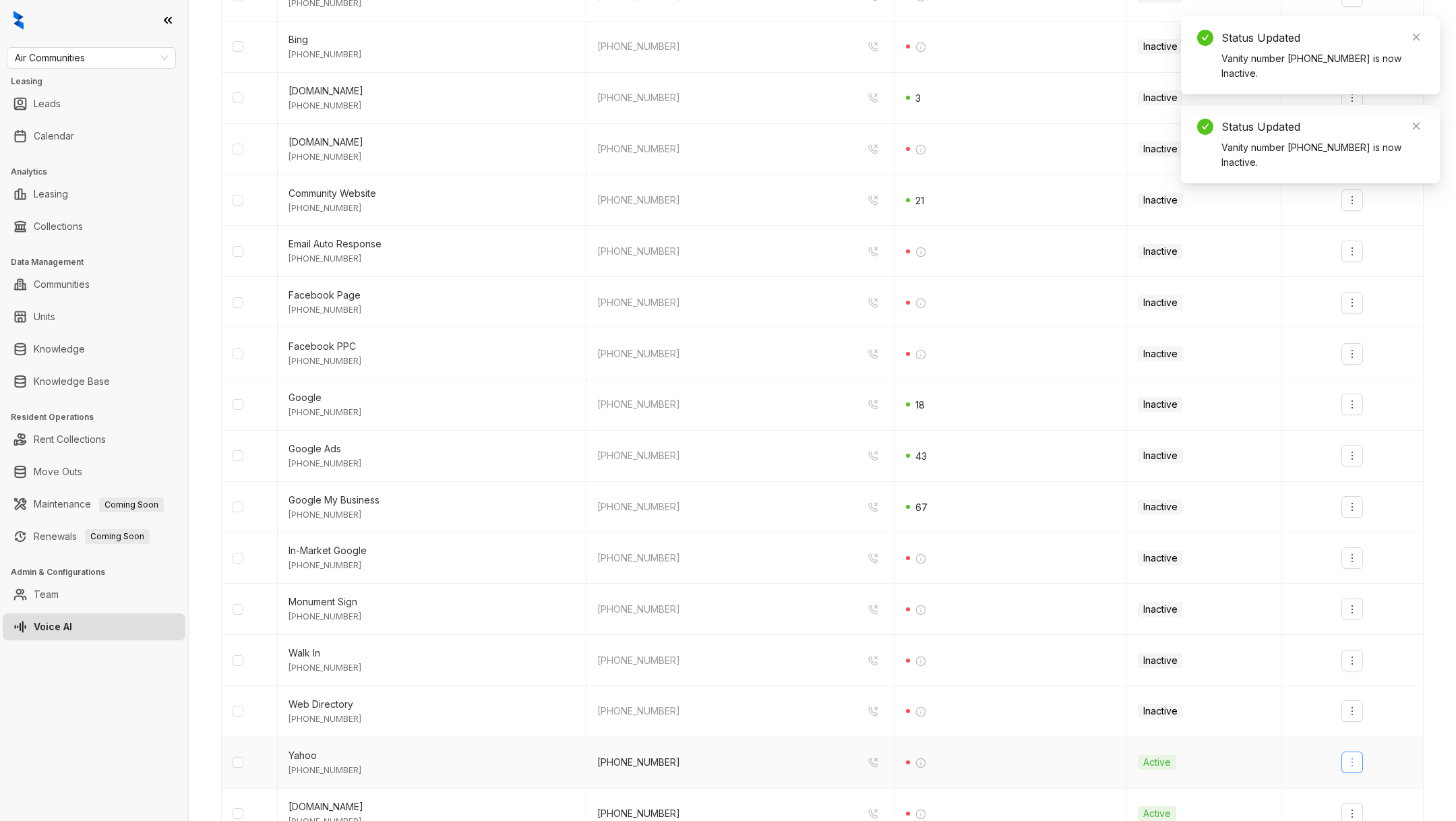
click at [1350, 756] on icon "more" at bounding box center [1352, 762] width 11 height 11
click at [1363, 781] on div "Deactivate" at bounding box center [1376, 788] width 47 height 15
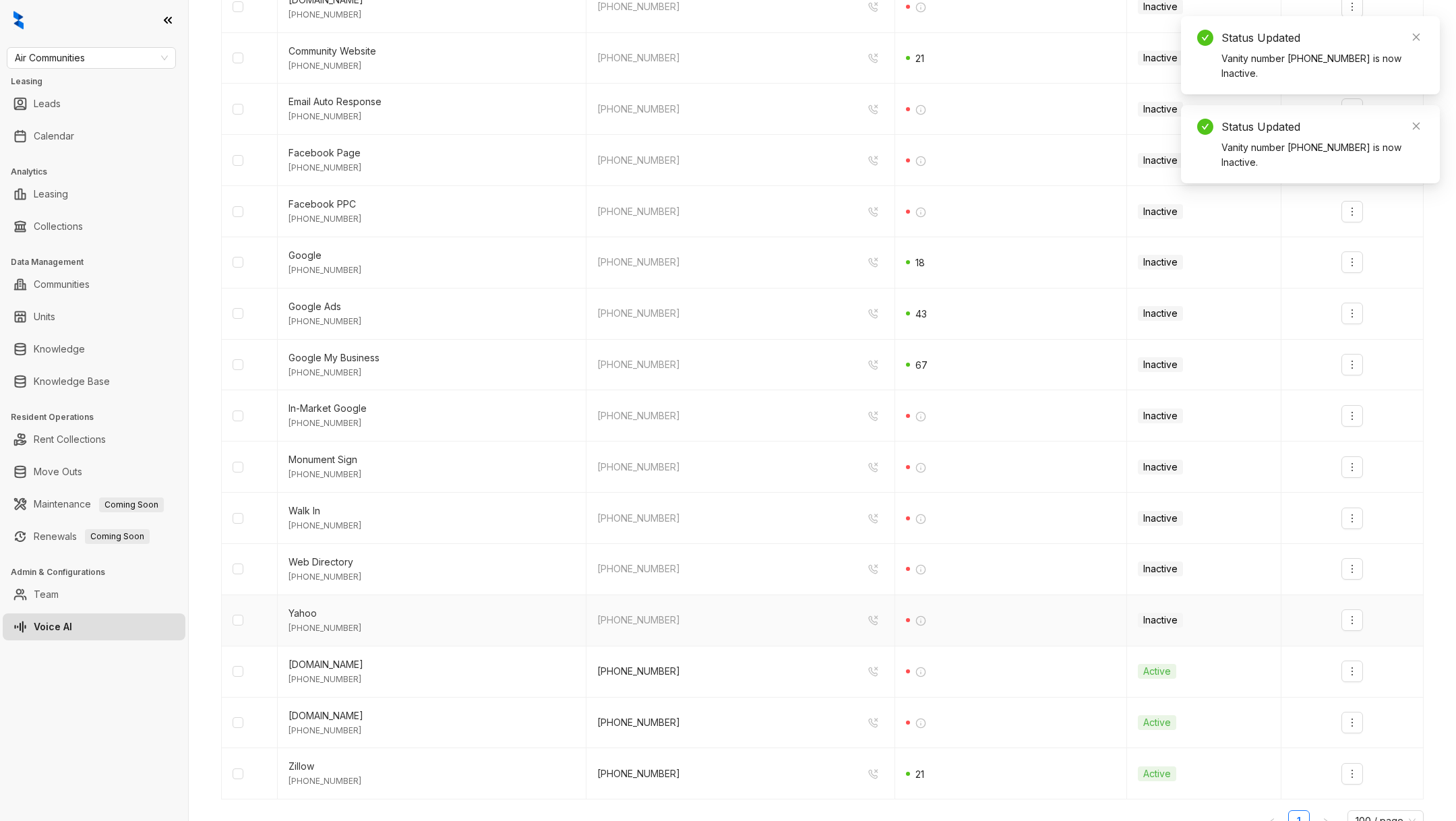
scroll to position [692, 0]
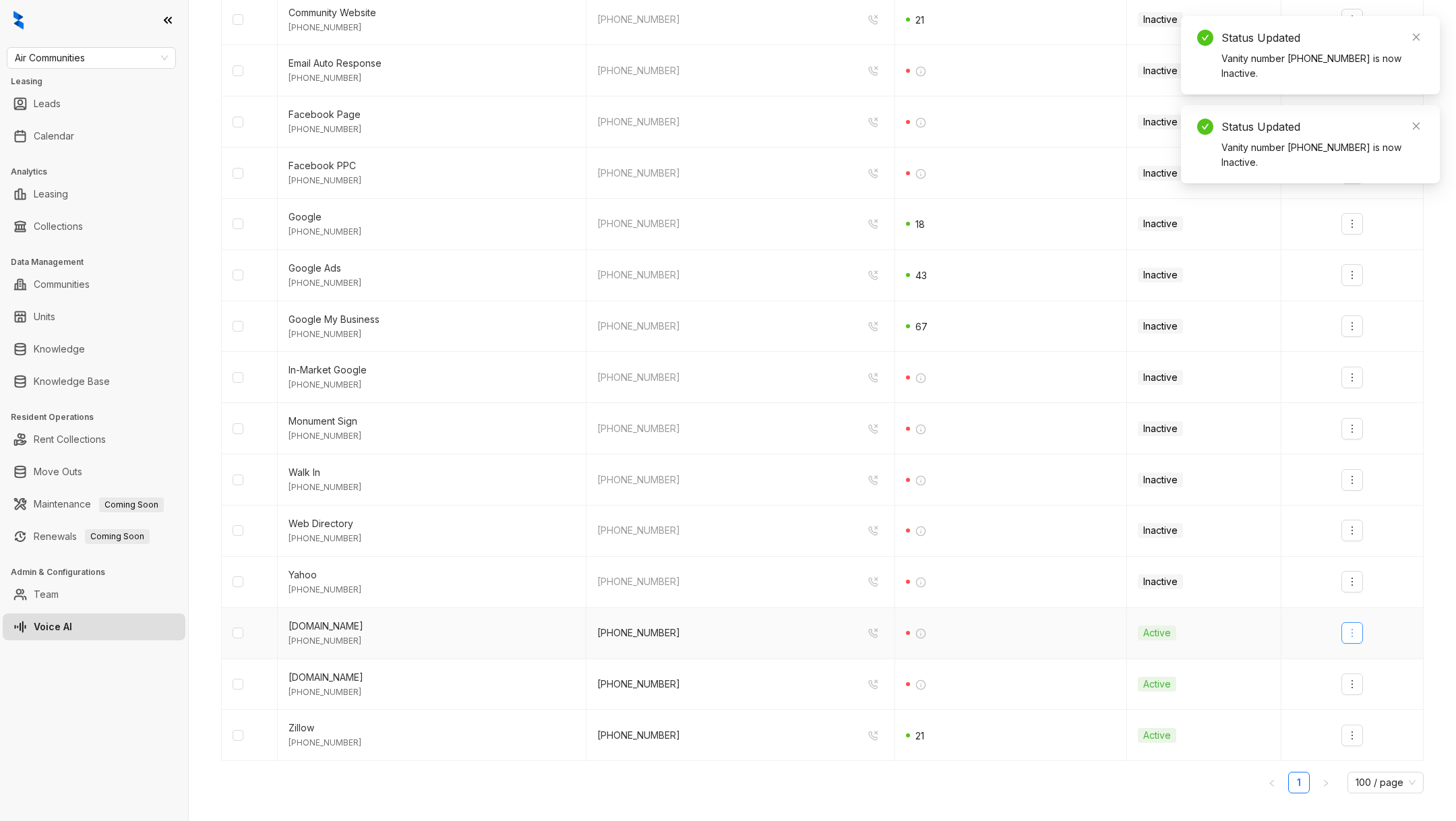
click at [1351, 629] on icon "more" at bounding box center [1352, 633] width 11 height 11
click at [1361, 654] on div "Deactivate" at bounding box center [1376, 658] width 47 height 15
click at [1351, 679] on icon "more" at bounding box center [1352, 684] width 11 height 11
click at [1355, 707] on div "Deactivate" at bounding box center [1376, 708] width 47 height 15
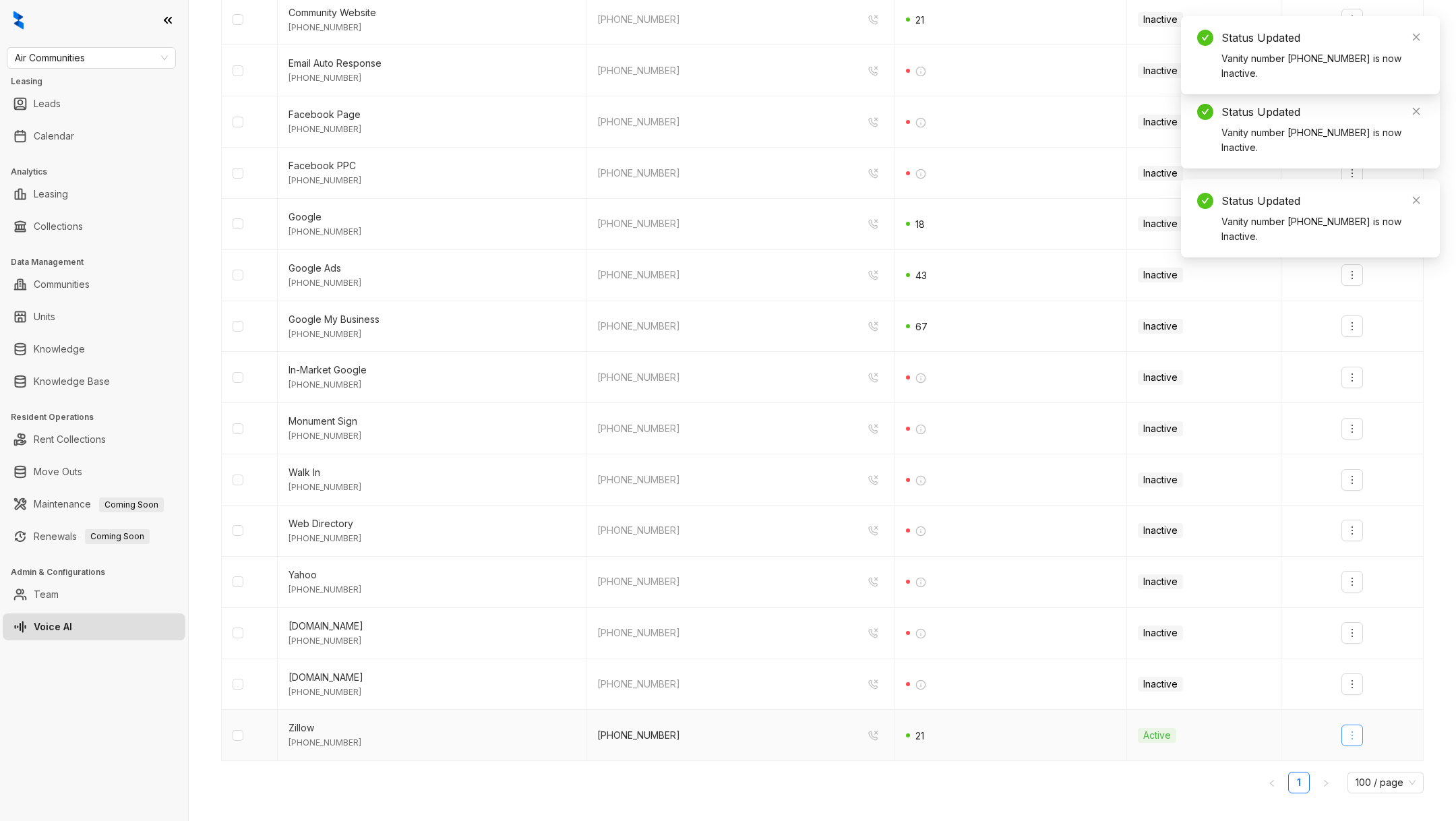
click at [1349, 730] on icon "more" at bounding box center [1352, 735] width 11 height 11
click at [1363, 753] on div "Deactivate" at bounding box center [1376, 760] width 47 height 15
click at [1335, 788] on div "Marketing Source Zuma Vanity Numbers 30-Day Call Count Status Actions [DOMAIN_N…" at bounding box center [822, 176] width 1203 height 1255
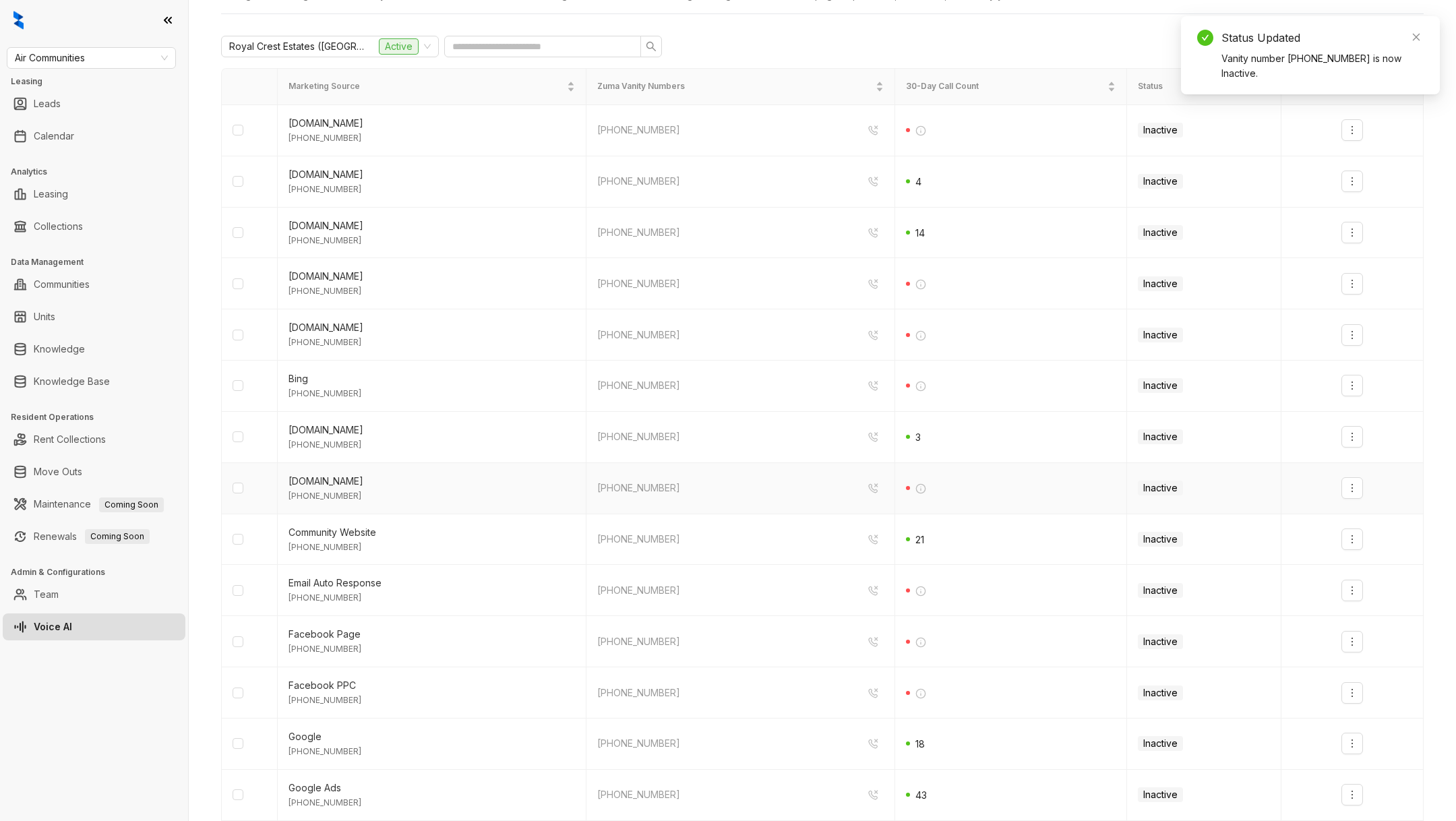
scroll to position [0, 0]
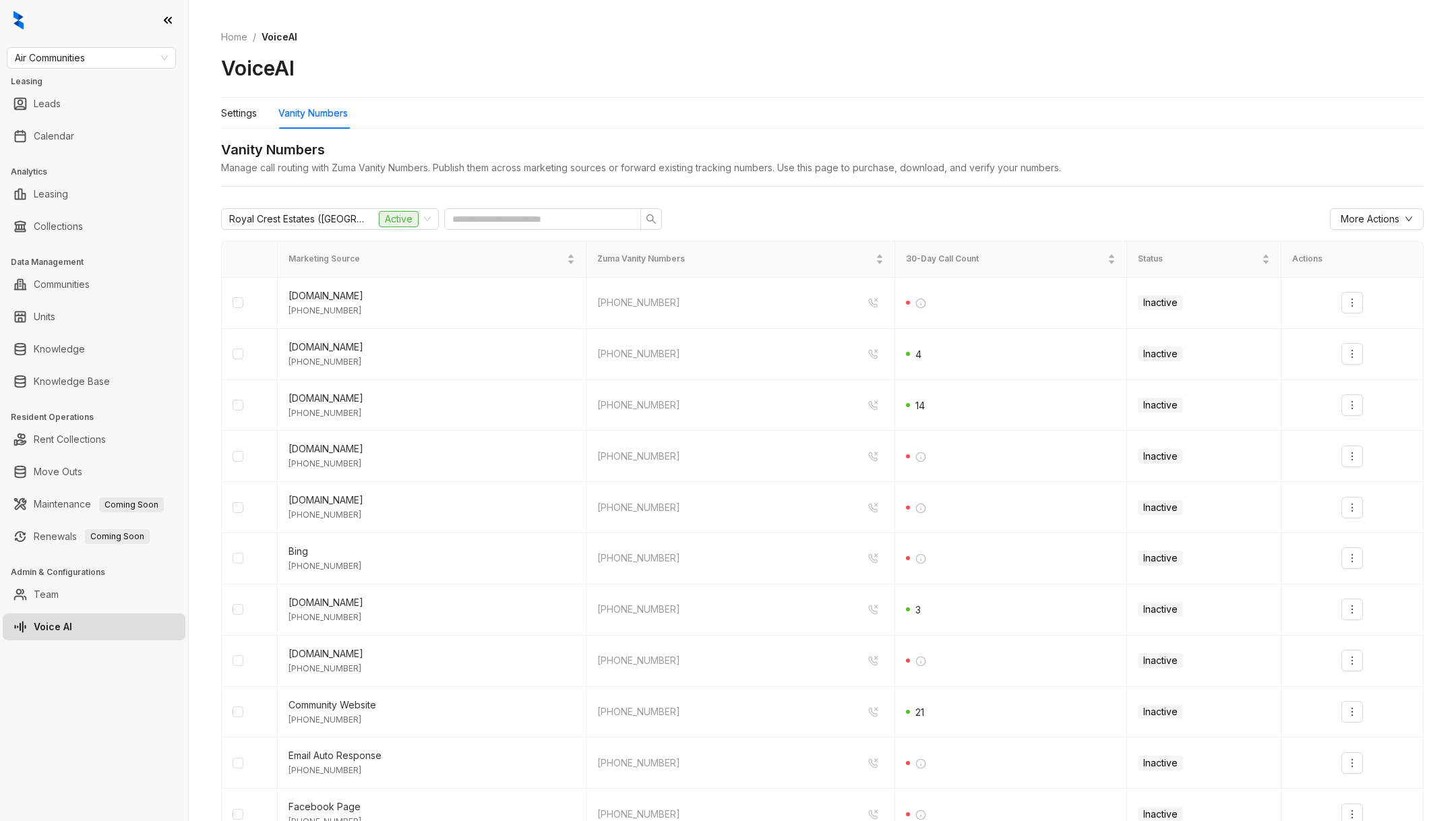
click at [1354, 216] on span "More Actions" at bounding box center [1370, 219] width 58 height 15
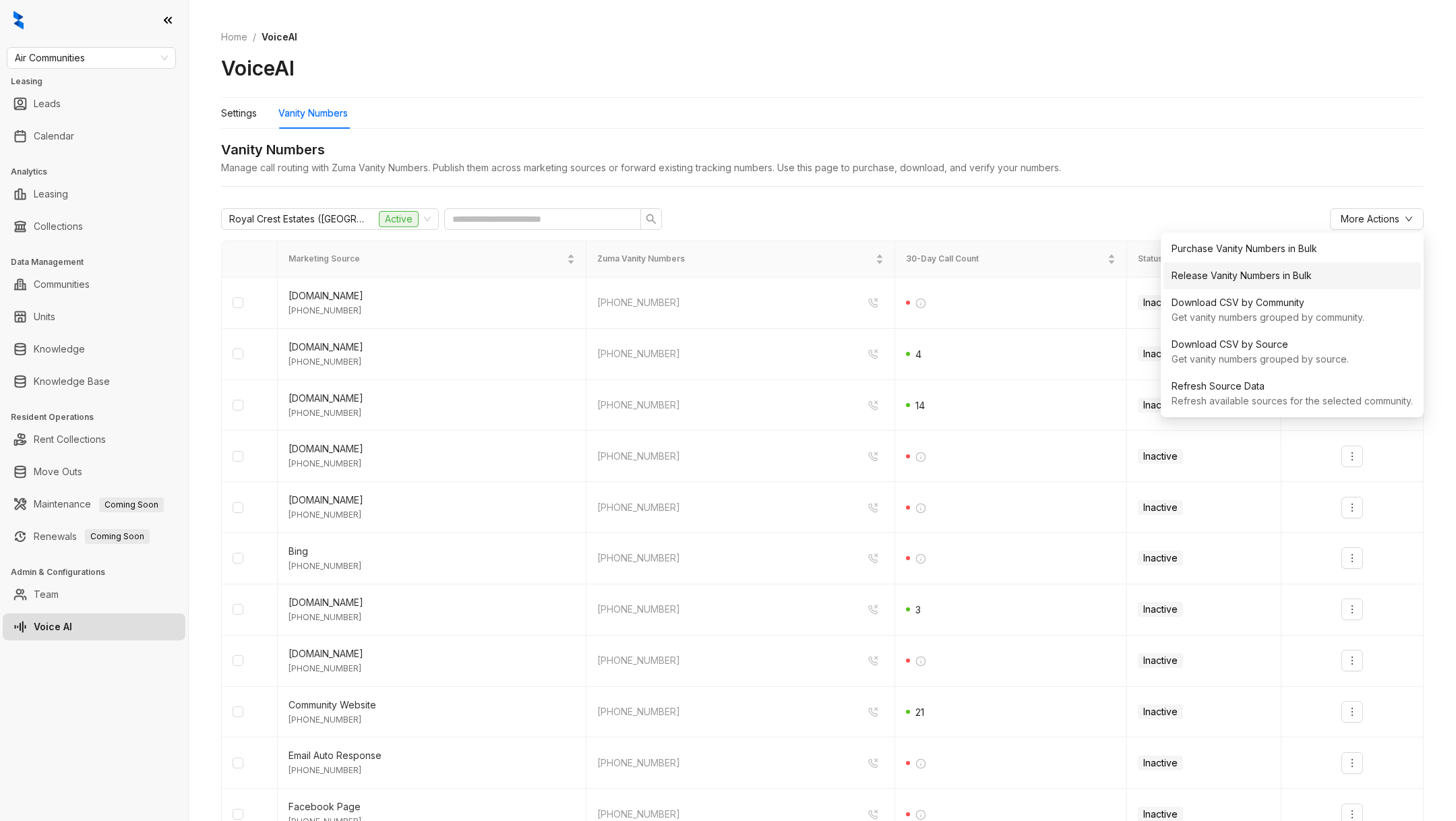
click at [1314, 274] on div "Release Vanity Numbers in Bulk" at bounding box center [1292, 275] width 241 height 15
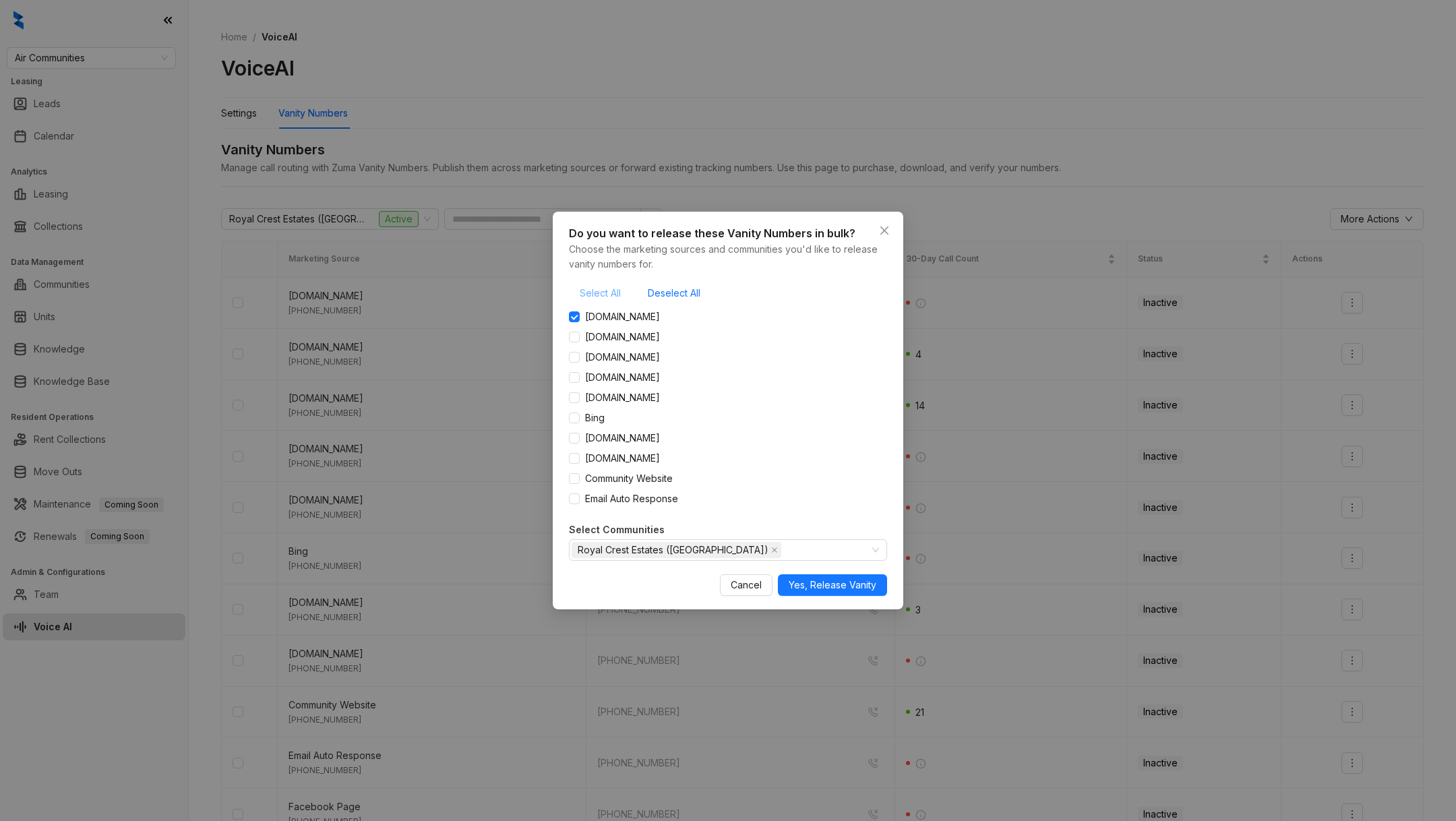
click at [580, 302] on button "Select All" at bounding box center [600, 293] width 63 height 22
click at [823, 585] on span "Yes, Release Vanity" at bounding box center [832, 584] width 88 height 15
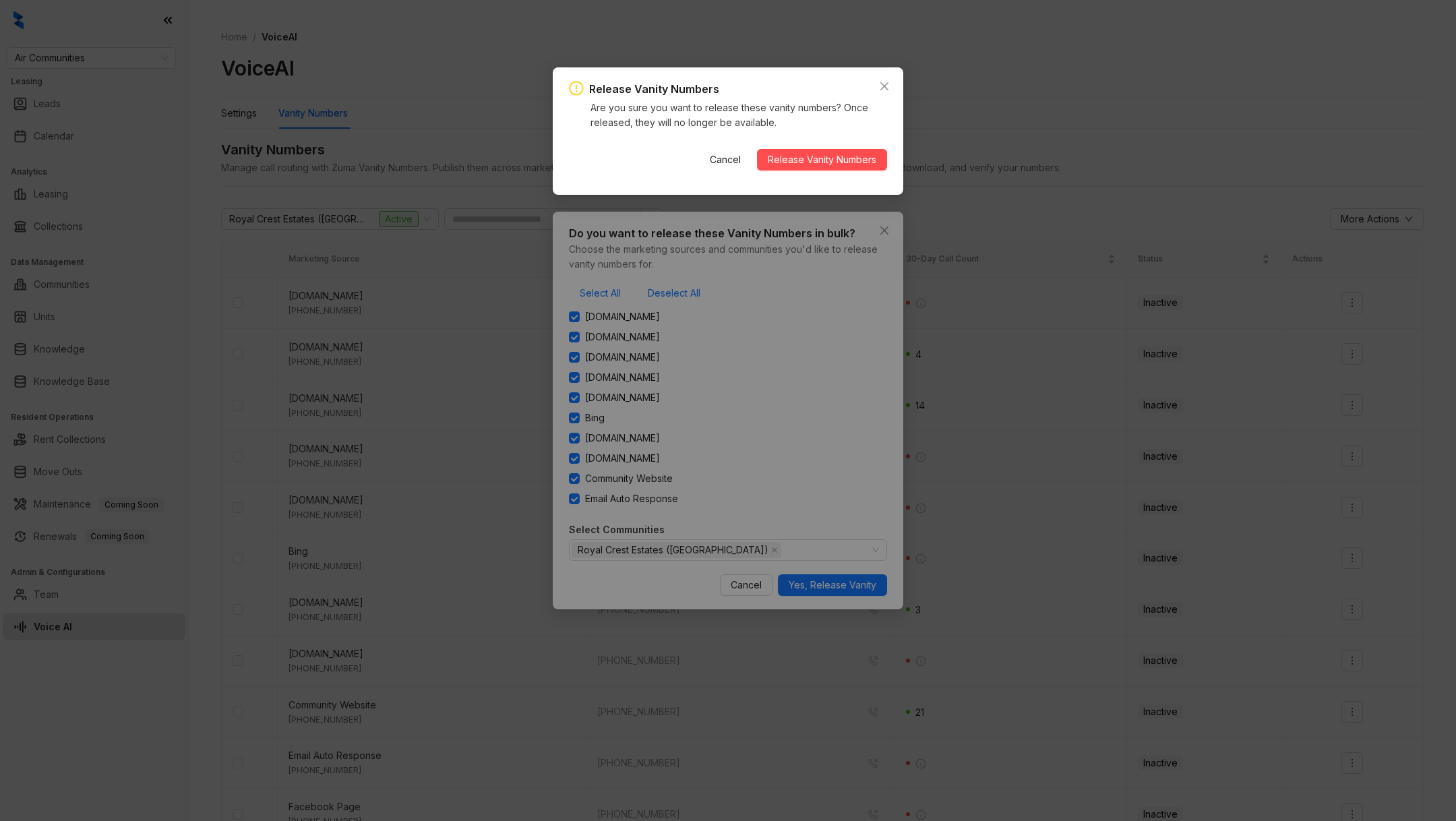
click at [839, 146] on div "Cancel Release Vanity Numbers" at bounding box center [793, 159] width 188 height 43
click at [842, 158] on span "Release Vanity Numbers" at bounding box center [821, 160] width 108 height 15
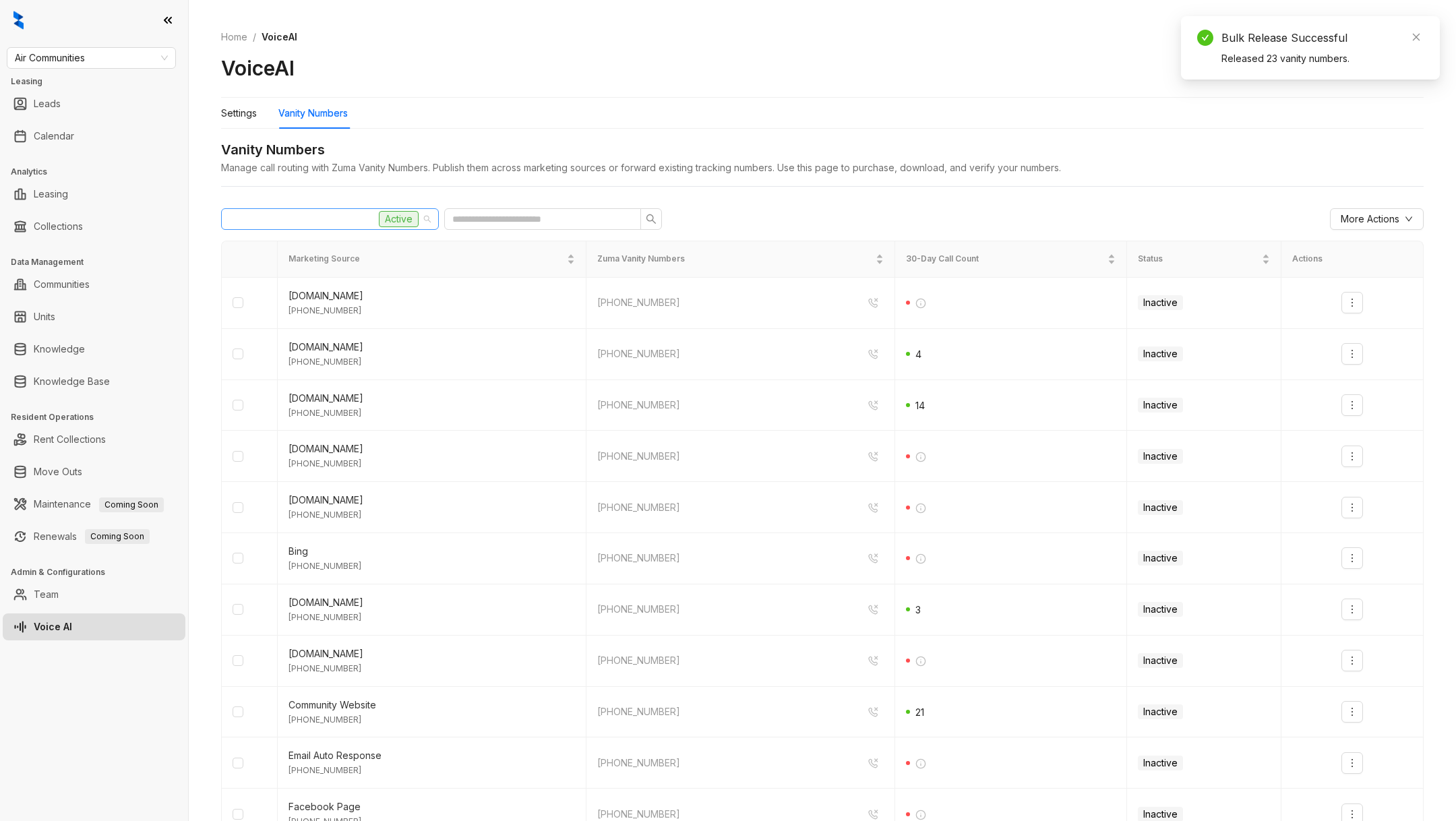
click at [299, 227] on span "Royal Crest Estates ([GEOGRAPHIC_DATA])" at bounding box center [296, 219] width 135 height 20
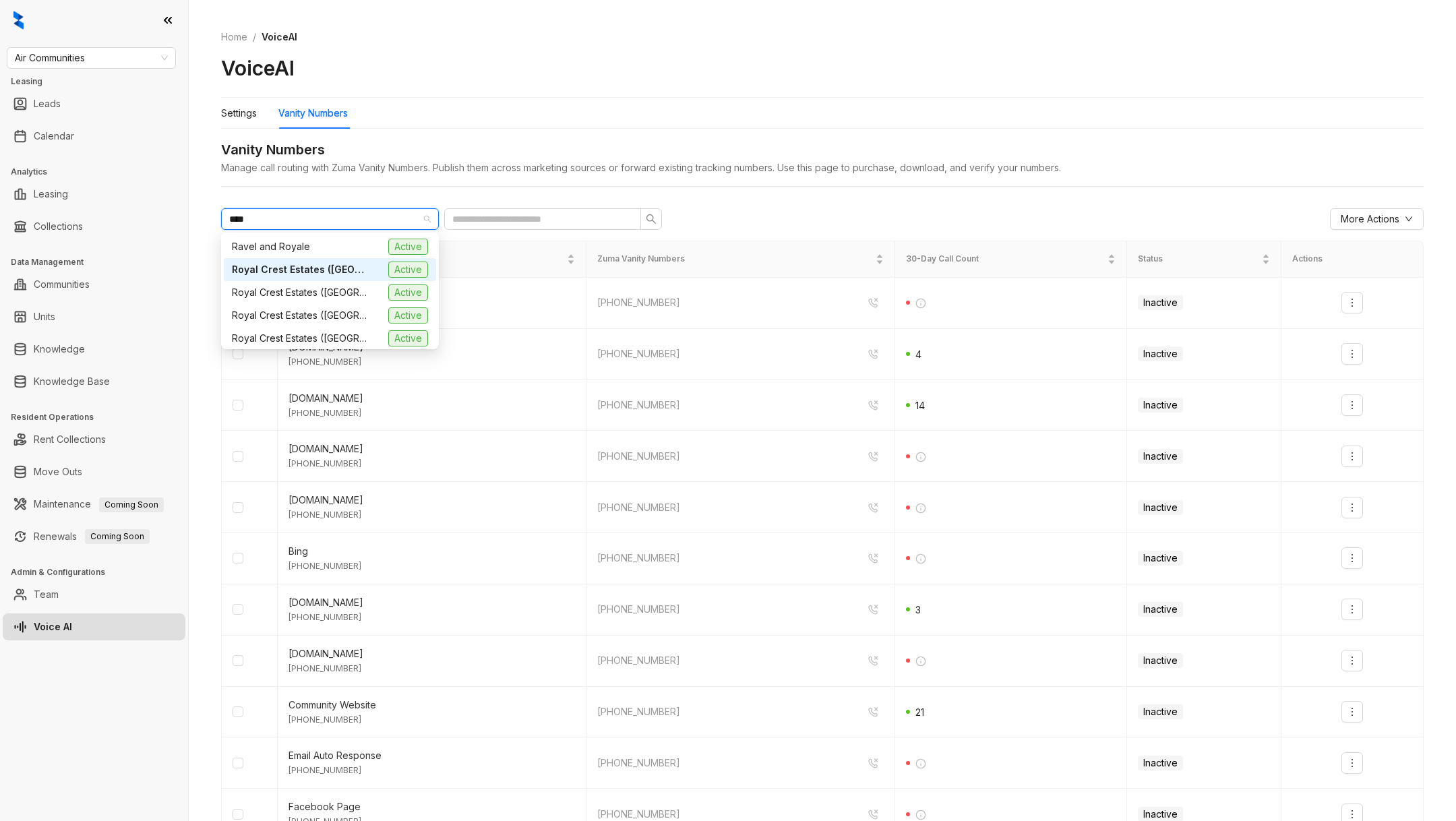
type input "*****"
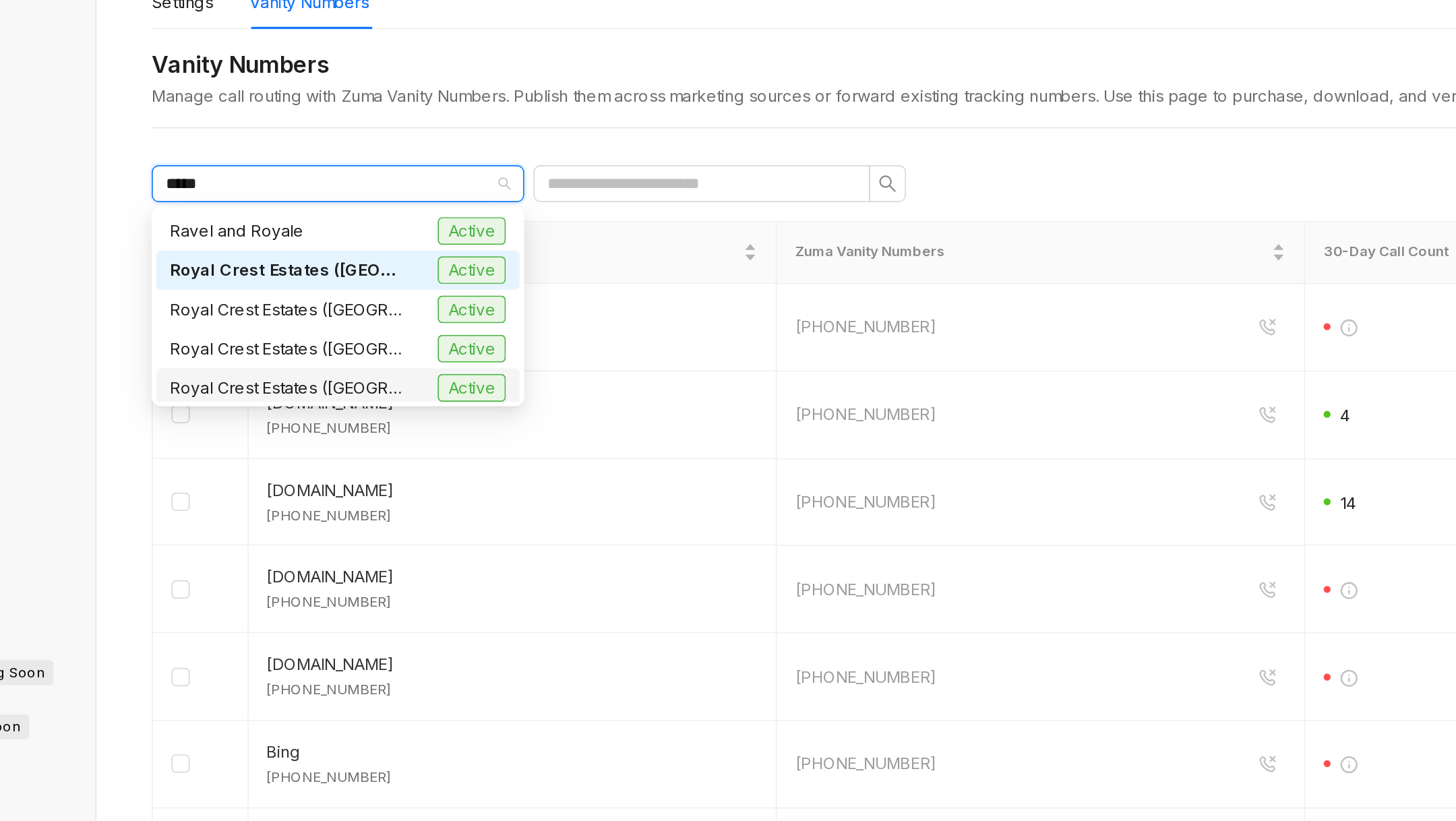
click at [334, 342] on span "Royal Crest Estates ([GEOGRAPHIC_DATA])" at bounding box center [299, 338] width 135 height 15
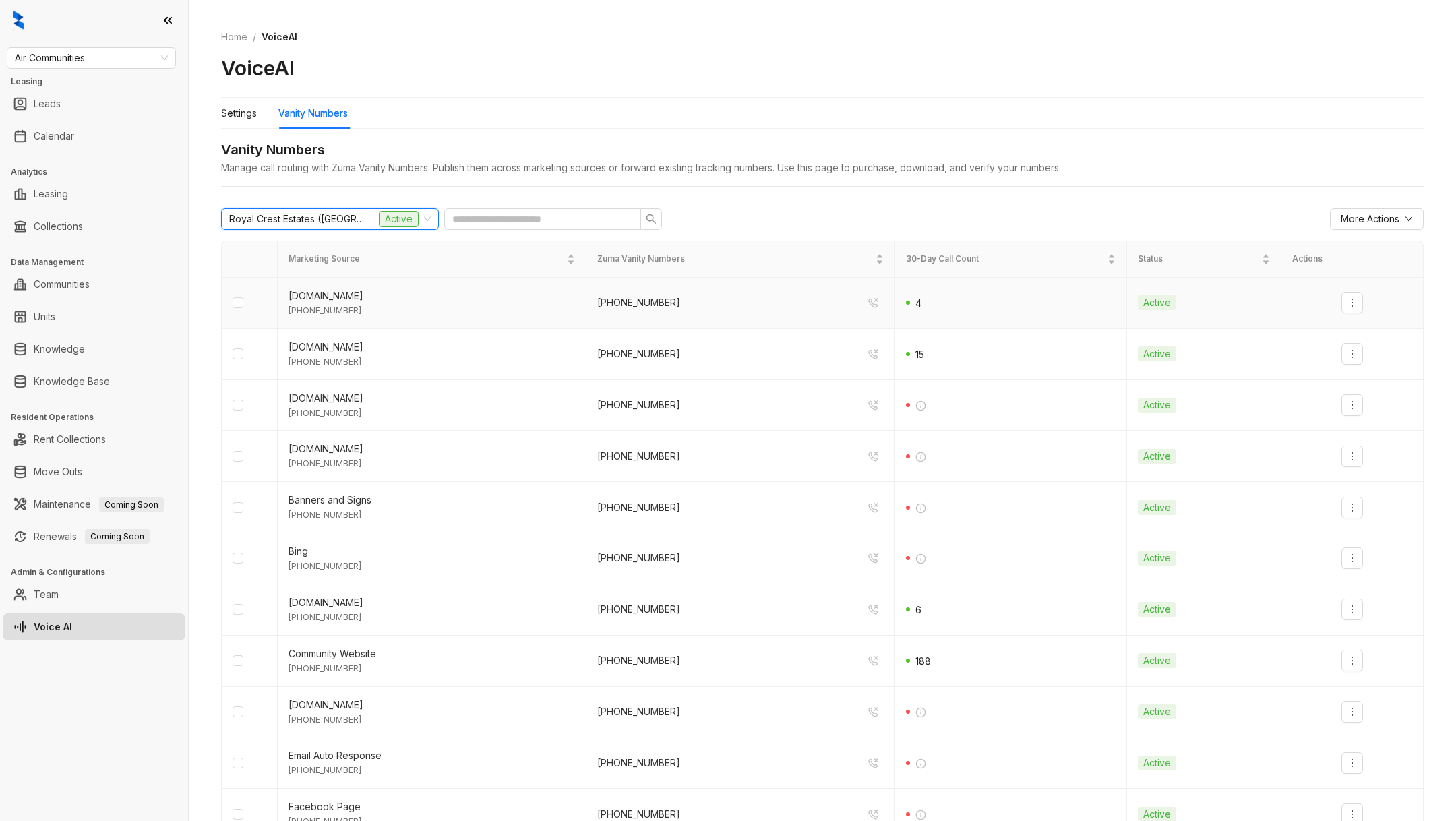
click at [1353, 289] on td at bounding box center [1352, 303] width 142 height 51
click at [1358, 304] on button "button" at bounding box center [1352, 303] width 22 height 22
click at [1359, 329] on div "Deactivate" at bounding box center [1376, 331] width 47 height 15
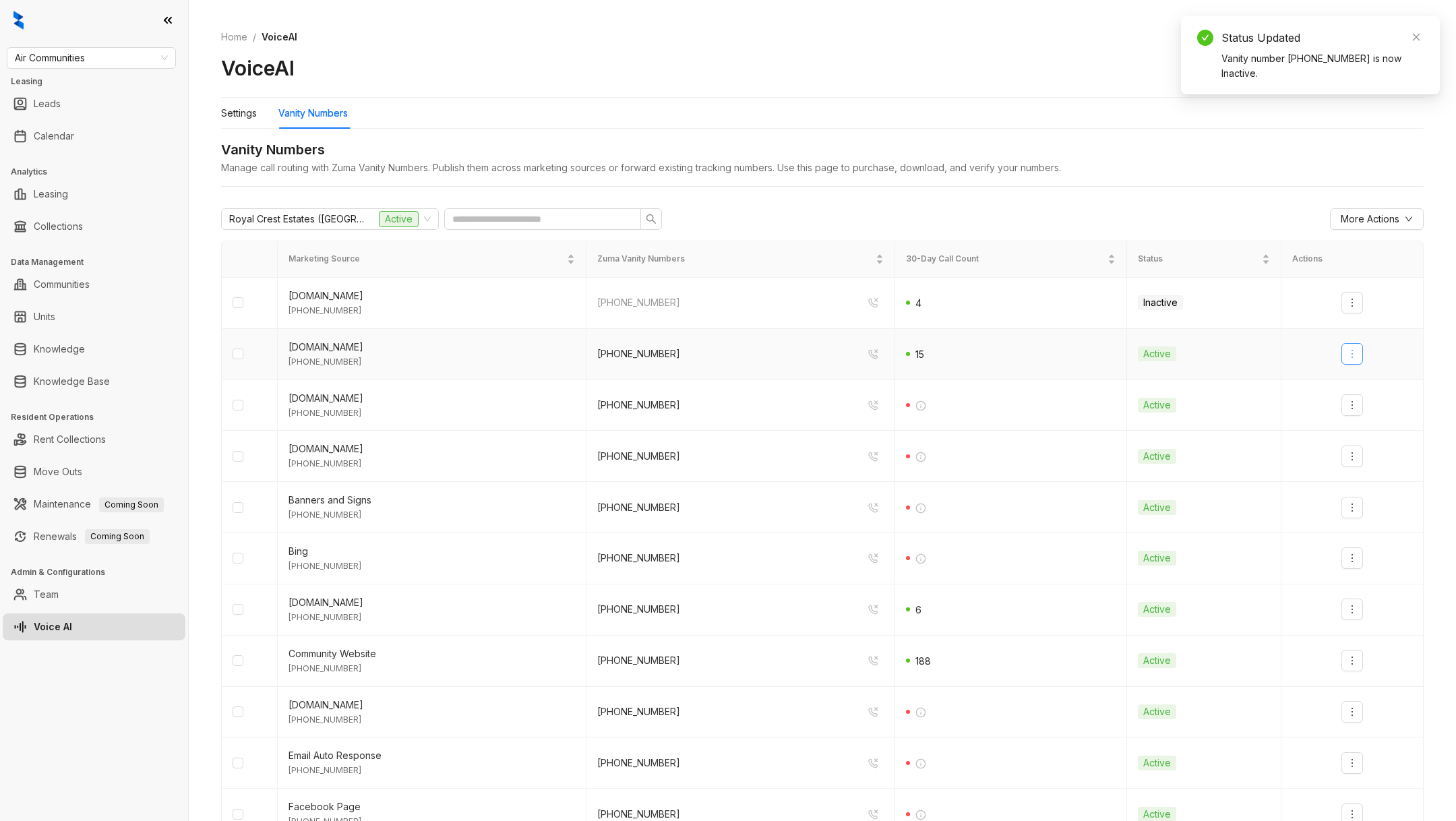
click at [1354, 355] on icon "more" at bounding box center [1352, 354] width 11 height 11
click at [1359, 384] on div "Deactivate" at bounding box center [1376, 382] width 47 height 15
click at [1356, 399] on icon "more" at bounding box center [1352, 405] width 11 height 11
click at [1359, 426] on div "Deactivate" at bounding box center [1376, 433] width 47 height 15
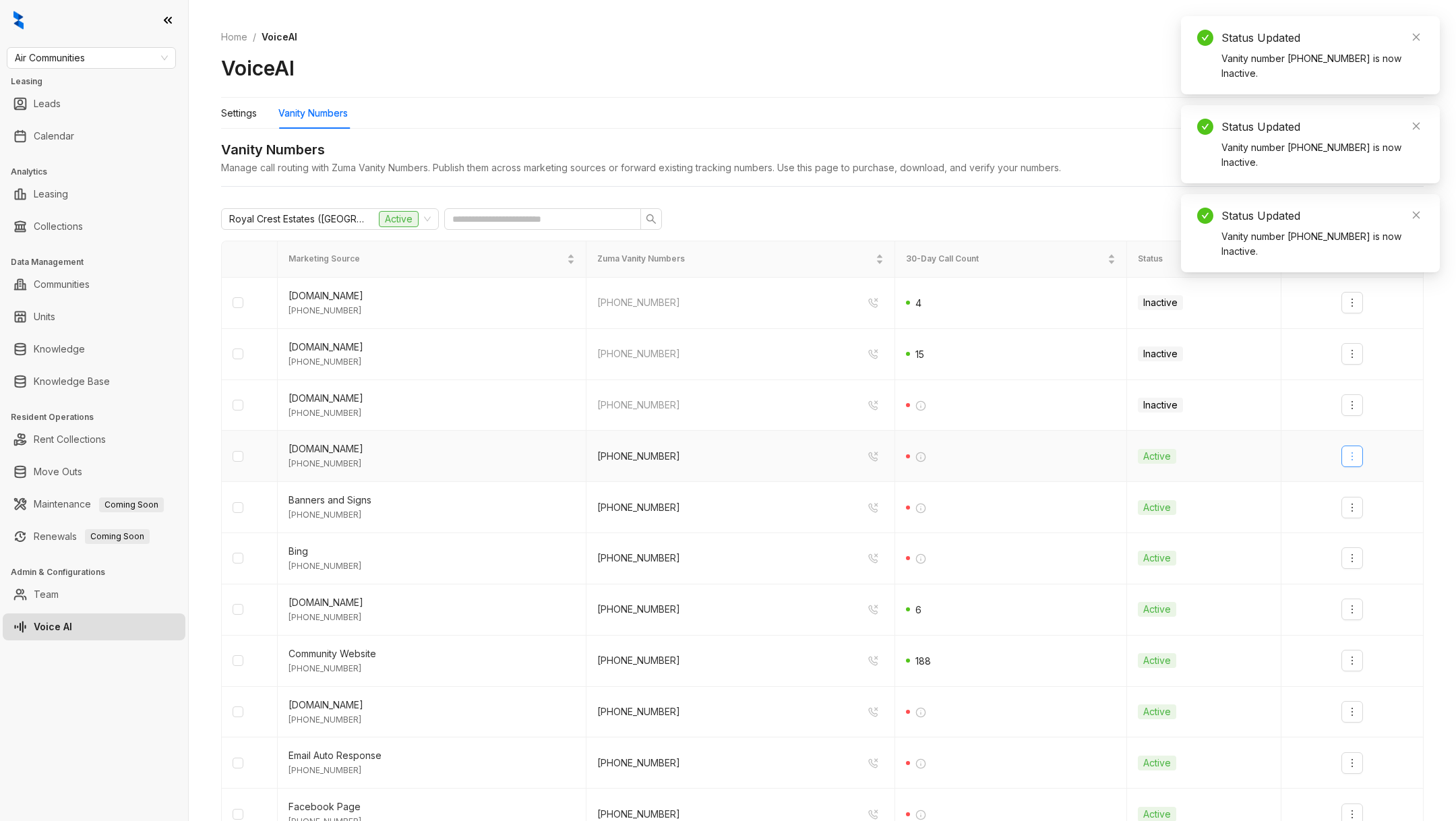
click at [1352, 447] on button "button" at bounding box center [1352, 456] width 22 height 22
click at [1357, 478] on div "Deactivate" at bounding box center [1376, 484] width 47 height 15
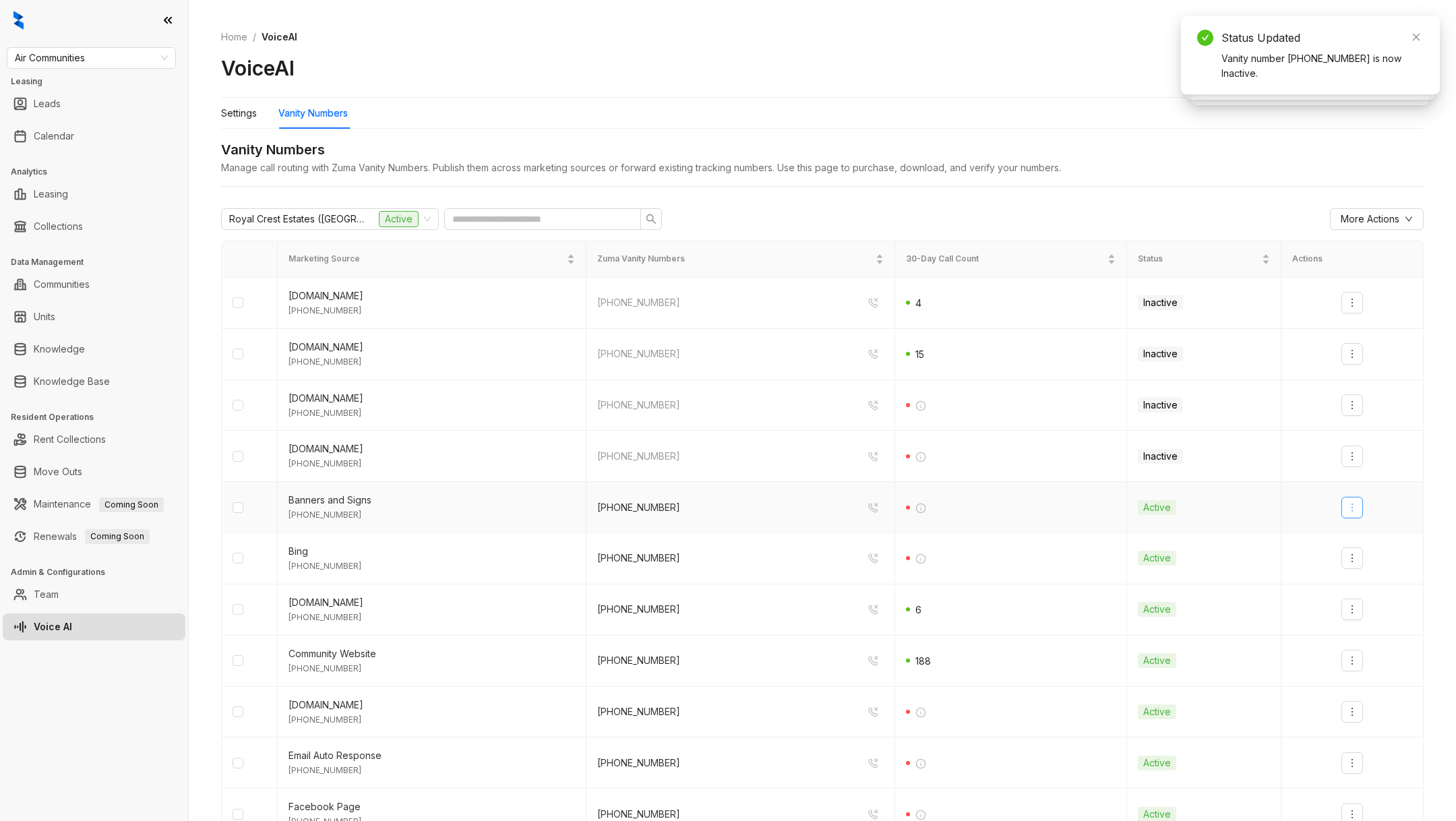
click at [1356, 502] on icon "more" at bounding box center [1352, 507] width 11 height 11
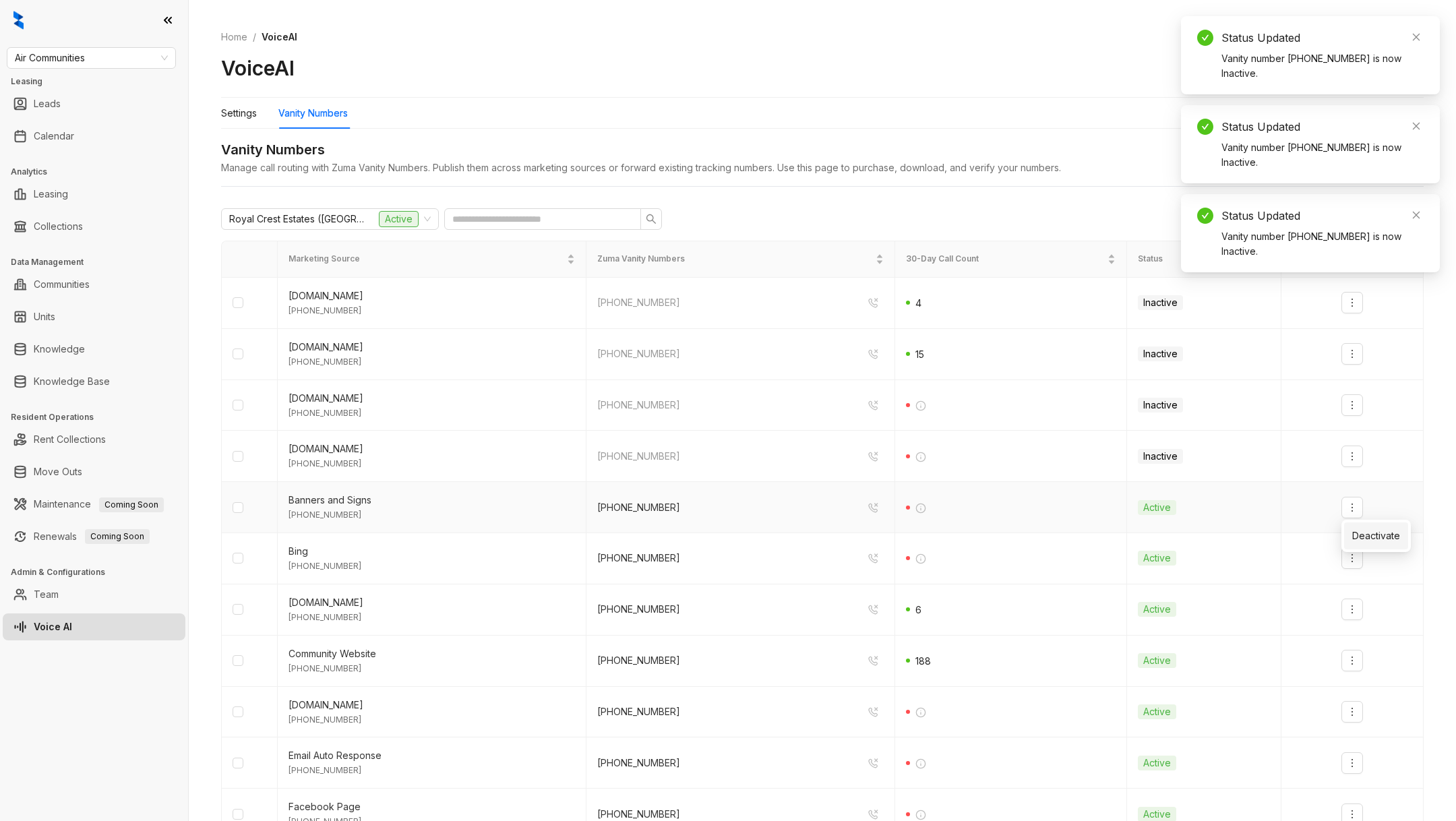
click at [1359, 526] on div "Deactivate" at bounding box center [1376, 535] width 47 height 20
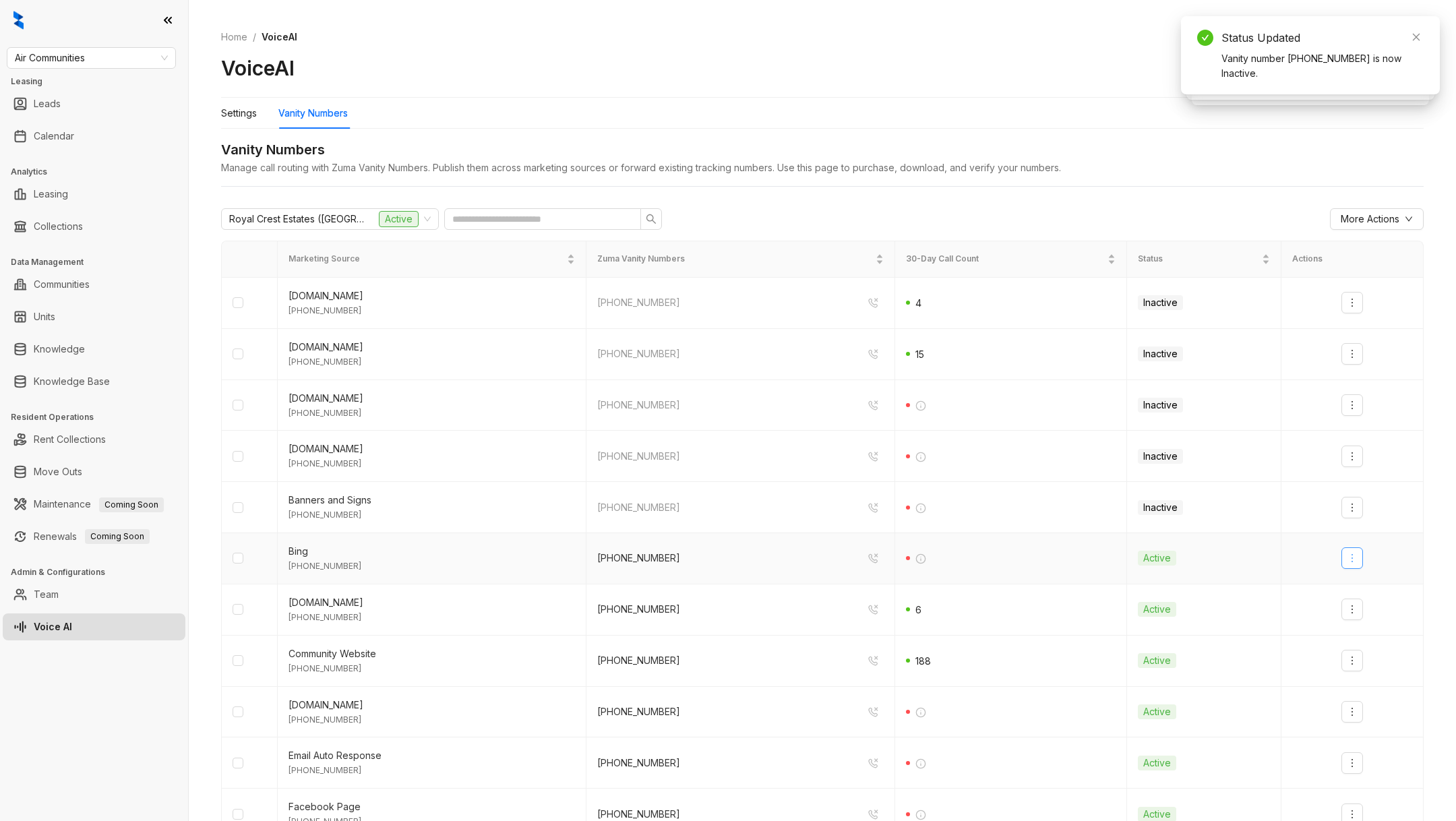
click at [1359, 552] on button "button" at bounding box center [1352, 558] width 22 height 22
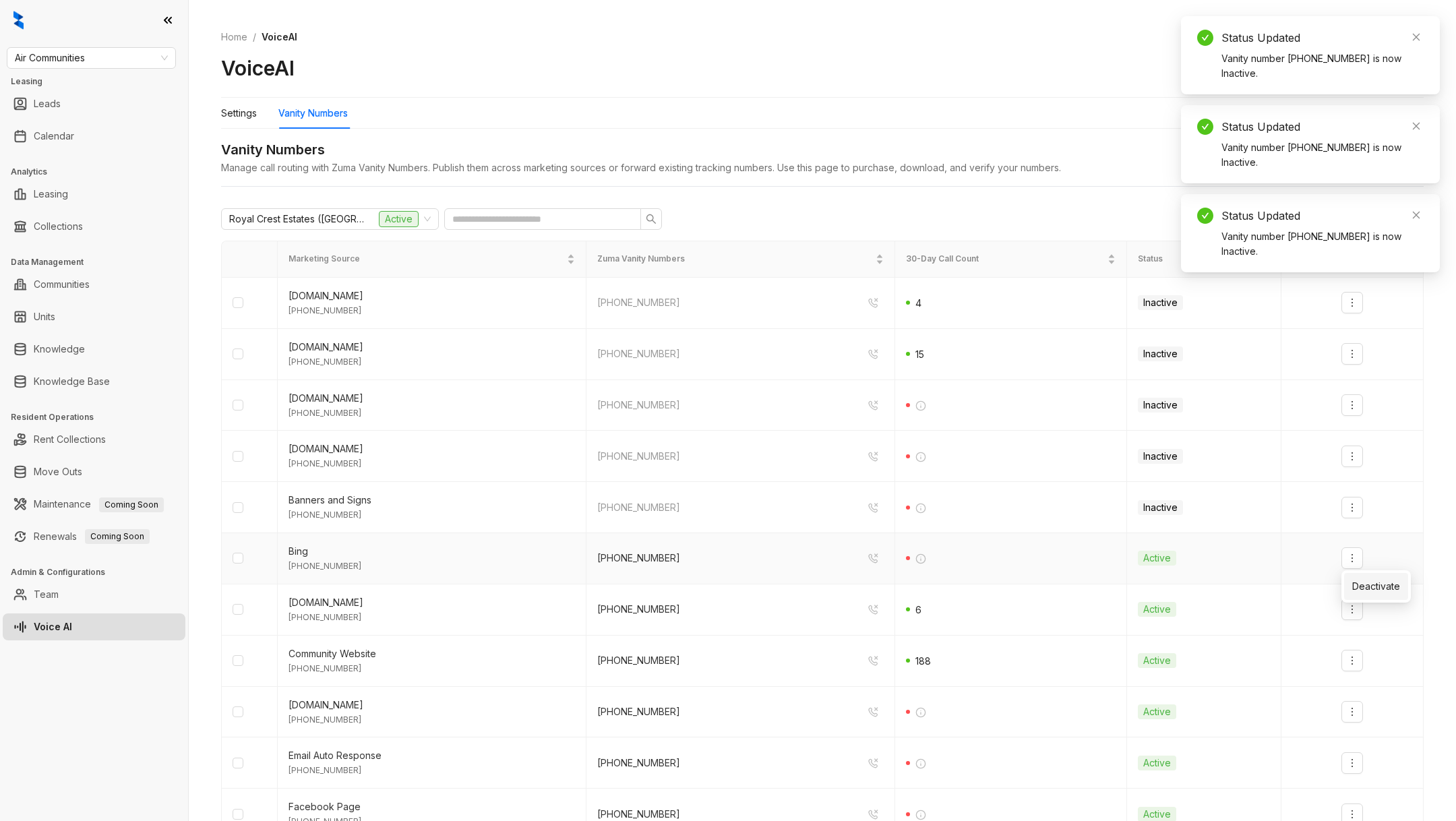
click at [1364, 588] on div "Deactivate" at bounding box center [1376, 586] width 47 height 15
click at [1354, 605] on icon "more" at bounding box center [1352, 609] width 11 height 11
click at [1360, 630] on div "Deactivate" at bounding box center [1376, 637] width 47 height 15
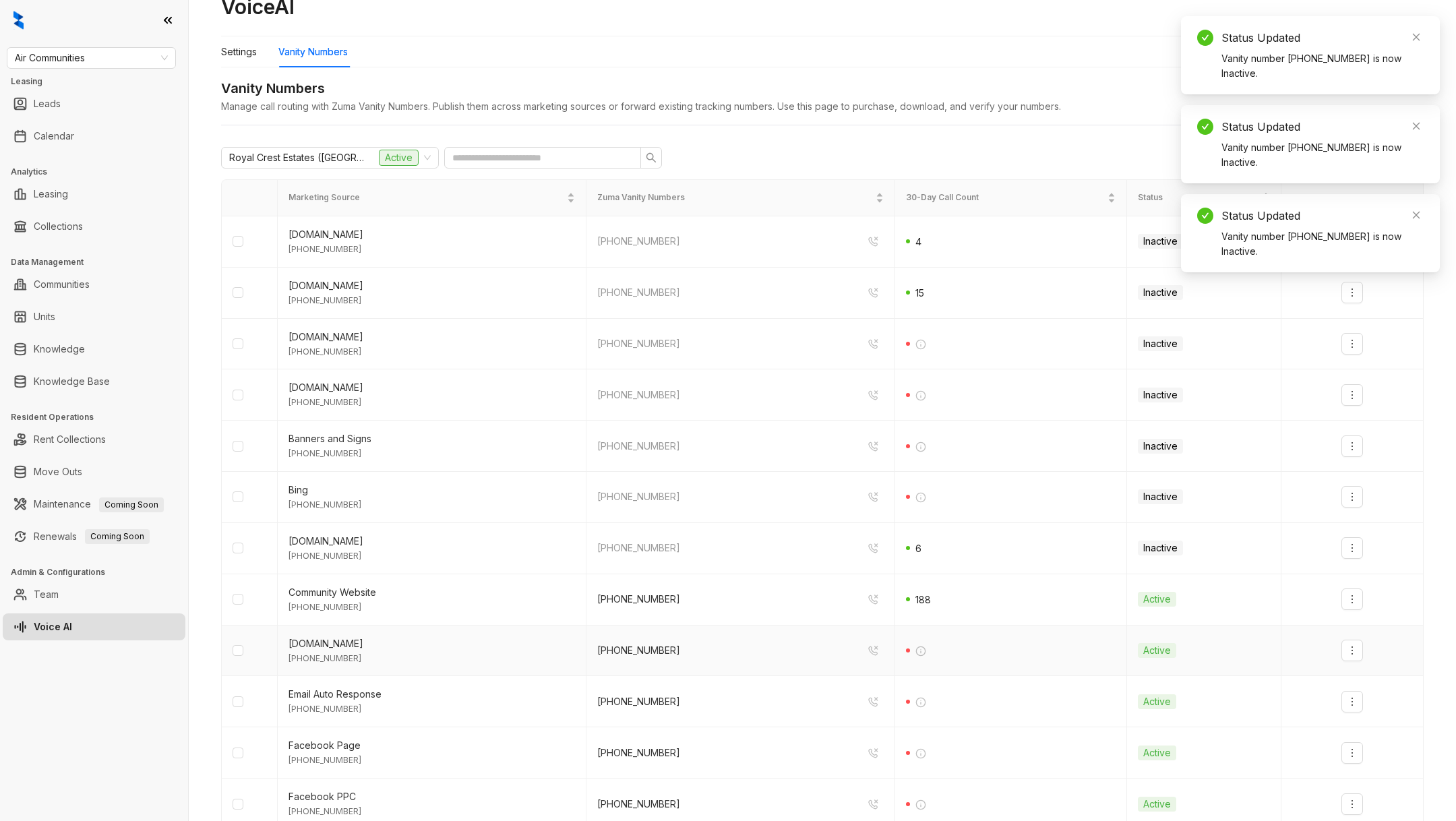
scroll to position [121, 0]
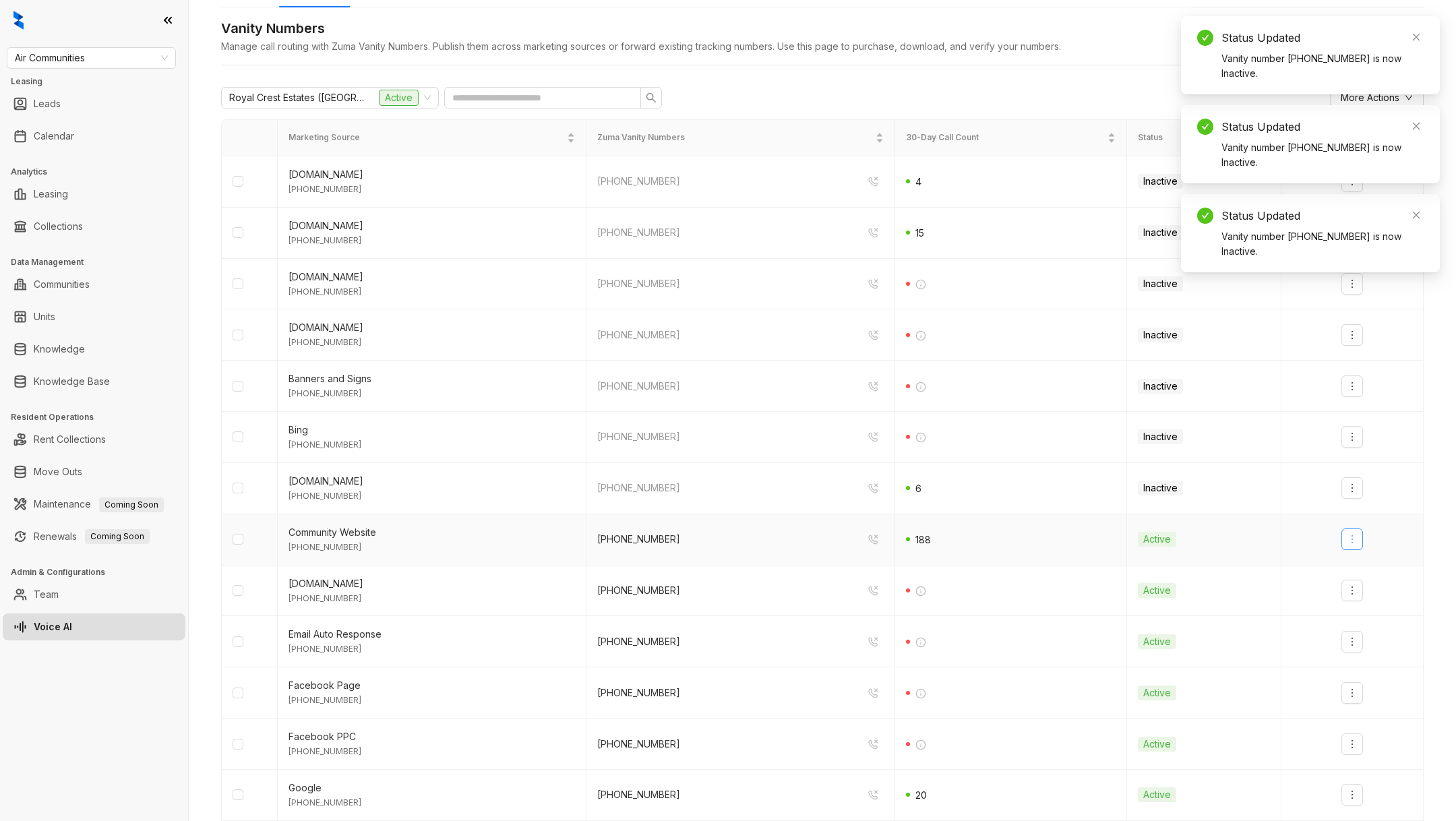
click at [1355, 534] on icon "more" at bounding box center [1352, 539] width 11 height 11
click at [1368, 570] on div "Deactivate" at bounding box center [1376, 567] width 47 height 15
click at [1354, 602] on td at bounding box center [1352, 591] width 142 height 51
click at [1354, 591] on icon "more" at bounding box center [1352, 591] width 11 height 11
click at [1363, 619] on div "Deactivate" at bounding box center [1376, 617] width 47 height 15
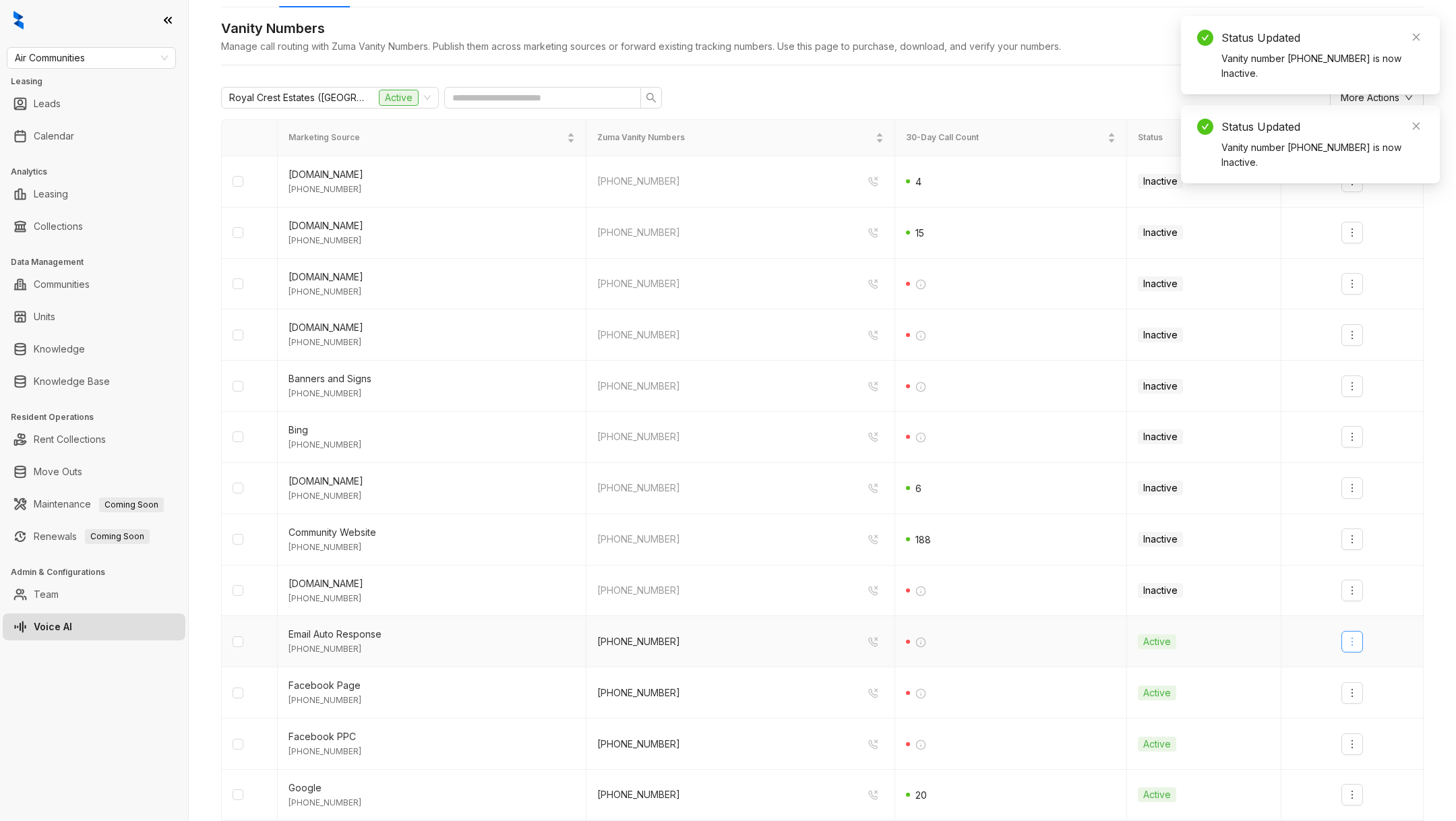
click at [1352, 638] on icon "more" at bounding box center [1352, 641] width 11 height 11
click at [1366, 670] on div "Deactivate" at bounding box center [1376, 668] width 47 height 15
click at [1351, 698] on button "button" at bounding box center [1352, 693] width 22 height 22
click at [1362, 720] on div "Deactivate" at bounding box center [1376, 719] width 47 height 15
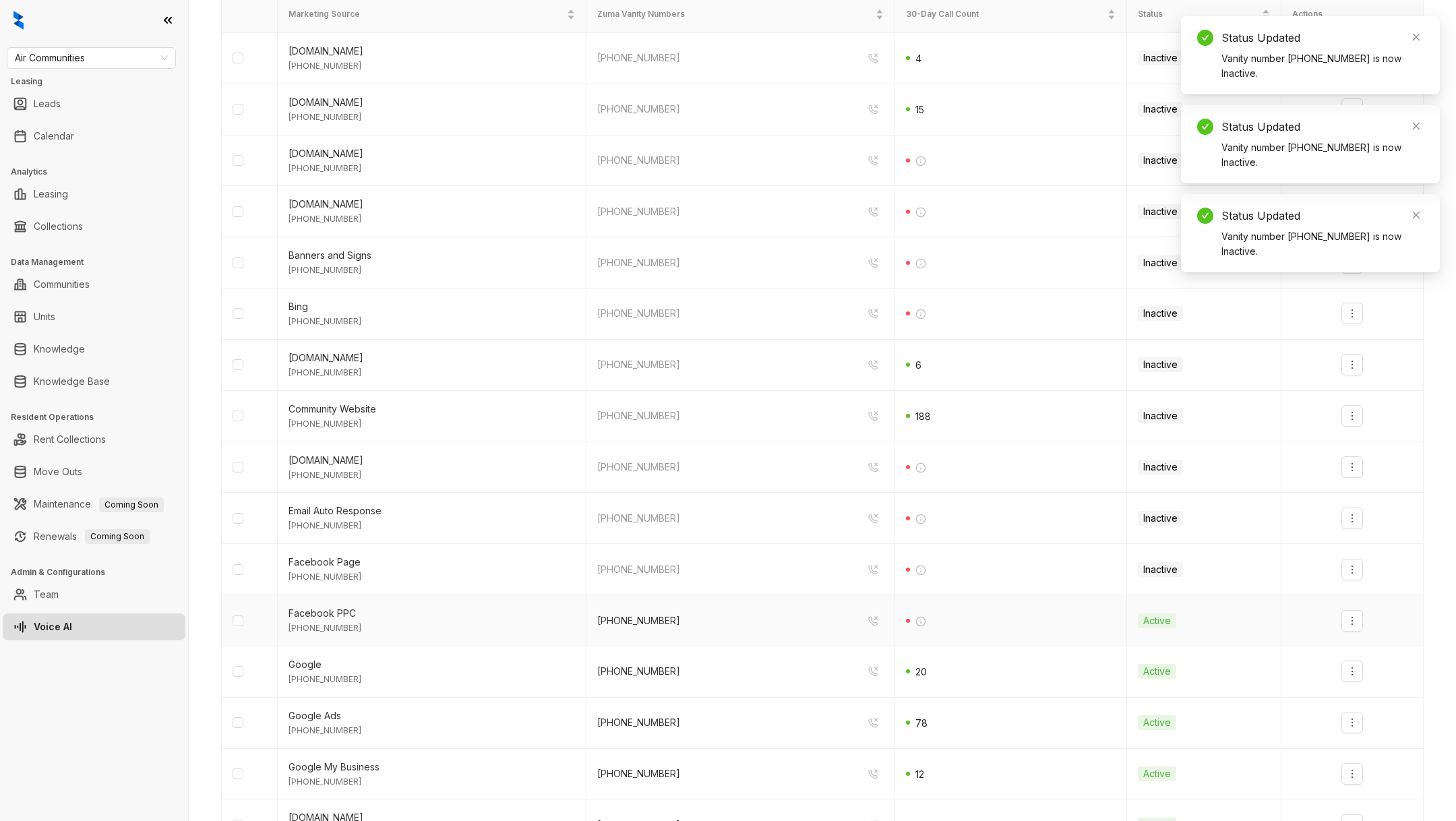
scroll to position [274, 0]
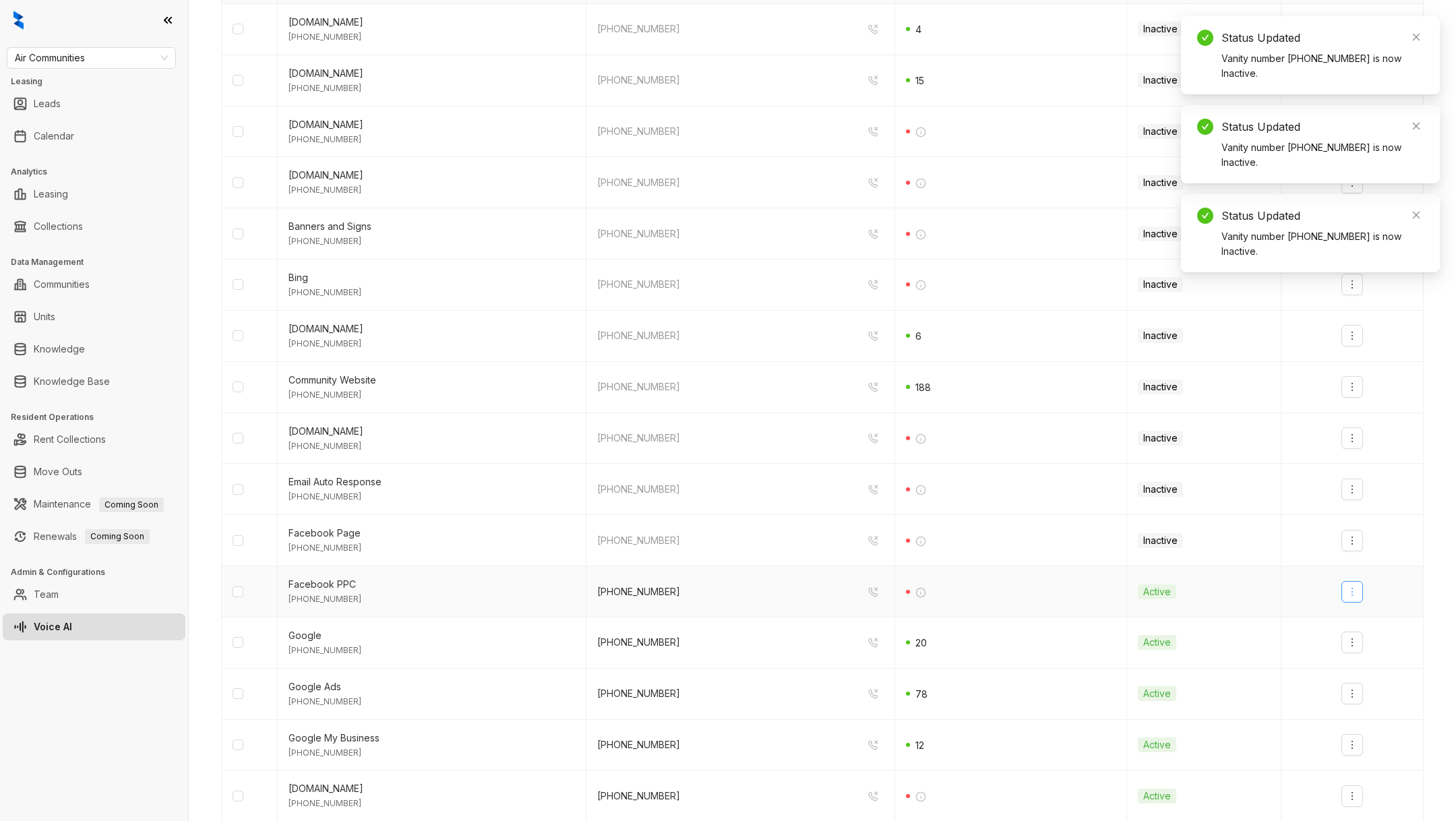
click at [1351, 588] on icon "more" at bounding box center [1352, 591] width 11 height 11
click at [1359, 612] on div "Deactivate" at bounding box center [1376, 617] width 47 height 15
click at [1352, 638] on icon "more" at bounding box center [1352, 642] width 2 height 8
click at [1357, 658] on li "Deactivate" at bounding box center [1376, 668] width 64 height 27
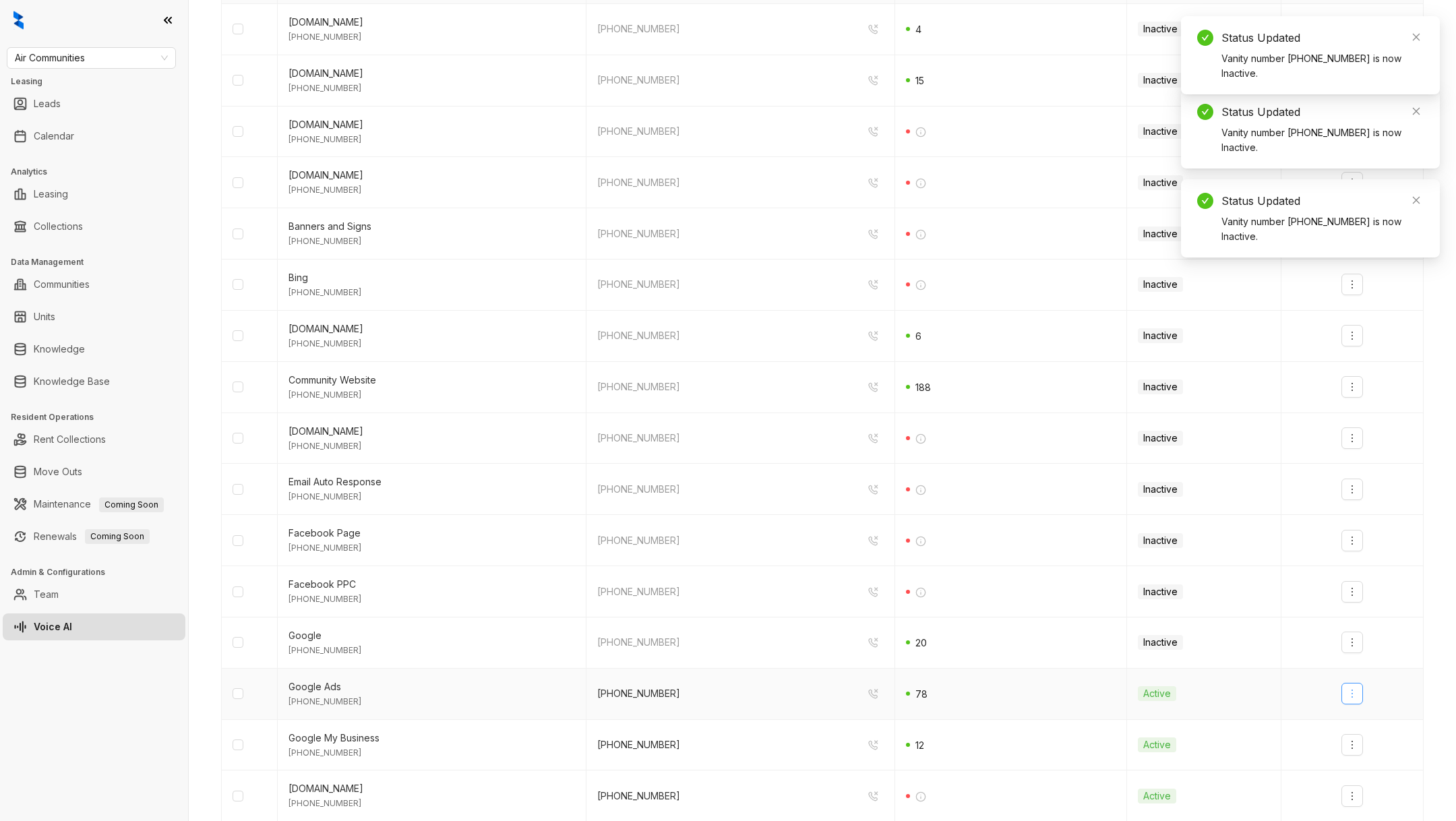
click at [1362, 682] on button "button" at bounding box center [1352, 693] width 22 height 22
click at [1357, 720] on div "Deactivate" at bounding box center [1376, 719] width 47 height 15
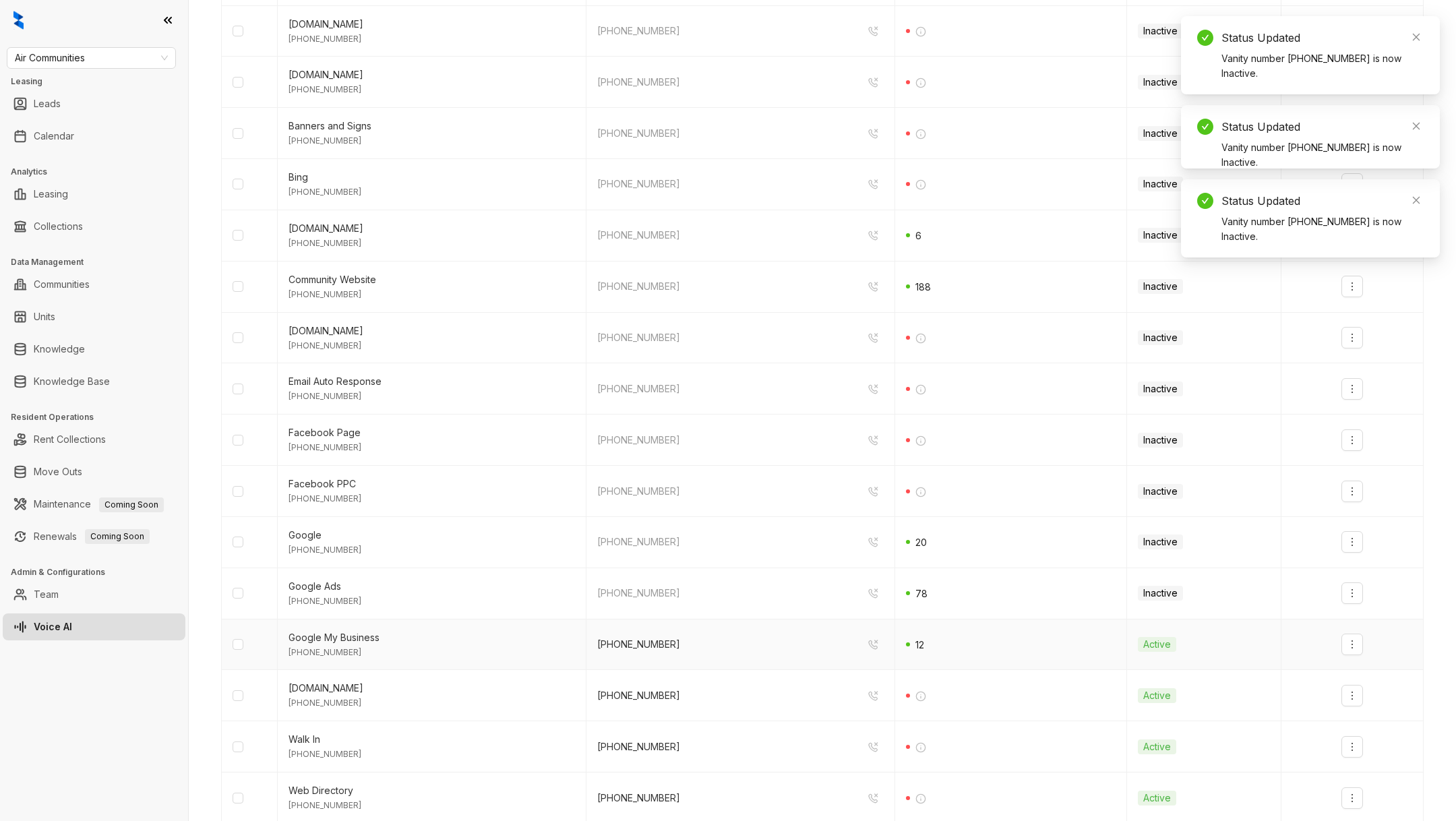
scroll to position [437, 0]
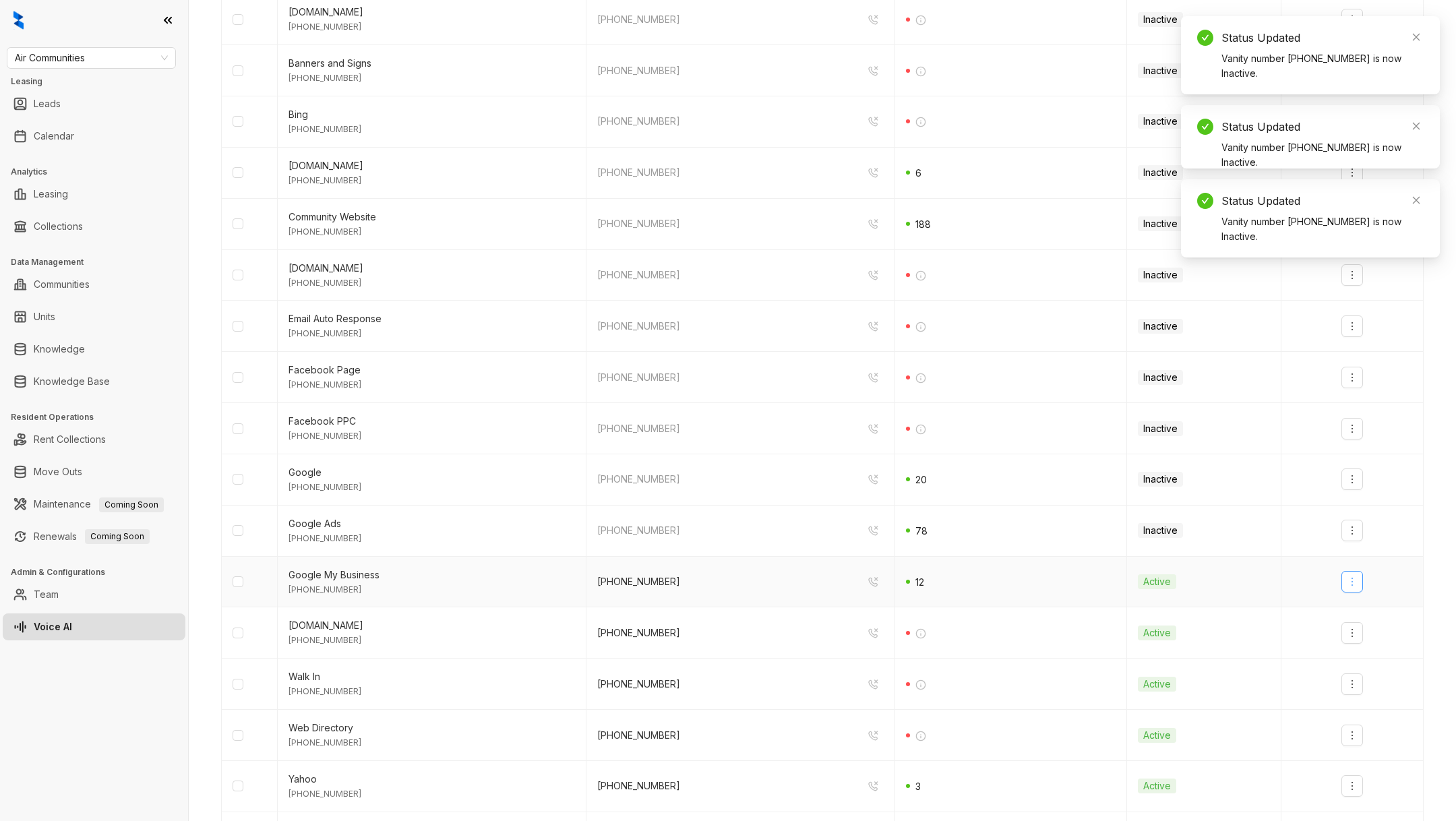
click at [1354, 580] on icon "more" at bounding box center [1352, 581] width 11 height 11
click at [1353, 621] on ul "Deactivate" at bounding box center [1376, 608] width 69 height 33
click at [1353, 620] on li "Deactivate" at bounding box center [1376, 608] width 64 height 27
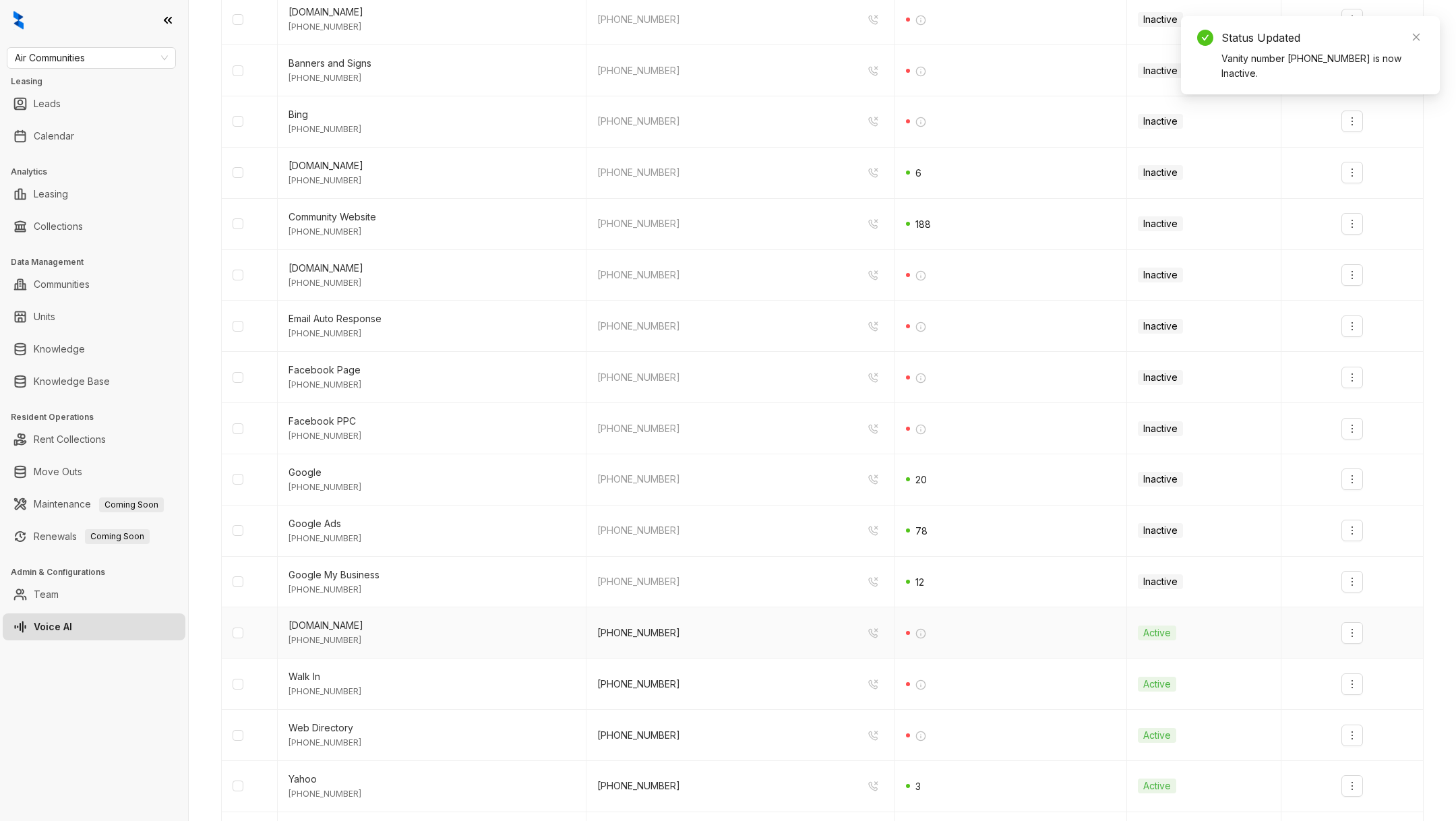
click at [1353, 622] on button "button" at bounding box center [1352, 633] width 22 height 22
click at [1362, 665] on div "Deactivate" at bounding box center [1376, 658] width 47 height 15
click at [1359, 681] on button "button" at bounding box center [1352, 684] width 22 height 22
click at [1359, 708] on div "Deactivate" at bounding box center [1376, 710] width 47 height 15
click at [1351, 735] on icon "more" at bounding box center [1352, 735] width 11 height 11
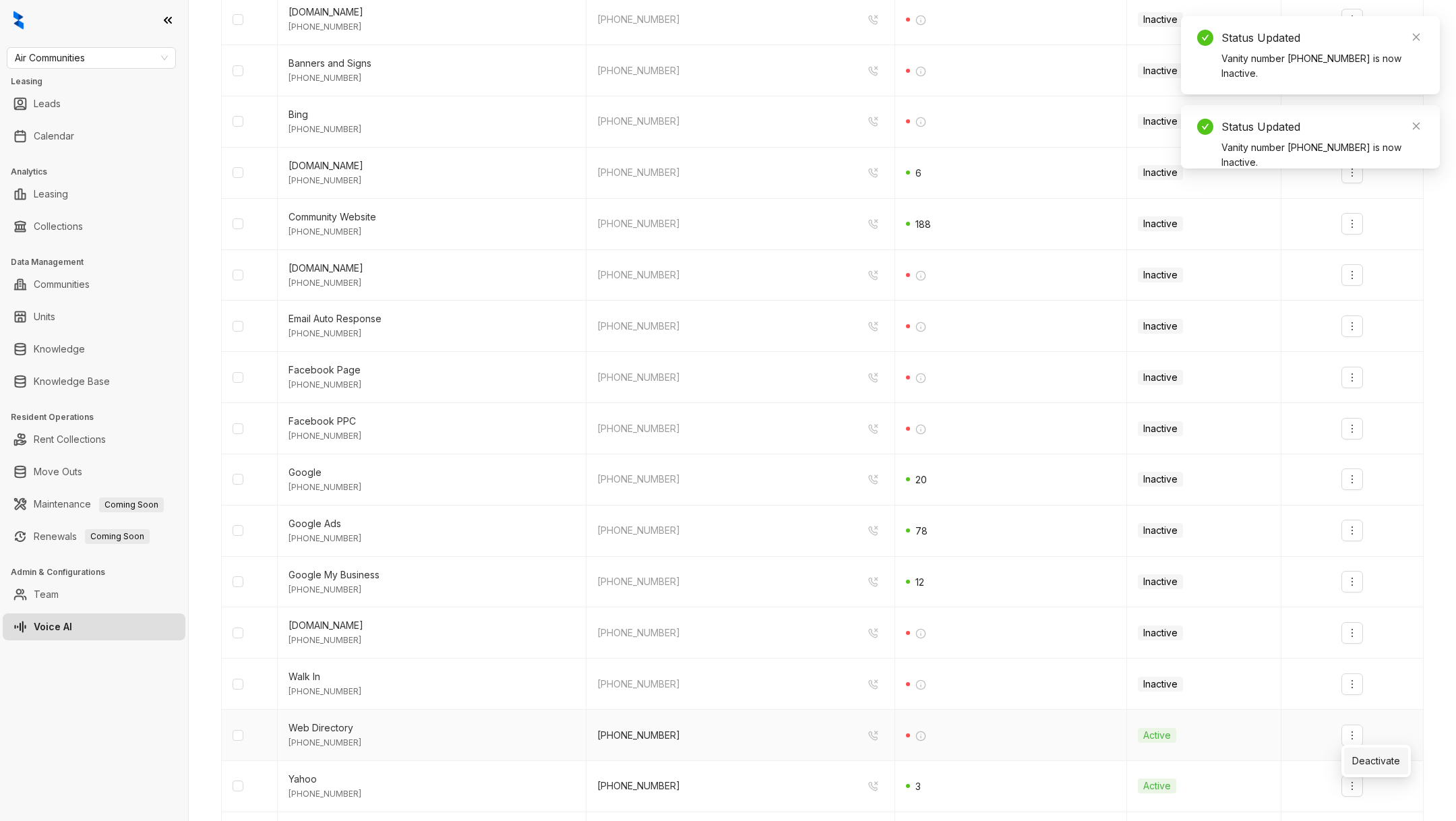
click at [1361, 761] on div "Deactivate" at bounding box center [1376, 760] width 47 height 15
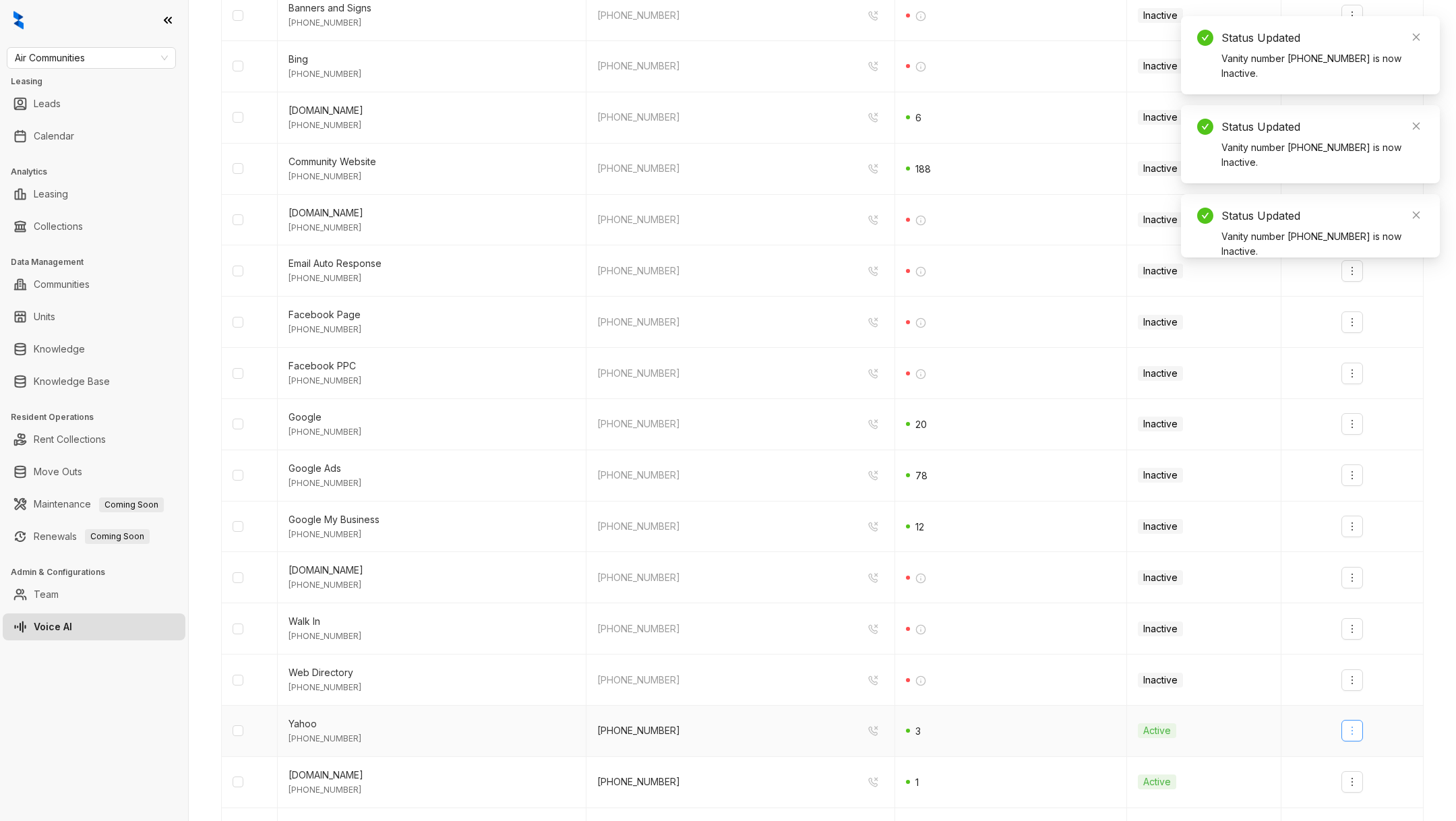
scroll to position [496, 0]
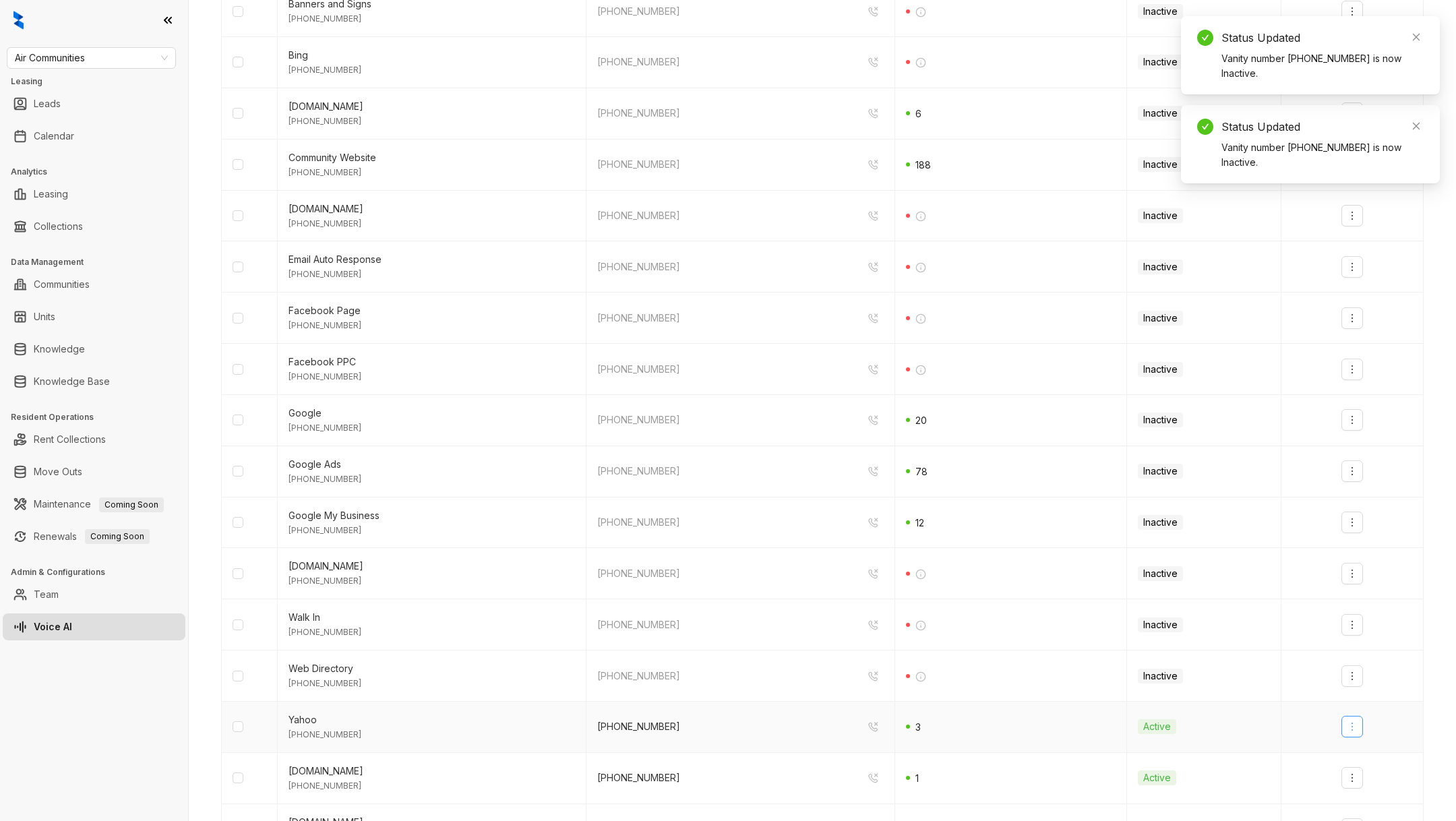
click at [1354, 732] on button "button" at bounding box center [1352, 726] width 22 height 22
click at [1362, 746] on div "Deactivate" at bounding box center [1376, 752] width 47 height 15
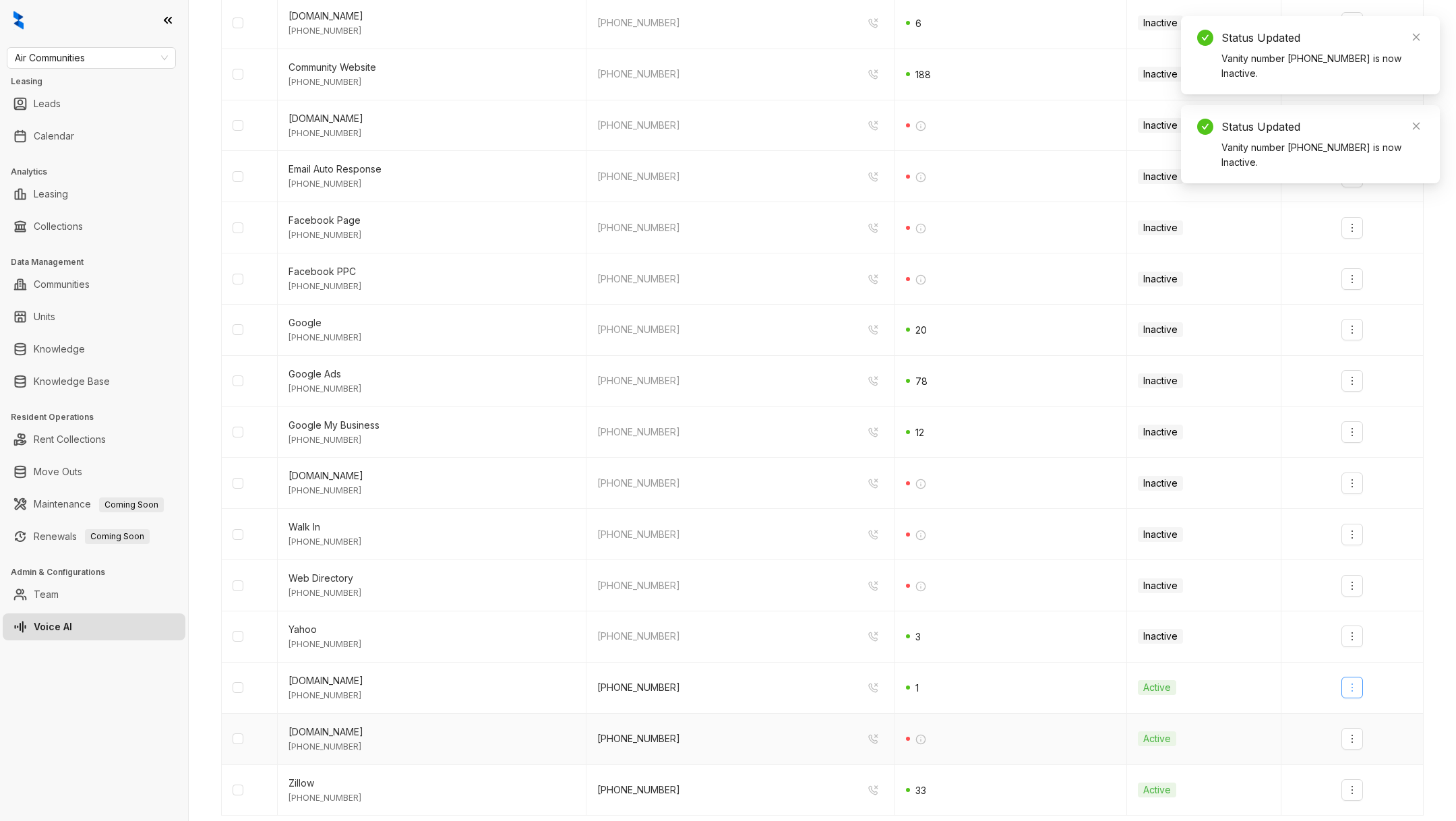
scroll to position [601, 0]
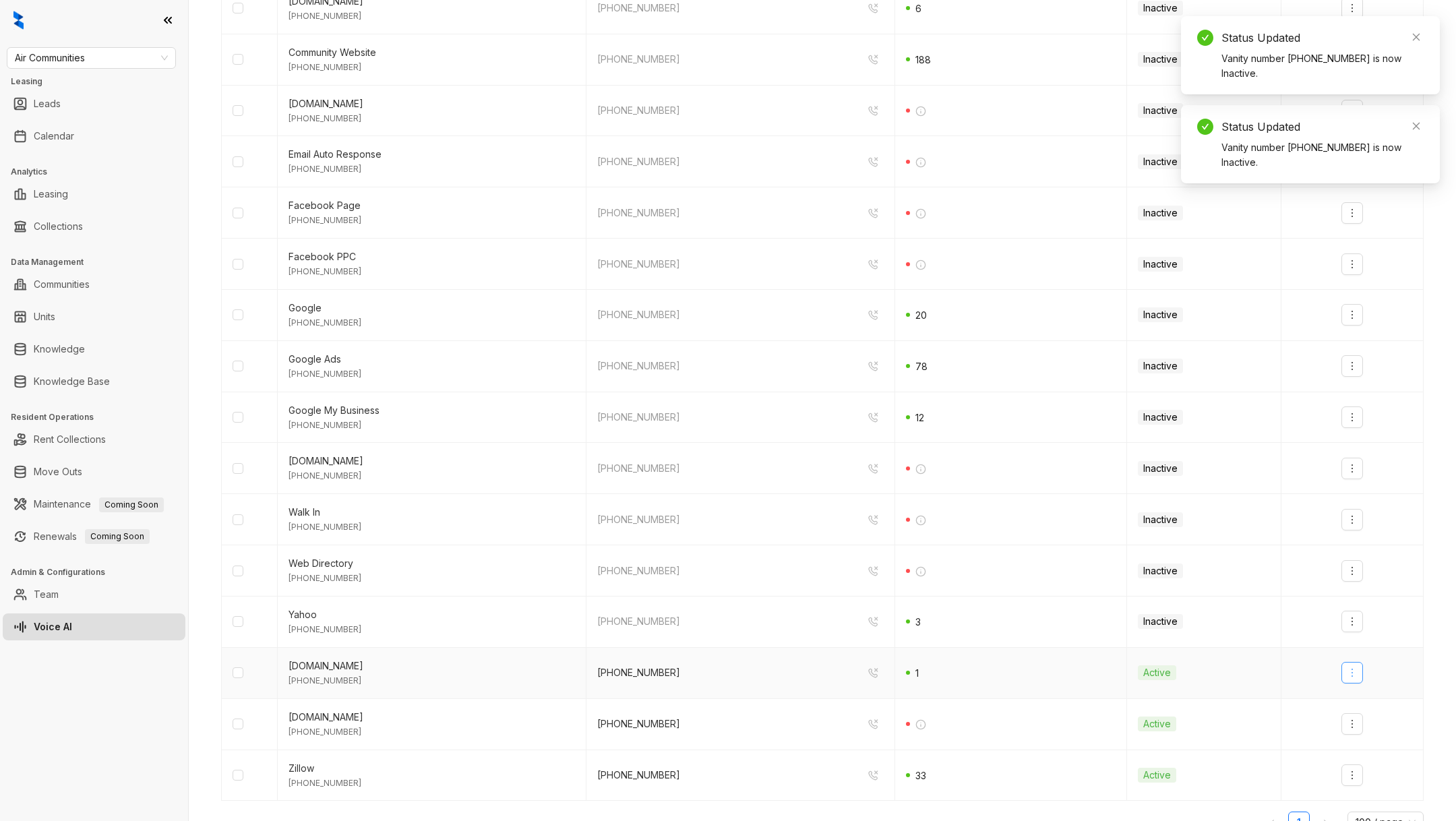
click at [1358, 676] on button "button" at bounding box center [1352, 672] width 22 height 22
click at [1363, 703] on div "Deactivate" at bounding box center [1376, 697] width 47 height 15
click at [1359, 725] on button "button" at bounding box center [1352, 724] width 22 height 22
click at [1370, 746] on div "Deactivate" at bounding box center [1376, 748] width 47 height 15
click at [1349, 770] on icon "more" at bounding box center [1352, 775] width 11 height 11
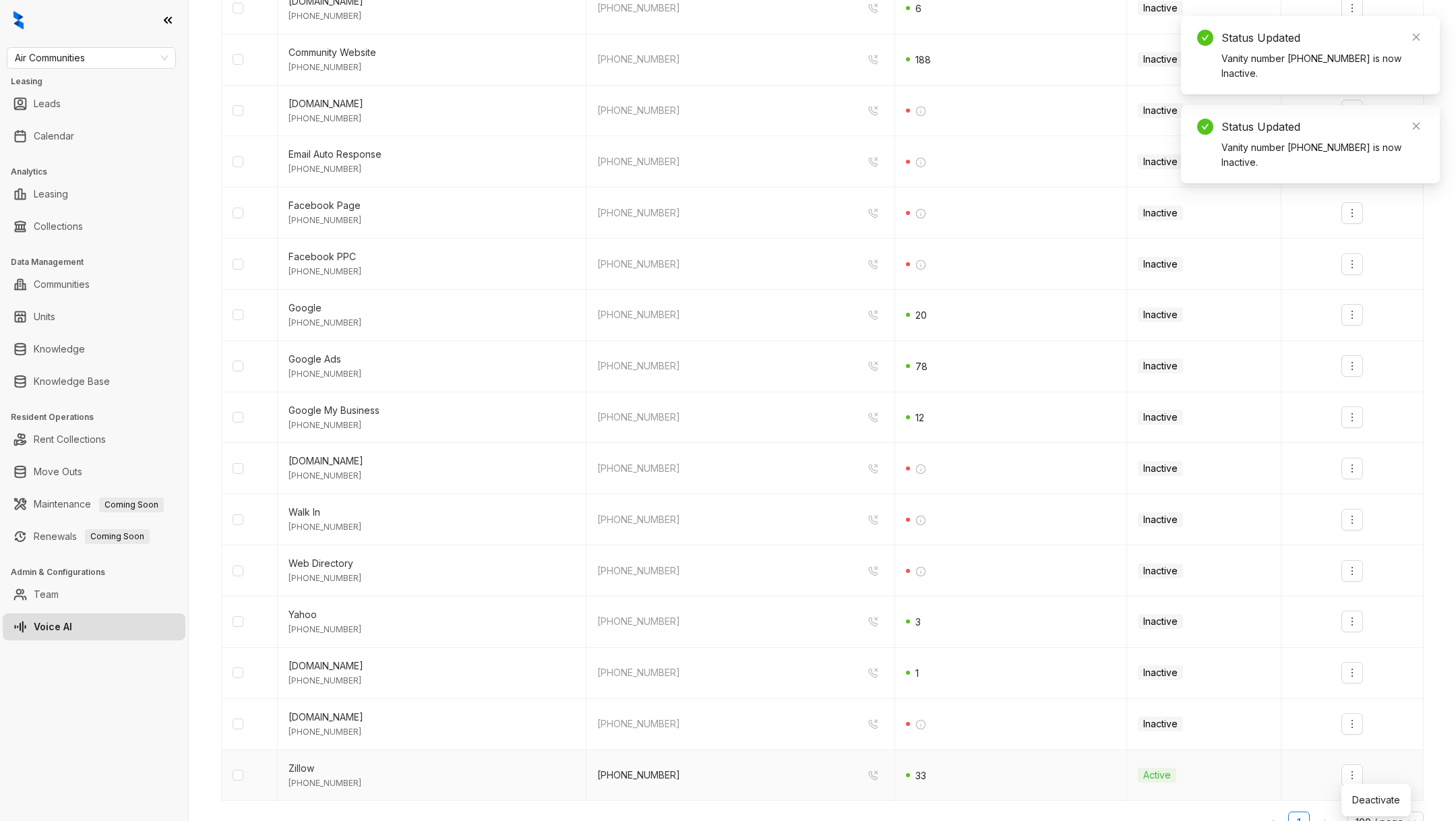
click at [1363, 785] on ul "Deactivate" at bounding box center [1376, 800] width 69 height 33
click at [1359, 802] on div "Deactivate" at bounding box center [1376, 799] width 47 height 15
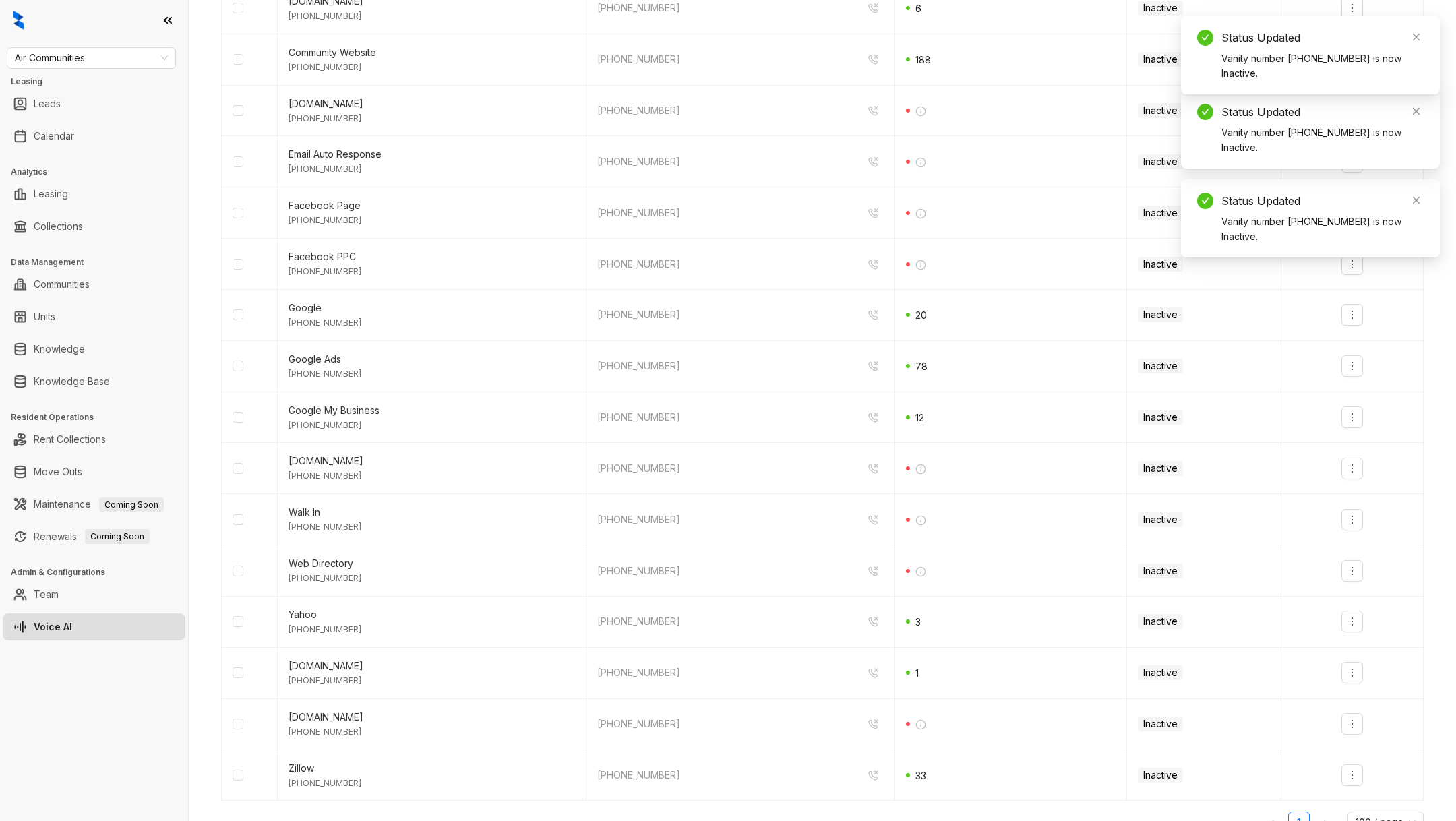
scroll to position [644, 0]
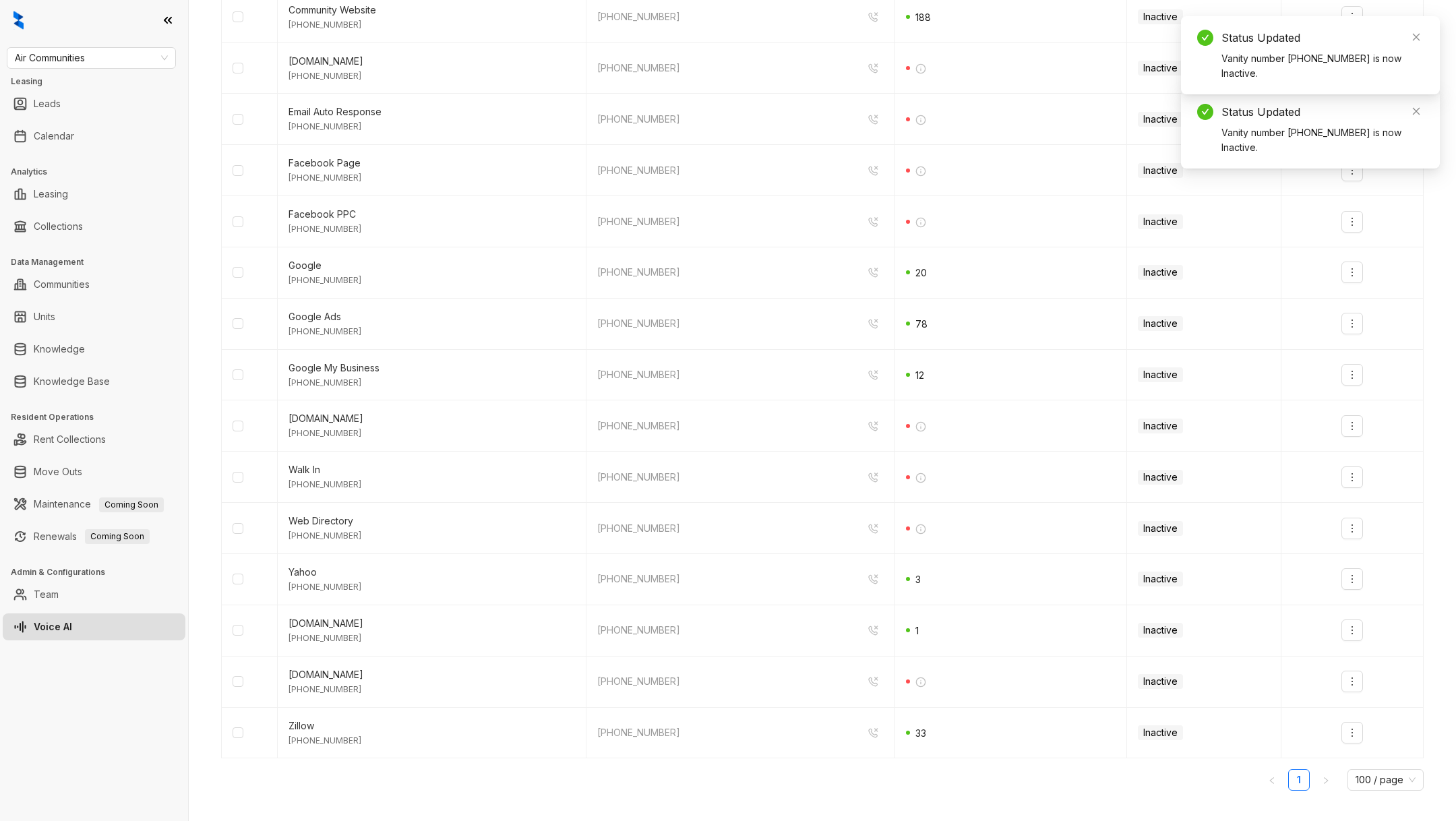
click at [1329, 786] on div "Marketing Source Zuma Vanity Numbers 30-Day Call Count Status Actions [DOMAIN_N…" at bounding box center [822, 198] width 1203 height 1204
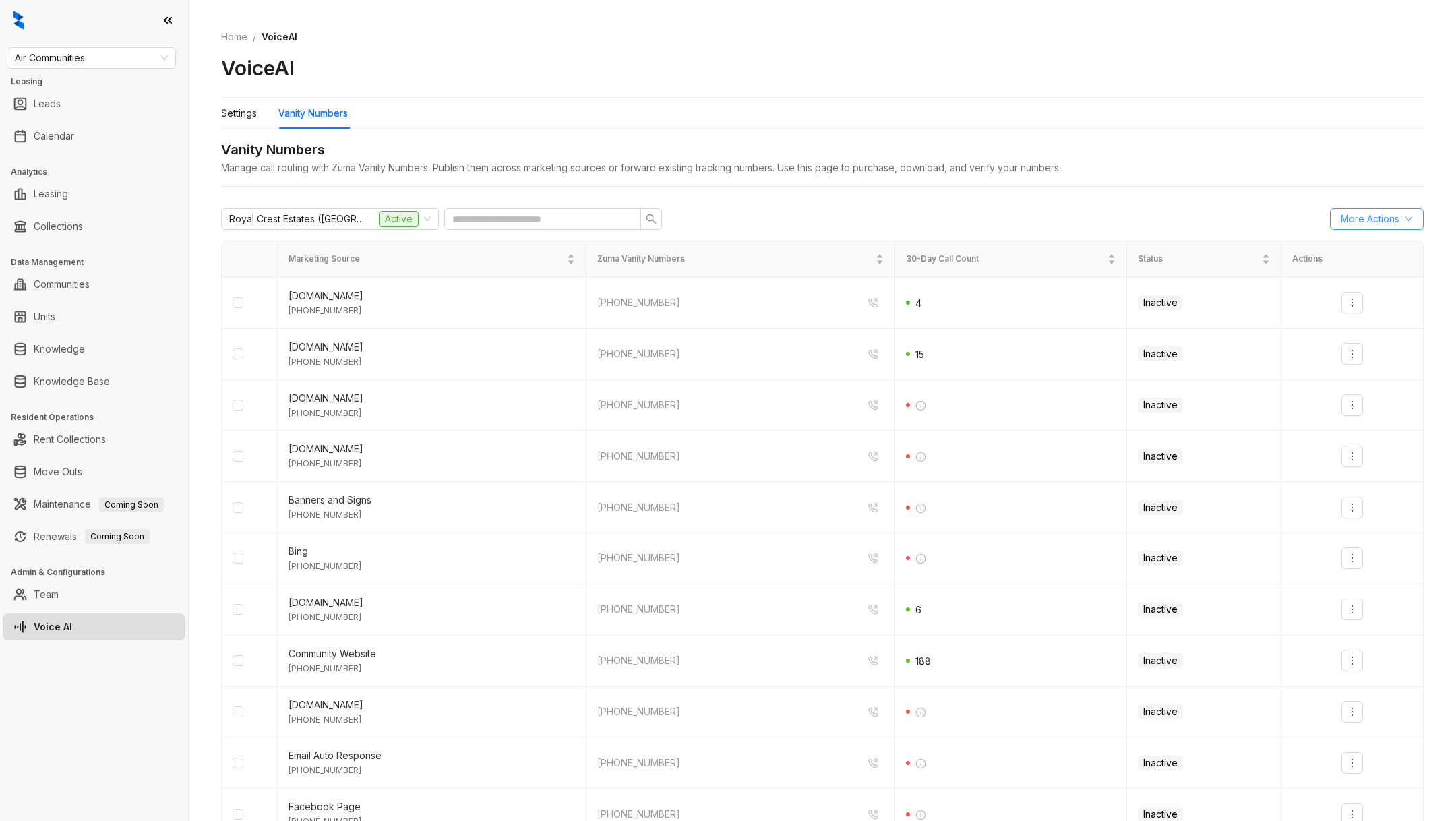
click at [1364, 219] on span "More Actions" at bounding box center [1370, 219] width 58 height 15
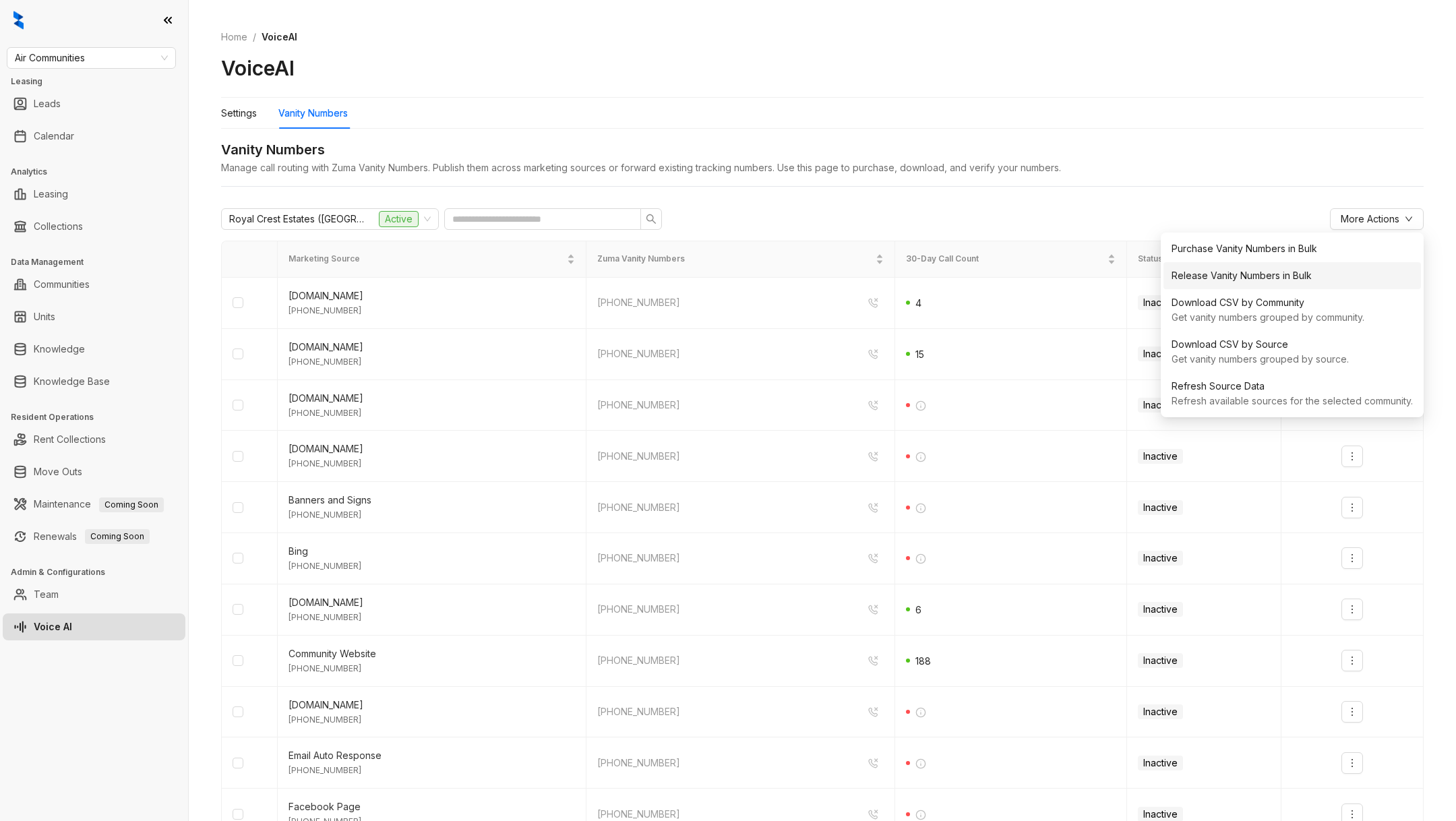
click at [1324, 274] on div "Release Vanity Numbers in Bulk" at bounding box center [1292, 275] width 241 height 15
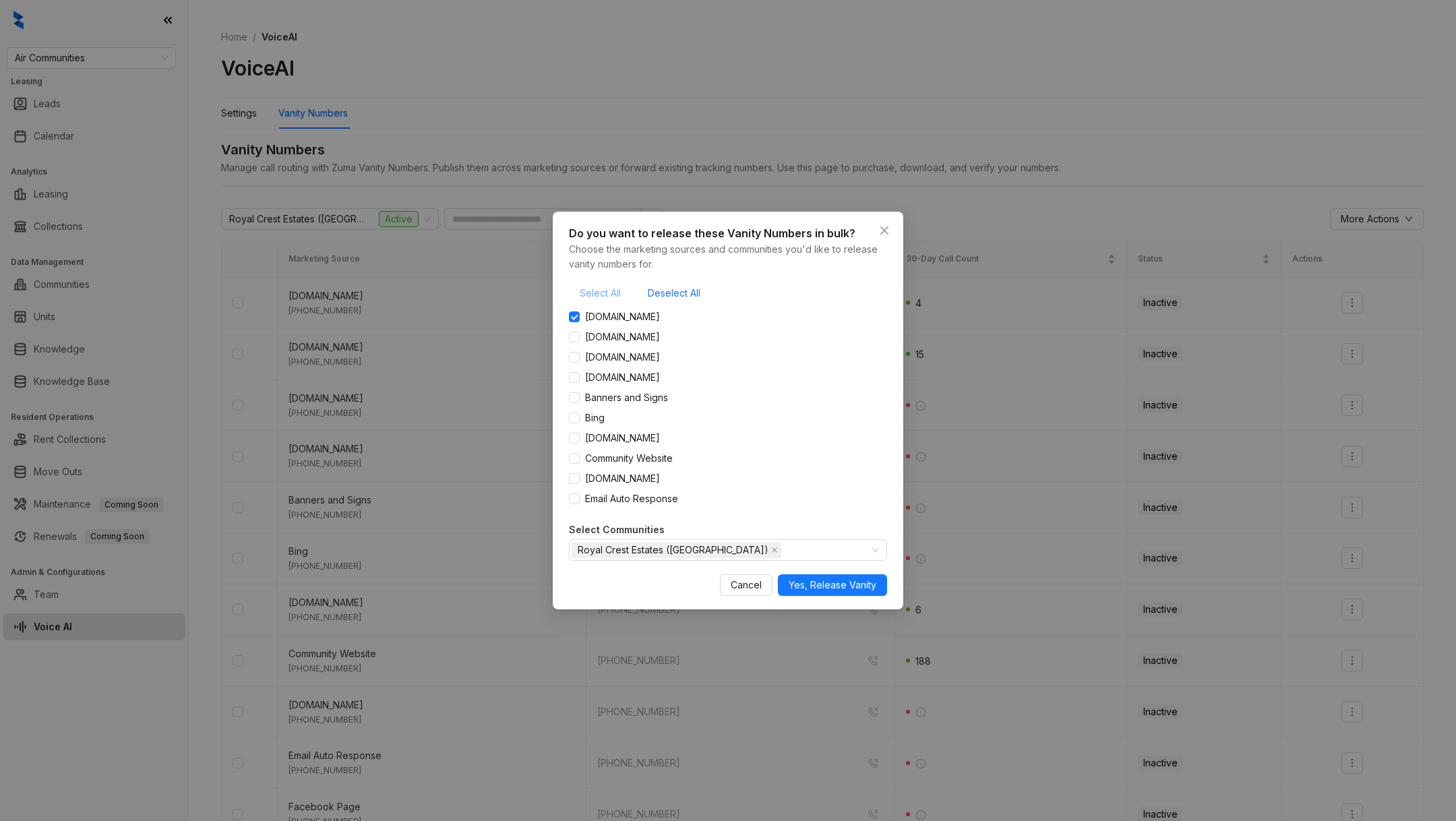
click at [595, 292] on span "Select All" at bounding box center [600, 293] width 41 height 15
click at [849, 592] on button "Yes, Release Vanity" at bounding box center [832, 585] width 109 height 22
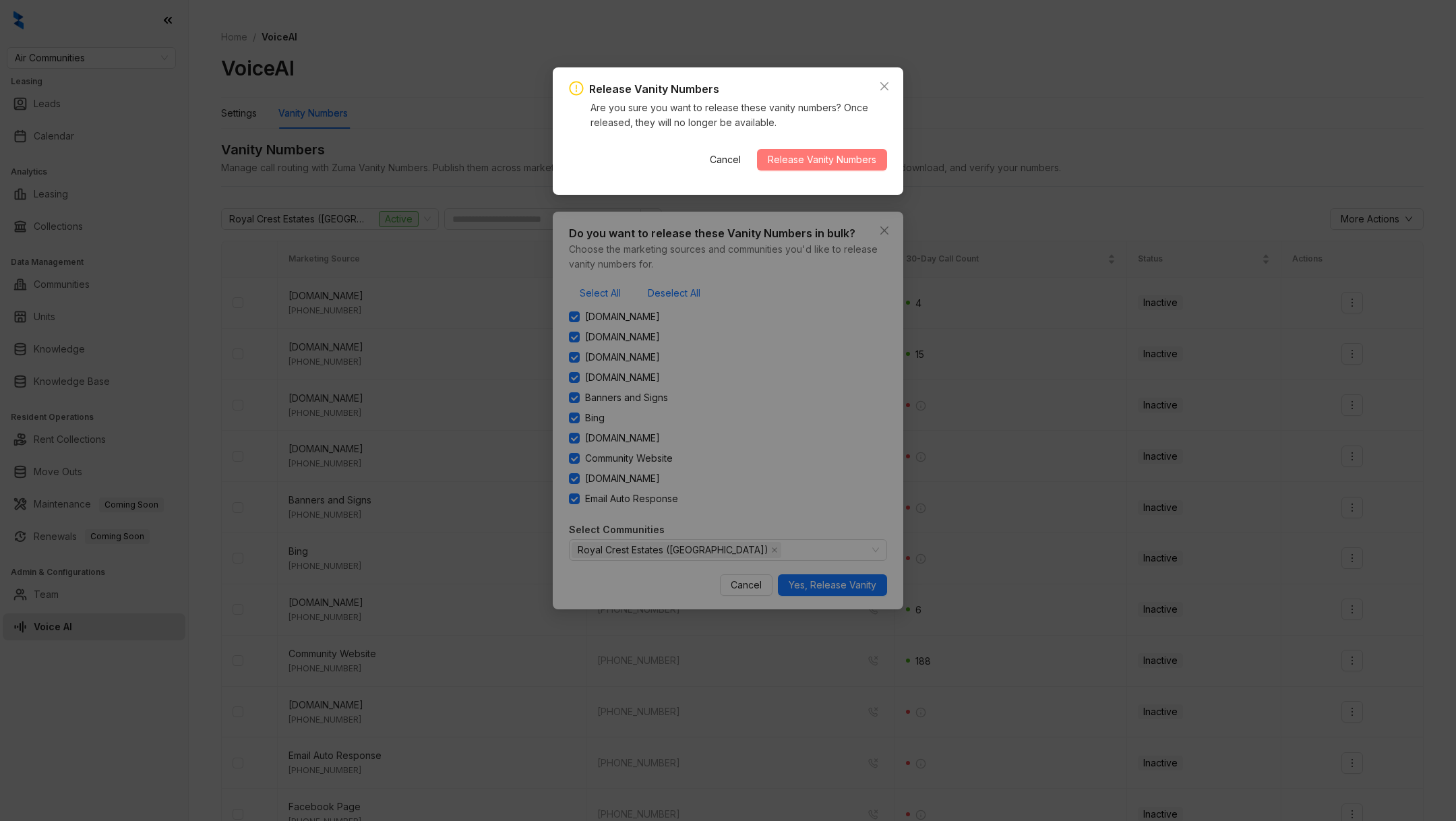
click at [849, 169] on button "Release Vanity Numbers" at bounding box center [821, 160] width 130 height 22
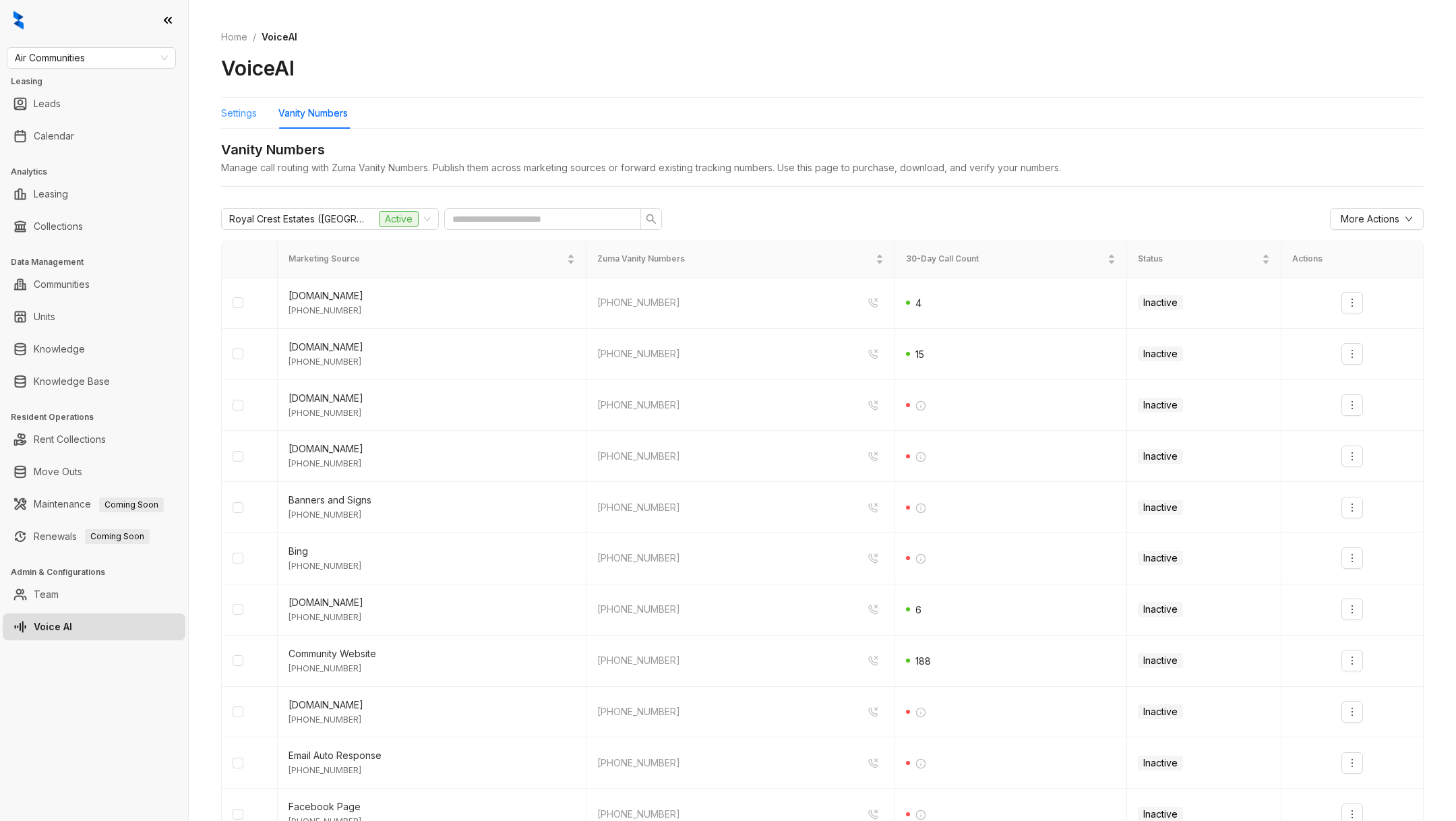
click at [241, 121] on div "Settings" at bounding box center [239, 114] width 36 height 31
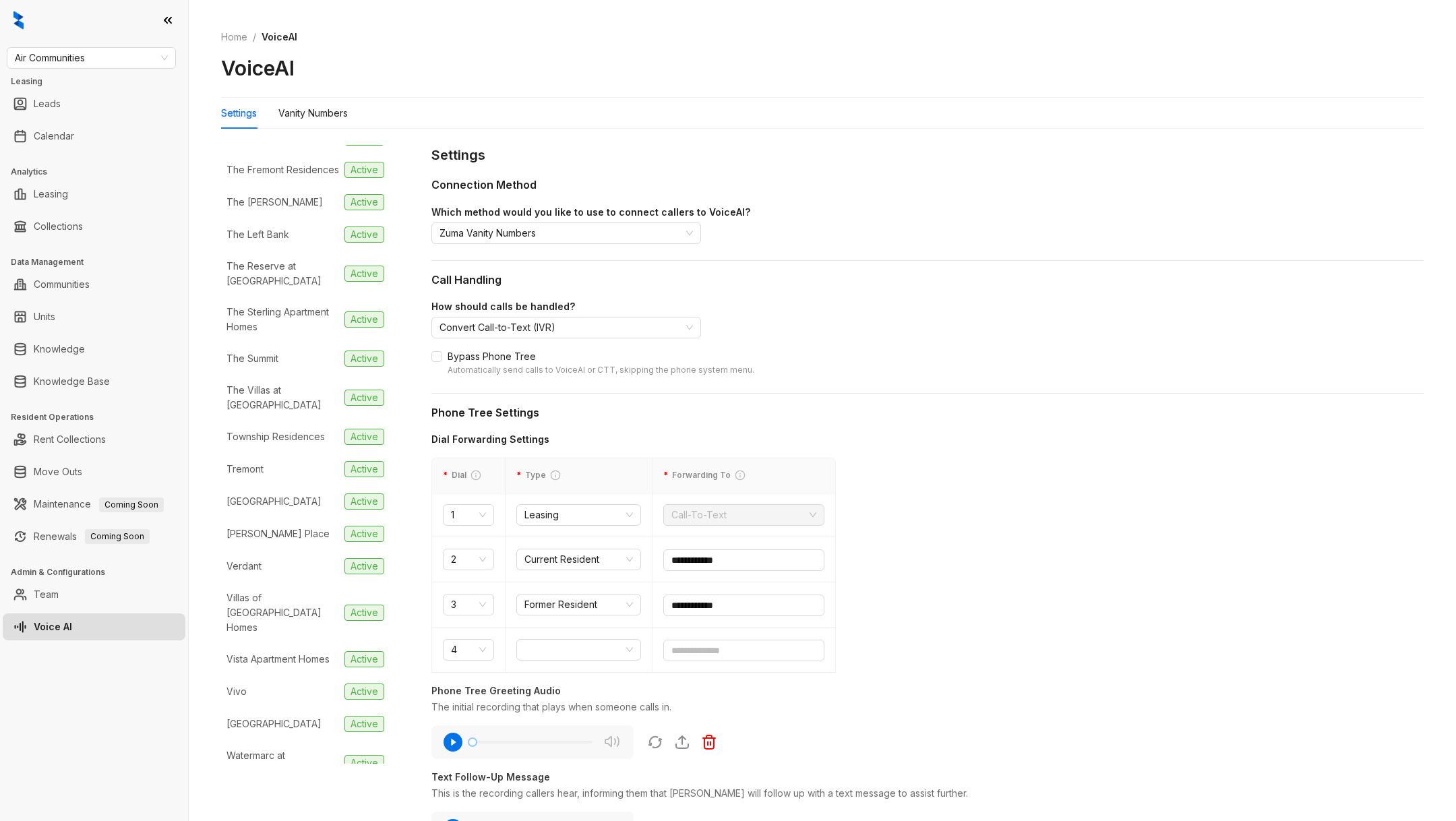
scroll to position [3386, 0]
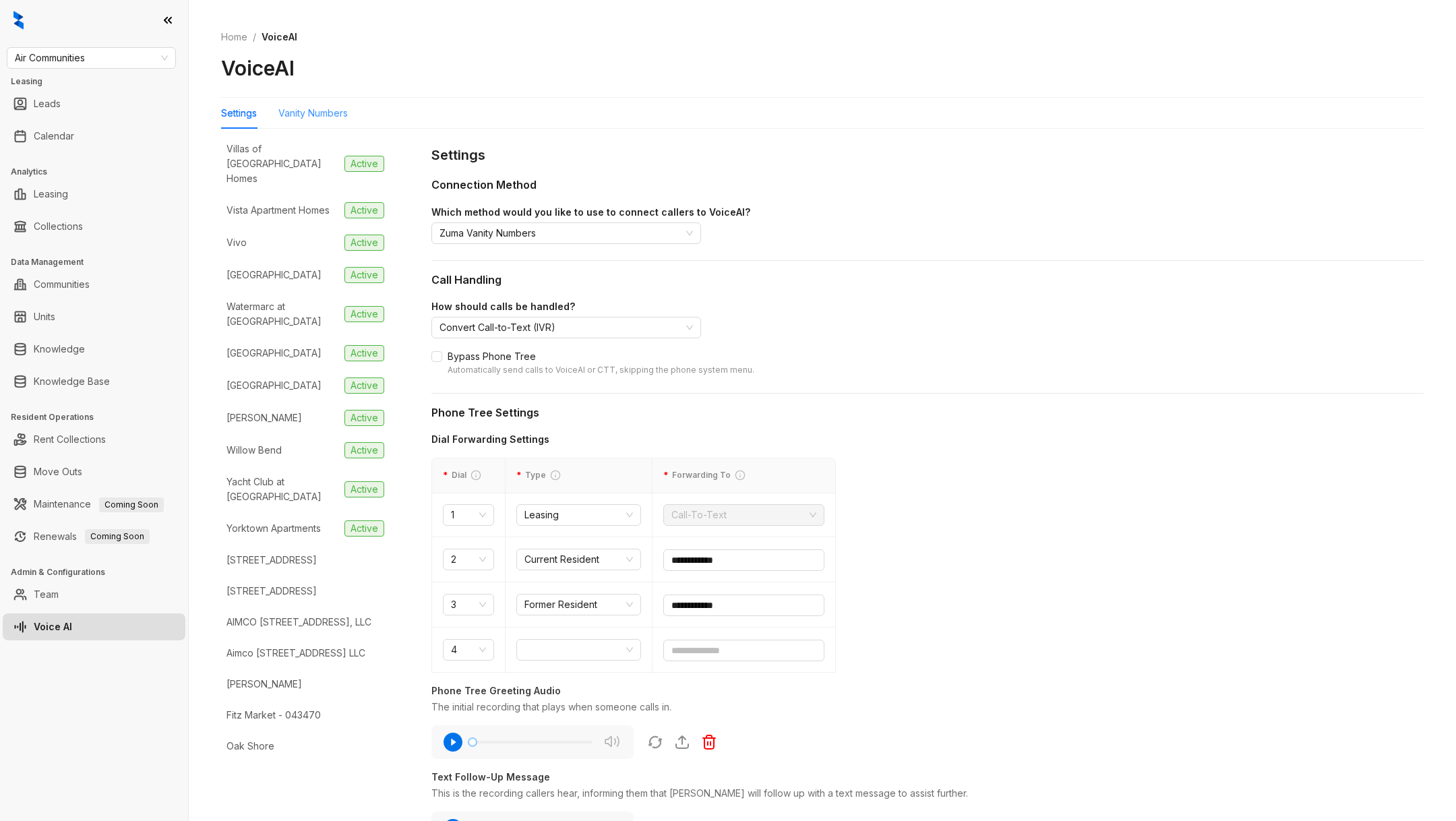
click at [325, 123] on div "Vanity Numbers" at bounding box center [313, 114] width 69 height 31
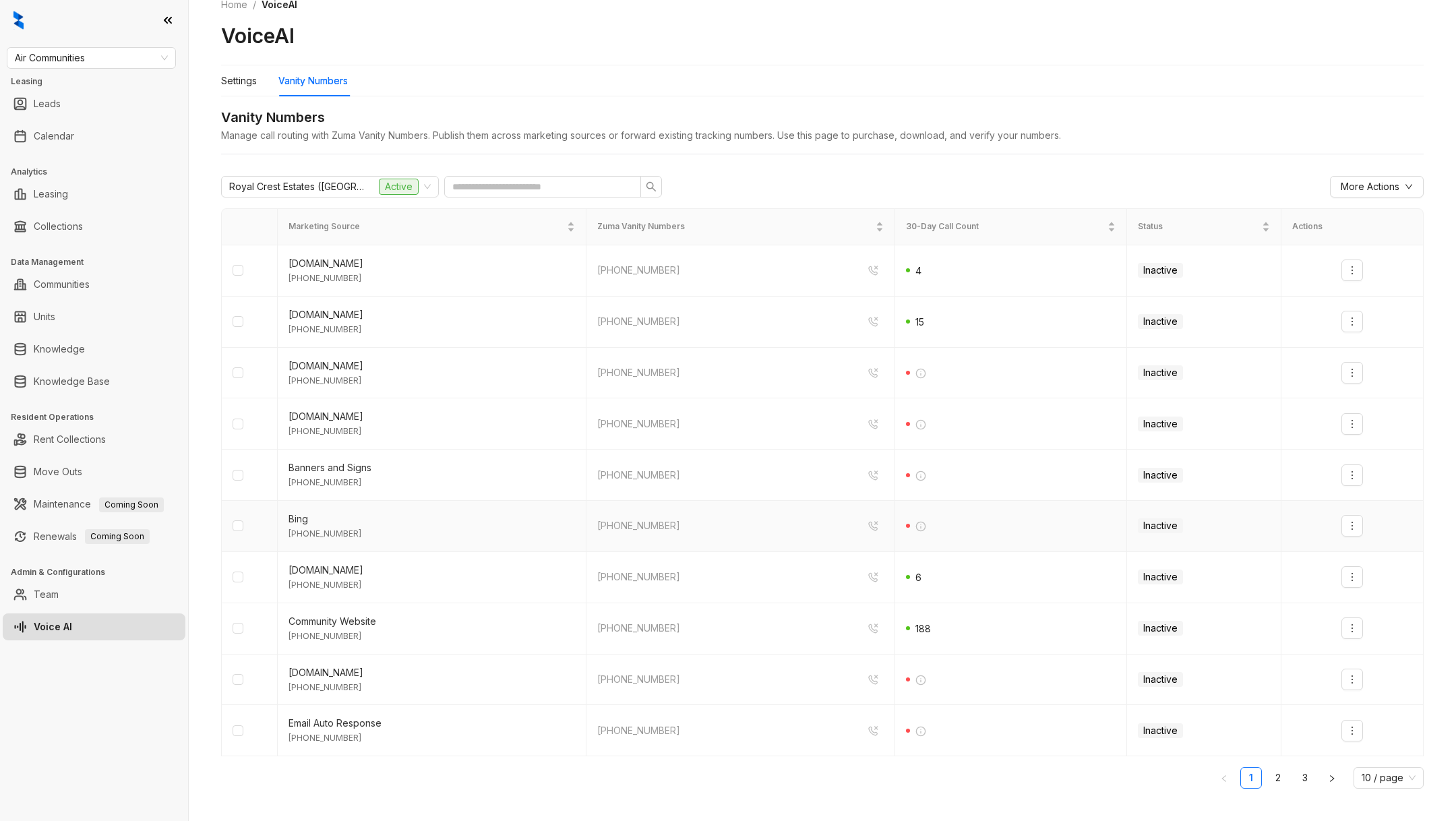
scroll to position [30, 0]
